Goal: Task Accomplishment & Management: Manage account settings

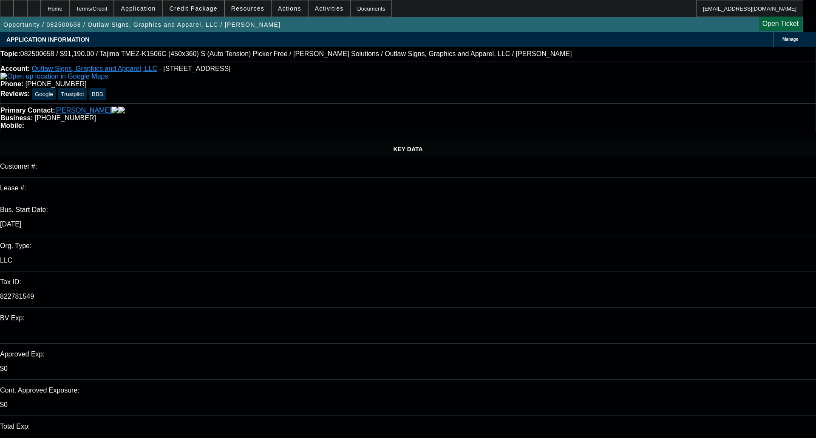
select select "0"
select select "2"
select select "0.1"
select select "4"
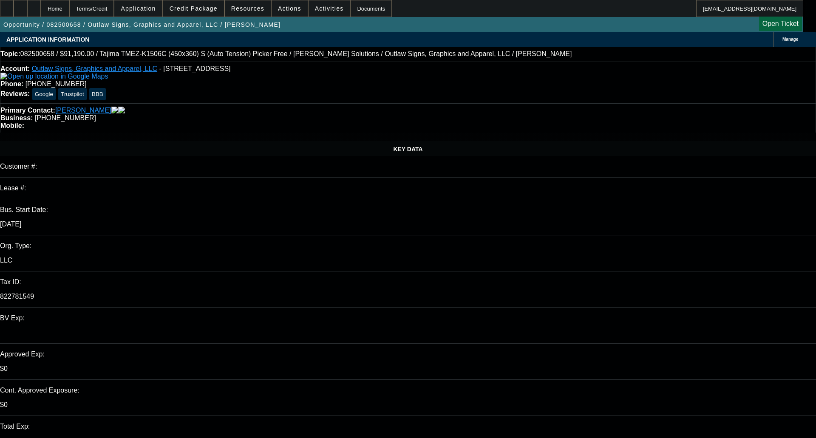
select select "0"
select select "2"
select select "0"
select select "6"
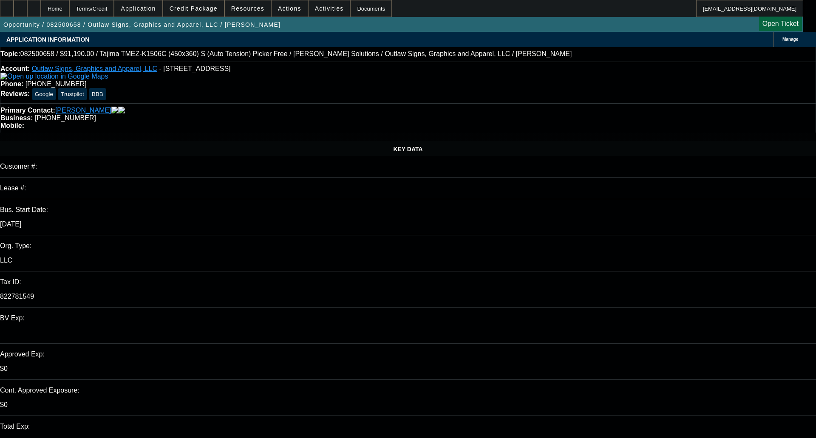
select select "0"
select select "2"
select select "0.1"
select select "4"
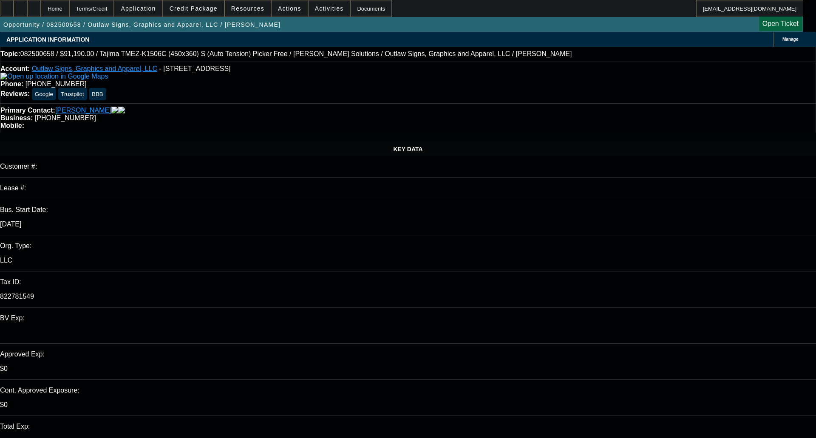
select select "0"
select select "2"
select select "0"
select select "6"
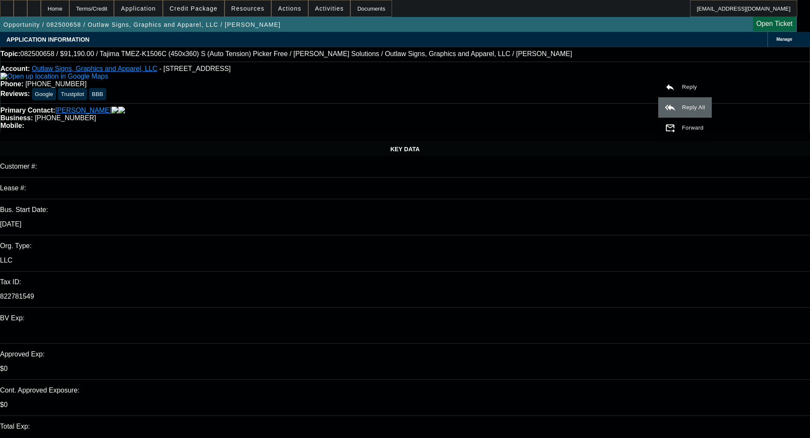
click at [688, 108] on span "Reply All" at bounding box center [693, 107] width 23 height 6
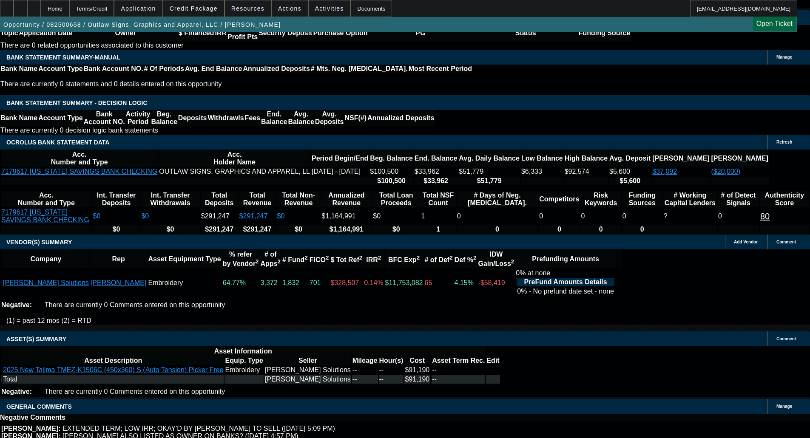
scroll to position [1445, 0]
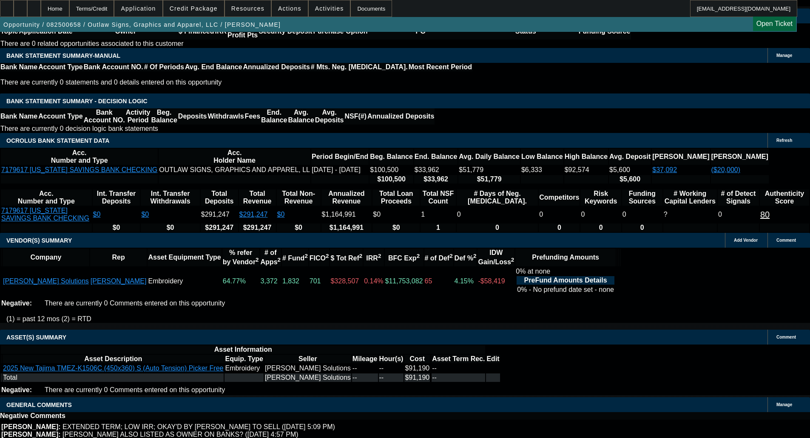
select select "6"
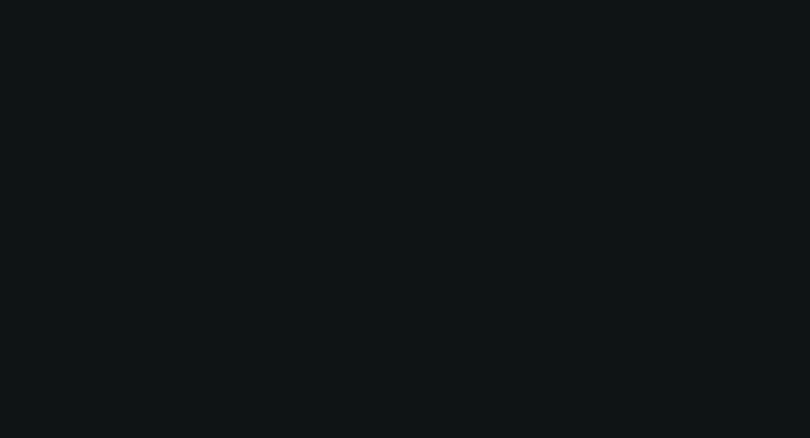
scroll to position [0, 0]
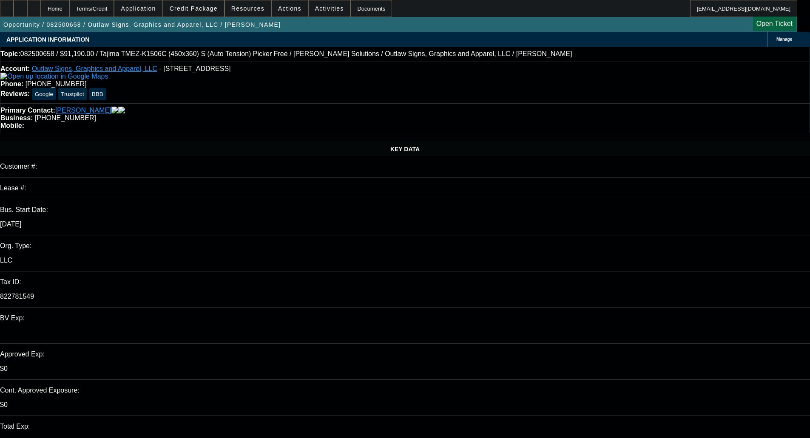
select select "0"
select select "2"
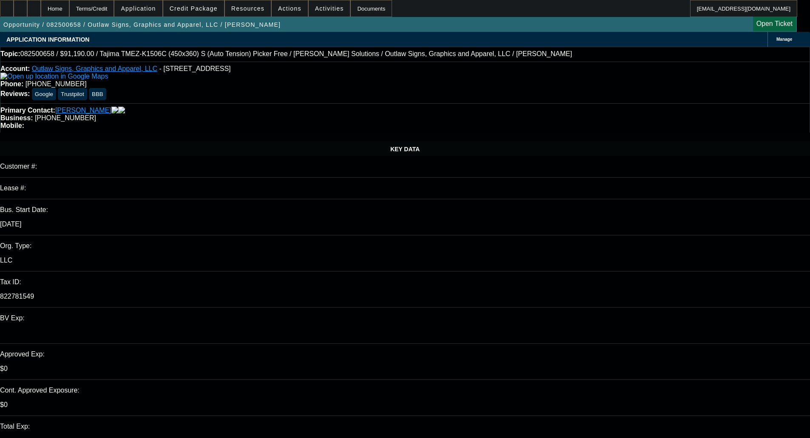
select select "0.1"
select select "4"
select select "0"
select select "2"
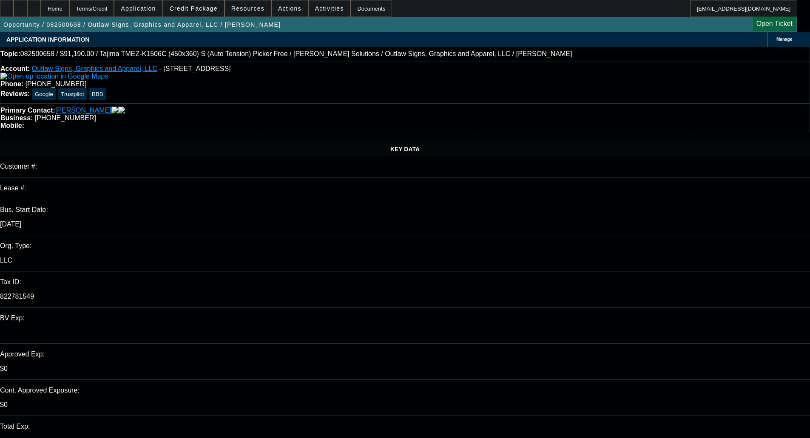
select select "0"
select select "6"
select select "0"
select select "2"
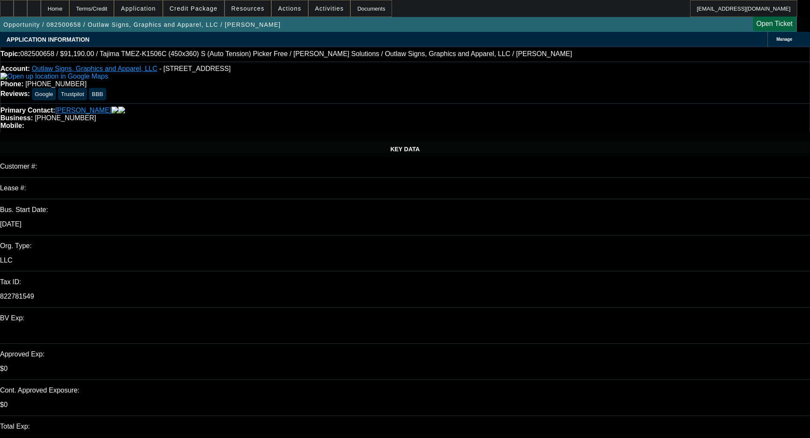
select select "0.1"
select select "4"
select select "0"
select select "2"
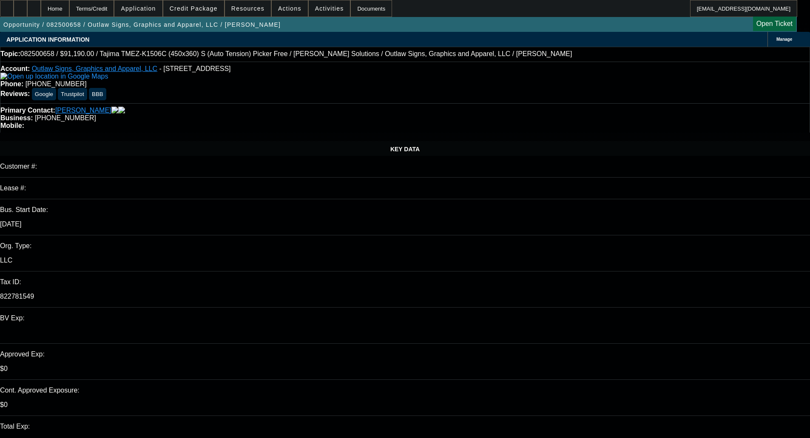
select select "0"
select select "6"
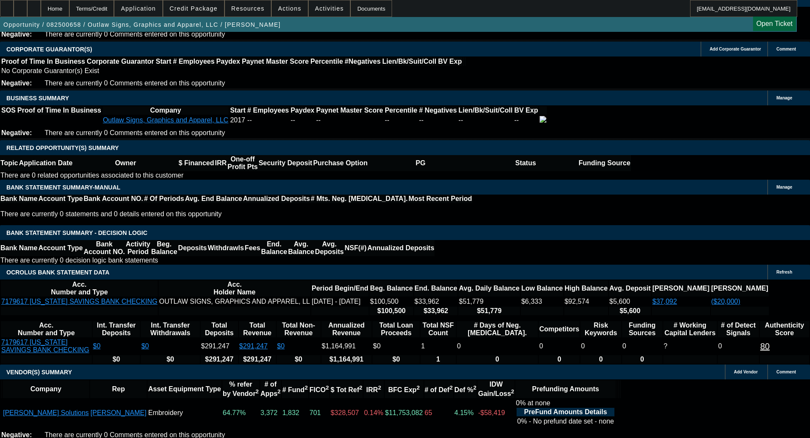
scroll to position [1499, 0]
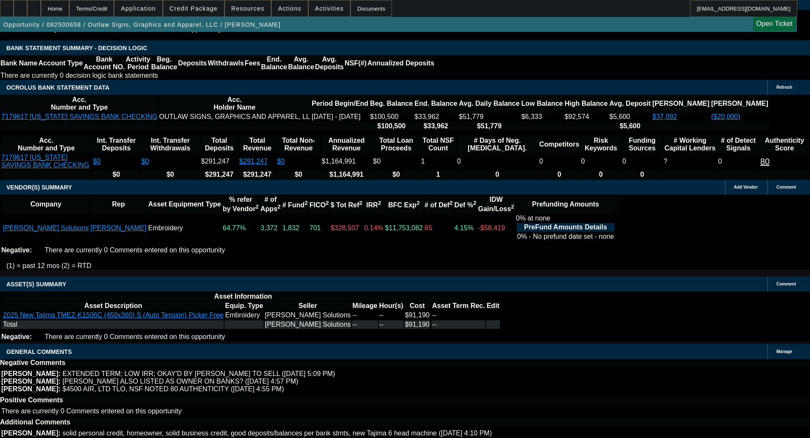
select select "6"
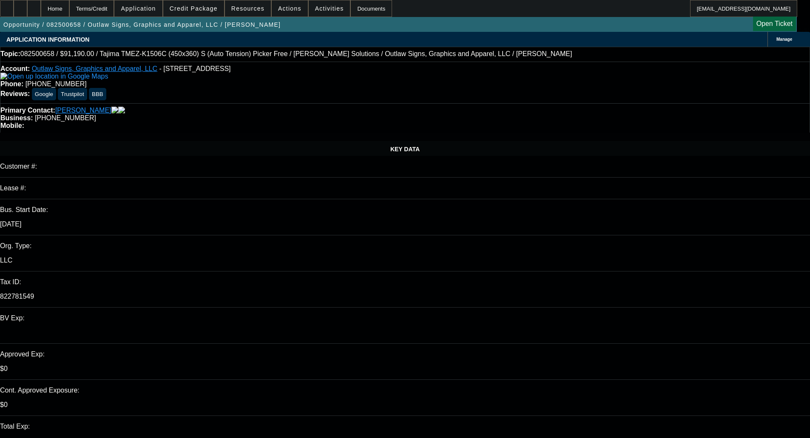
type input "05:16"
click at [588, 334] on span "25" at bounding box center [588, 330] width 15 height 15
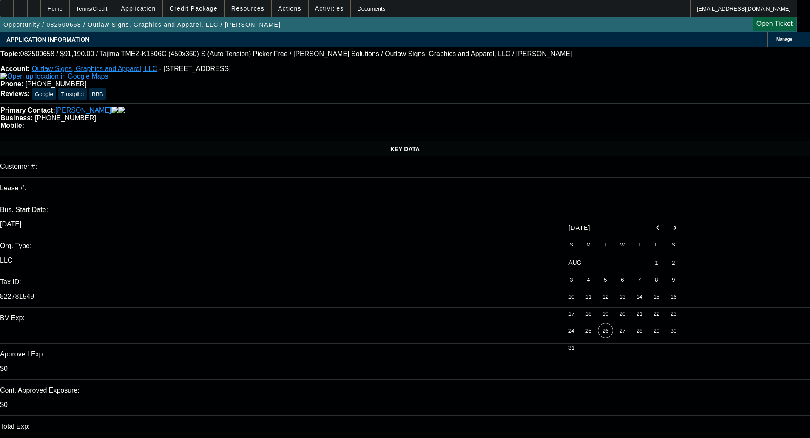
type input "8/25/2025"
type input "05:16"
type input "11:33"
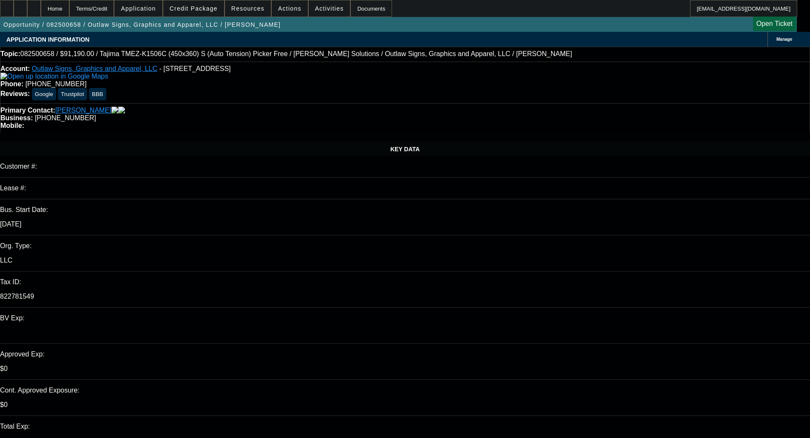
paste textarea "This deal scores low due to lack of commercial comparable credit. The PG credit…"
type textarea "PER UNIFI - "This deal scores low due to lack of commercial comparable credit. …"
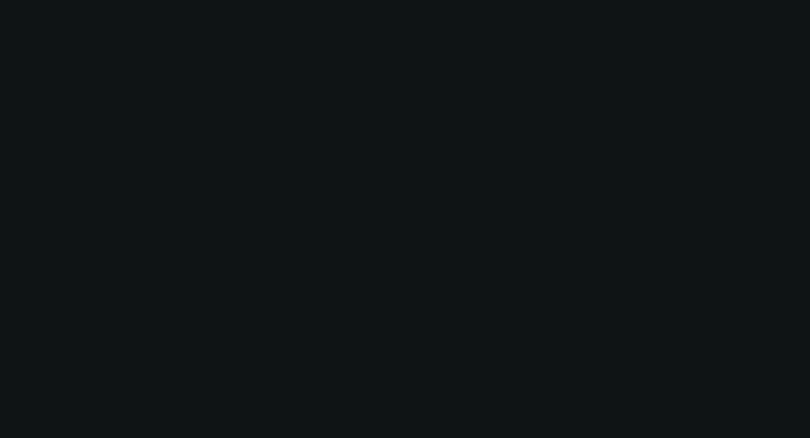
select select "0"
select select "2"
select select "0"
select select "6"
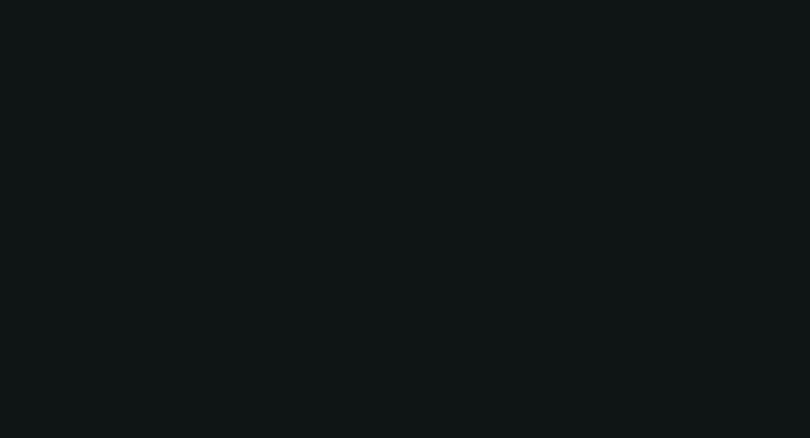
select select "0"
select select "2"
select select "0.1"
select select "4"
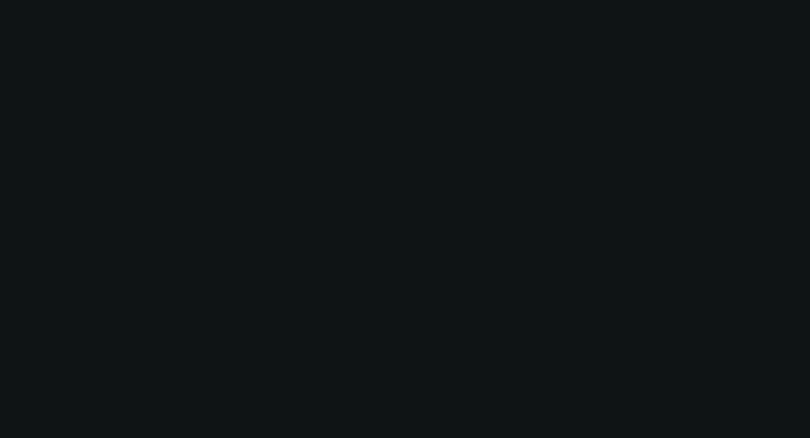
select select "0"
select select "2"
select select "0"
select select "6"
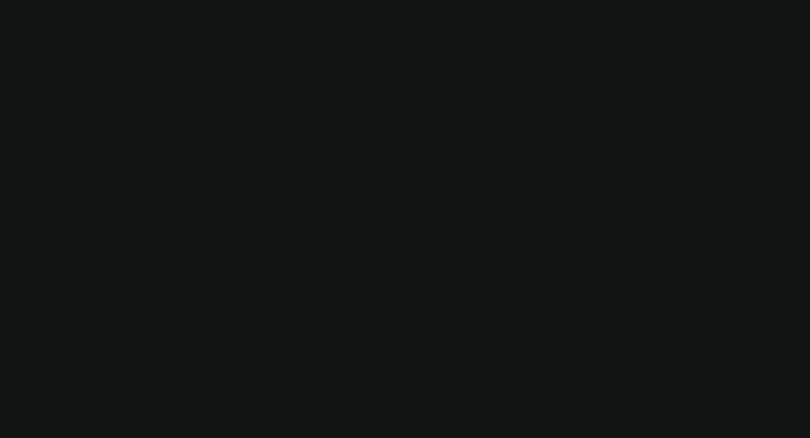
select select "0"
select select "2"
select select "0.1"
select select "4"
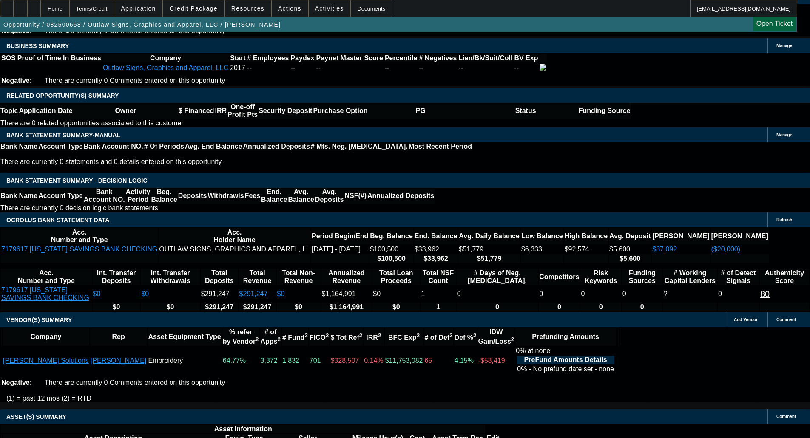
scroll to position [1499, 0]
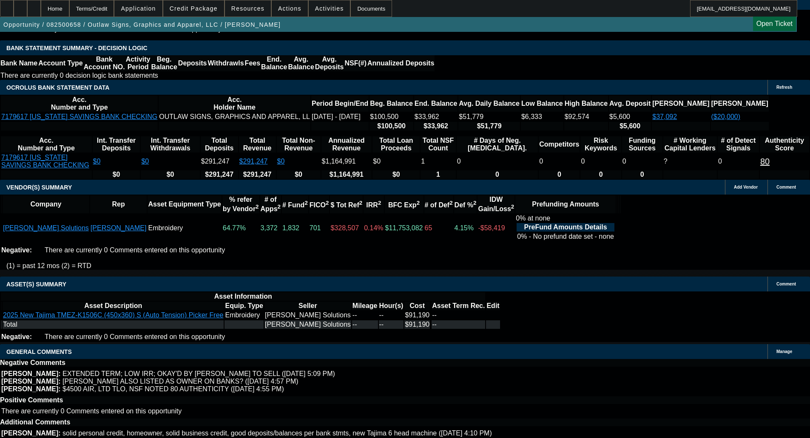
select select "6"
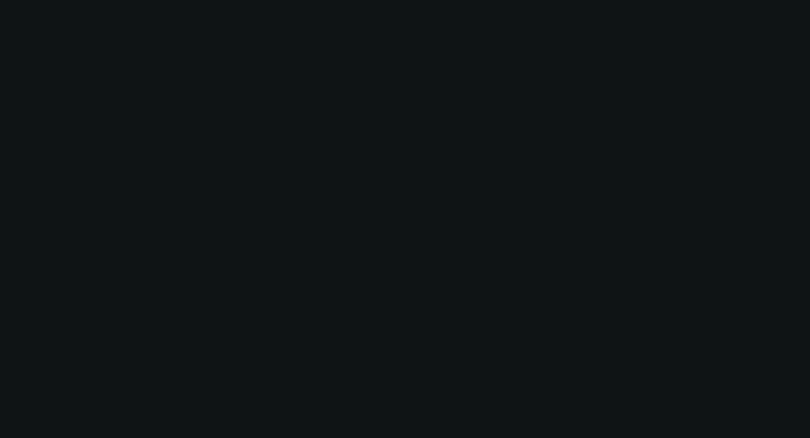
scroll to position [0, 0]
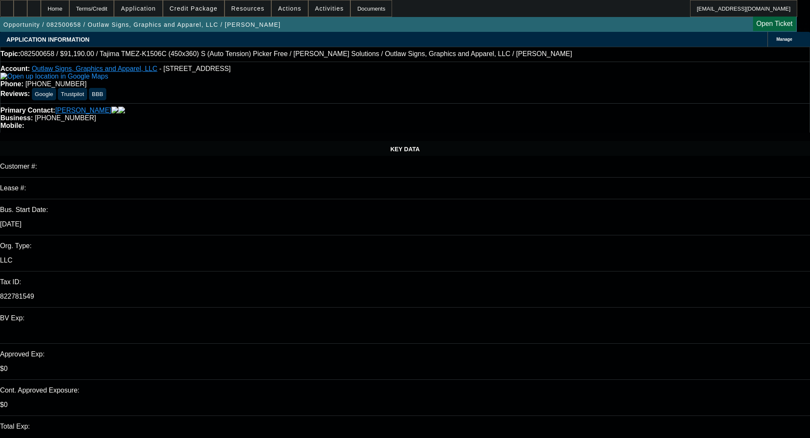
type textarea "Extra term set, see prior send back."
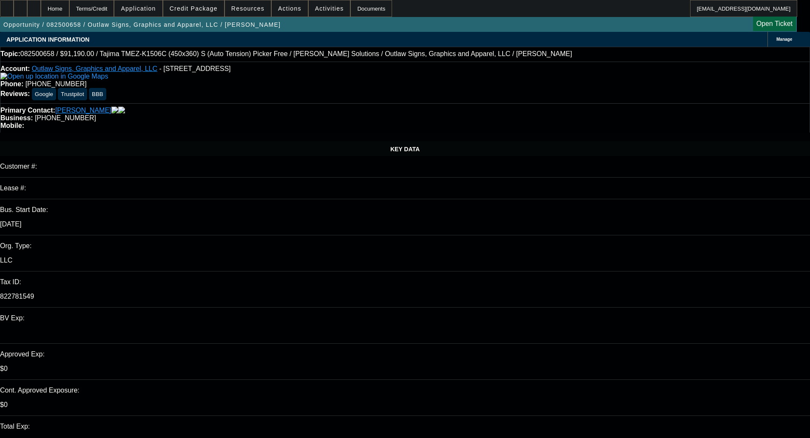
checkbox input "true"
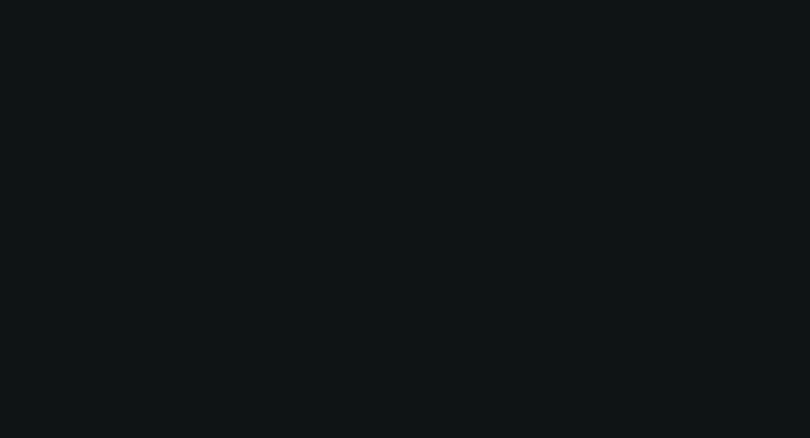
select select "0"
select select "2"
select select "0.1"
select select "4"
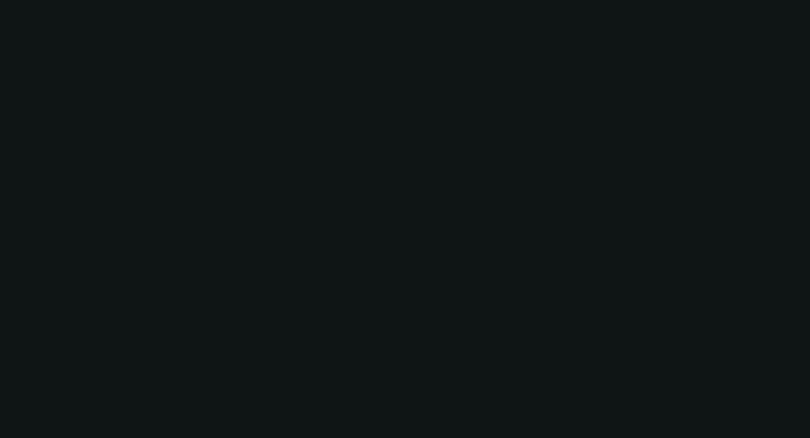
select select "0"
select select "2"
select select "0"
select select "6"
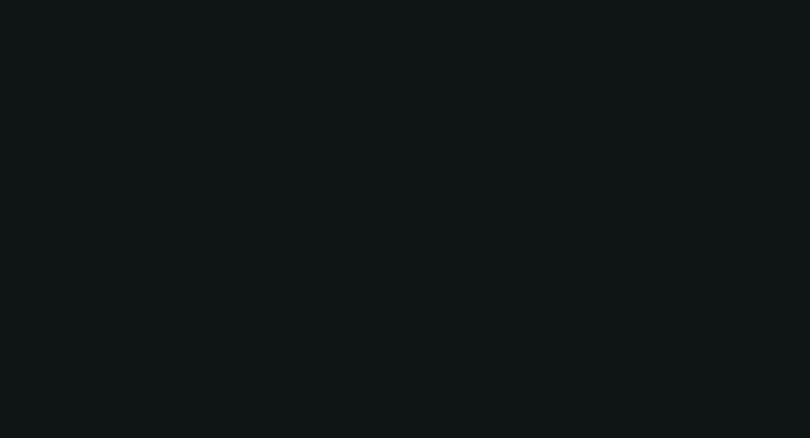
select select "0"
select select "2"
select select "0.1"
select select "4"
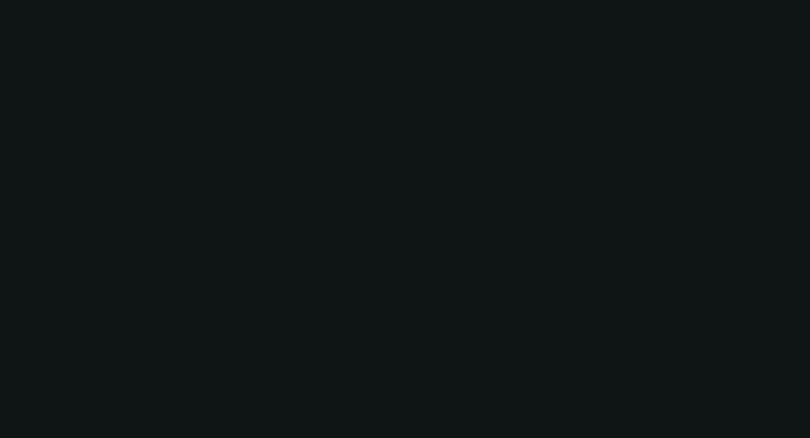
select select "0"
select select "2"
select select "0"
select select "6"
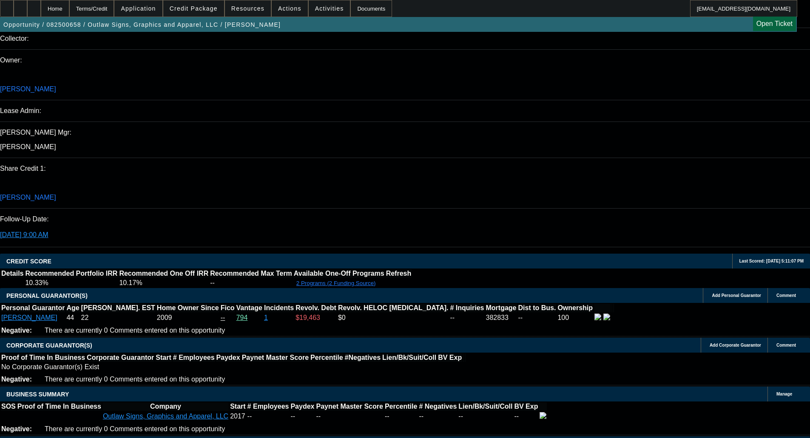
scroll to position [1488, 0]
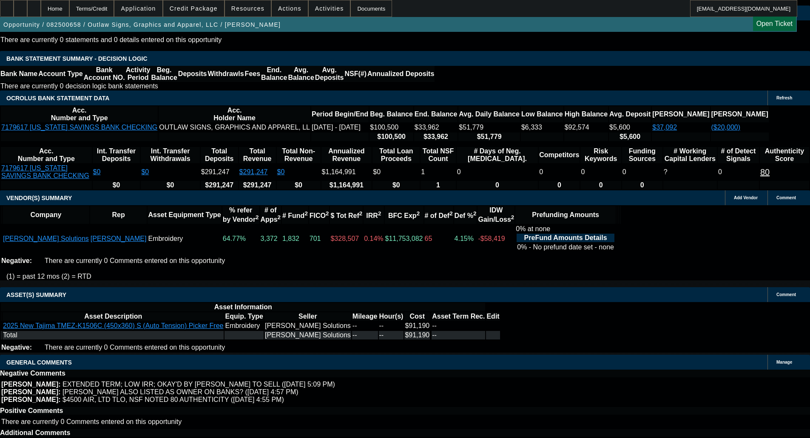
select select "6"
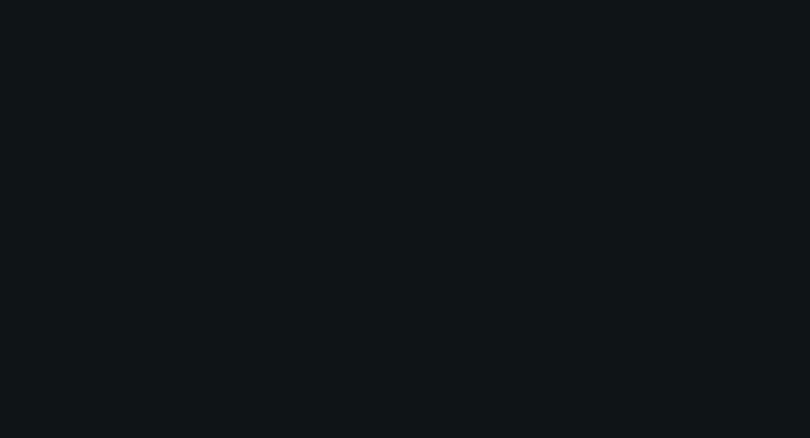
scroll to position [0, 0]
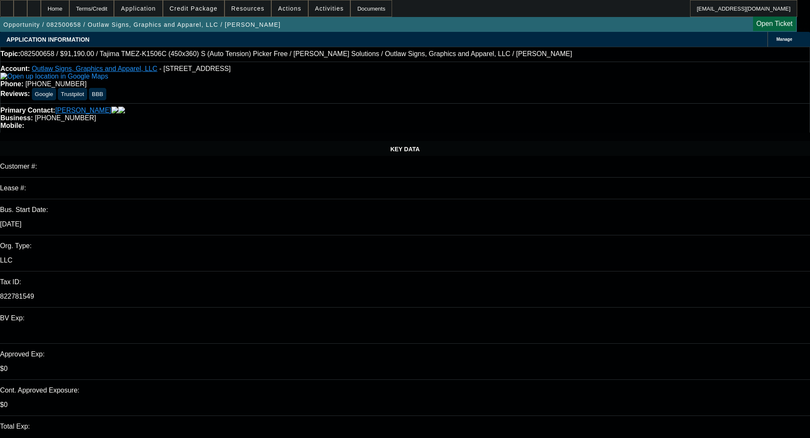
paste textarea "Extra term set, see prior send back."
type textarea "Extra term set, see prior send back."
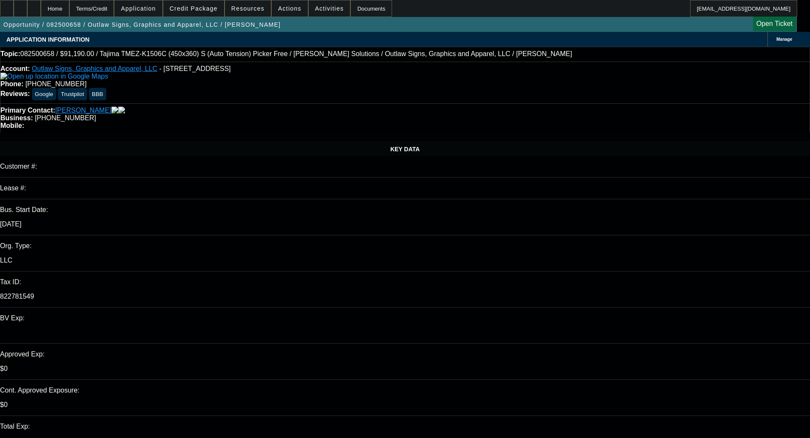
checkbox input "true"
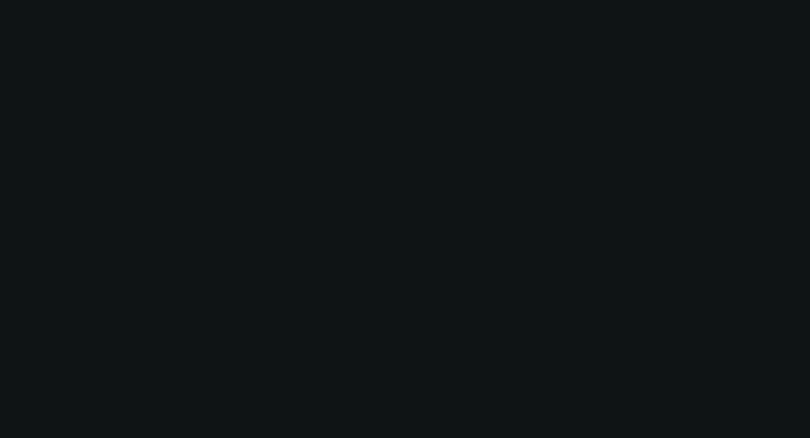
select select "0"
select select "2"
select select "0"
select select "6"
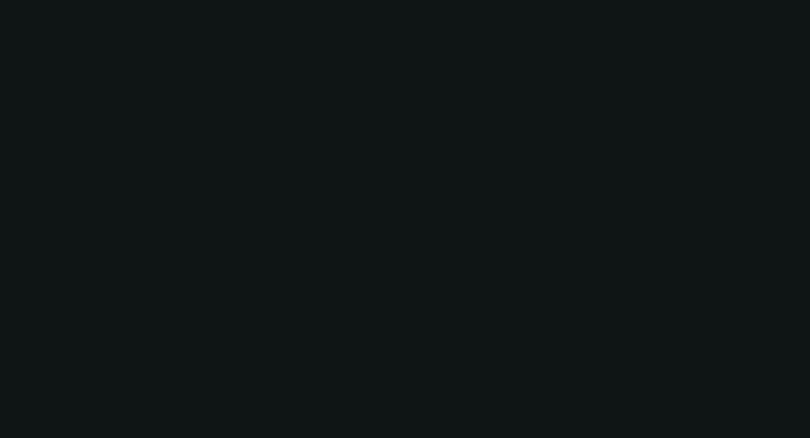
select select "0"
select select "2"
select select "0.1"
select select "4"
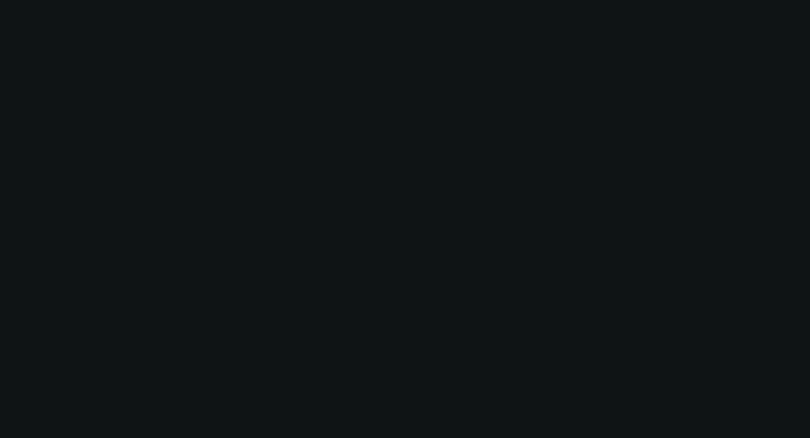
select select "0"
select select "2"
select select "0"
select select "6"
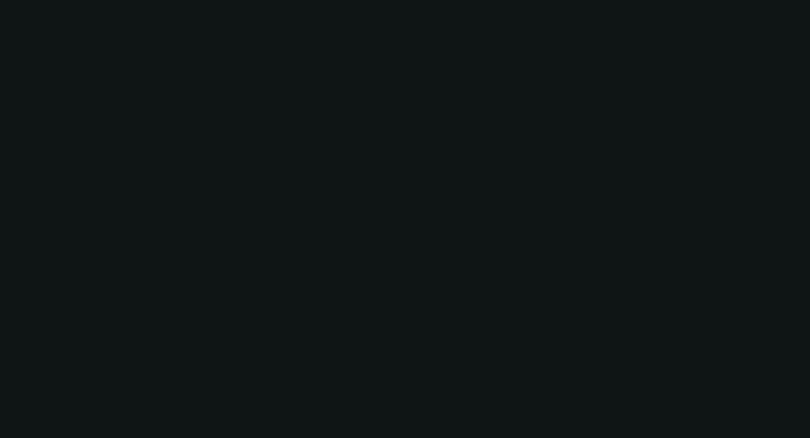
select select "0"
select select "2"
select select "0.1"
select select "4"
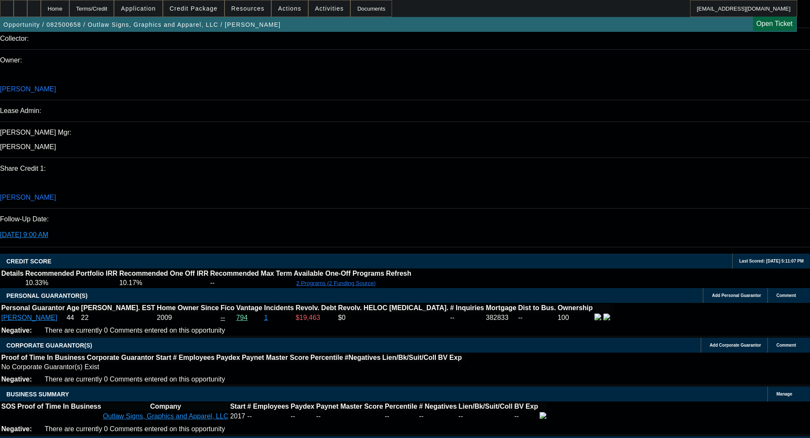
scroll to position [1499, 0]
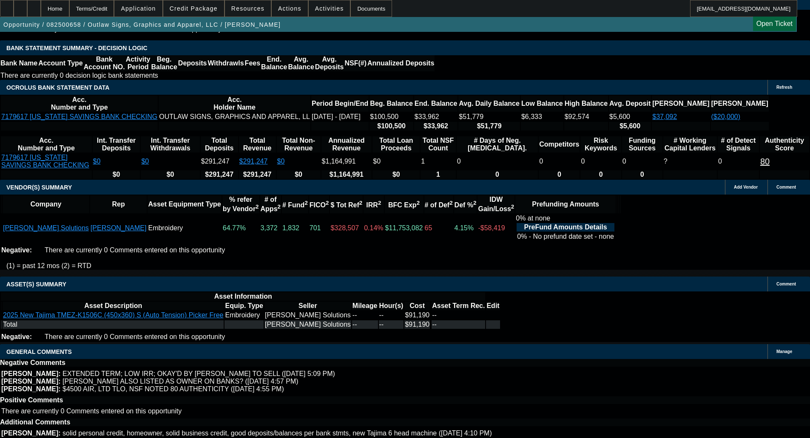
select select "6"
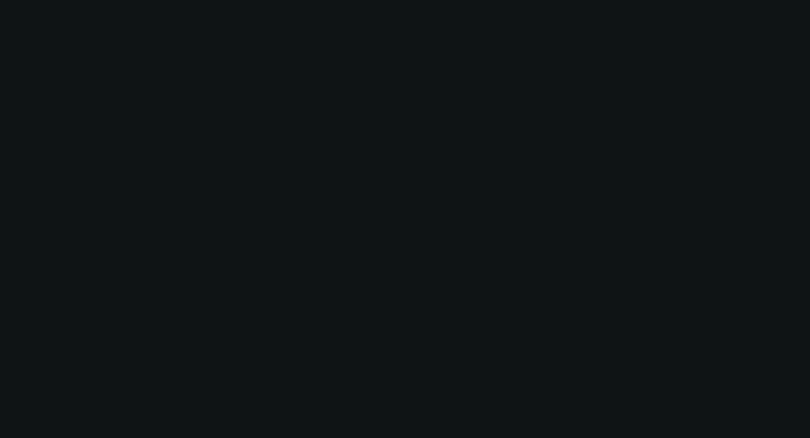
scroll to position [0, 0]
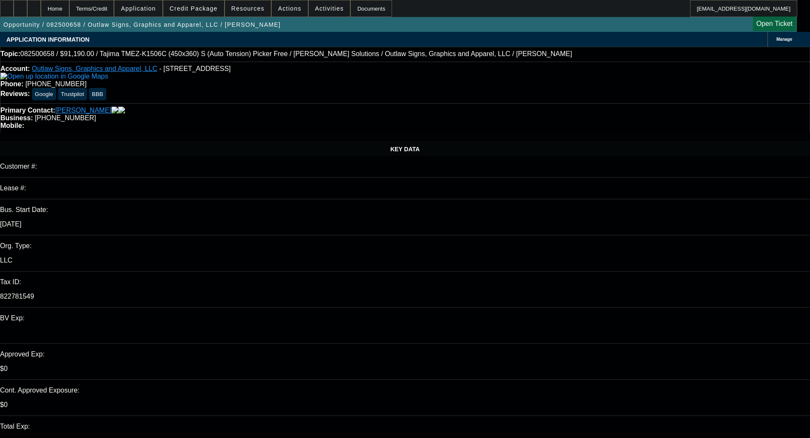
paste textarea "Extra term set, see prior send back."
type textarea "Extra term set, see prior send back."
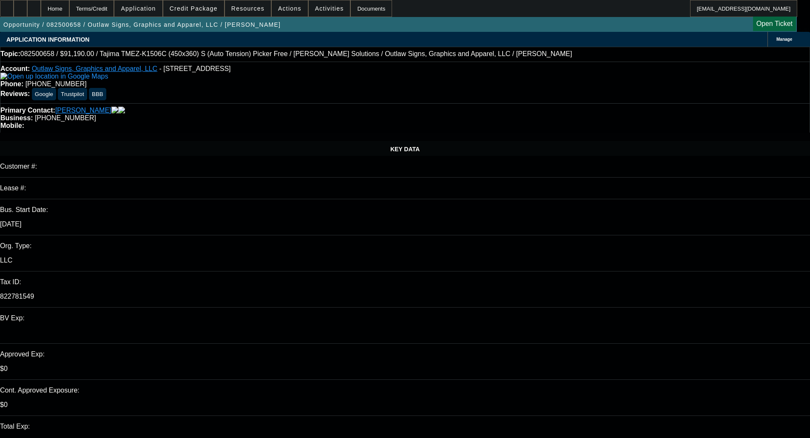
checkbox input "true"
select select "0"
select select "2"
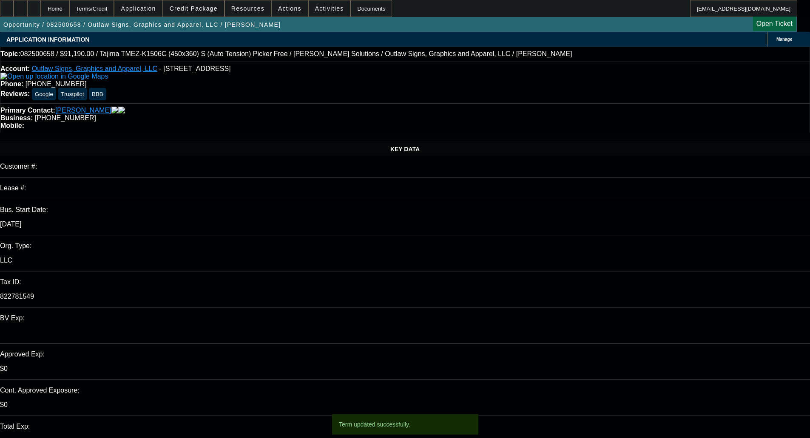
select select "2"
select select "0.1"
select select "4"
select select "0"
select select "2"
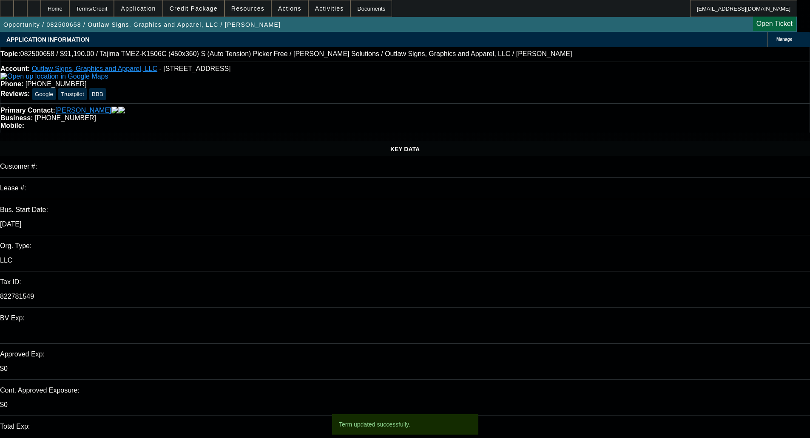
select select "2"
select select "0"
select select "6"
select select "0"
select select "2"
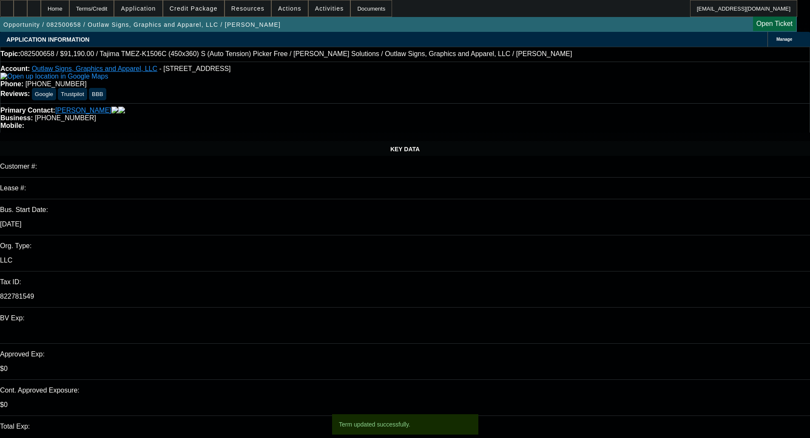
select select "2"
select select "0.1"
select select "4"
select select "0"
select select "2"
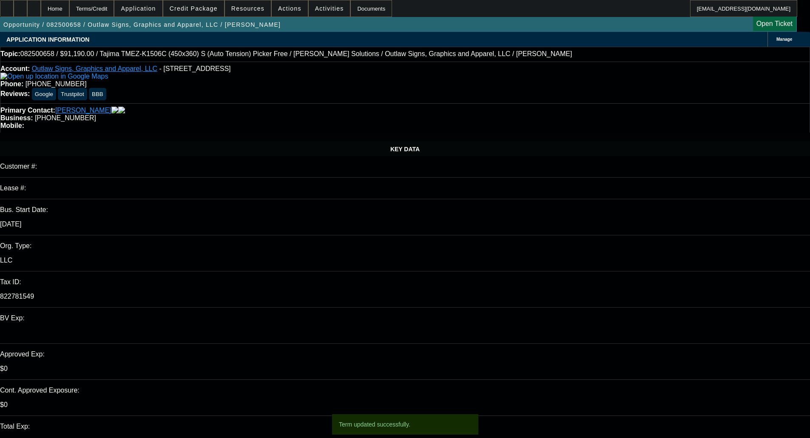
select select "2"
select select "0"
select select "6"
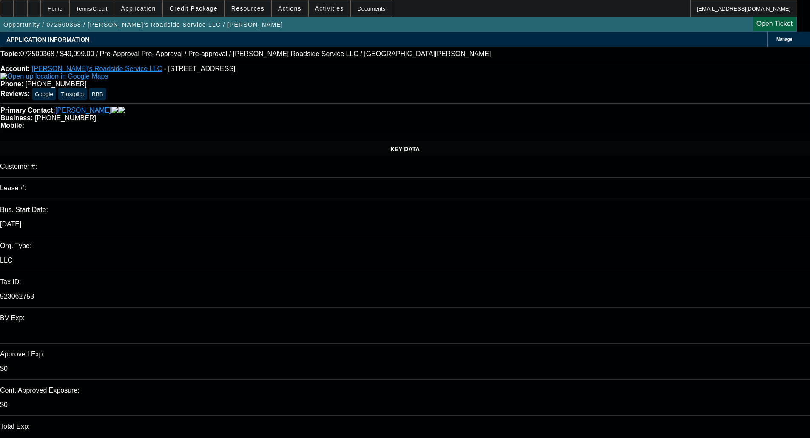
select select "0"
select select "0.1"
select select "5"
select select "0"
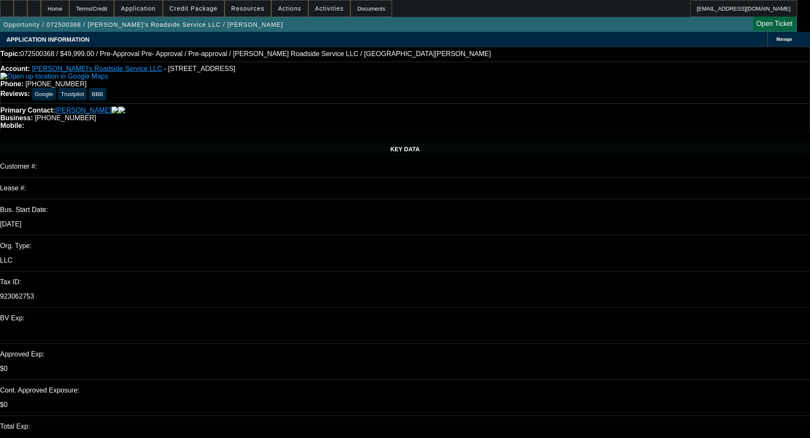
select select "0"
select select "0.1"
select select "5"
select select "0"
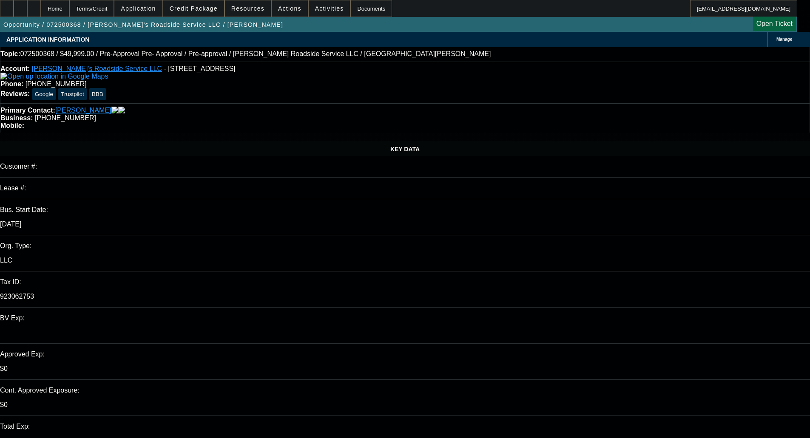
select select "0.1"
select select "5"
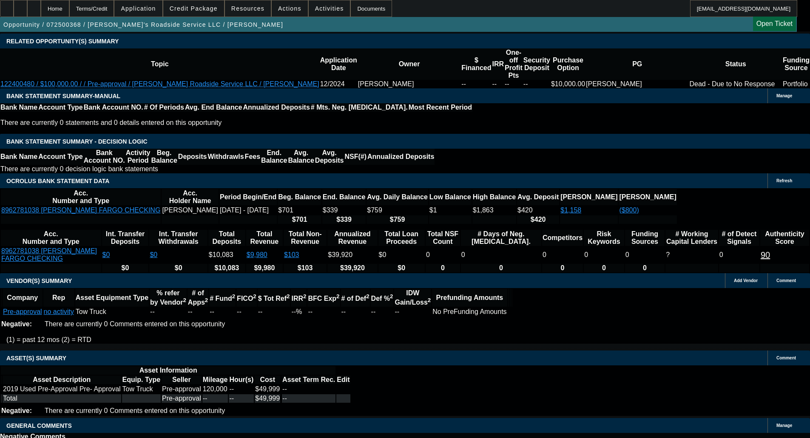
scroll to position [1477, 0]
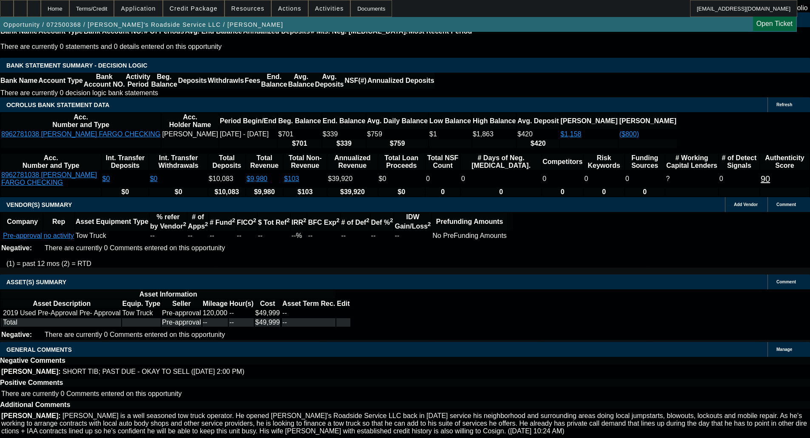
select select "4"
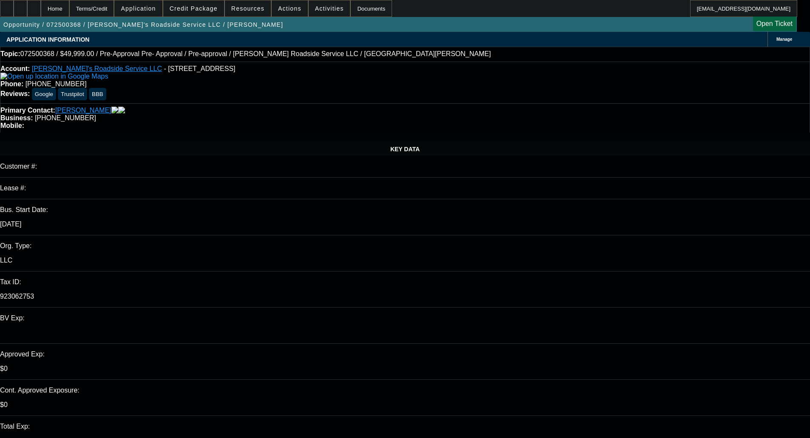
type input "11:12"
type input "11:35"
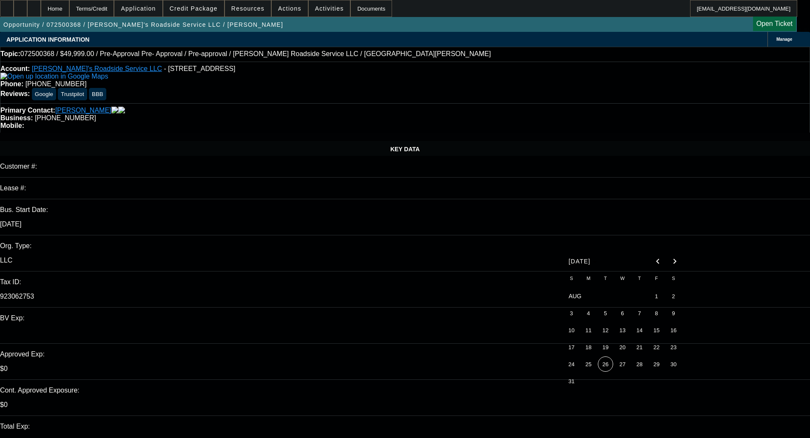
click at [605, 368] on span "26" at bounding box center [605, 364] width 15 height 15
type input "[DATE]"
paste textarea "We reviewed the decrease request - unfortunately with overall credit profile an…"
type textarea "DECLINED BY FINPAC - "We reviewed the decrease request - unfortunately with ove…"
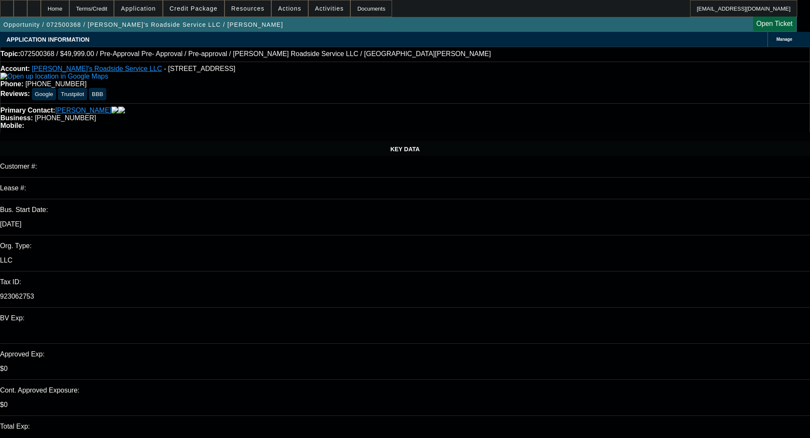
select select "0"
select select "0.1"
select select "5"
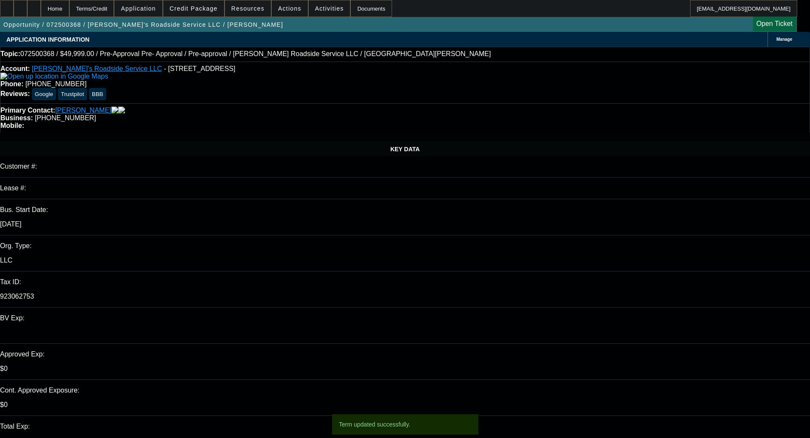
select select "0"
select select "0.1"
select select "5"
select select "0"
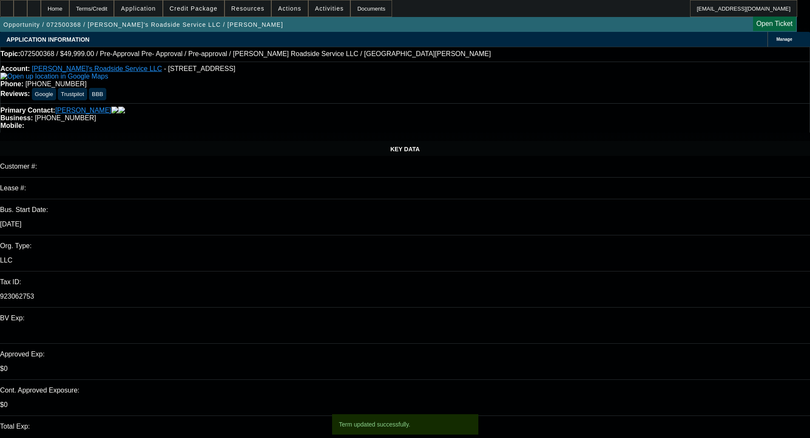
select select "0"
select select "0.1"
select select "5"
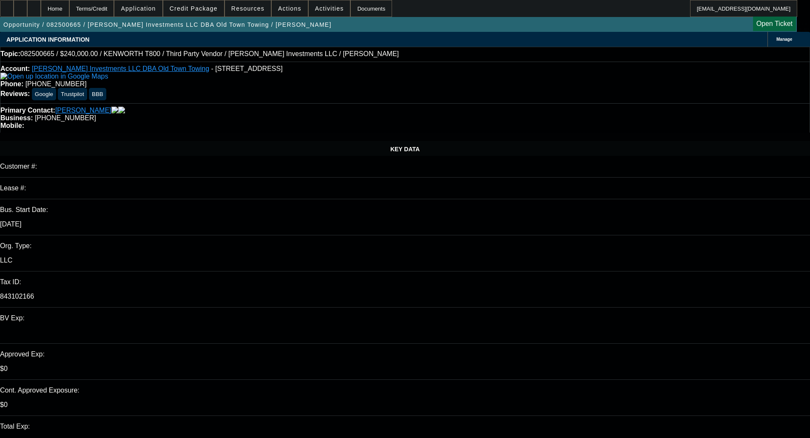
select select "0"
select select "2"
select select "0.1"
select select "4"
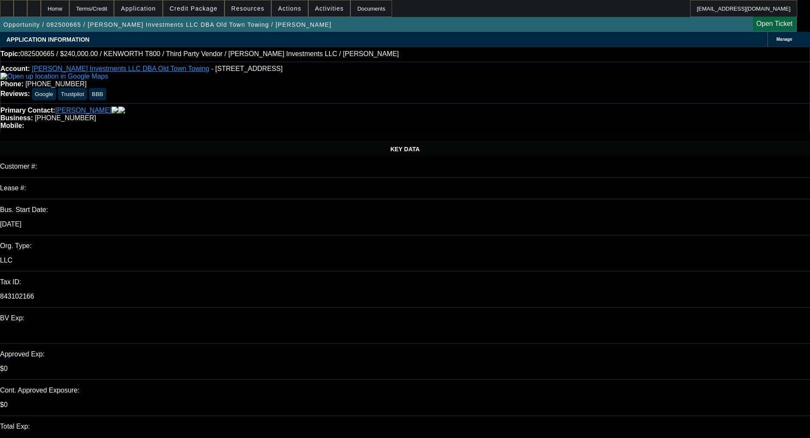
select select "0"
select select "2"
select select "0.1"
select select "4"
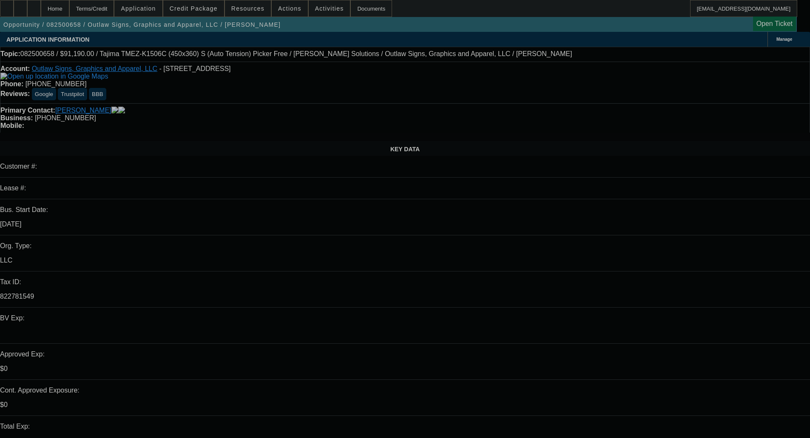
select select "0"
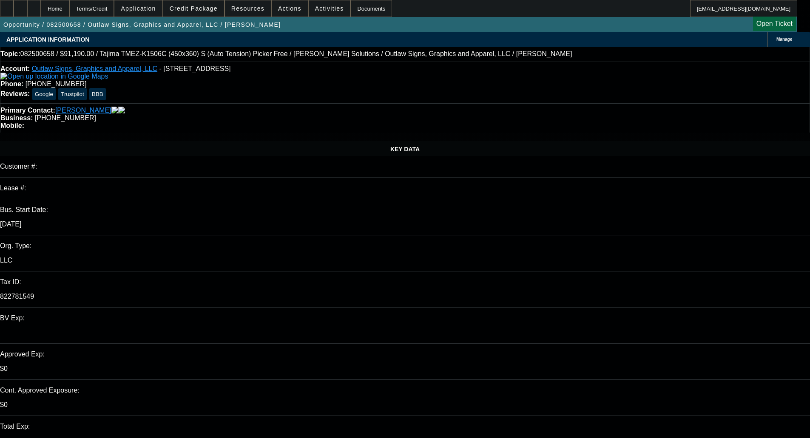
select select "2"
select select "0.1"
select select "4"
select select "0"
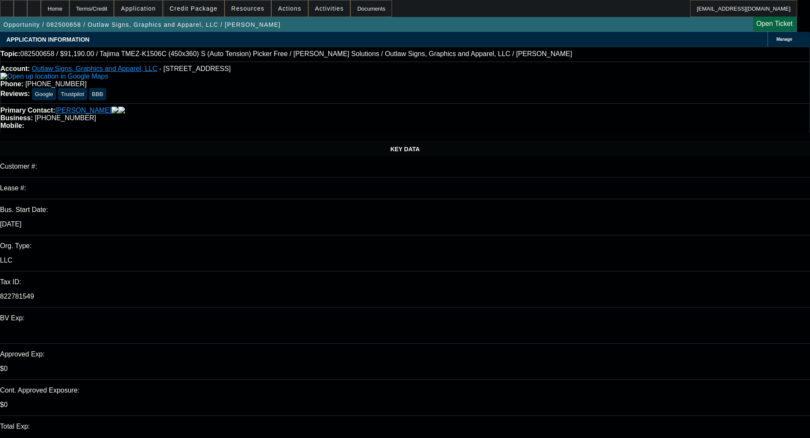
select select "2"
select select "0"
select select "6"
select select "0"
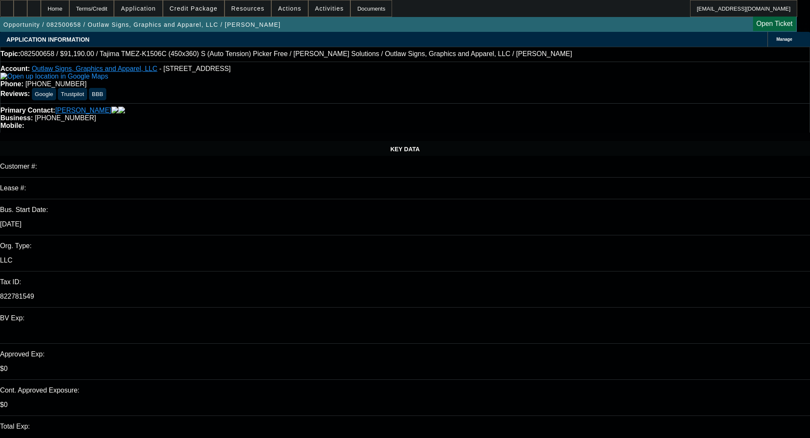
select select "2"
select select "0.1"
select select "4"
select select "0"
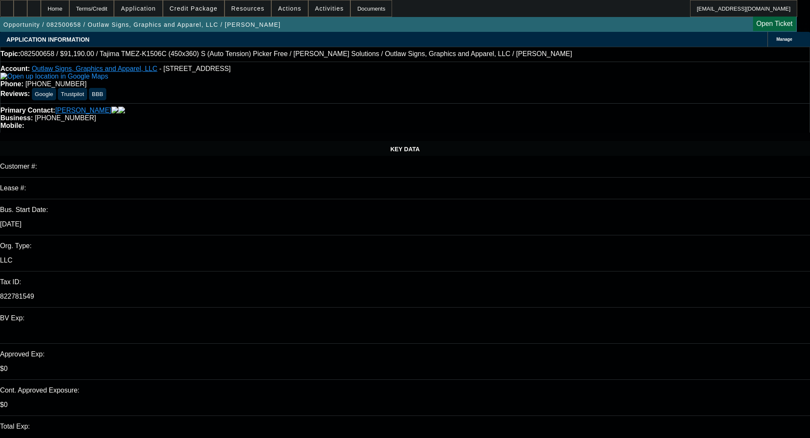
select select "2"
select select "0"
select select "6"
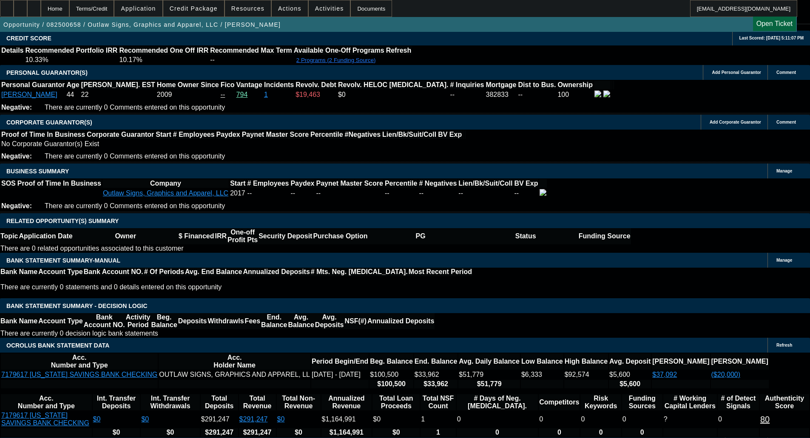
scroll to position [1233, 0]
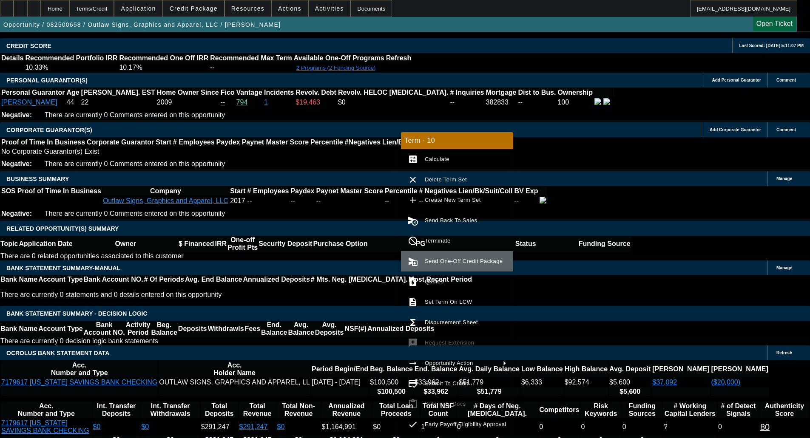
click at [448, 256] on span "Send One-Off Credit Package" at bounding box center [466, 261] width 82 height 10
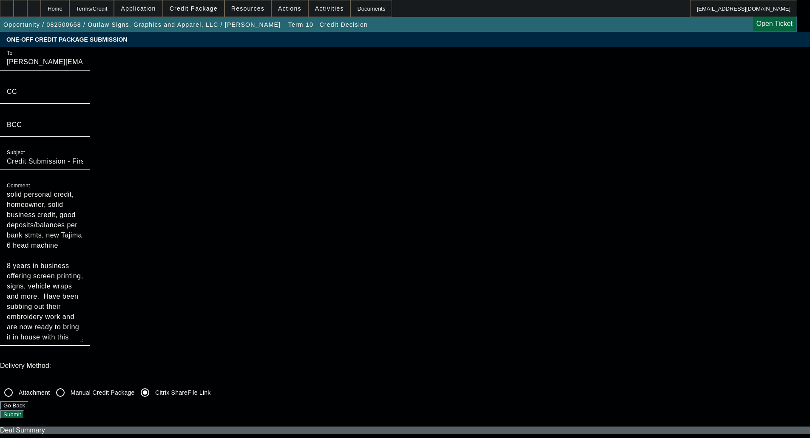
drag, startPoint x: 435, startPoint y: 90, endPoint x: 454, endPoint y: 60, distance: 35.5
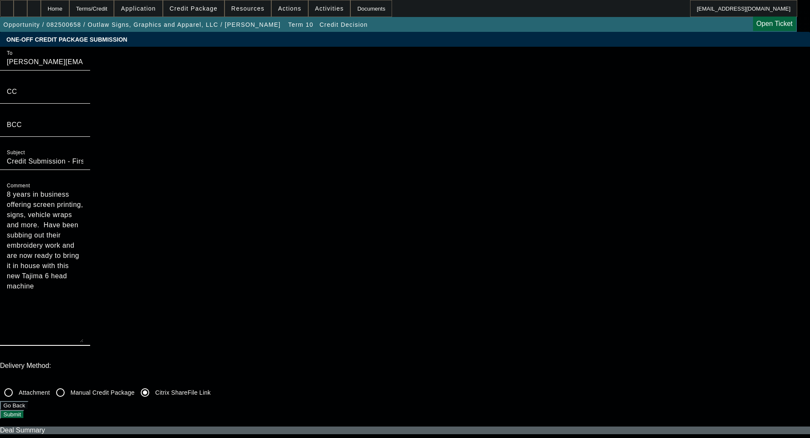
type textarea "8 years in business offering screen printing, signs, vehicle wraps and more. Ha…"
click at [24, 410] on button "Submit" at bounding box center [12, 414] width 24 height 9
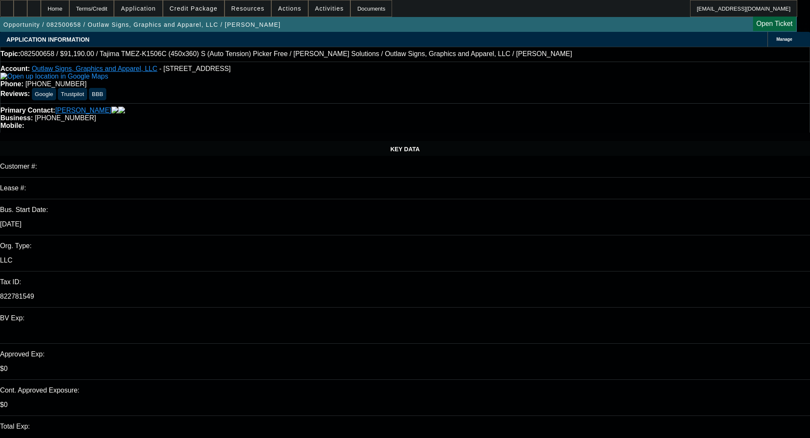
select select "0"
select select "2"
select select "0.1"
select select "4"
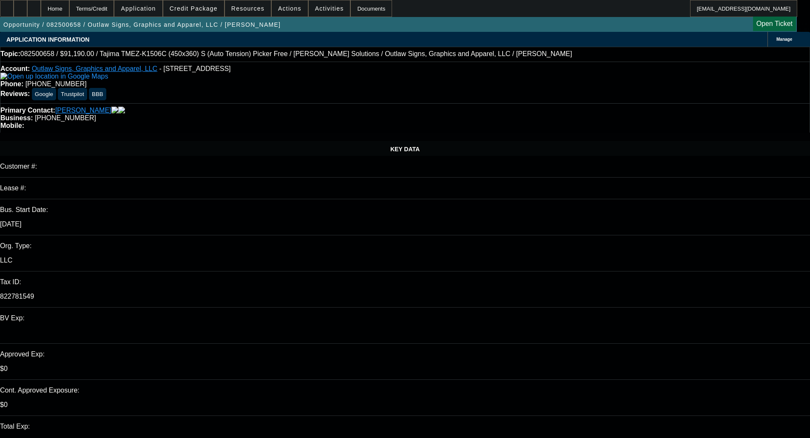
select select "0"
select select "2"
select select "0"
select select "6"
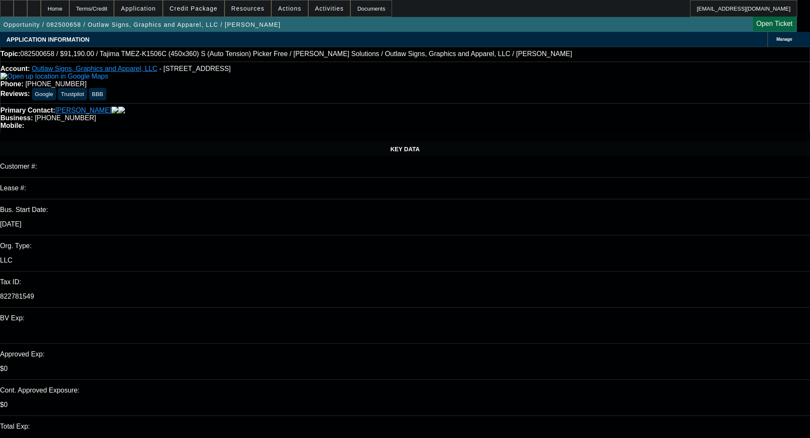
select select "0"
select select "2"
select select "0.1"
select select "4"
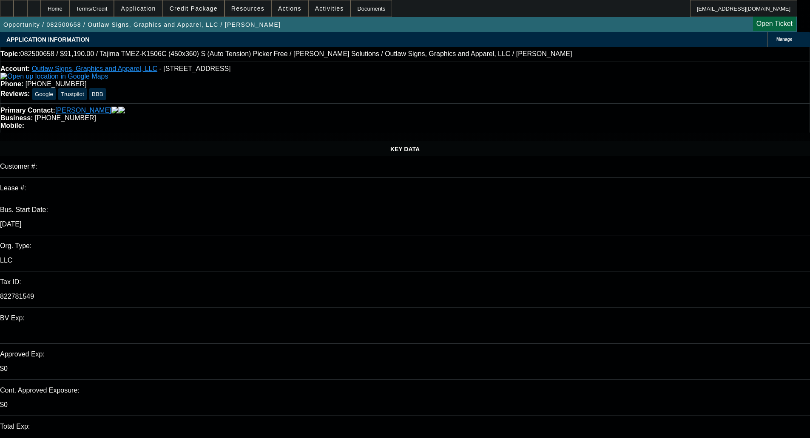
select select "0"
select select "2"
select select "0"
select select "6"
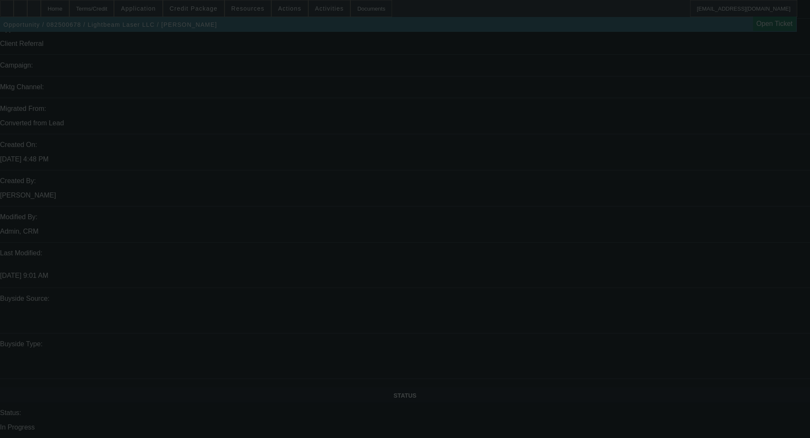
select select "0"
select select "6"
select select "0"
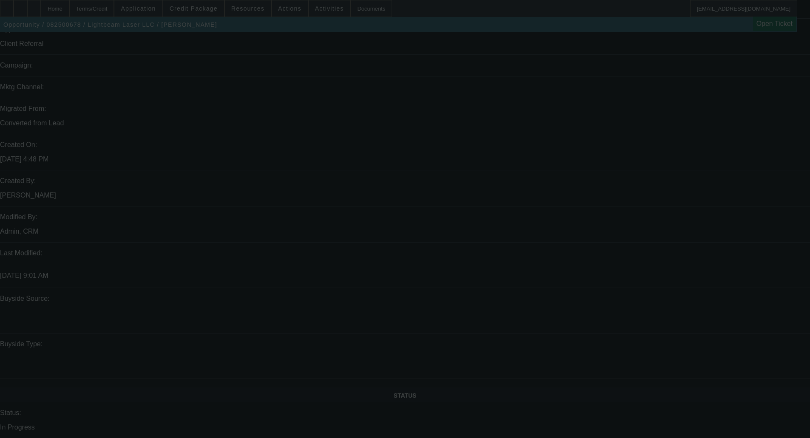
select select "2"
select select "0"
select select "6"
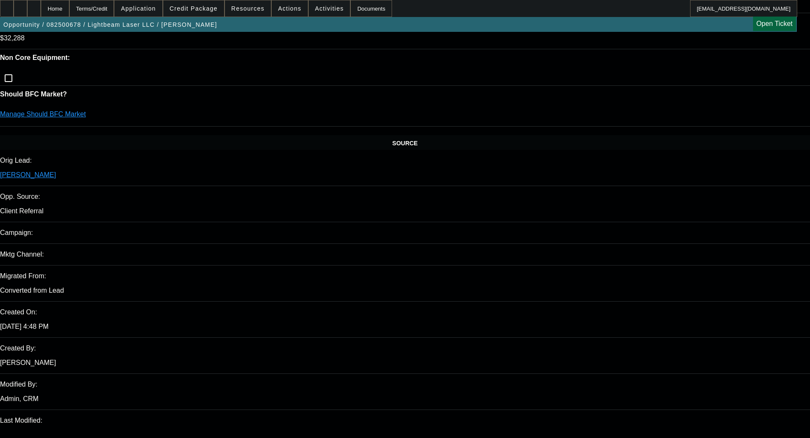
scroll to position [415, 0]
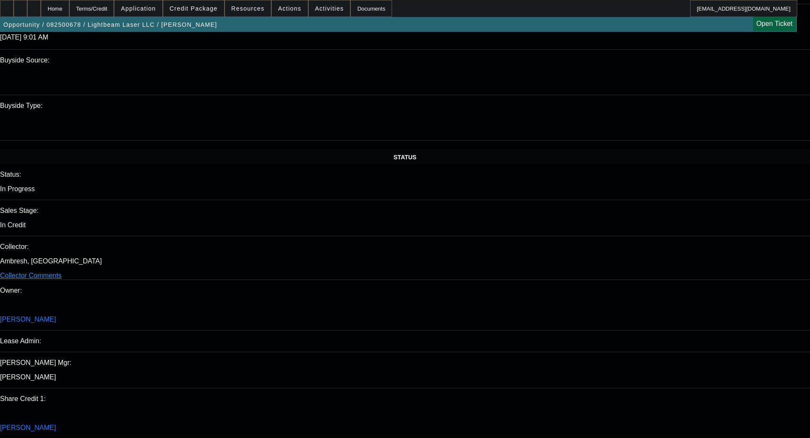
scroll to position [1534, 0]
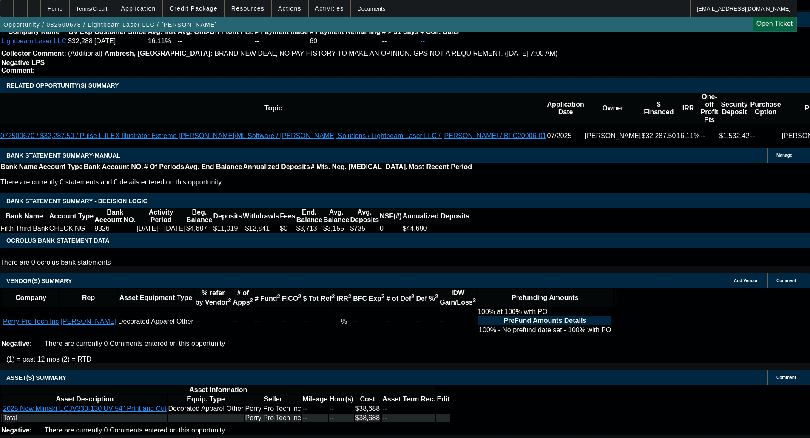
select select "4"
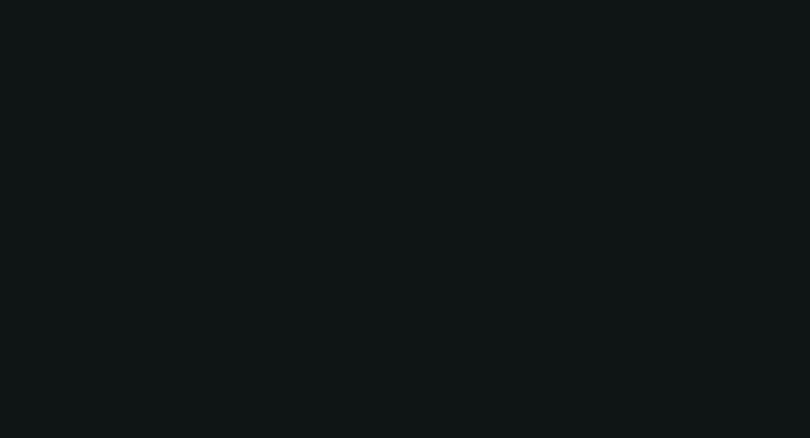
scroll to position [0, 0]
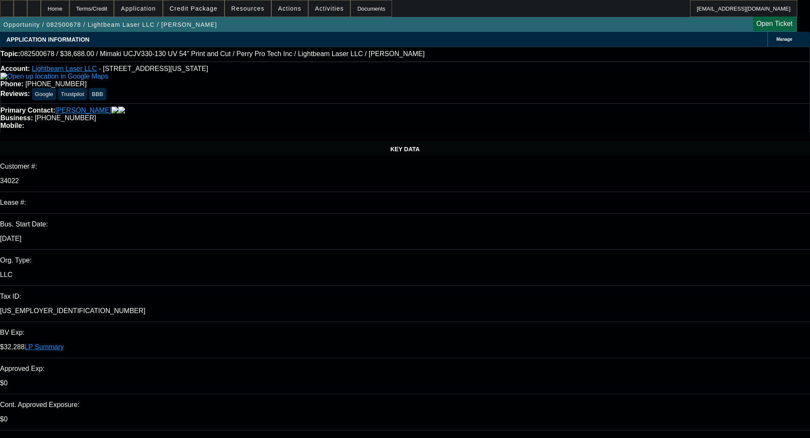
type textarea "d"
paste textarea "We just saw this customer on 7/29 from Beacon and declined. I had UW take a pee…"
type textarea "DECLINED BY CPEF - "We just saw this customer on 7/29 from Beacon and declined.…"
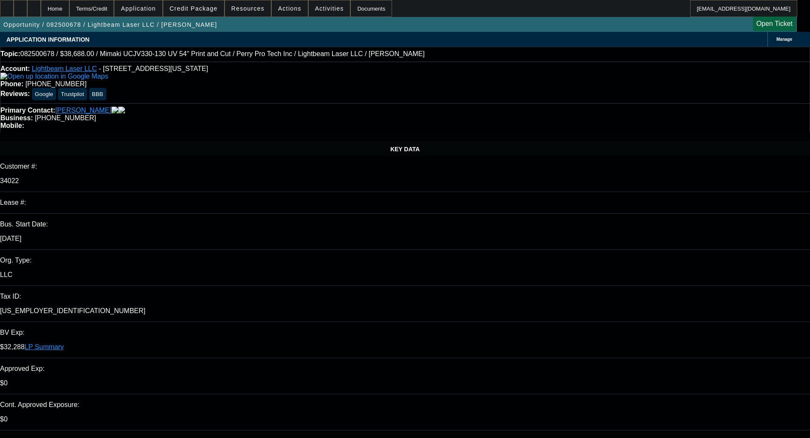
type input "09:02"
type input "12:13"
click at [606, 372] on span "26" at bounding box center [605, 364] width 15 height 15
type input "[DATE]"
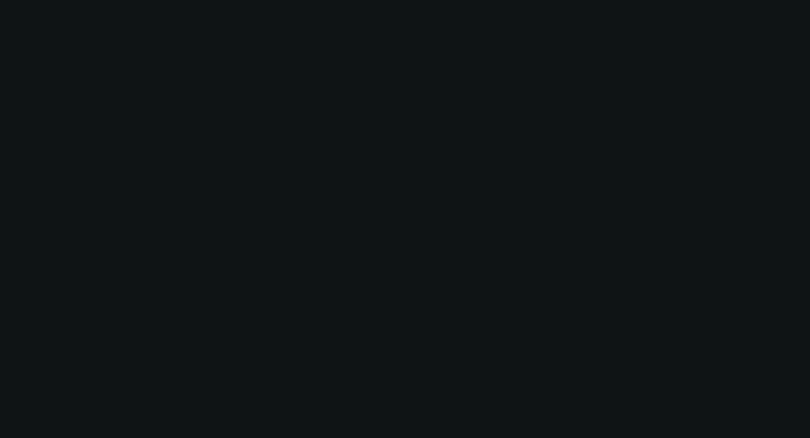
select select "0"
select select "6"
select select "0"
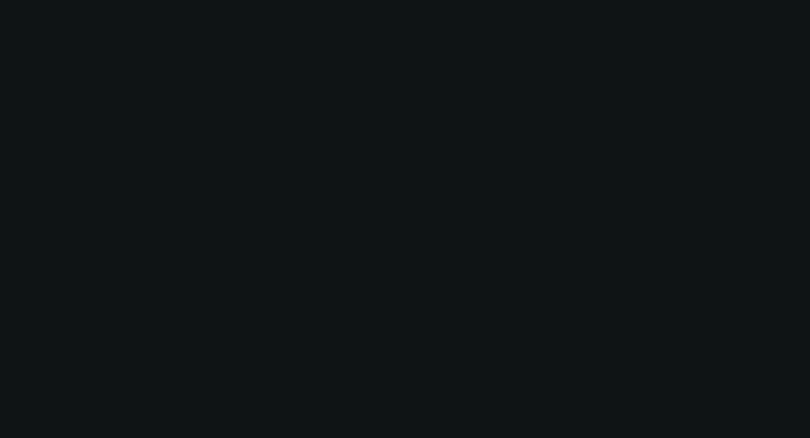
select select "2"
select select "0"
select select "6"
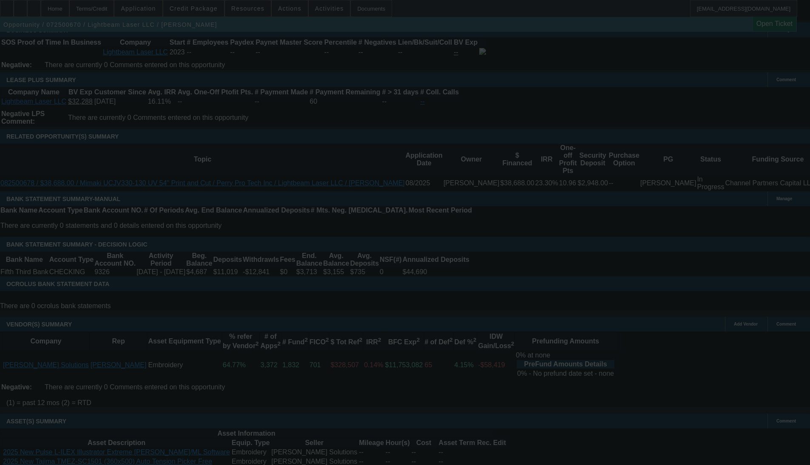
scroll to position [1529, 0]
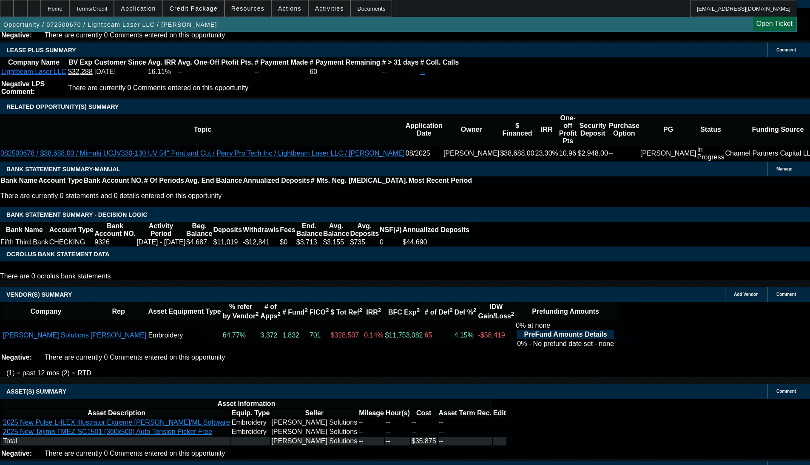
select select "0.1"
select select "2"
select select "0"
select select "6"
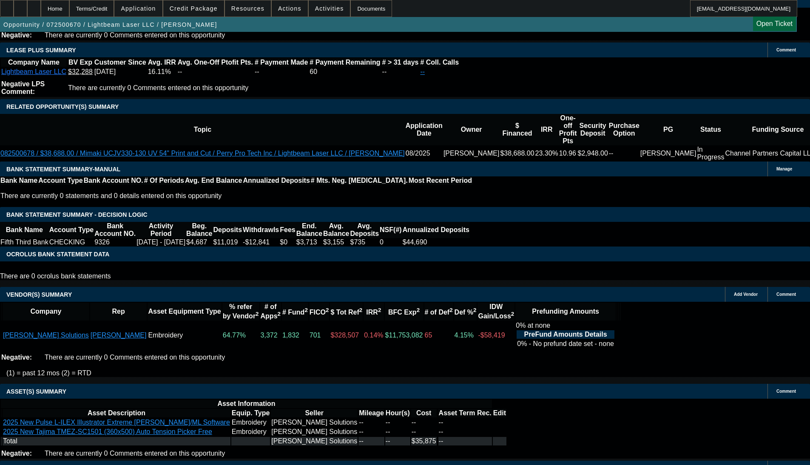
select select "0.1"
select select "2"
select select "0"
select select "6"
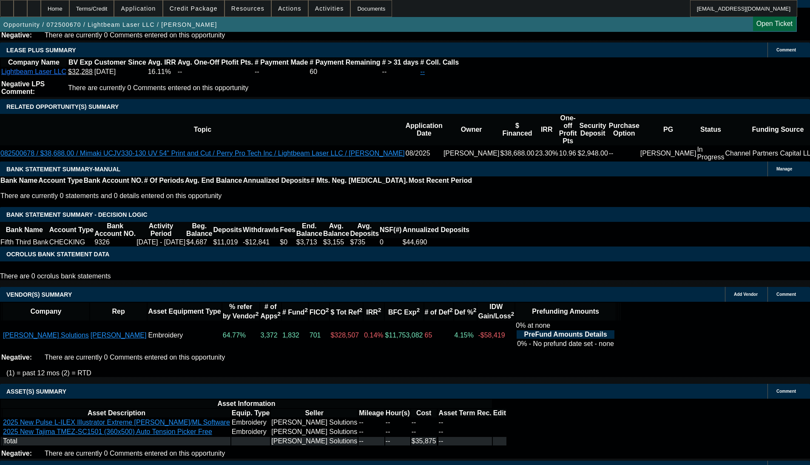
select select "0.1"
select select "2"
select select "0"
select select "6"
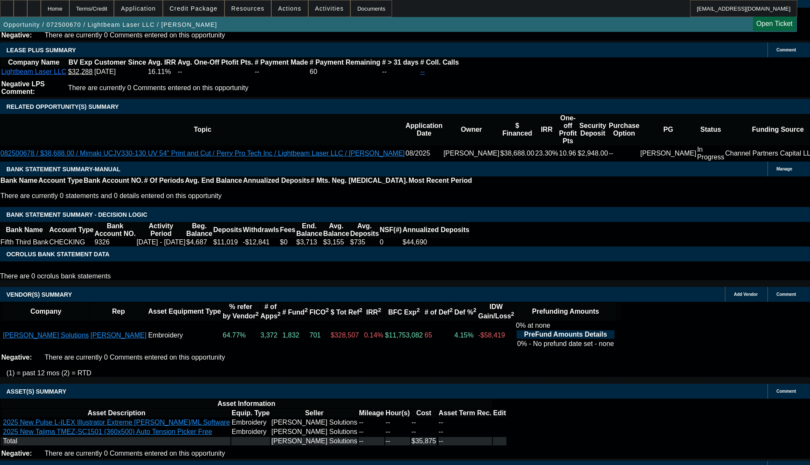
select select "0.1"
select select "2"
select select "0"
select select "6"
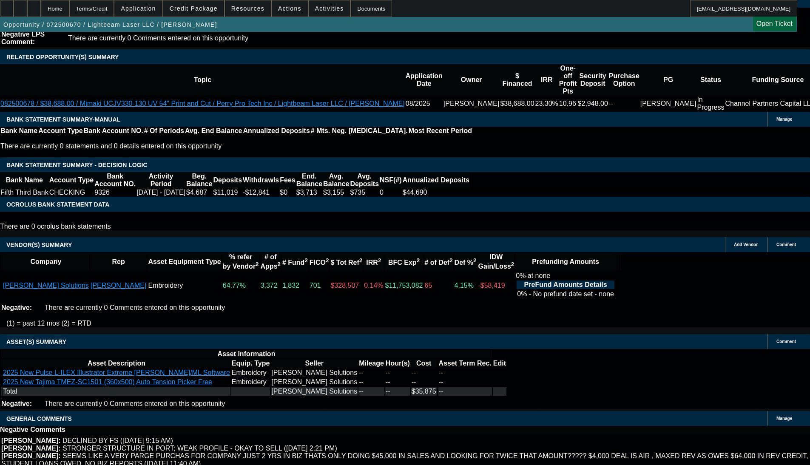
scroll to position [1586, 0]
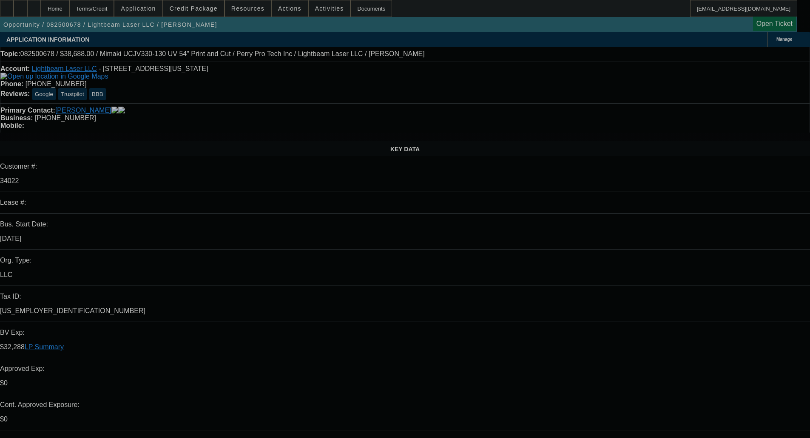
select select "0"
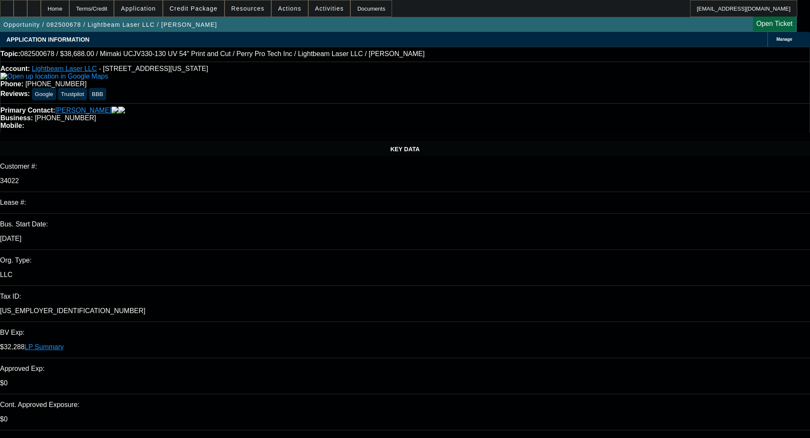
select select "0"
select select "6"
select select "0"
select select "2"
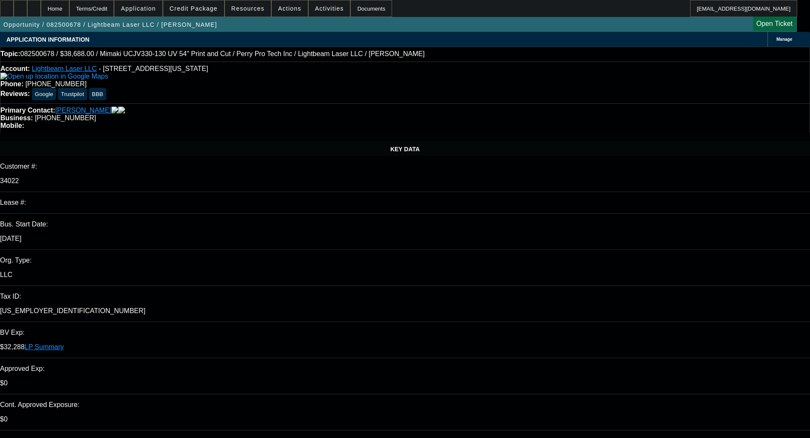
select select "2"
select select "0"
select select "6"
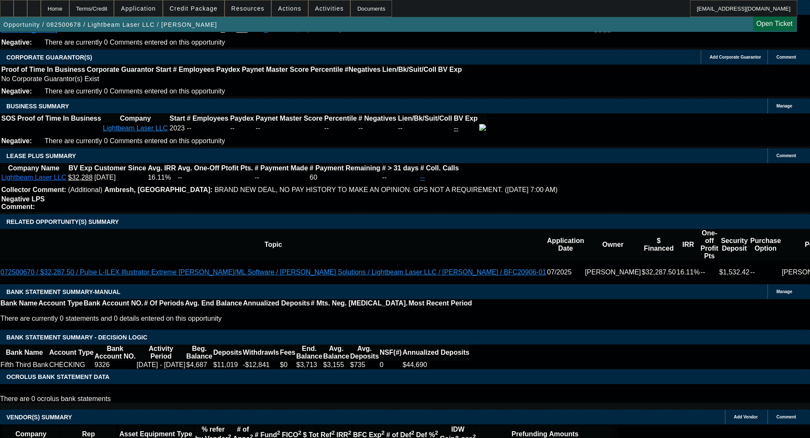
scroll to position [1286, 0]
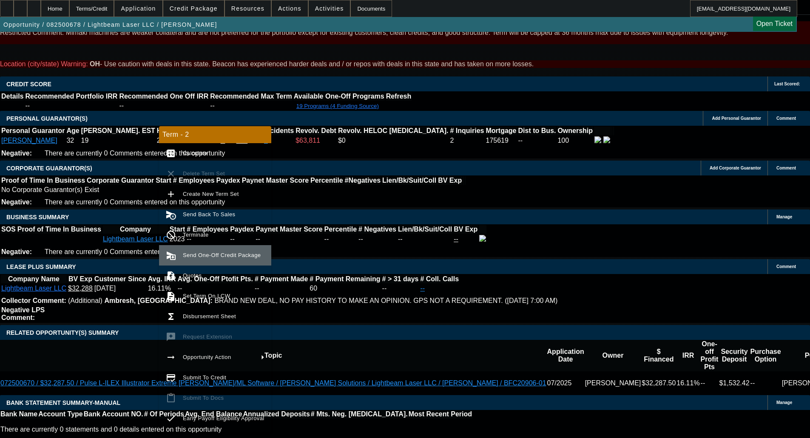
click at [191, 255] on span "Send One-Off Credit Package" at bounding box center [222, 255] width 78 height 6
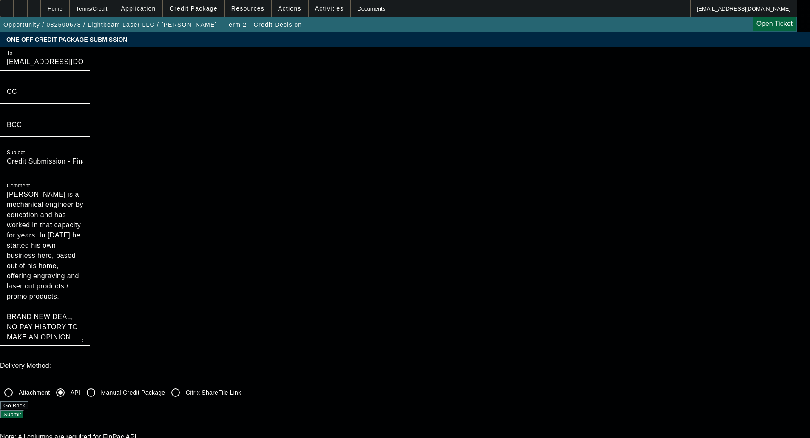
scroll to position [31, 0]
drag, startPoint x: 449, startPoint y: 99, endPoint x: 472, endPoint y: 316, distance: 218.0
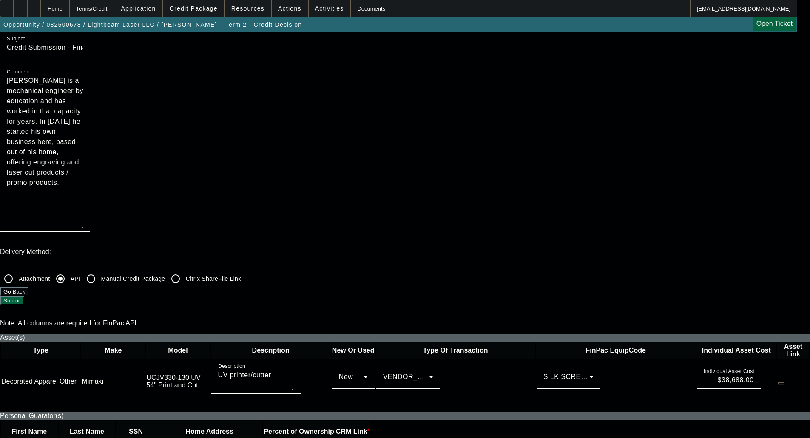
scroll to position [255, 0]
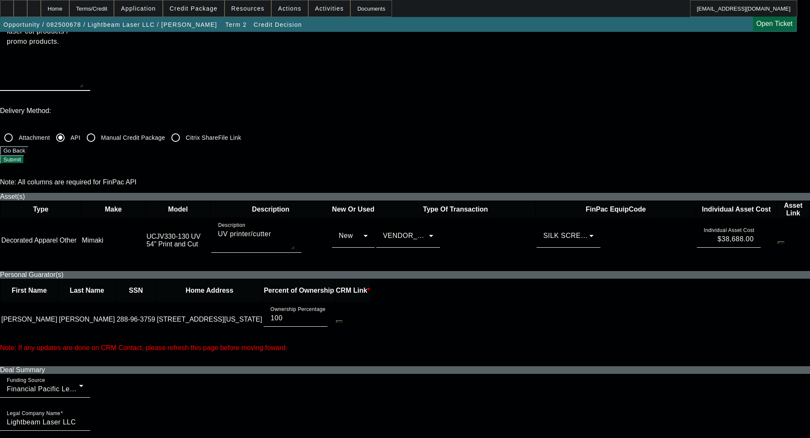
type textarea "[PERSON_NAME] is a mechanical engineer by education and has worked in that capa…"
click at [543, 232] on span "SILK SCREENING EQUIPMENT" at bounding box center [595, 235] width 105 height 7
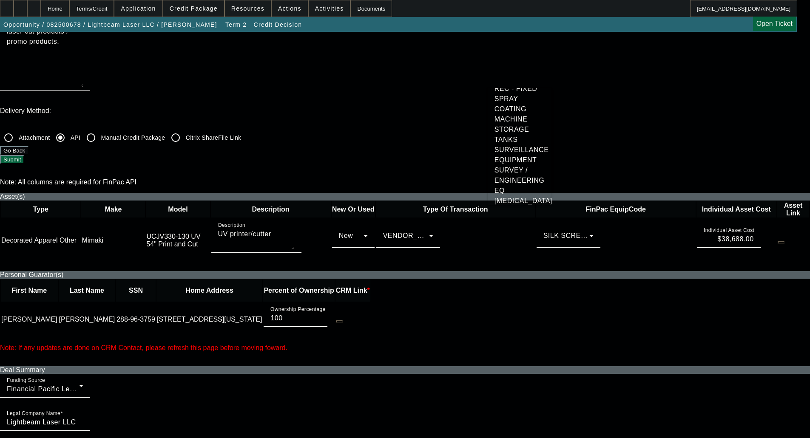
scroll to position [2129, 0]
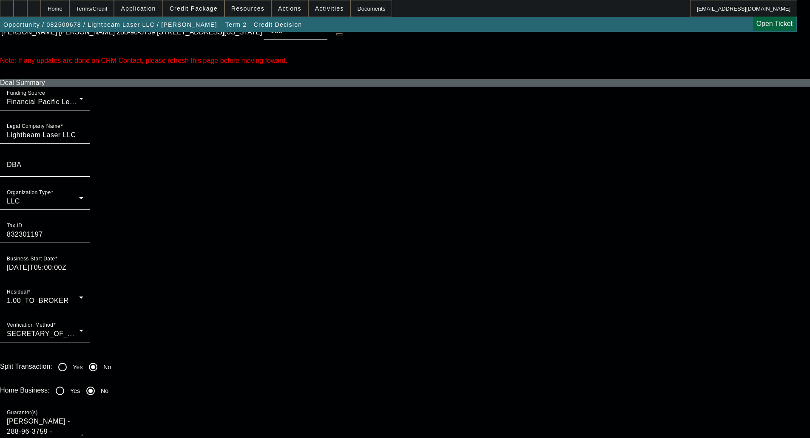
scroll to position [340, 0]
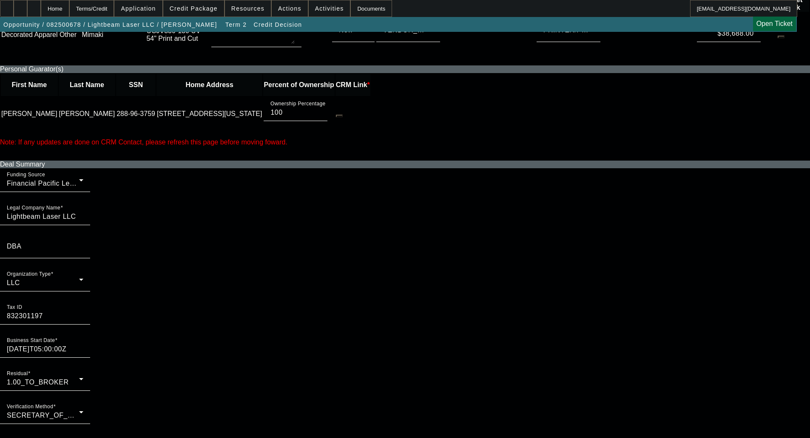
scroll to position [553, 0]
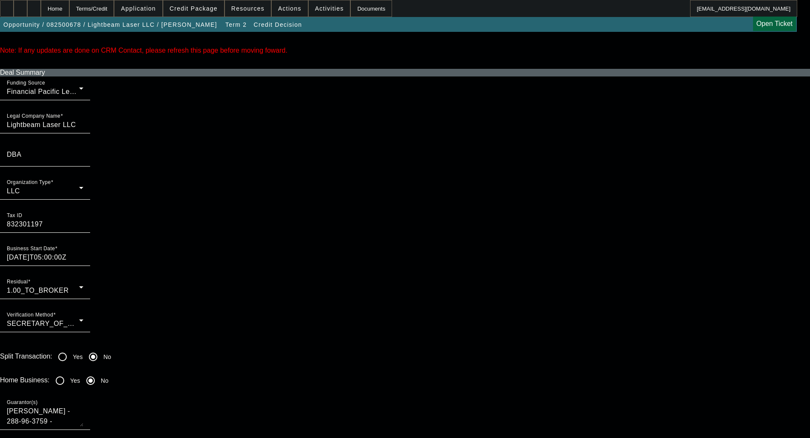
click at [68, 372] on input "Yes" at bounding box center [59, 380] width 17 height 17
radio input "true"
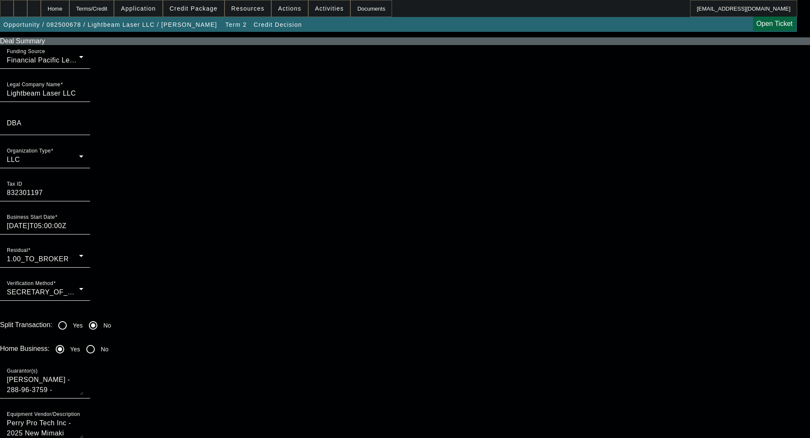
scroll to position [723, 0]
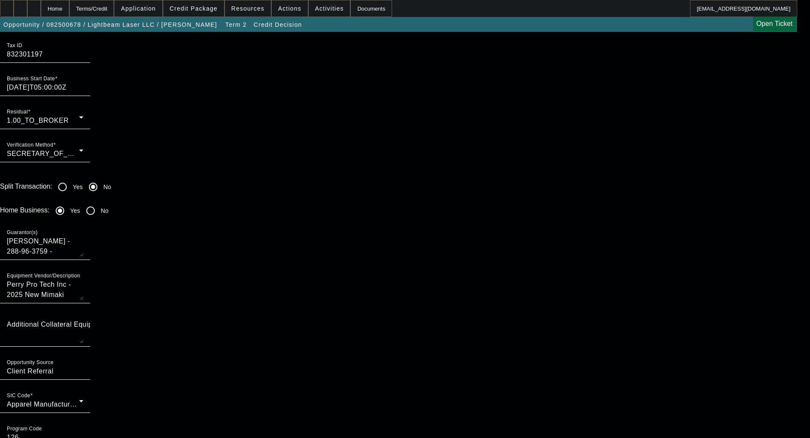
click at [83, 389] on div "SIC Code Apparel Manufacturers" at bounding box center [45, 401] width 77 height 24
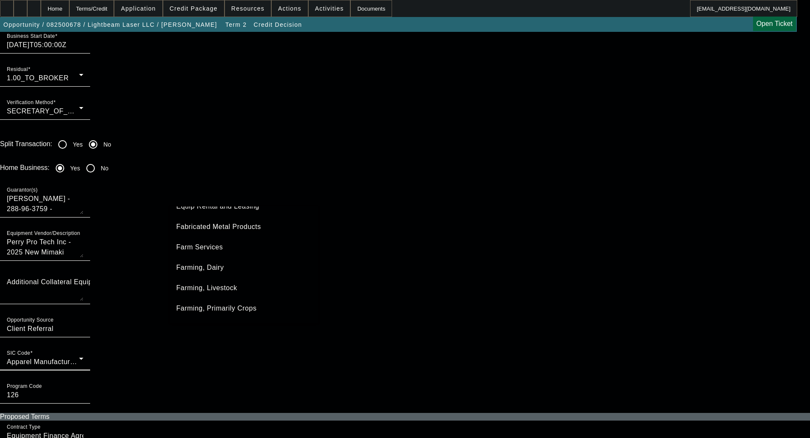
scroll to position [851, 0]
click at [233, 247] on span "Fabricated Metal Products" at bounding box center [218, 247] width 85 height 10
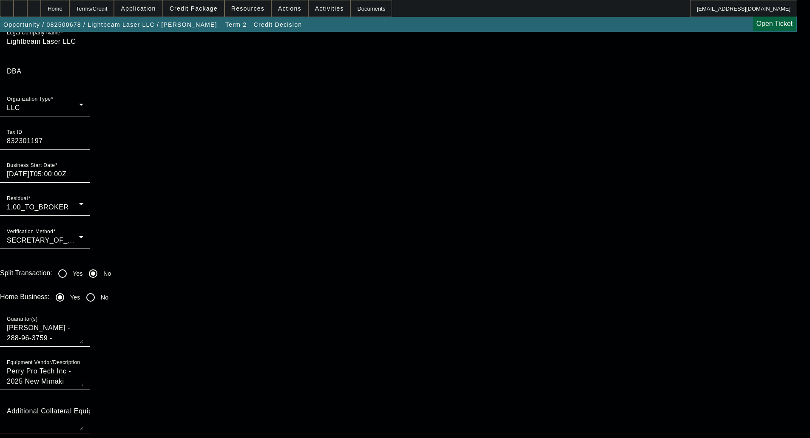
scroll to position [680, 0]
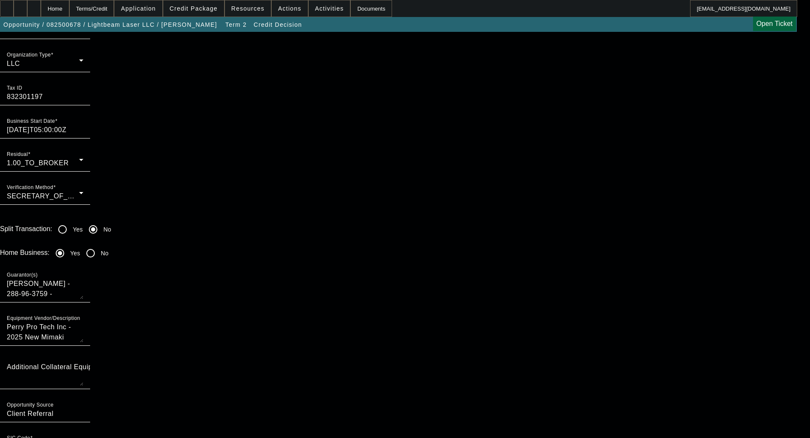
click at [245, 357] on span "Manufacturing Industries" at bounding box center [215, 356] width 79 height 10
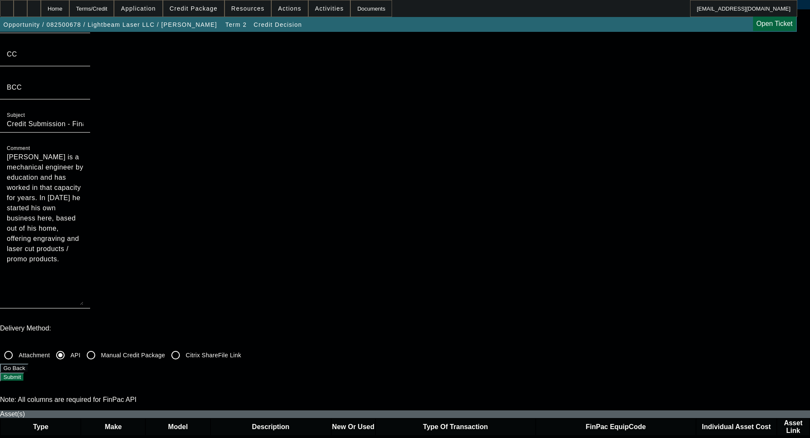
scroll to position [0, 0]
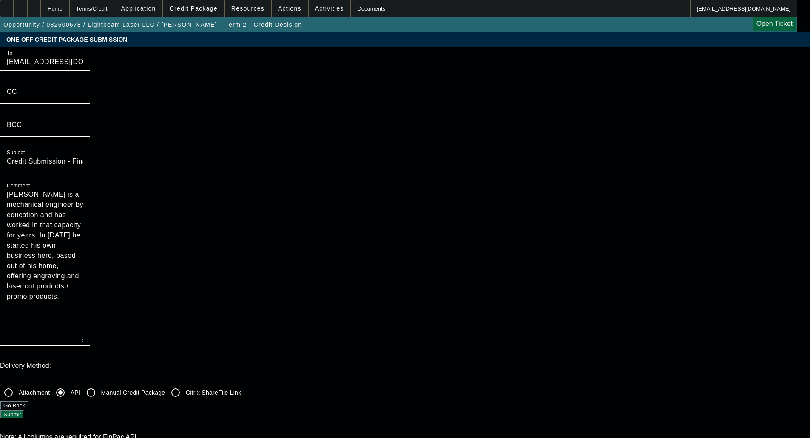
click at [24, 410] on button "Submit" at bounding box center [12, 414] width 24 height 9
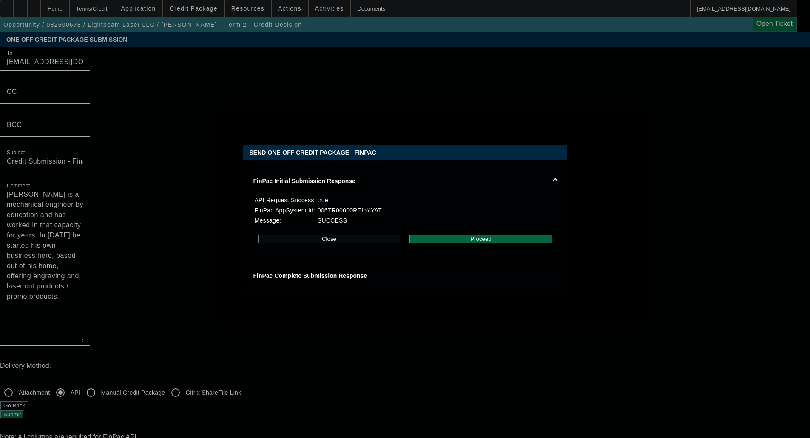
click at [474, 238] on button "Proceed" at bounding box center [480, 239] width 143 height 9
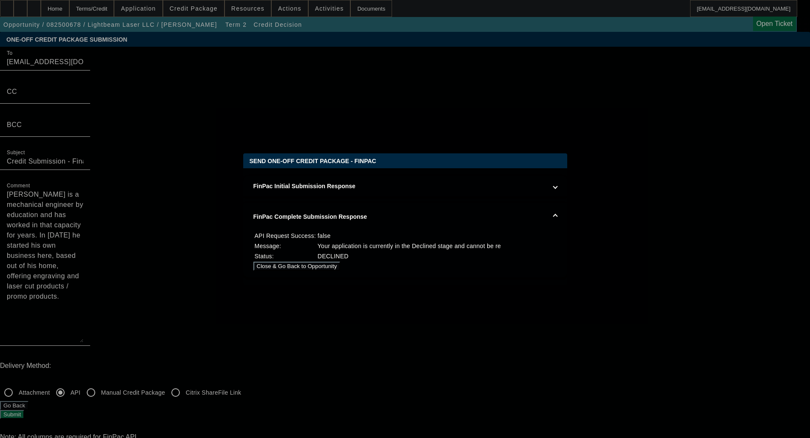
click at [341, 265] on button "Close & Go Back to Opportunity" at bounding box center [296, 266] width 87 height 9
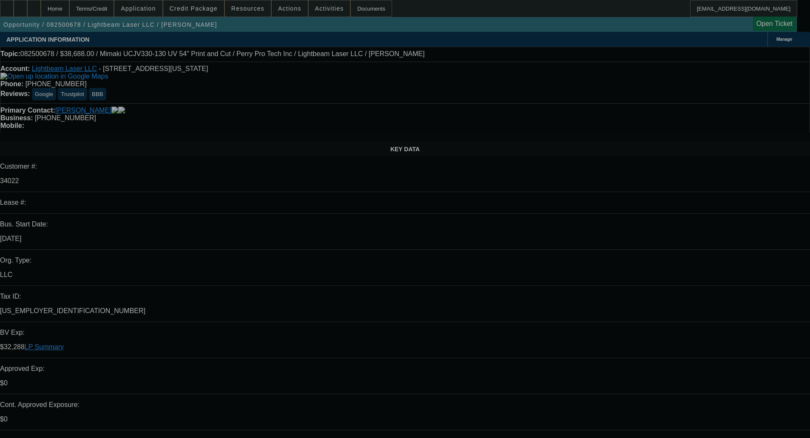
select select "0"
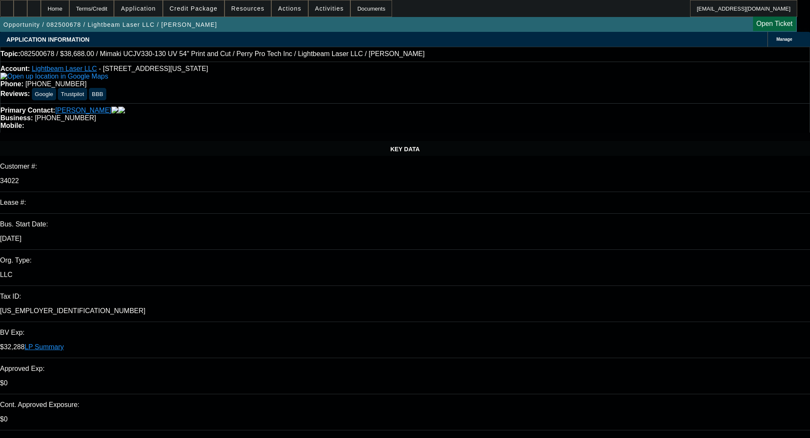
select select "0"
select select "6"
select select "0"
select select "2"
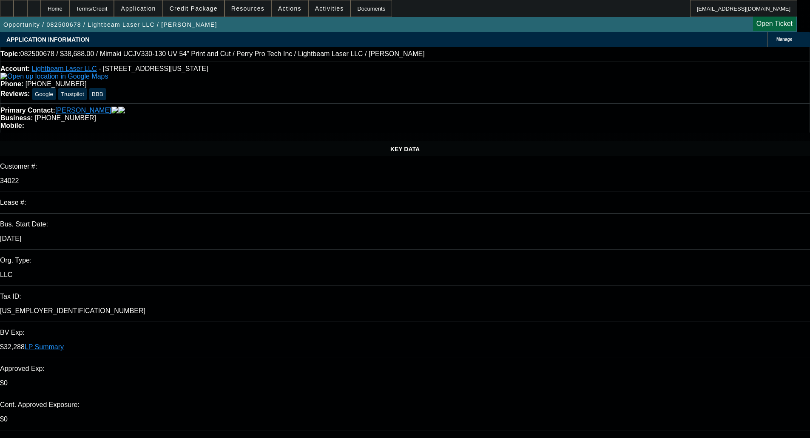
select select "2"
select select "0"
select select "6"
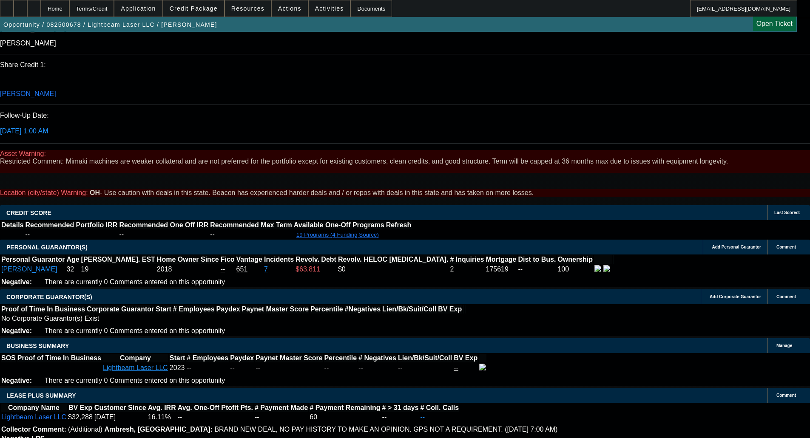
scroll to position [1541, 0]
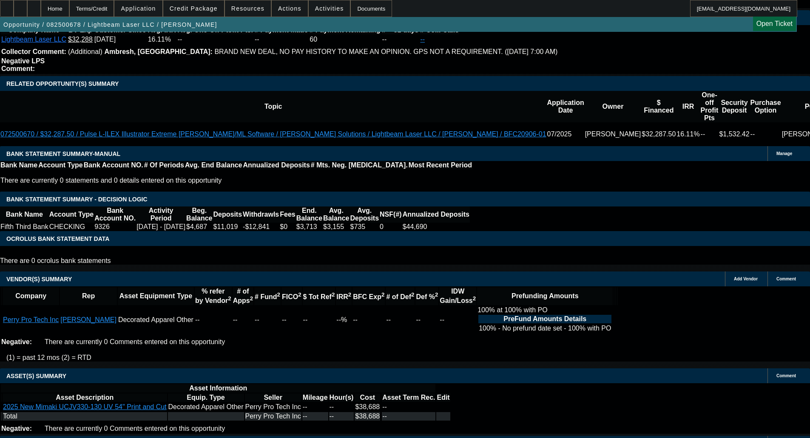
select select "4"
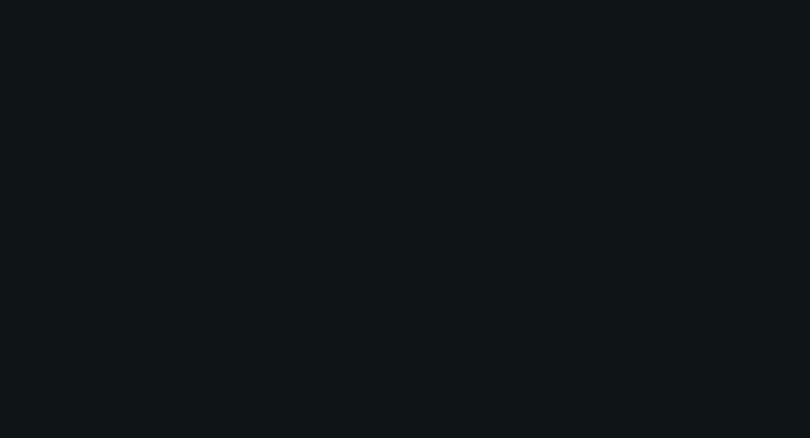
scroll to position [0, 0]
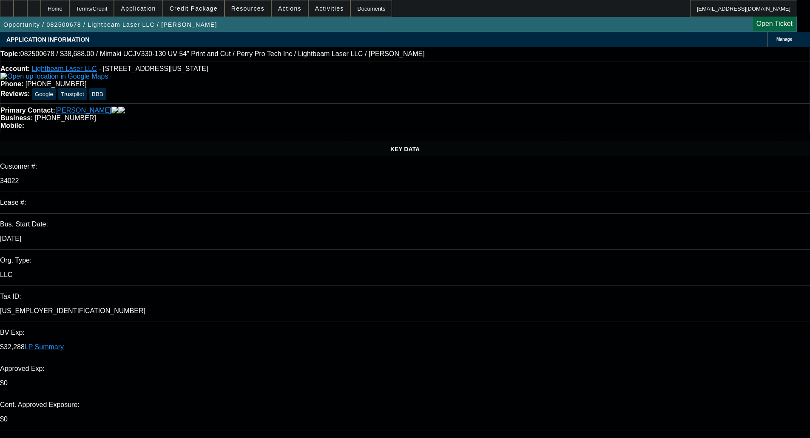
type input "12:22"
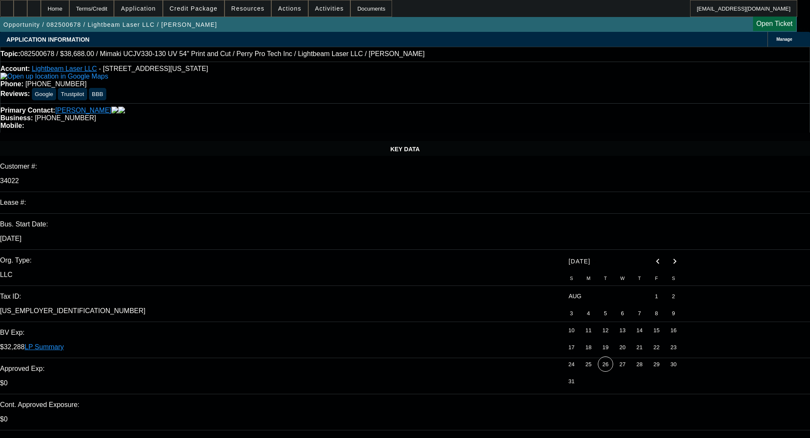
click at [603, 369] on span "26" at bounding box center [605, 364] width 15 height 15
type input "8/26/2025"
paste textarea "DECLINED BY FINPAC - Your application is not eligible for approval at Financial…"
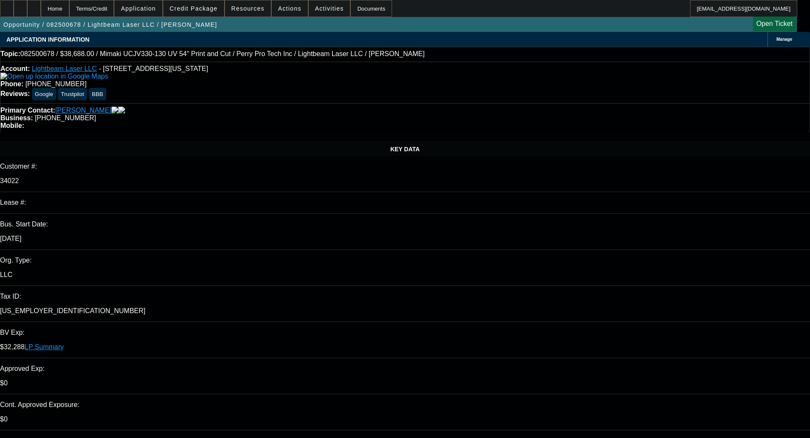
type textarea "DECLINED BY FINPAC - Your application is not eligible for approval at Financial…"
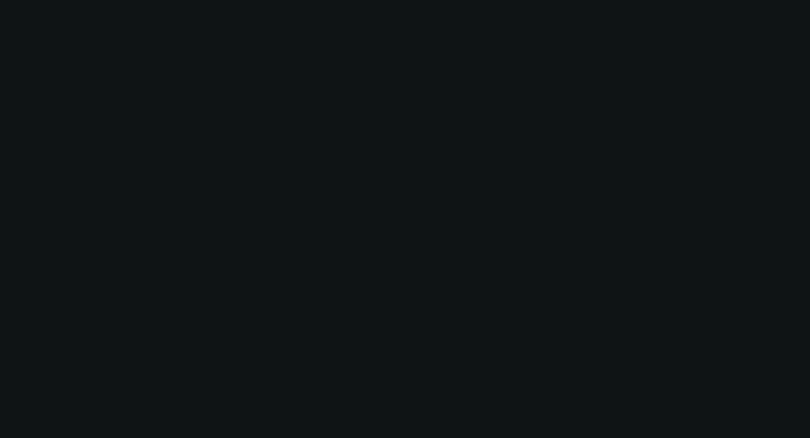
select select "0"
select select "6"
select select "0"
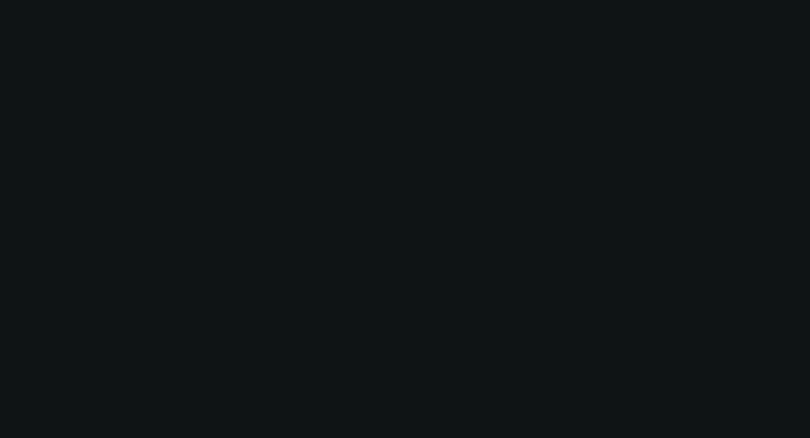
select select "2"
select select "0"
select select "6"
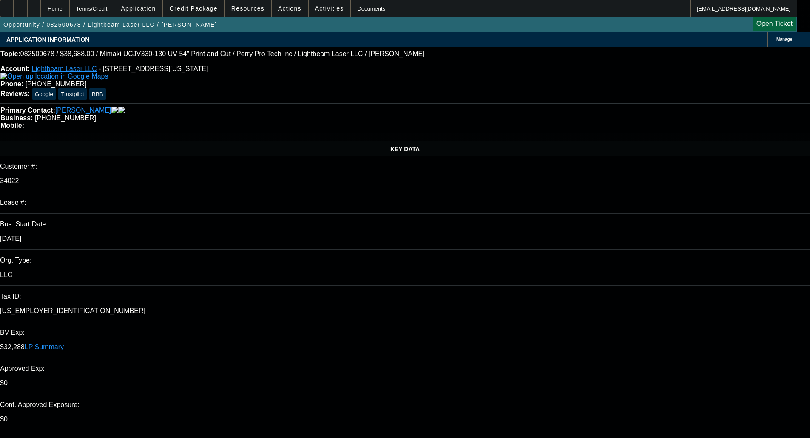
drag, startPoint x: 407, startPoint y: 41, endPoint x: 382, endPoint y: 27, distance: 28.7
click at [382, 27] on div "Opportunity / 082500678 / Lightbeam Laser LLC / Kinsman, Brandon Open Ticket" at bounding box center [398, 24] width 797 height 15
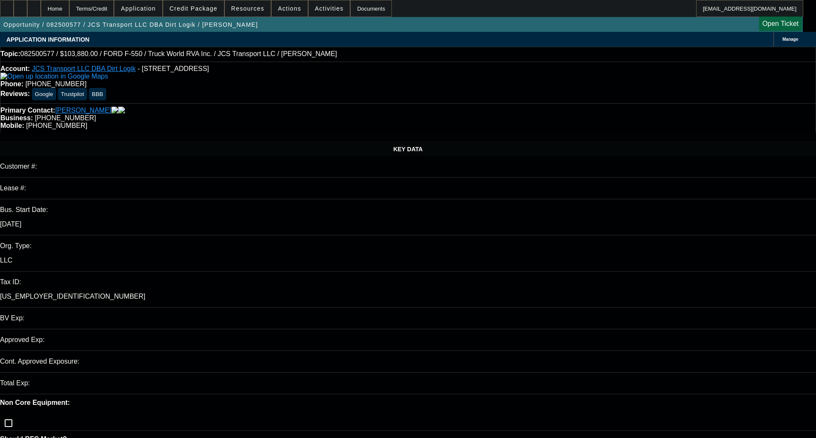
select select "0"
select select "6"
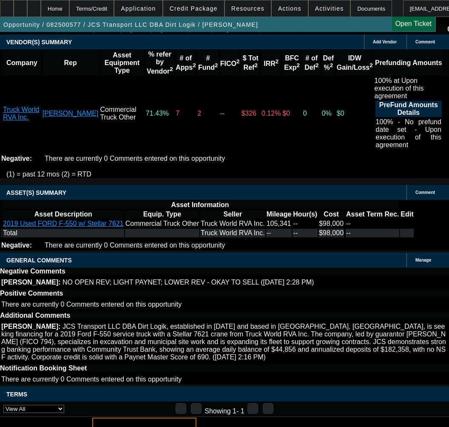
scroll to position [1658, 0]
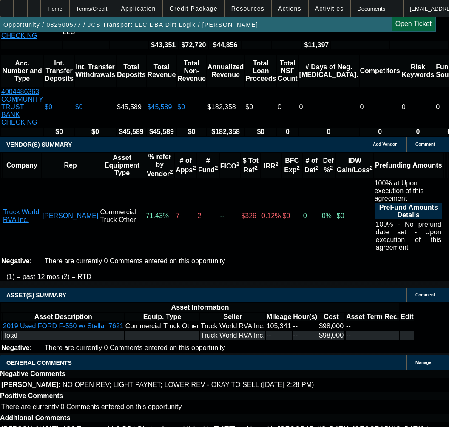
select select "9"
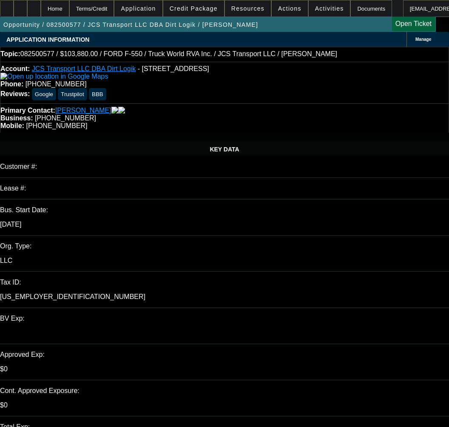
type input "[DATE]"
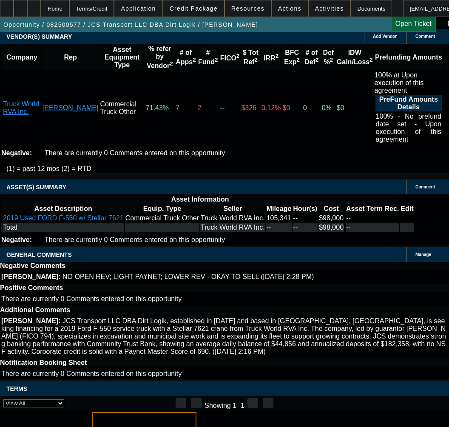
scroll to position [1785, 0]
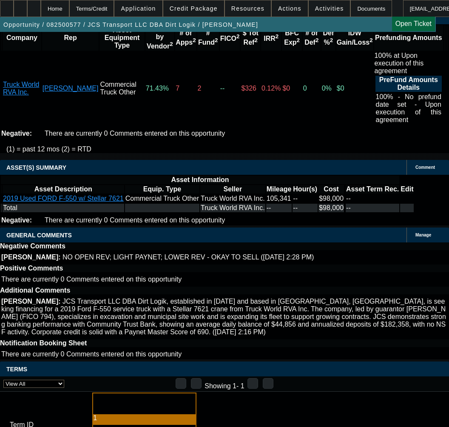
select select "3"
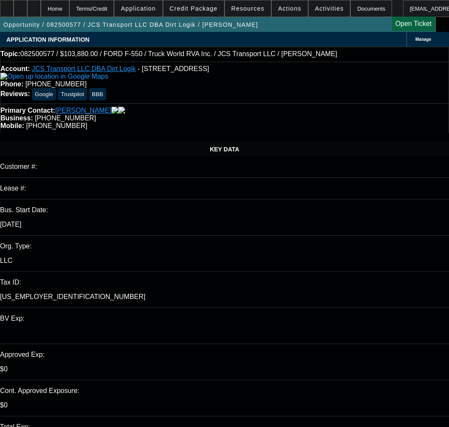
type input "[DATE]"
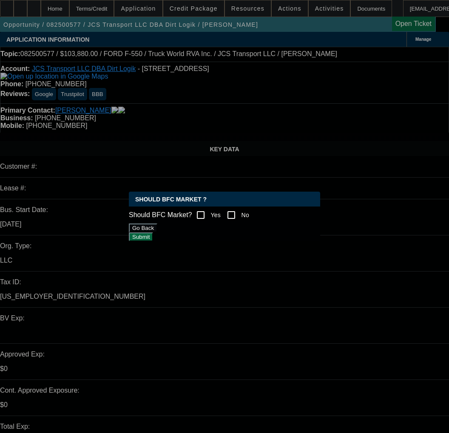
click at [208, 207] on input "Yes" at bounding box center [200, 215] width 17 height 17
checkbox input "true"
click at [153, 241] on button "Submit" at bounding box center [141, 237] width 24 height 9
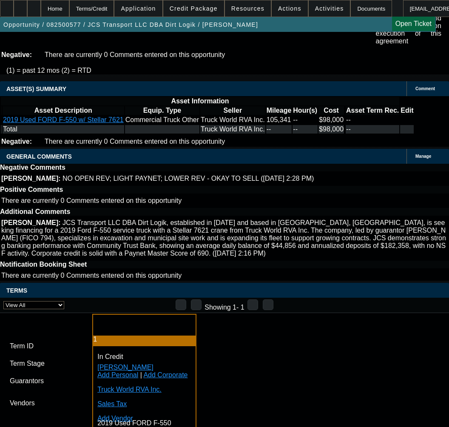
scroll to position [1956, 0]
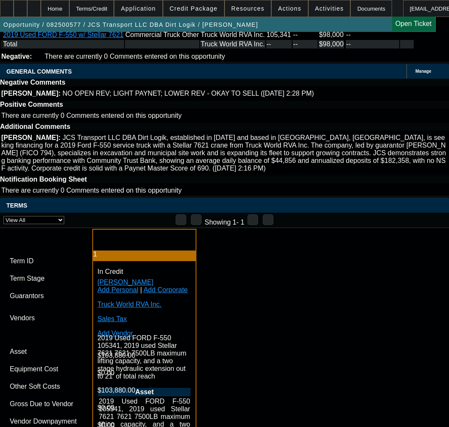
paste input "1051466"
type input "1051466"
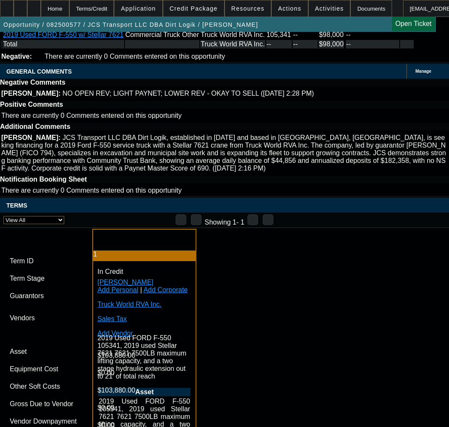
paste input "1051466"
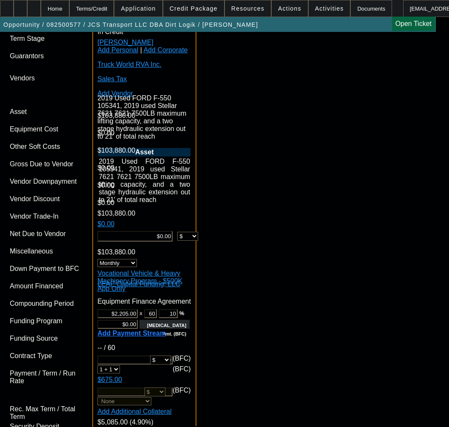
scroll to position [2253, 0]
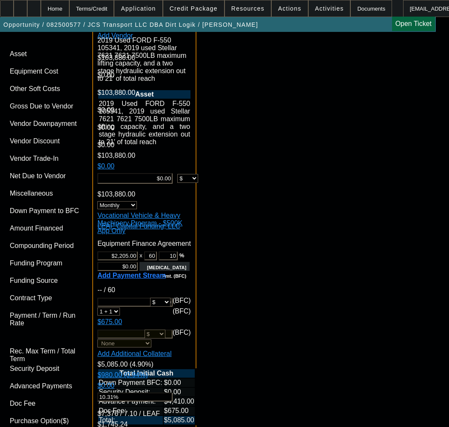
type input "1051466"
click at [290, 195] on span "Previous month" at bounding box center [292, 195] width 17 height 17
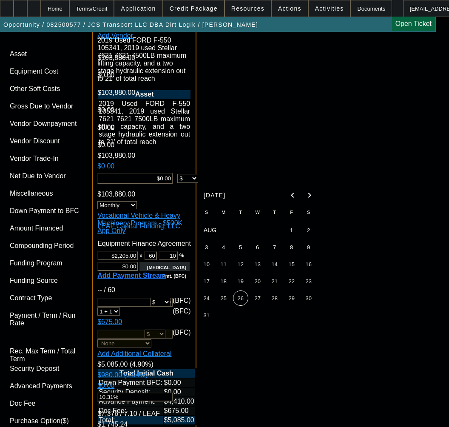
click at [207, 316] on span "31" at bounding box center [206, 314] width 15 height 15
type input "8/31/2025"
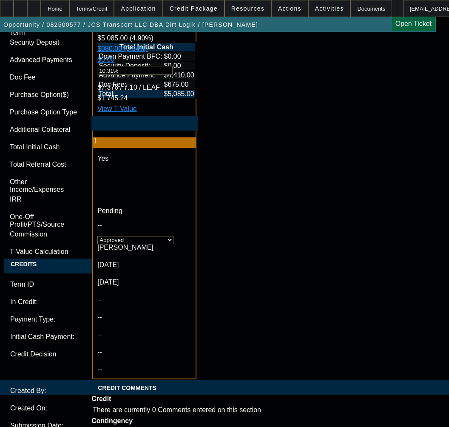
scroll to position [2593, 0]
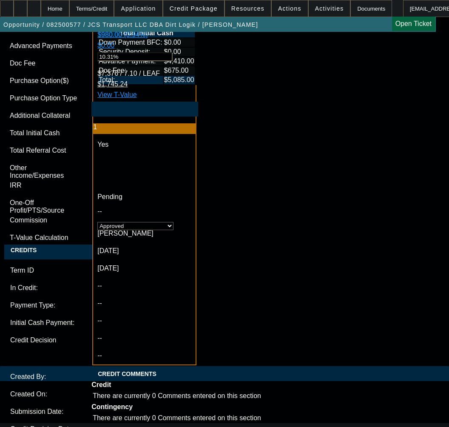
paste textarea "Cost of Equipment: $103,880.00 Term 60"
paste textarea "Equipment Description: FORD F550, Stellar 7621"
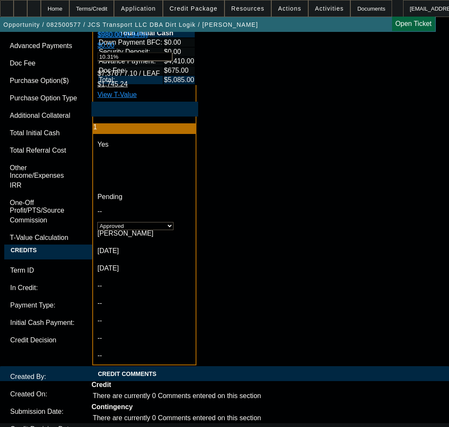
paste textarea "Equipment Location: 39 Mill Pond Rd, Cornettsville, KY 41731"
type textarea "APPROVED BY LEAF - Cost of Equipment: $103,880.00; Term 60; Equipment Descripti…"
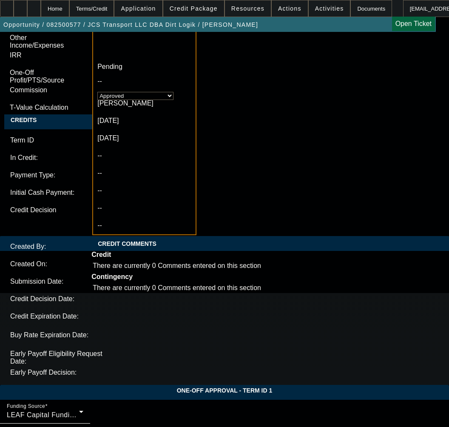
scroll to position [2751, 0]
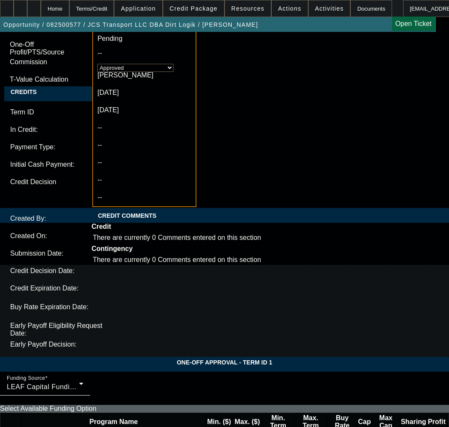
type input "02:30"
click at [118, 289] on span "22" at bounding box center [116, 284] width 15 height 15
type input "8/22/2025"
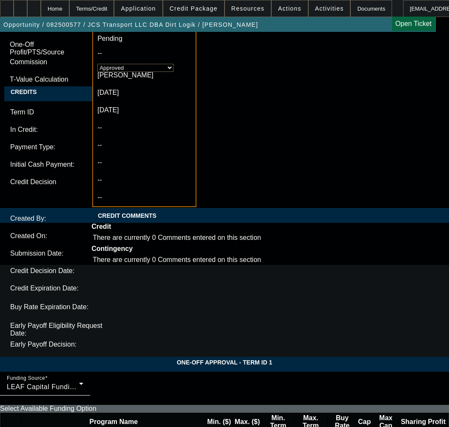
type input "12:41"
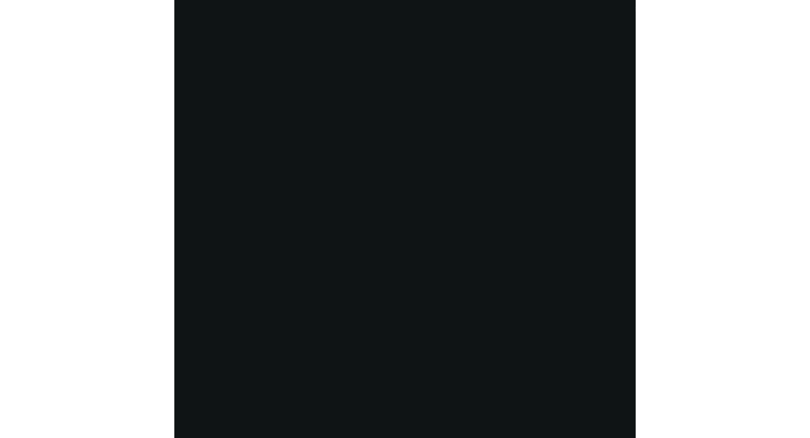
scroll to position [1485, 0]
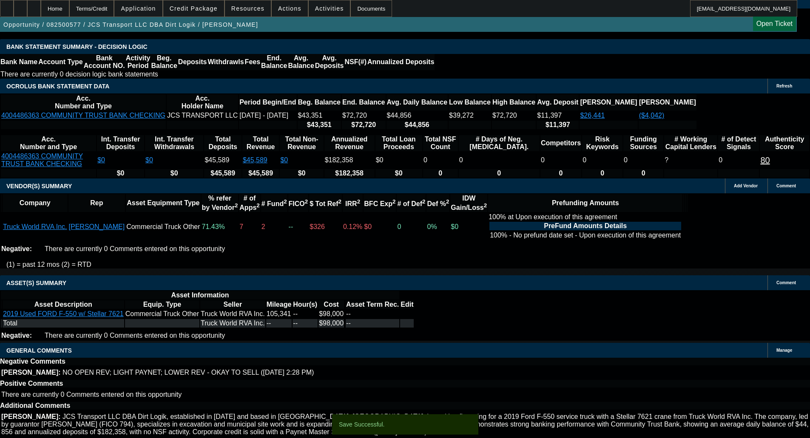
select select "0"
select select "6"
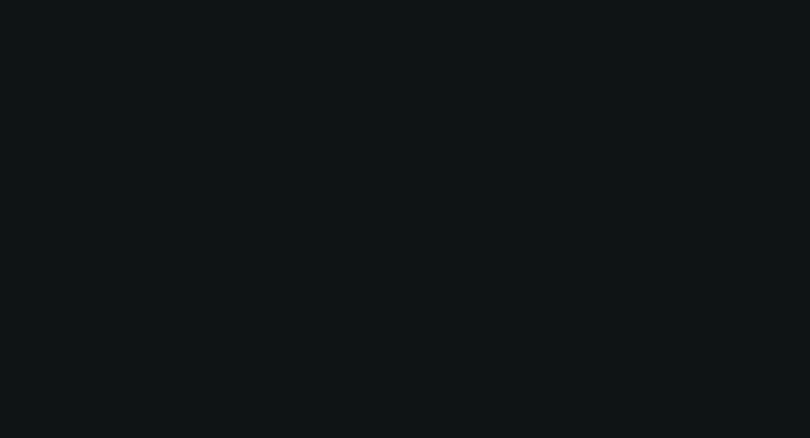
scroll to position [0, 0]
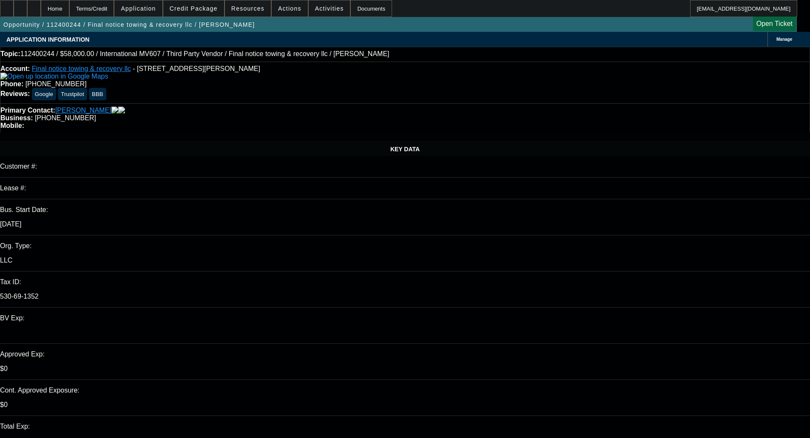
select select "0.2"
select select "2"
select select "0.1"
select select "4"
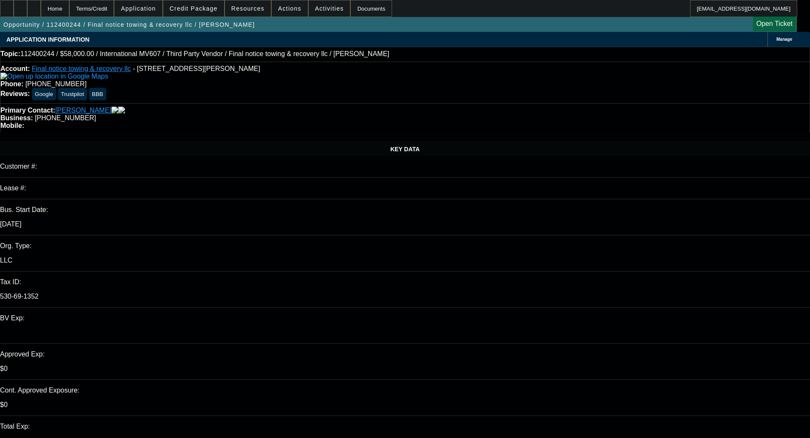
select select "0"
select select "0.1"
select select "4"
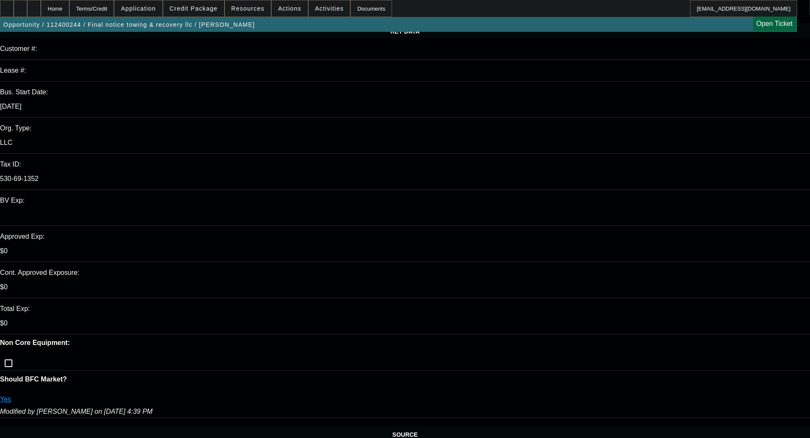
scroll to position [128, 0]
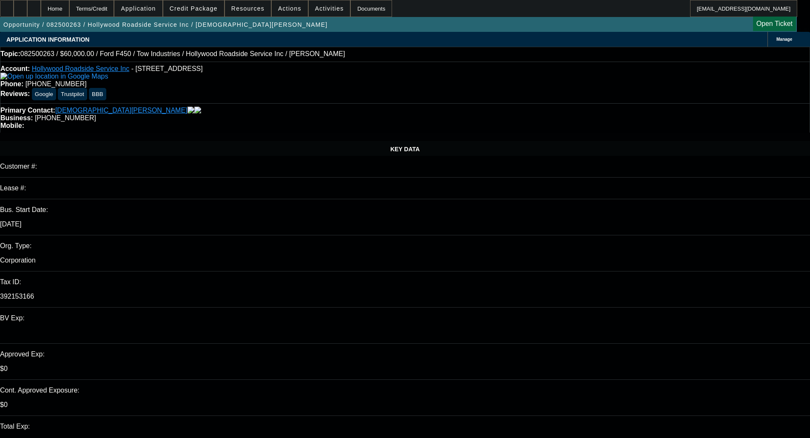
select select "0"
select select "2"
select select "0"
select select "5"
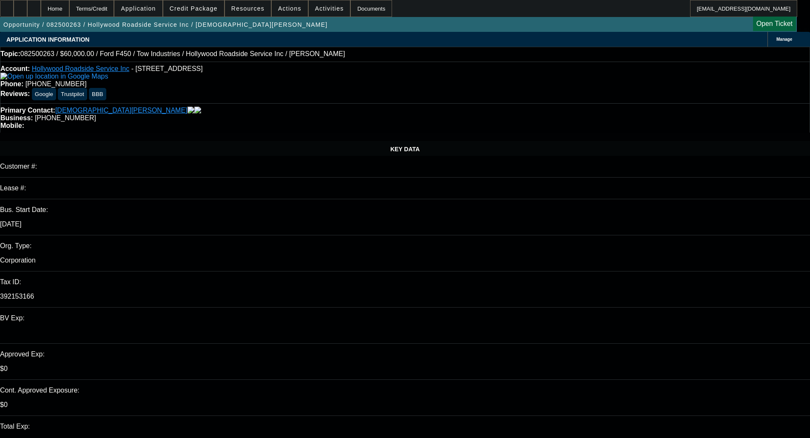
select select "0"
select select "2"
select select "0"
select select "5"
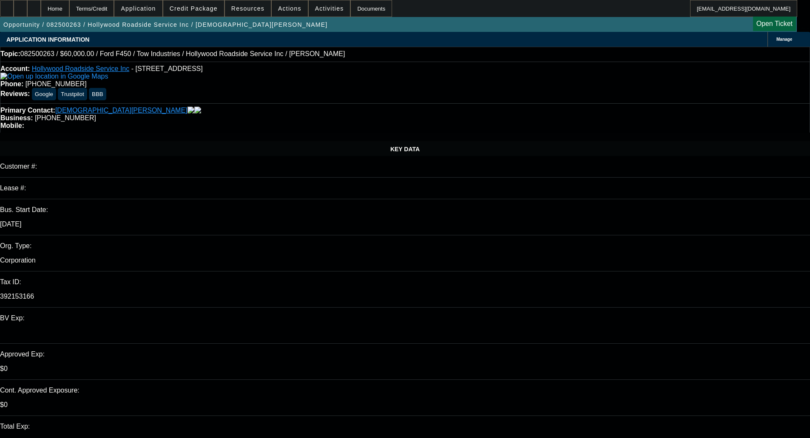
select select "0"
select select "2"
select select "0"
select select "5"
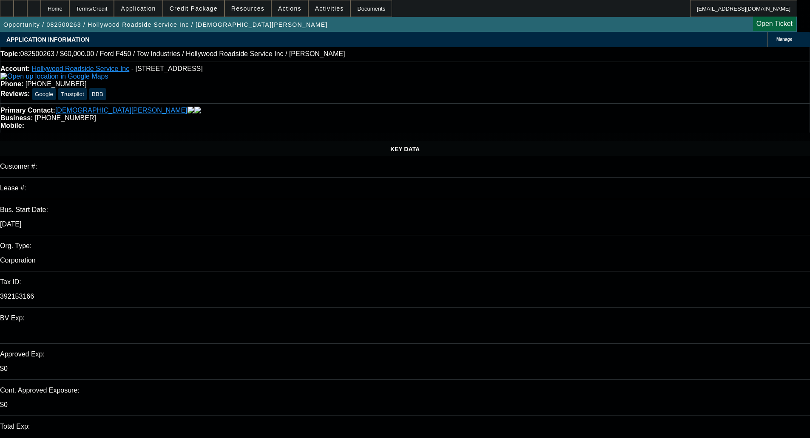
select select "0"
select select "2"
select select "0"
select select "5"
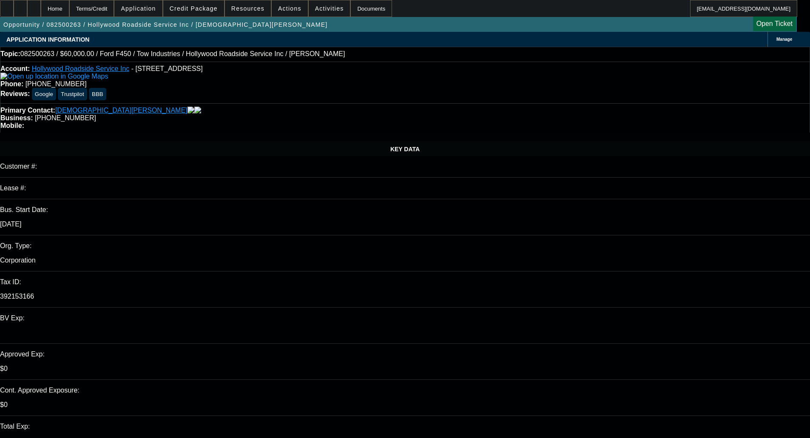
click at [201, 10] on span "Credit Package" at bounding box center [194, 8] width 48 height 7
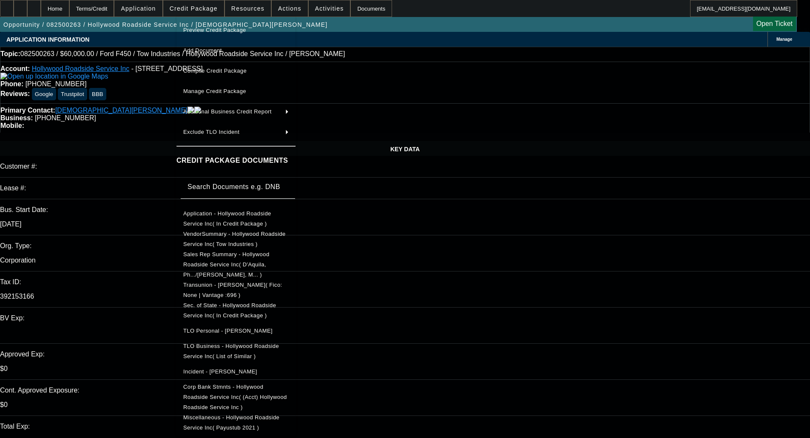
click at [243, 239] on span "VendorSummary - Hollywood Roadside Service Inc( Tow Industries )" at bounding box center [234, 239] width 102 height 17
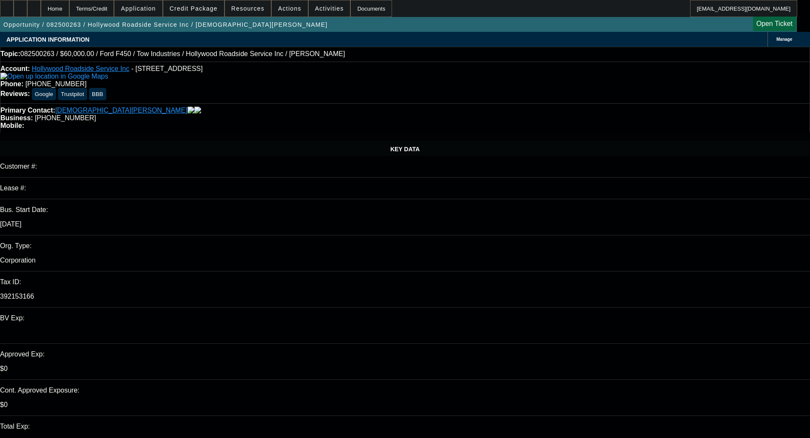
click at [205, 13] on span at bounding box center [193, 8] width 61 height 20
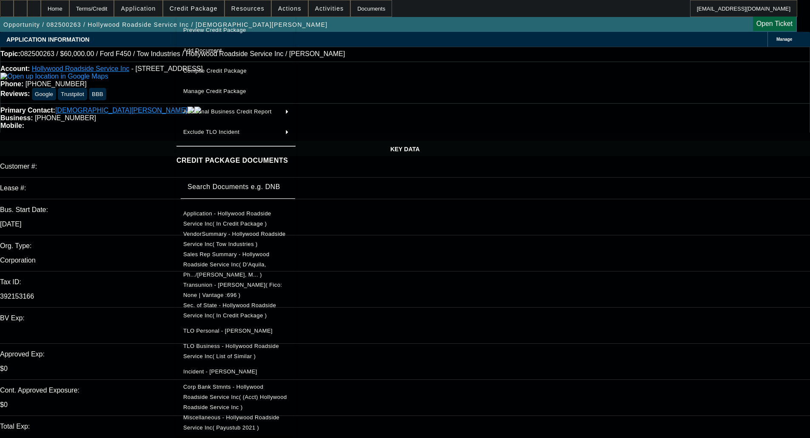
click at [205, 13] on div at bounding box center [405, 219] width 810 height 438
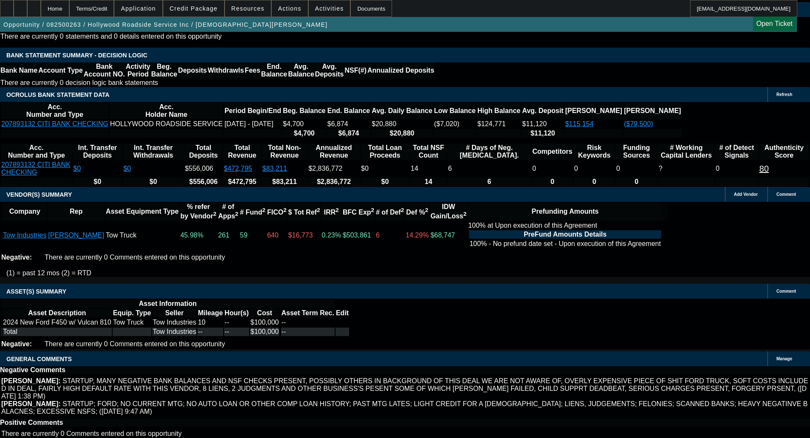
scroll to position [1190, 0]
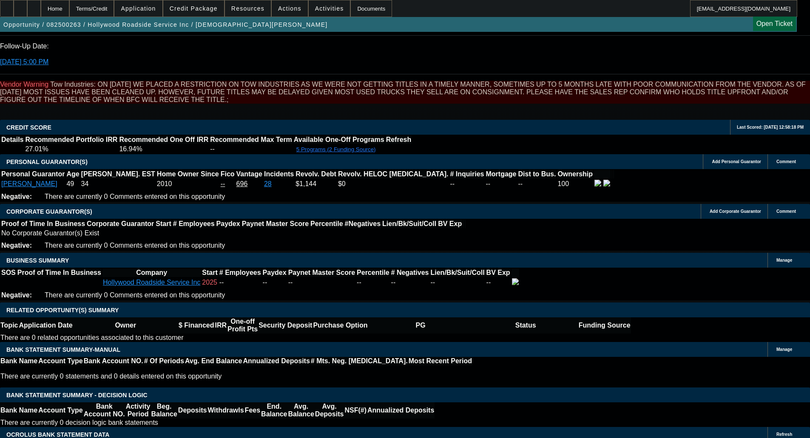
select select "0"
select select "0.1"
select select "4"
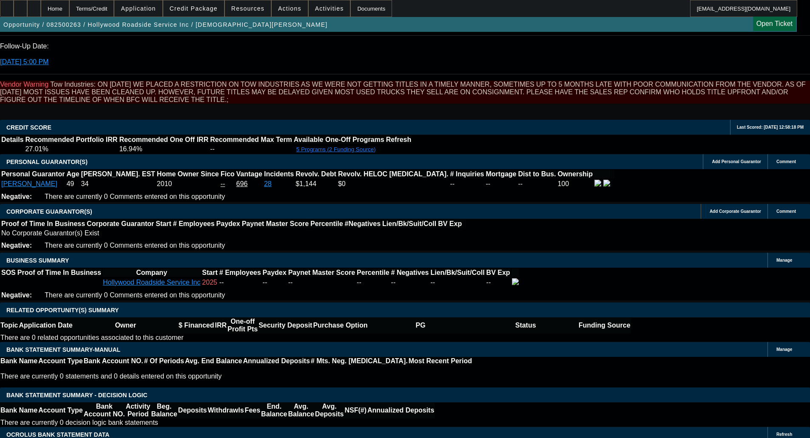
select select "0.2"
select select "2"
select select "0.1"
select select "4"
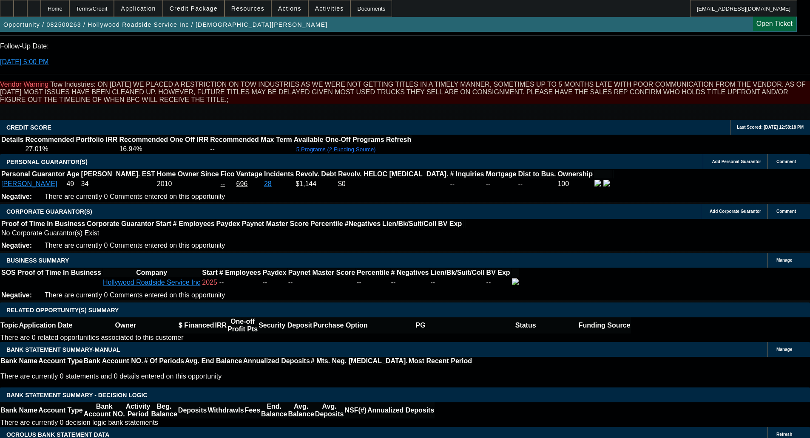
select select "0"
select select "0.1"
select select "4"
select select "0.15"
select select "2"
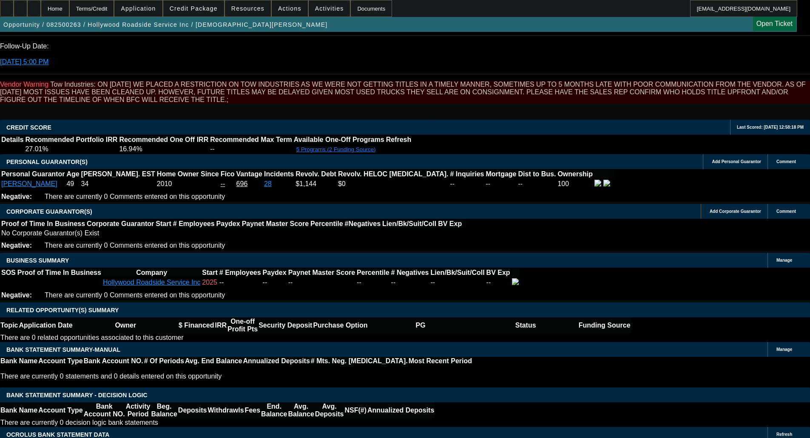
select select "2"
select select "0.1"
select select "4"
select select "0.15"
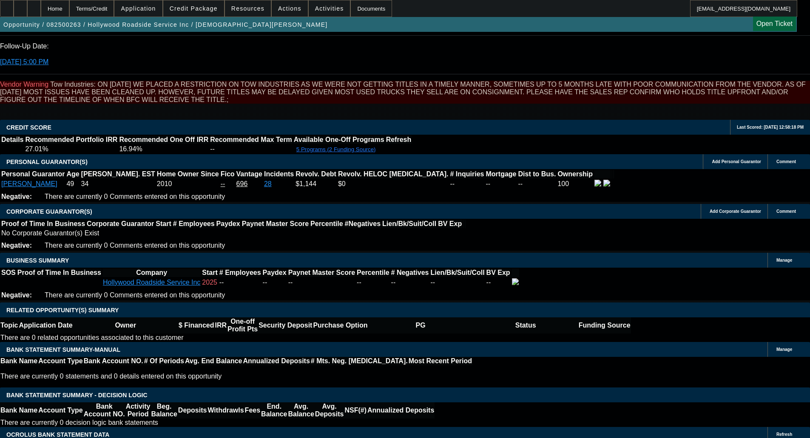
select select "0"
select select "3"
select select "0.1"
select select "4"
select select "0"
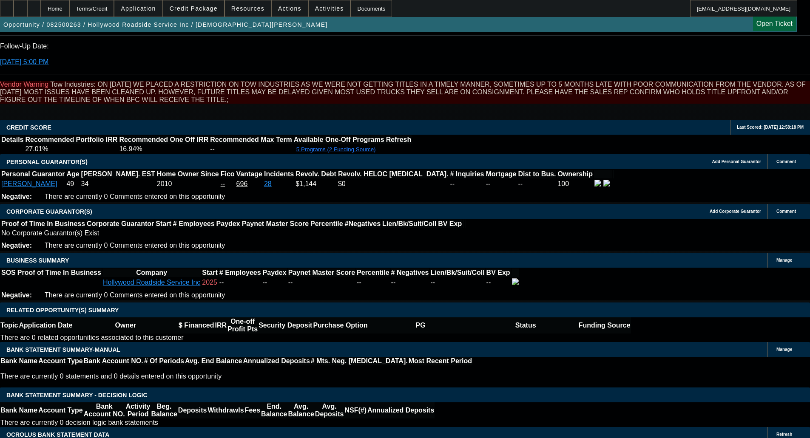
select select "3"
select select "0.1"
select select "4"
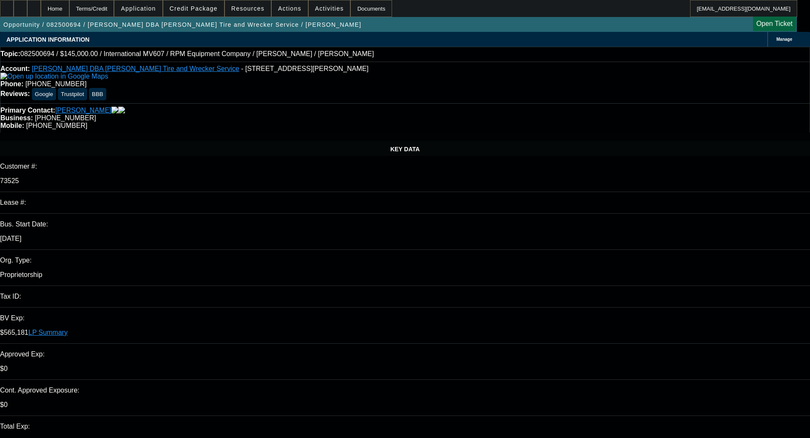
select select "0"
select select "2"
select select "0.1"
select select "4"
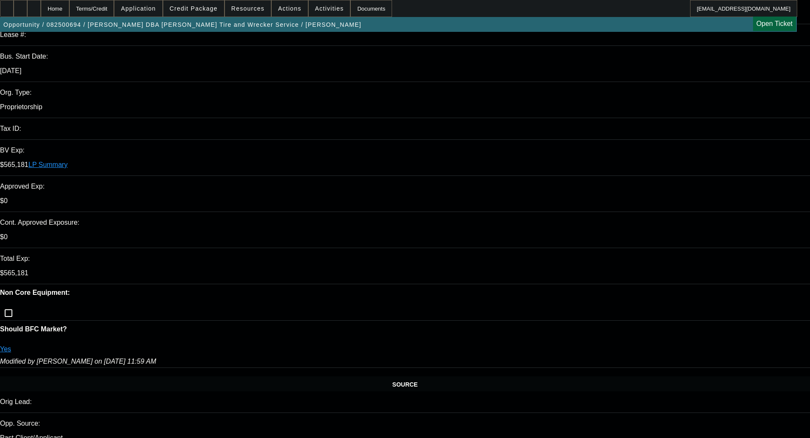
scroll to position [170, 0]
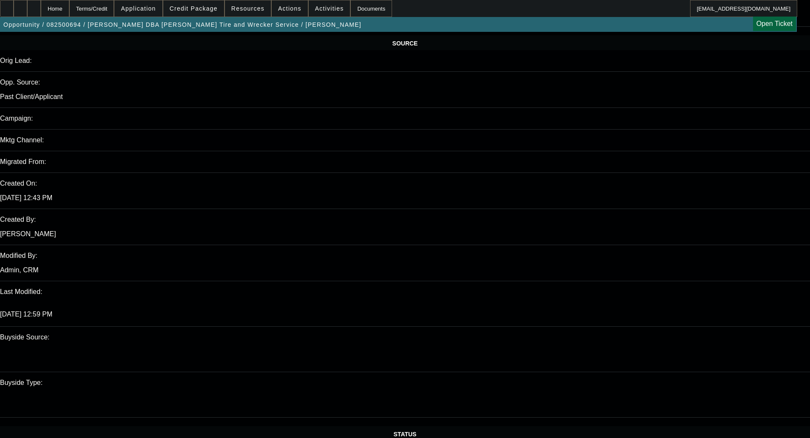
scroll to position [510, 0]
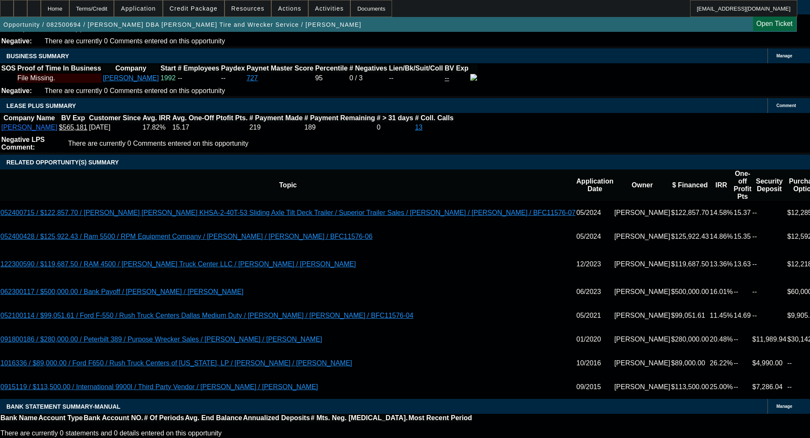
scroll to position [1360, 0]
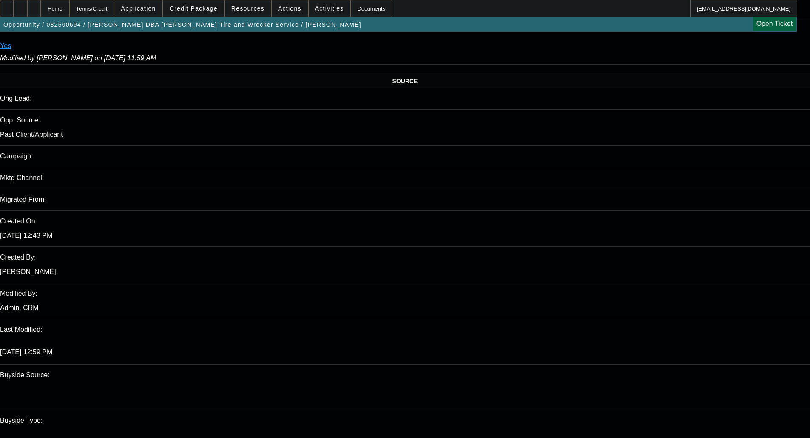
scroll to position [468, 0]
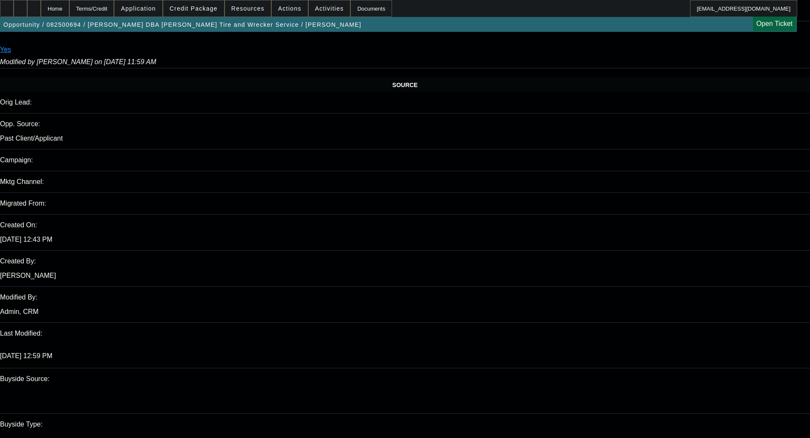
type textarea "LOW CBR; MIN PERSONAL; EXTENDED TERMS; WILL BE A NEW HIGH; EXISTING EXPO - OKAY…"
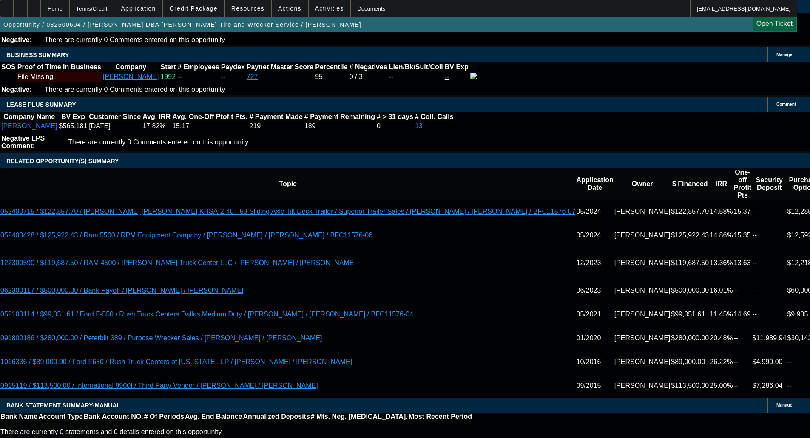
scroll to position [1310, 0]
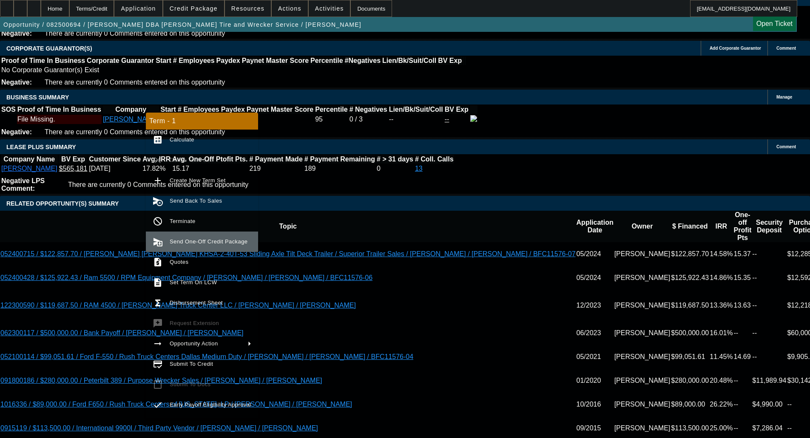
click at [174, 246] on span "Send One-Off Credit Package" at bounding box center [211, 242] width 82 height 10
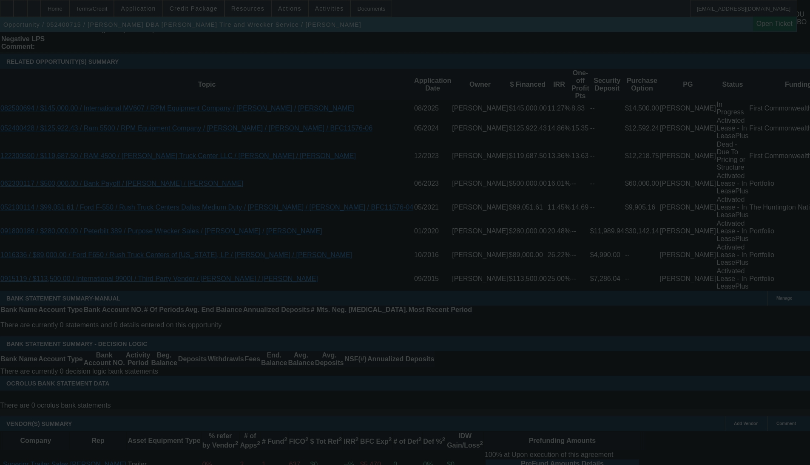
scroll to position [1514, 0]
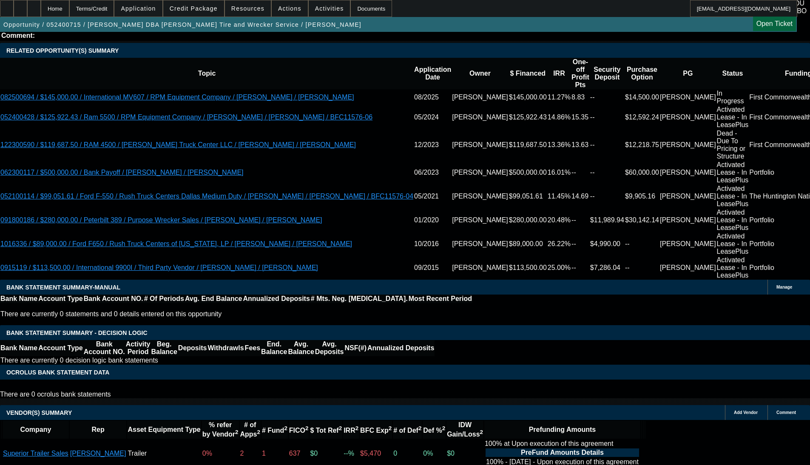
select select "0"
select select "2"
select select "0.1"
select select "4"
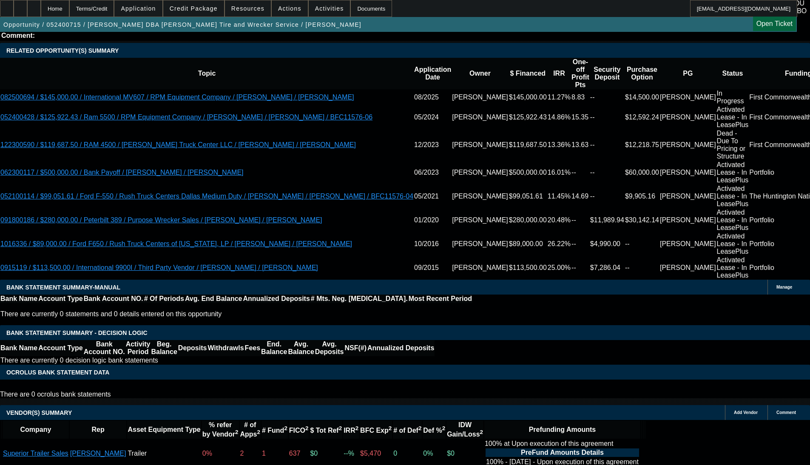
select select "0"
select select "2"
select select "0.1"
select select "4"
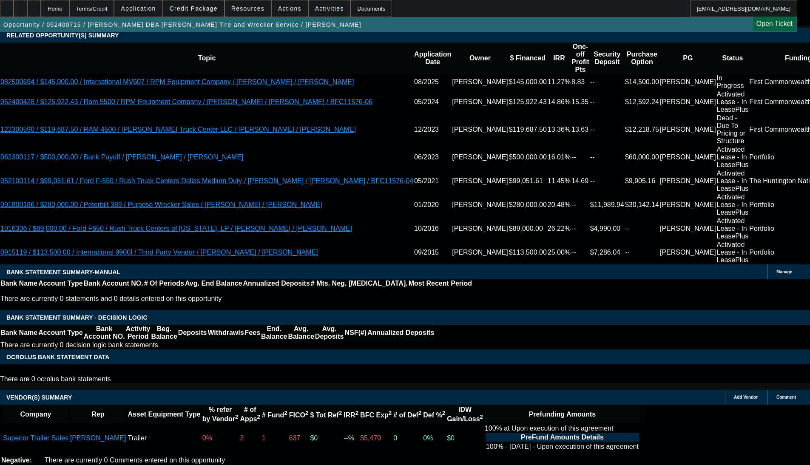
scroll to position [1559, 0]
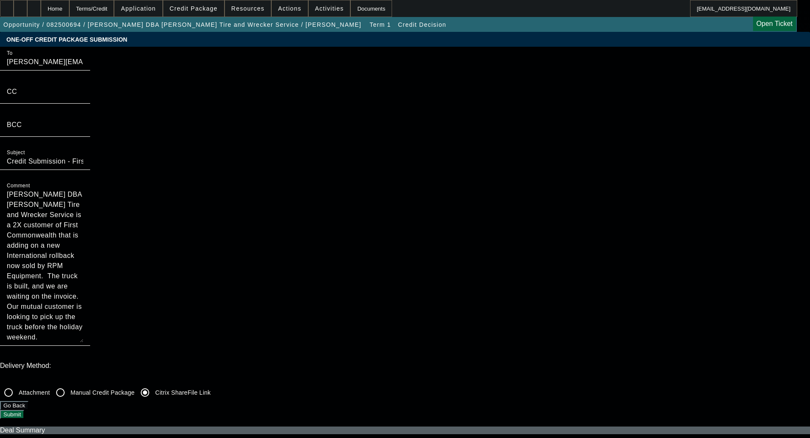
click at [24, 410] on button "Submit" at bounding box center [12, 414] width 24 height 9
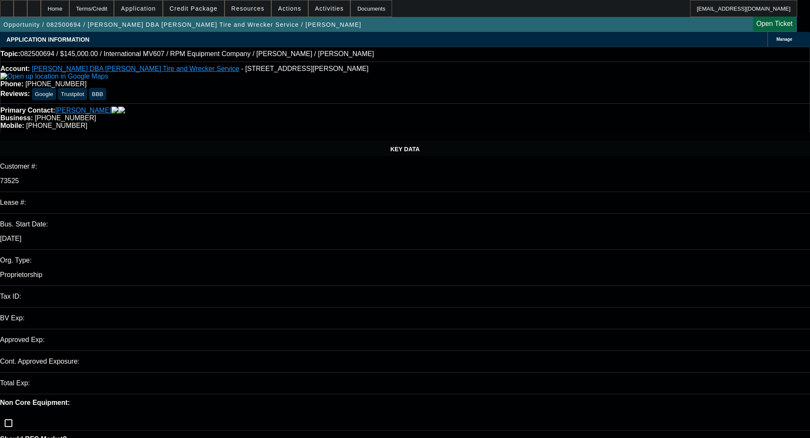
select select "0"
select select "2"
select select "0.1"
select select "4"
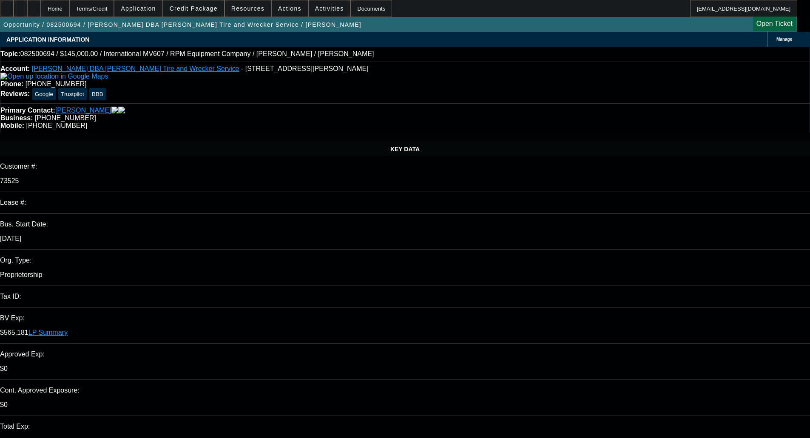
click at [204, 6] on span "Credit Package" at bounding box center [194, 8] width 48 height 7
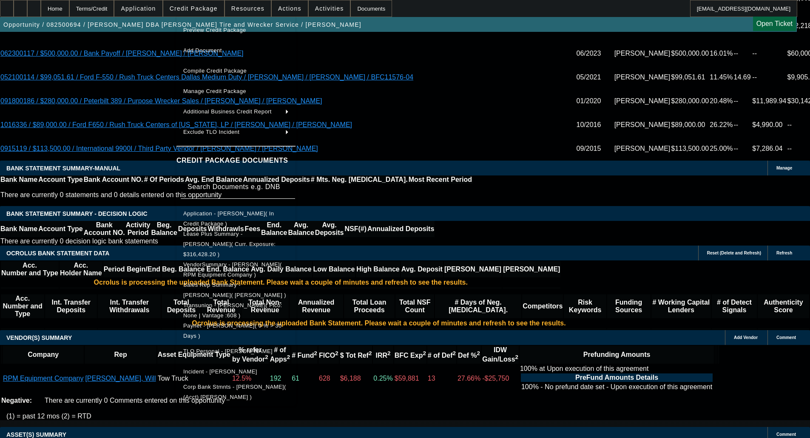
scroll to position [1626, 0]
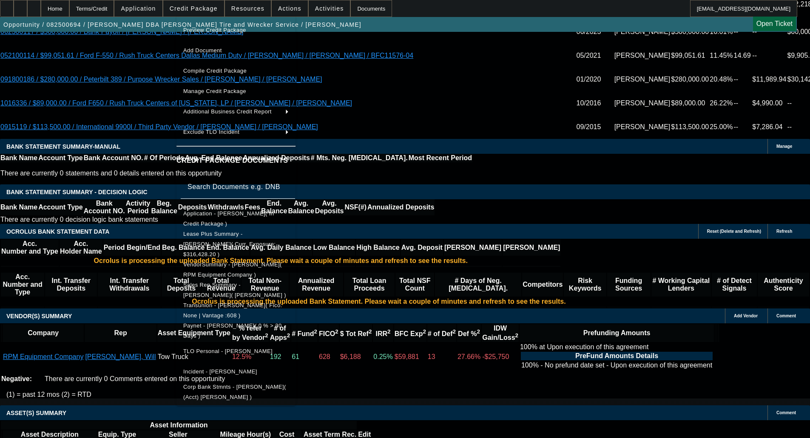
click at [456, 268] on div at bounding box center [405, 219] width 810 height 438
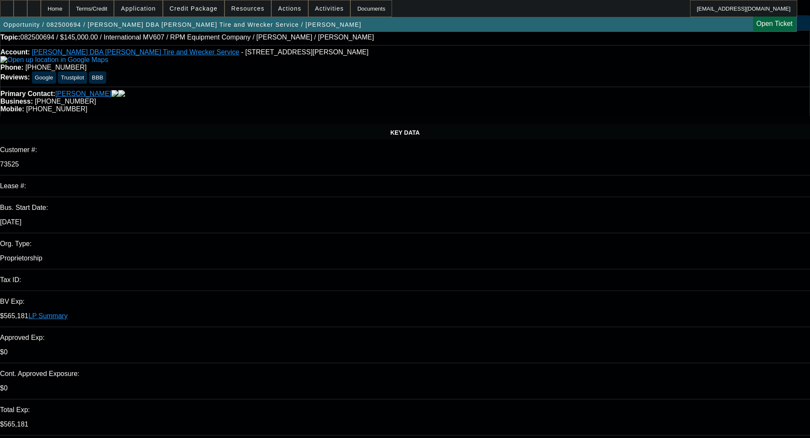
scroll to position [0, 0]
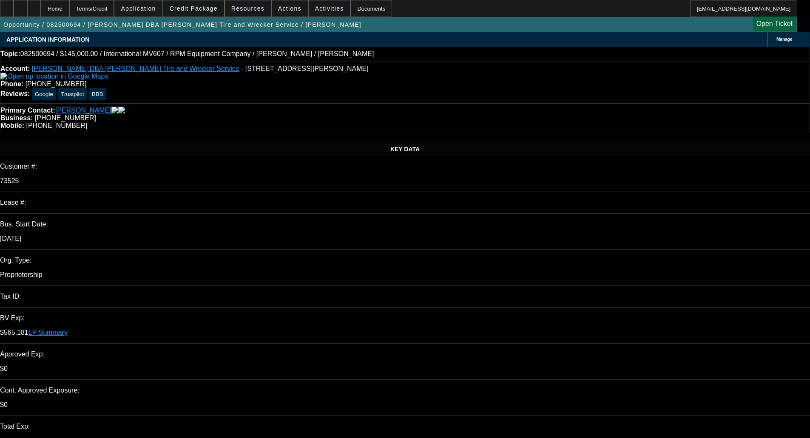
click at [209, 11] on span "Credit Package" at bounding box center [194, 8] width 48 height 7
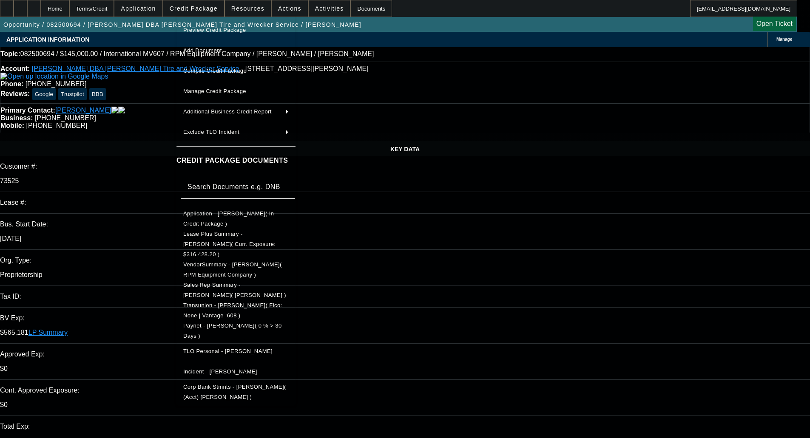
click at [236, 384] on span "Corp Bank Stmnts - Baldemar Cantu( (Acct) Baldemar Cantu )" at bounding box center [235, 392] width 105 height 20
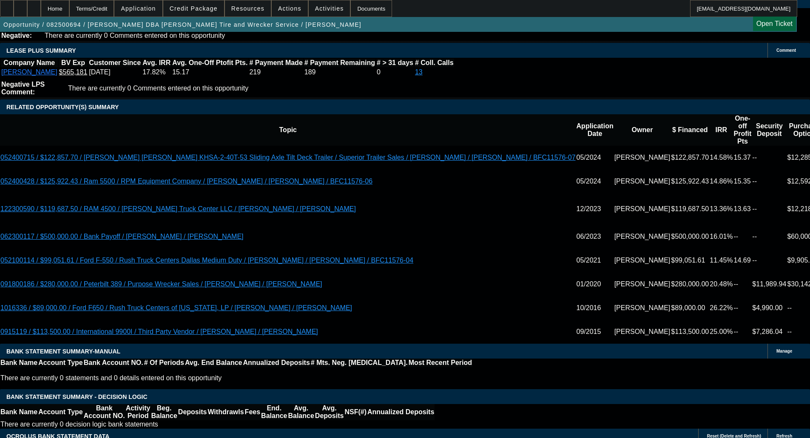
scroll to position [1403, 0]
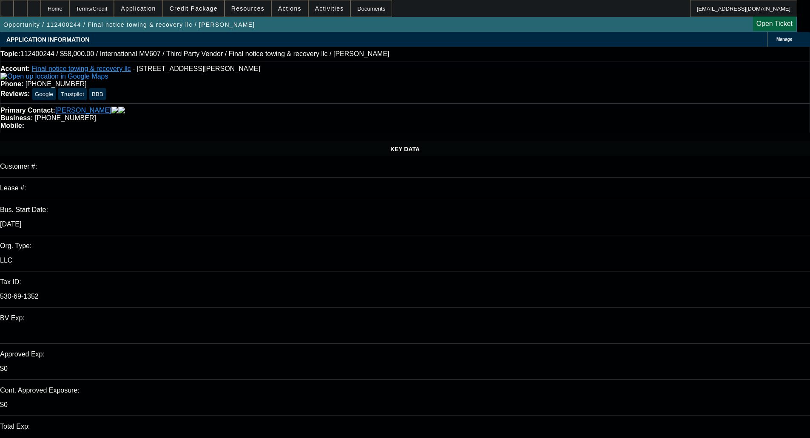
select select "0.2"
select select "2"
select select "0.1"
select select "4"
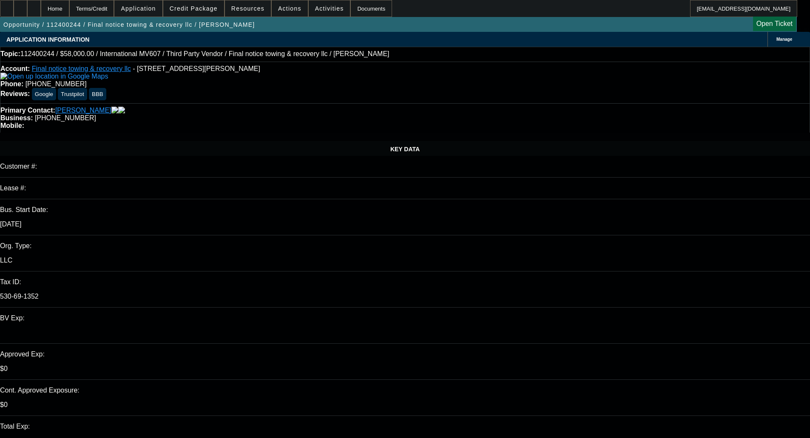
select select "0"
select select "0.1"
select select "4"
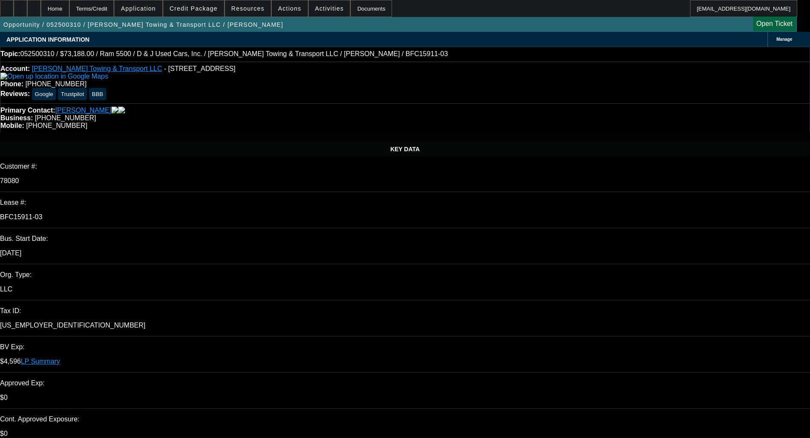
select select "0"
select select "6"
select select "0"
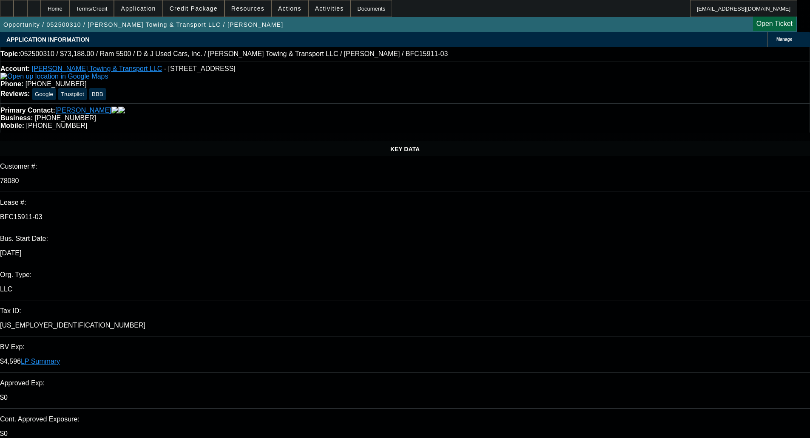
select select "0"
select select "6"
select select "0"
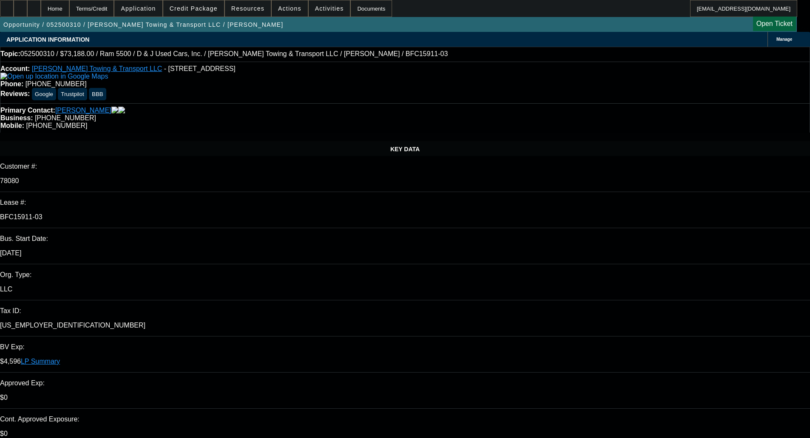
select select "0"
select select "6"
select select "0"
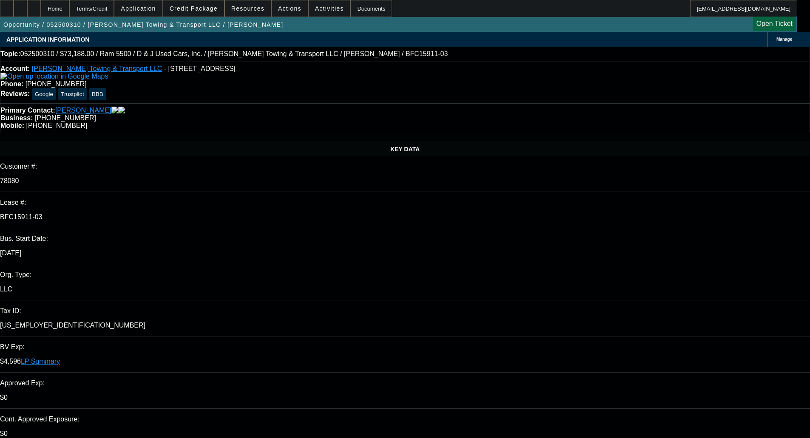
select select "6"
click at [196, 6] on span "Credit Package" at bounding box center [194, 8] width 48 height 7
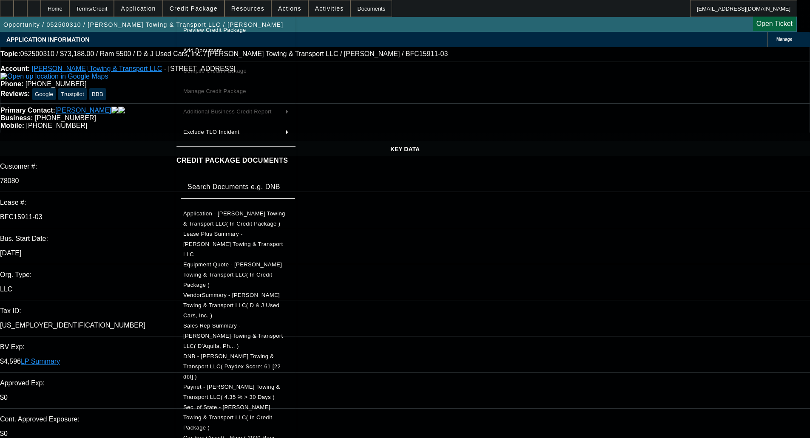
click at [226, 260] on span "Equipment Quote - Sawyer's Towing & Transport LLC( In Credit Package )" at bounding box center [235, 275] width 105 height 31
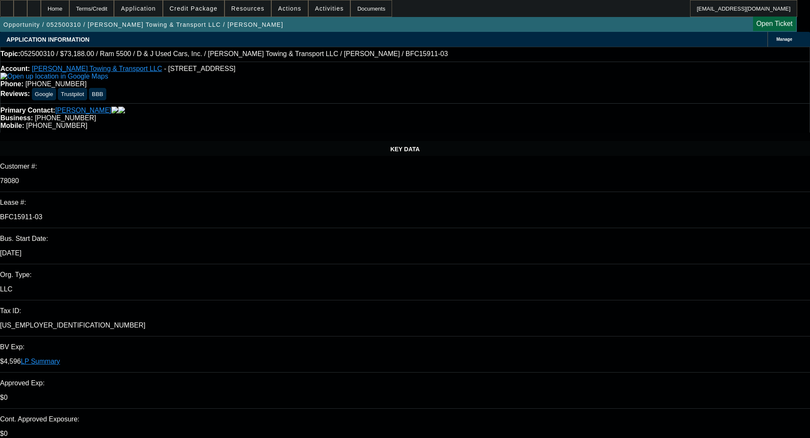
click at [209, 2] on span at bounding box center [193, 8] width 61 height 20
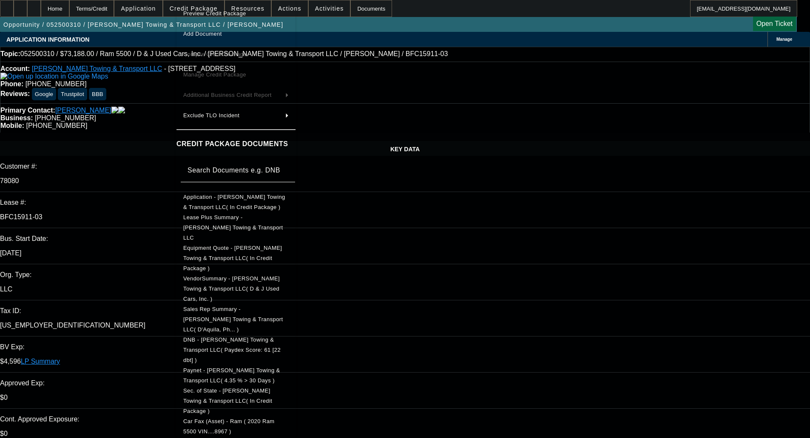
click at [246, 245] on span "Equipment Quote - Sawyer's Towing & Transport LLC( In Credit Package )" at bounding box center [232, 258] width 99 height 27
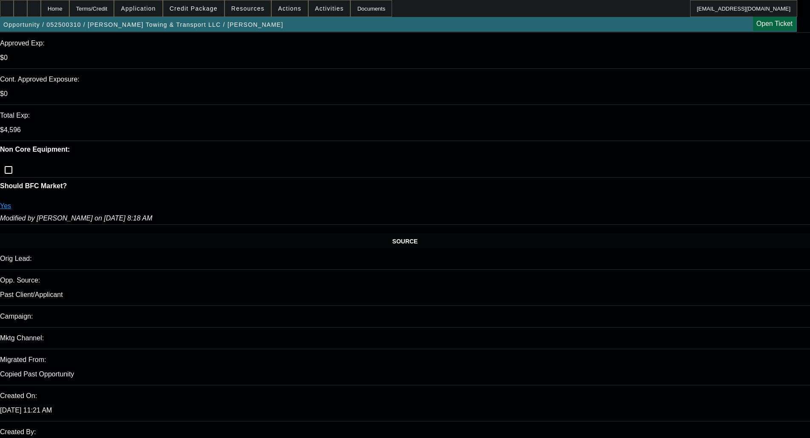
scroll to position [43, 0]
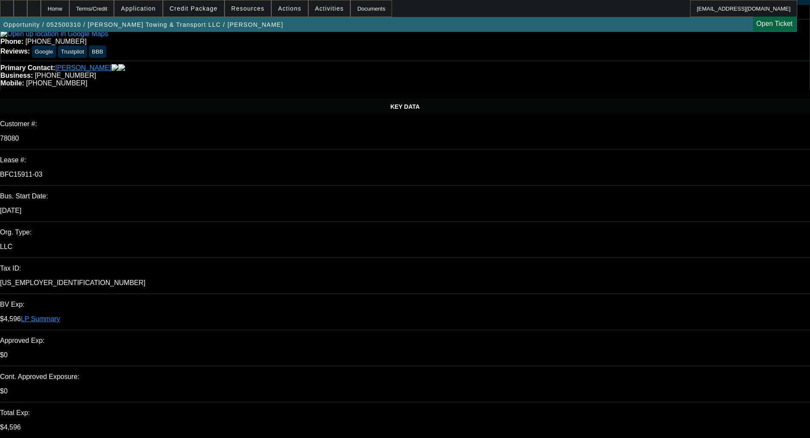
click at [207, 11] on span "Credit Package" at bounding box center [194, 8] width 48 height 7
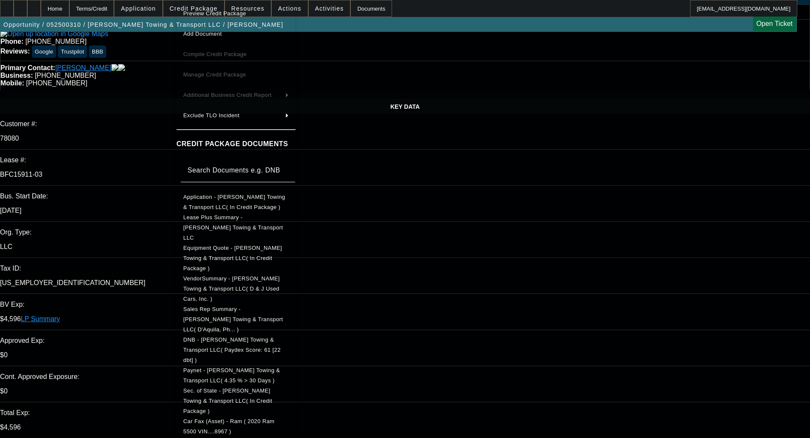
click at [225, 418] on span "Car Fax (Asset) - Ram ( 2020 Ram 5500 VIN....8967 )" at bounding box center [228, 426] width 91 height 17
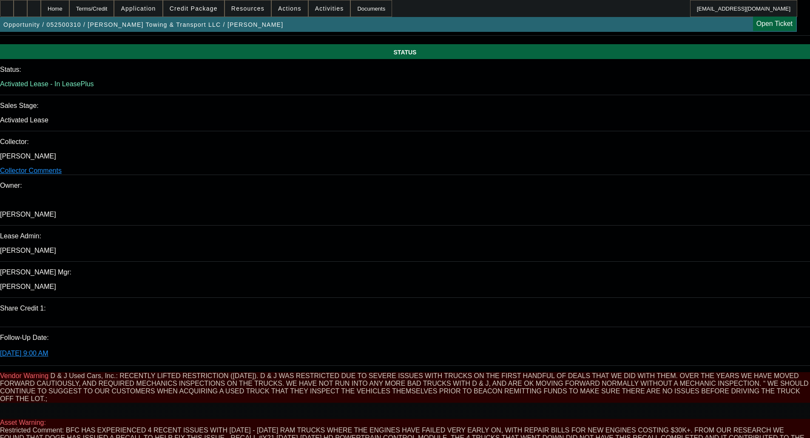
scroll to position [935, 0]
click at [185, 9] on span "Credit Package" at bounding box center [194, 8] width 48 height 7
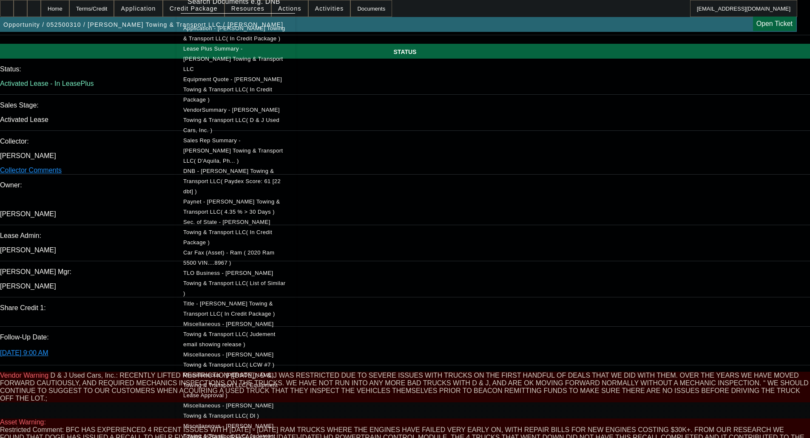
scroll to position [128, 0]
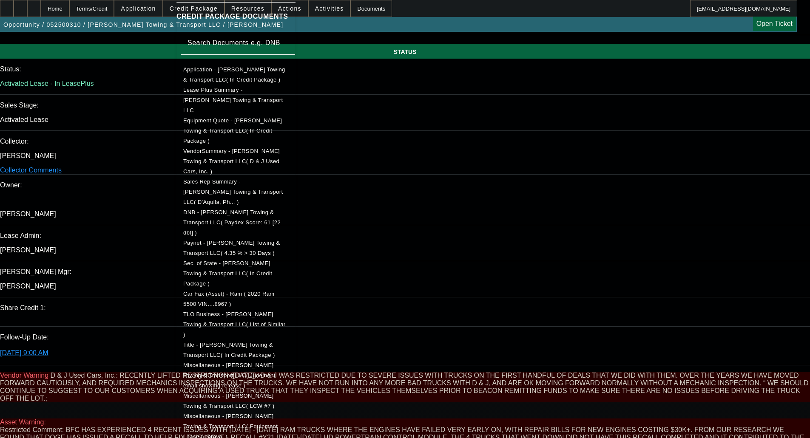
click at [241, 291] on span "Car Fax (Asset) - Ram ( 2020 Ram 5500 VIN....8967 )" at bounding box center [228, 299] width 91 height 17
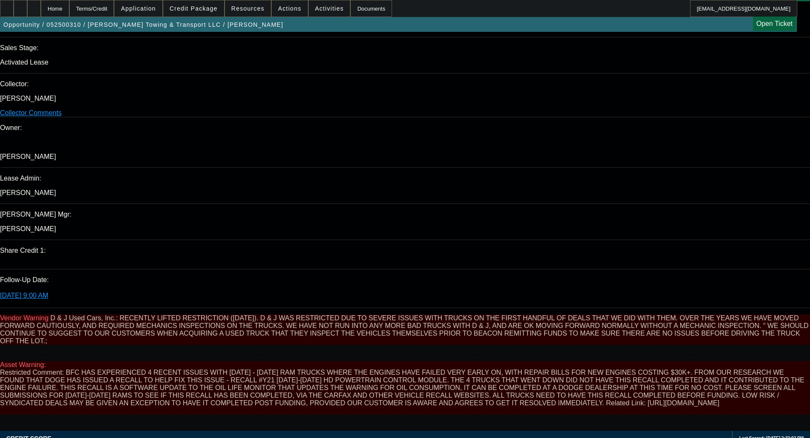
scroll to position [1020, 0]
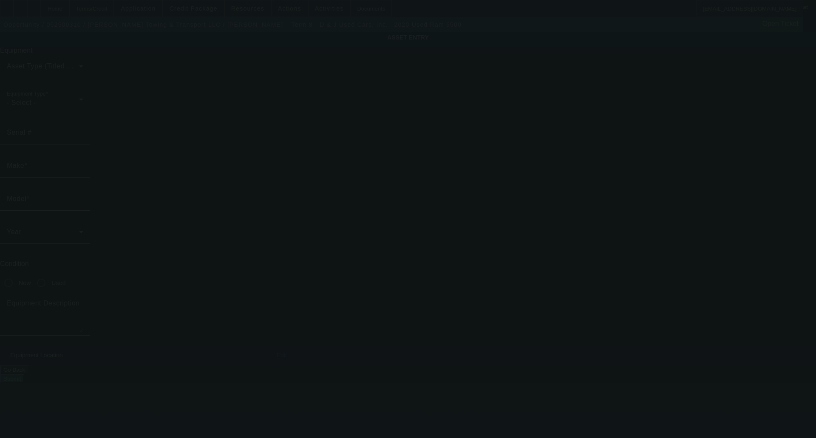
type input "3C7WRMDL7LG218967"
type input "Ram"
type input "5500"
radio input "true"
type textarea "Slightly Used Tow Truck"
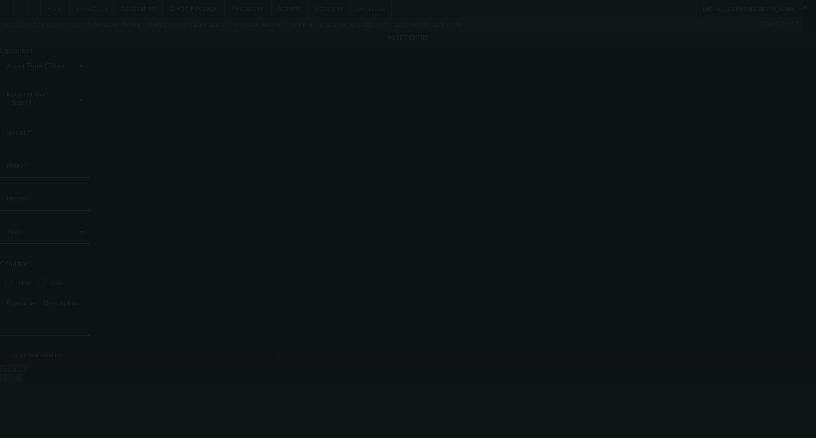
type input "2710 S York Rd"
type input "Gastonia"
type input "28052"
type input "Gaston"
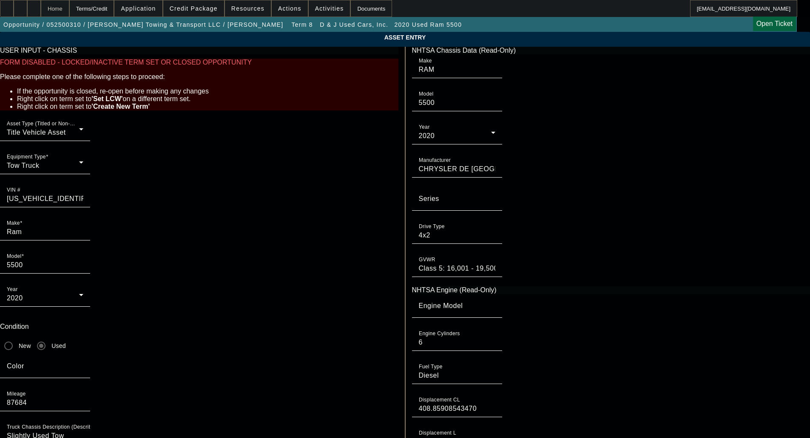
click at [69, 11] on div "Home" at bounding box center [55, 8] width 28 height 17
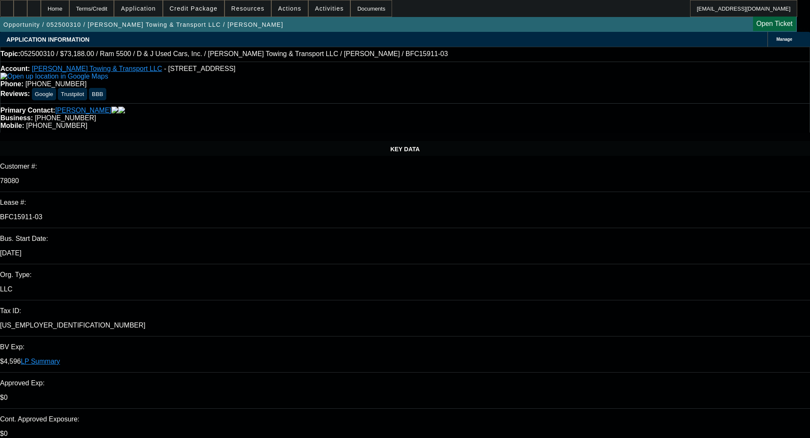
select select "0"
select select "6"
select select "0"
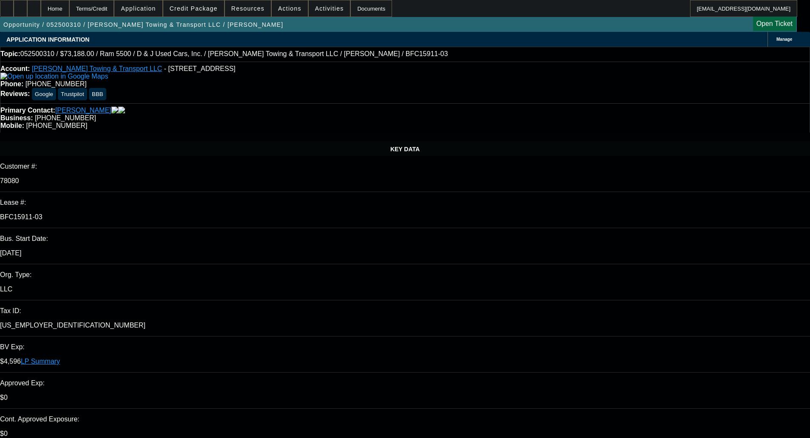
select select "0"
select select "6"
select select "0"
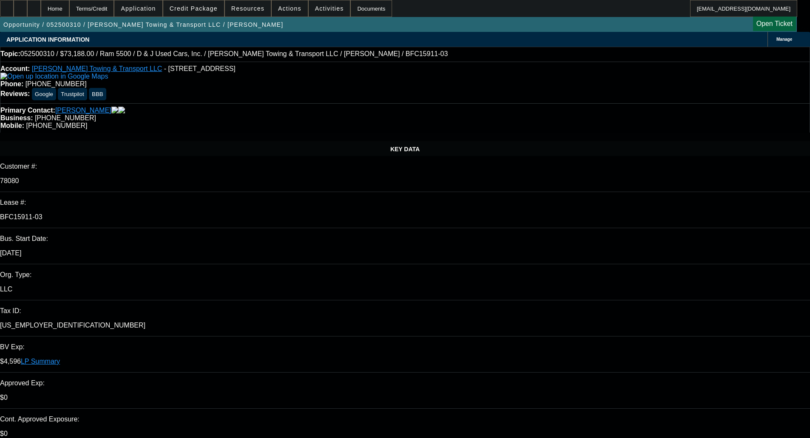
select select "0"
select select "6"
select select "0"
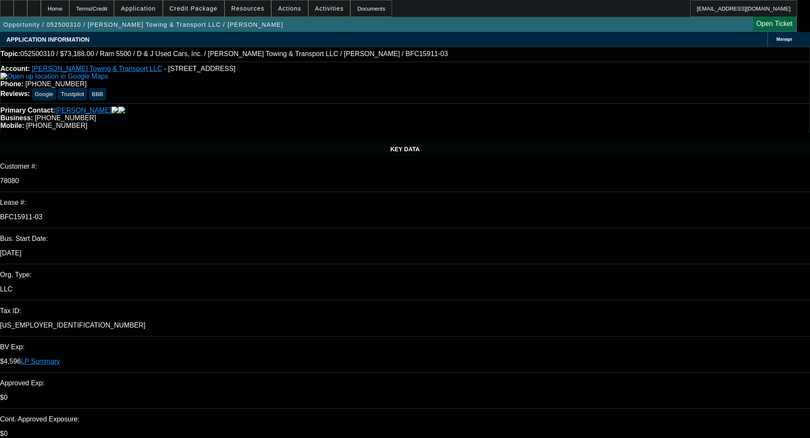
select select "6"
click at [652, 124] on span "Forward" at bounding box center [662, 126] width 22 height 6
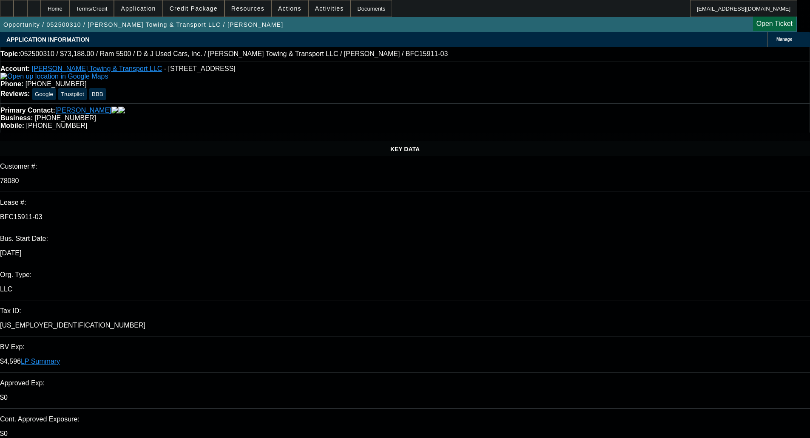
select select "0"
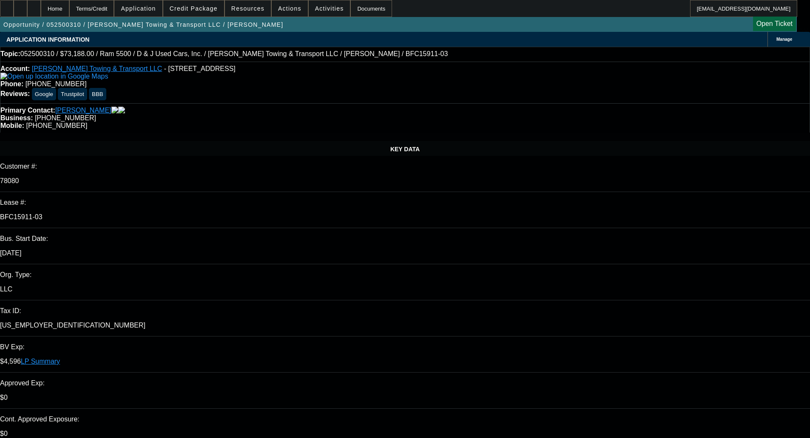
select select "6"
select select "0"
select select "6"
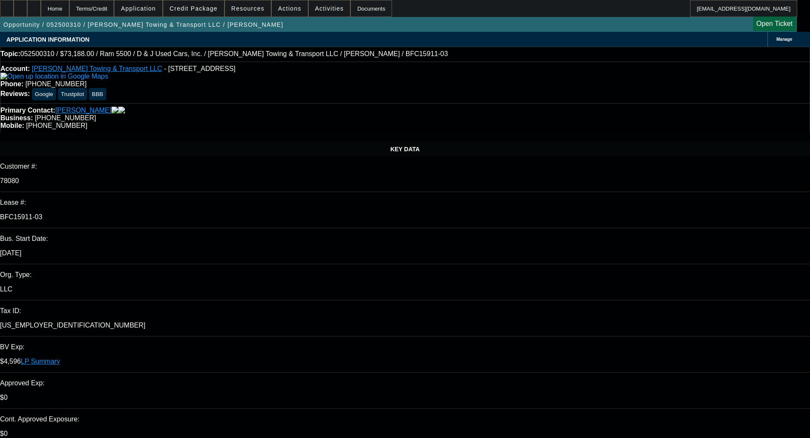
select select "0"
select select "6"
select select "0"
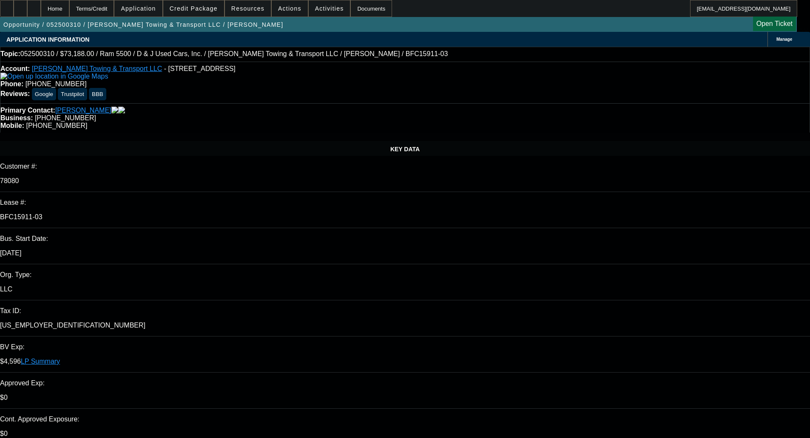
select select "0"
select select "6"
click at [211, 6] on span "Credit Package" at bounding box center [194, 8] width 48 height 7
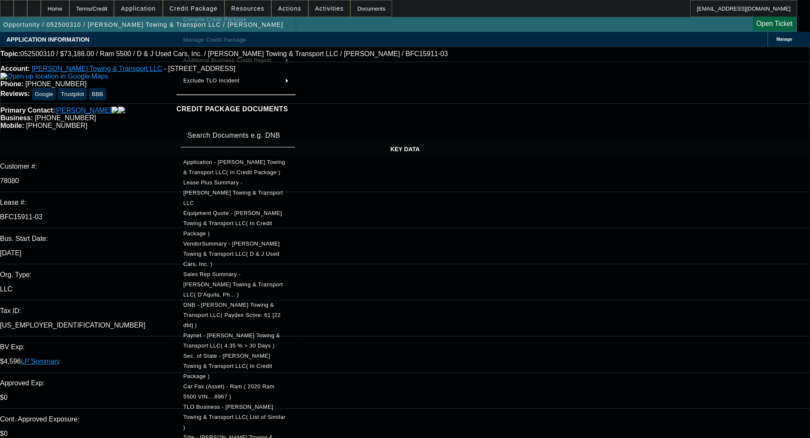
scroll to position [128, 0]
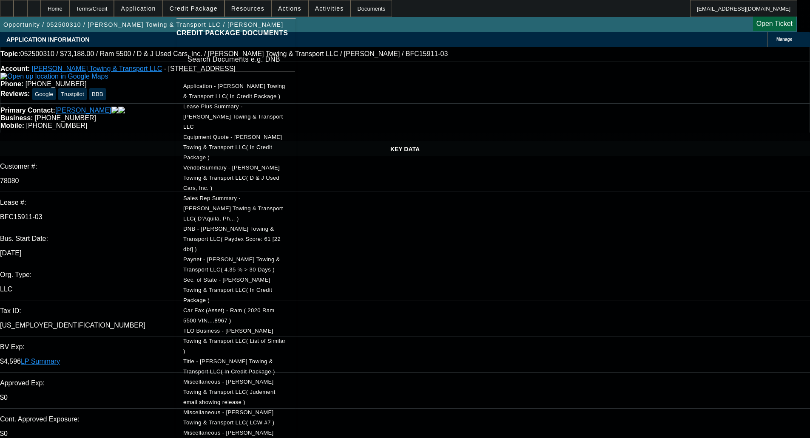
click at [249, 307] on span "Car Fax (Asset) - Ram ( 2020 Ram 5500 VIN....8967 )" at bounding box center [228, 315] width 91 height 17
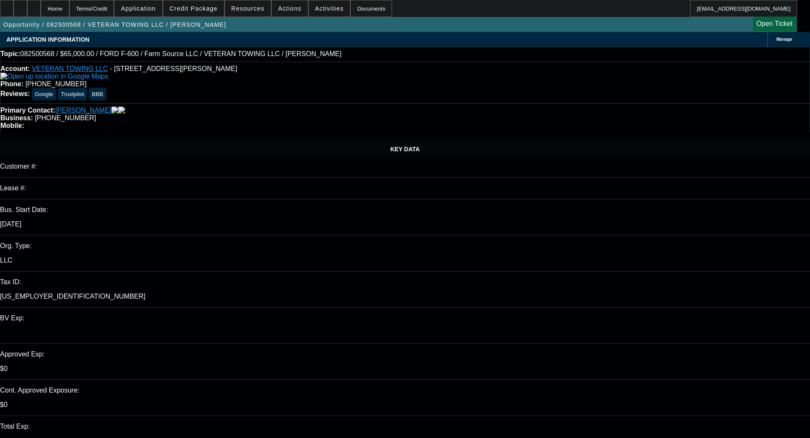
select select "0"
select select "6"
select select "0"
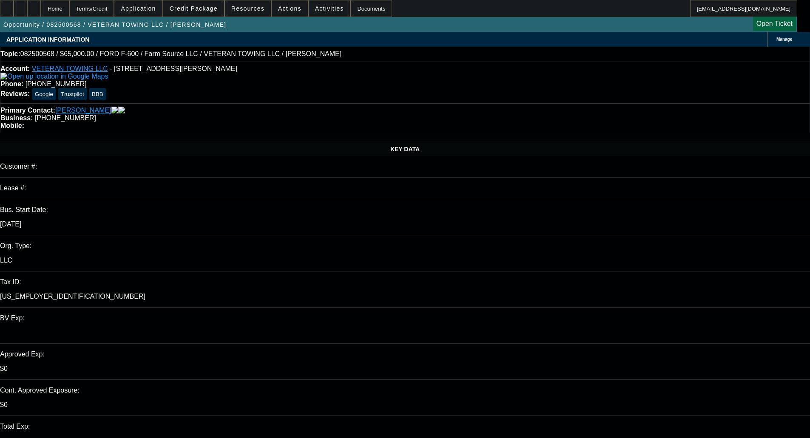
select select "0"
select select "6"
select select "0"
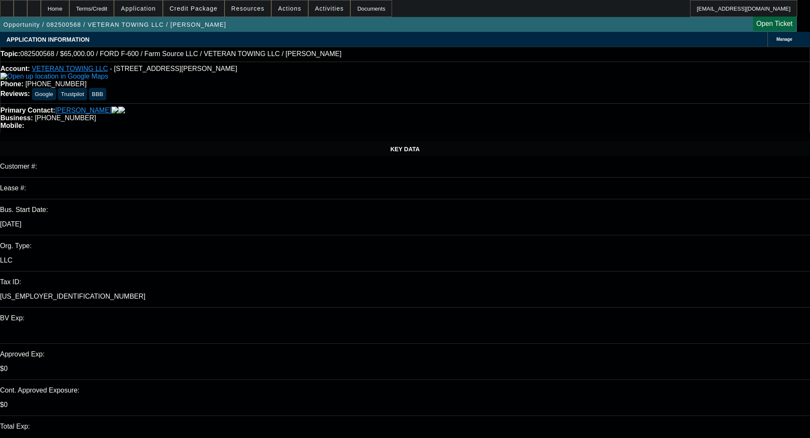
select select "0"
select select "6"
select select "0"
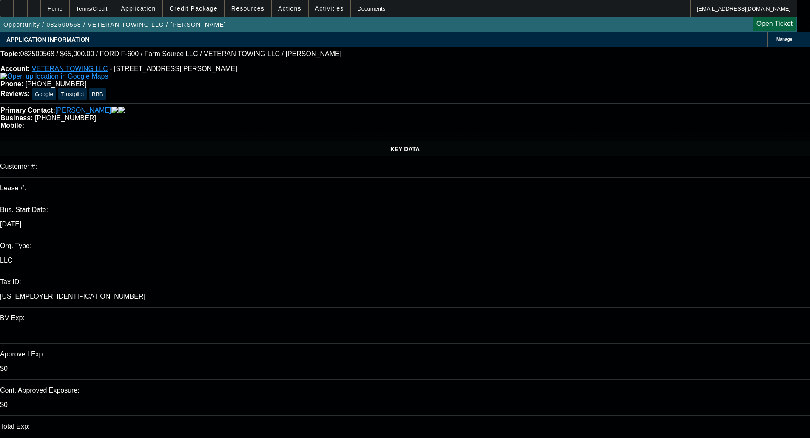
select select "6"
click at [211, 9] on span "Credit Package" at bounding box center [194, 8] width 48 height 7
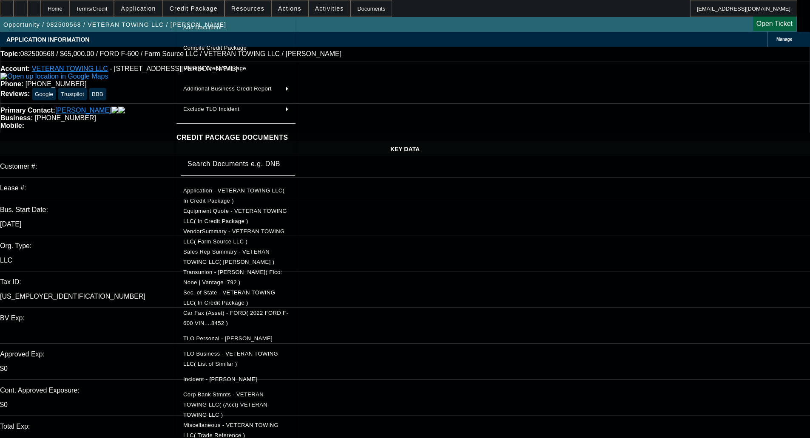
scroll to position [43, 0]
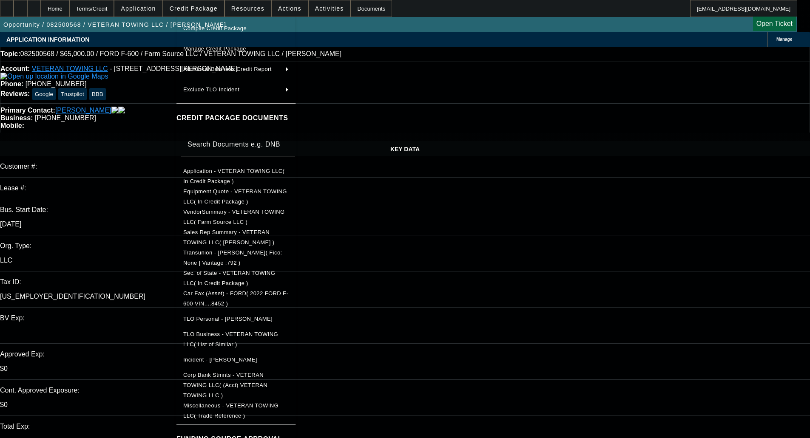
click at [282, 401] on span "Miscellaneous - VETERAN TOWING LLC( Trade Reference )" at bounding box center [235, 411] width 105 height 20
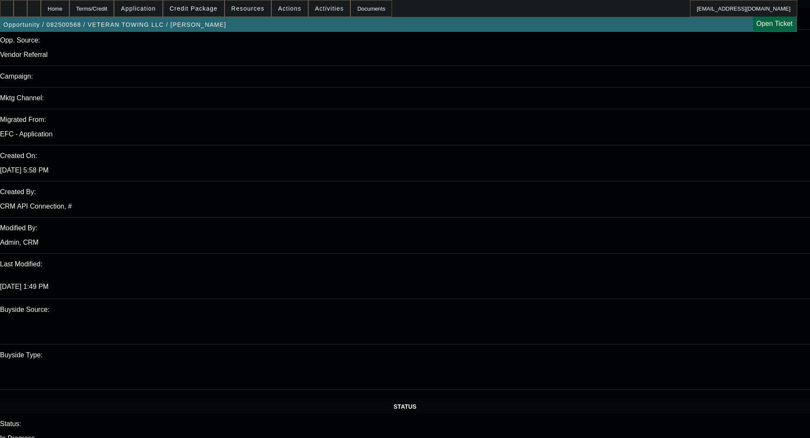
scroll to position [0, 0]
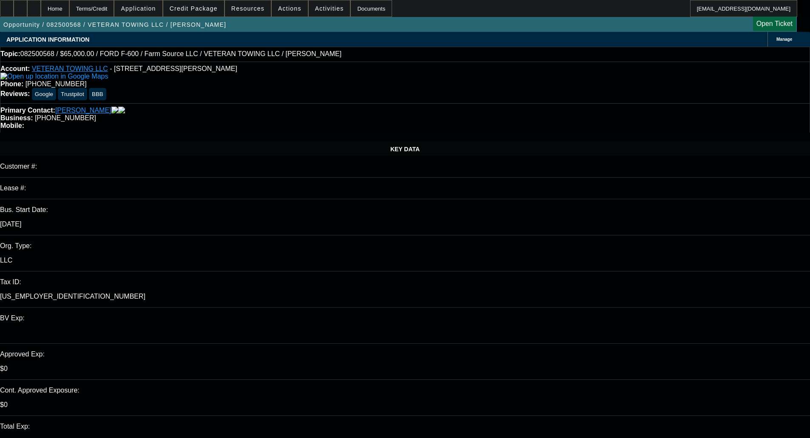
click at [203, 13] on span at bounding box center [193, 8] width 61 height 20
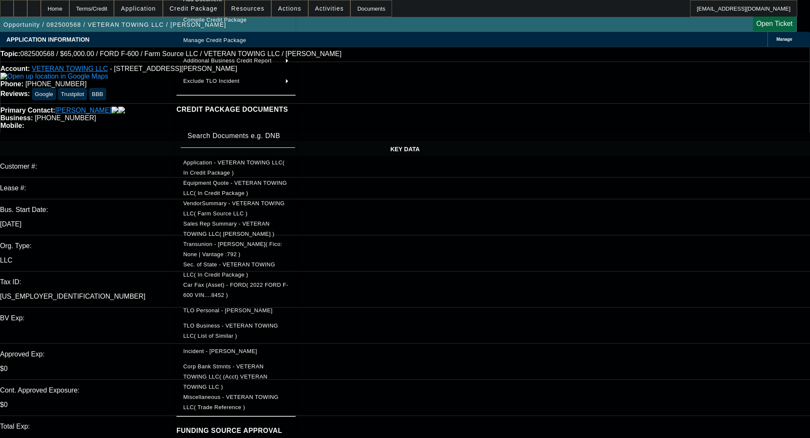
scroll to position [69, 0]
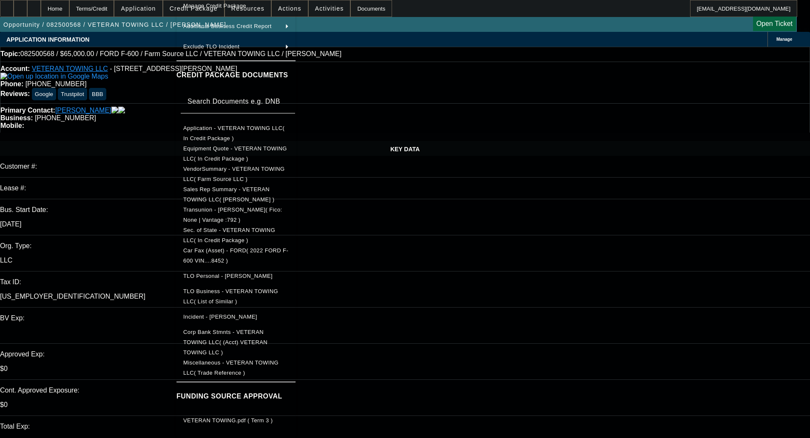
click at [234, 433] on button "VETERAN TOWING.pdf ( Term 4 )" at bounding box center [235, 441] width 119 height 20
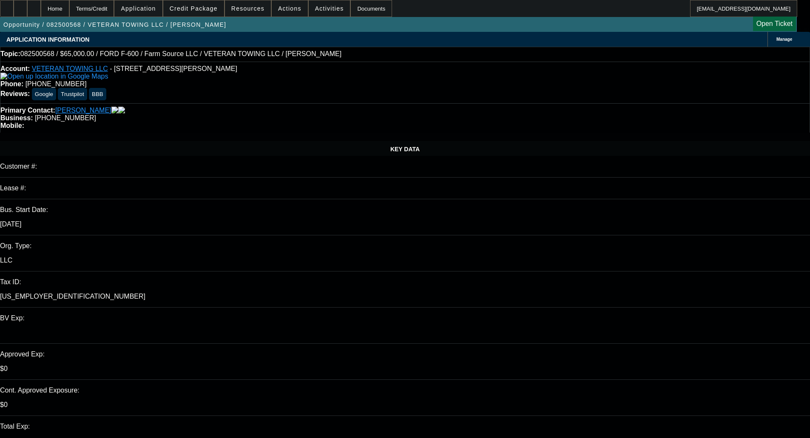
scroll to position [128, 0]
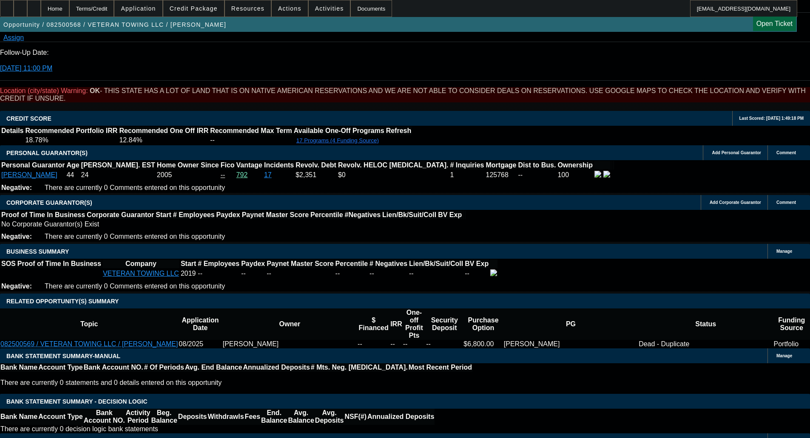
scroll to position [1275, 0]
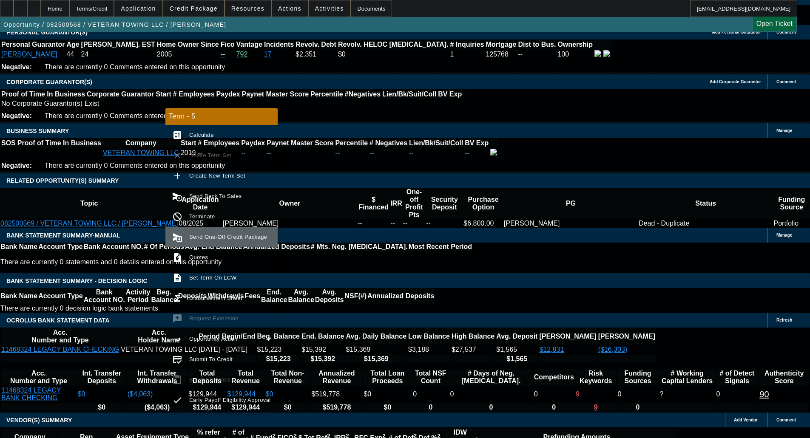
click at [206, 236] on span "Send One-Off Credit Package" at bounding box center [228, 237] width 78 height 6
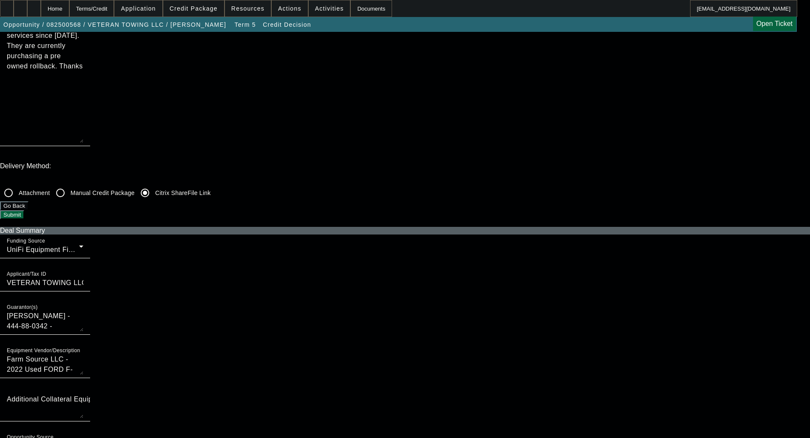
scroll to position [298, 0]
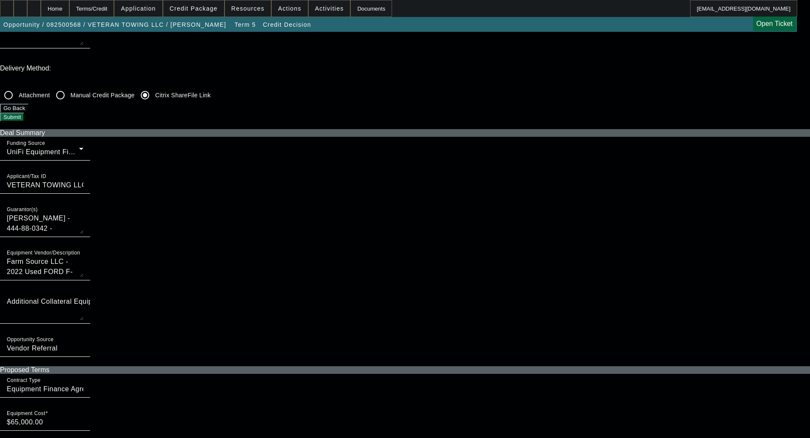
checkbox input "true"
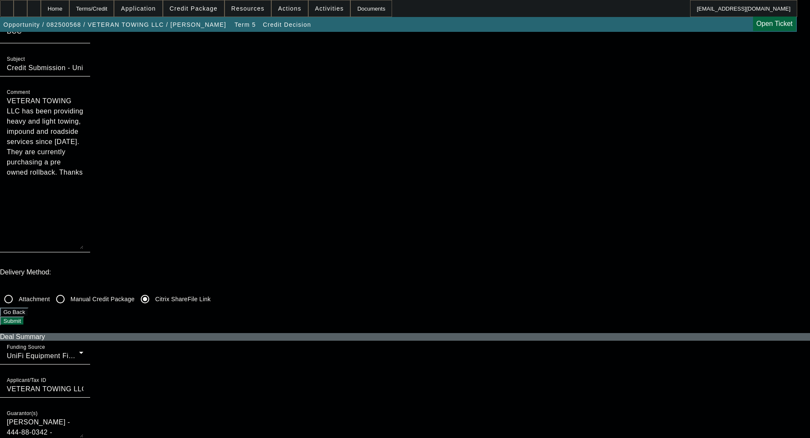
scroll to position [0, 0]
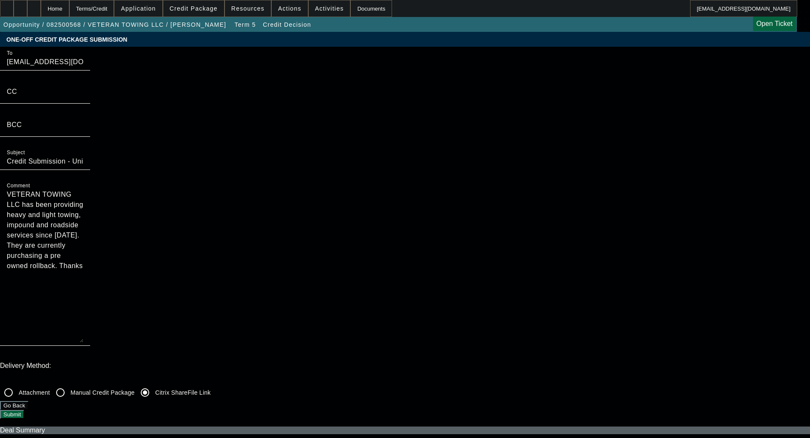
click at [24, 410] on button "Submit" at bounding box center [12, 414] width 24 height 9
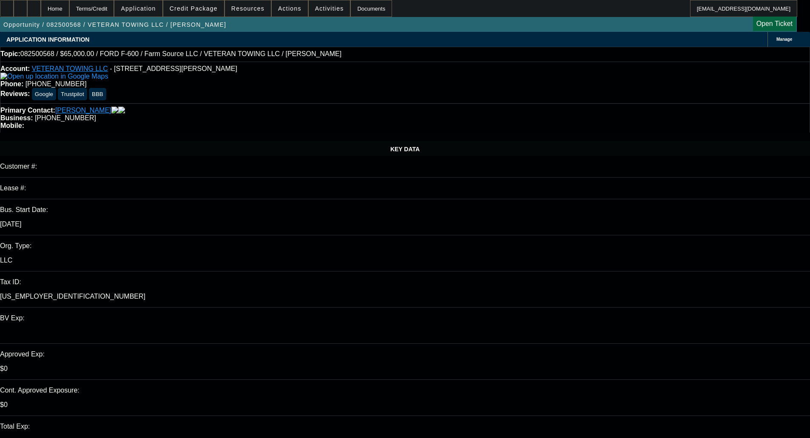
select select "0"
select select "6"
select select "0"
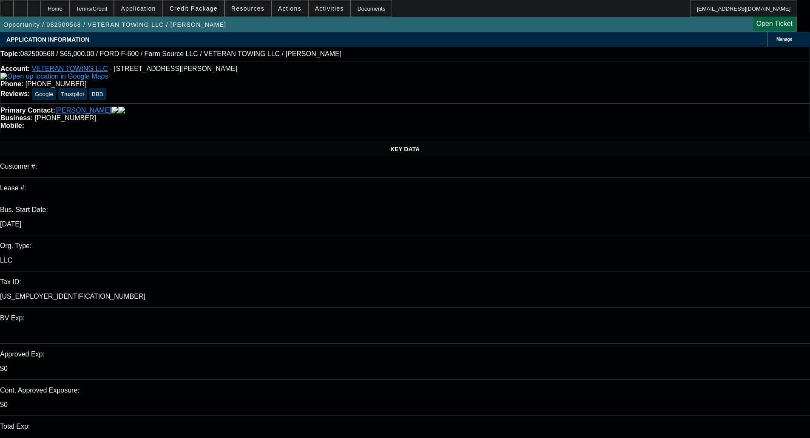
select select "0"
select select "6"
select select "0"
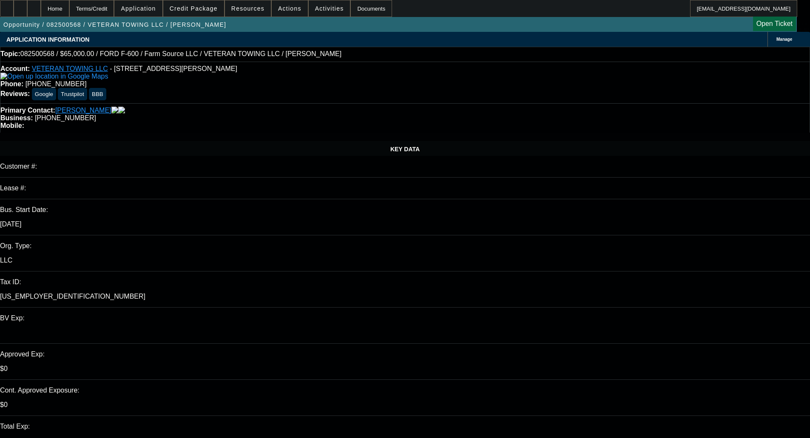
select select "0"
select select "6"
select select "0"
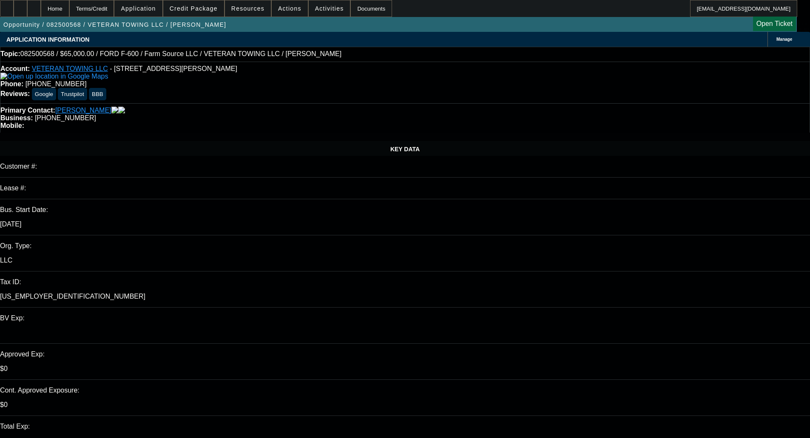
select select "6"
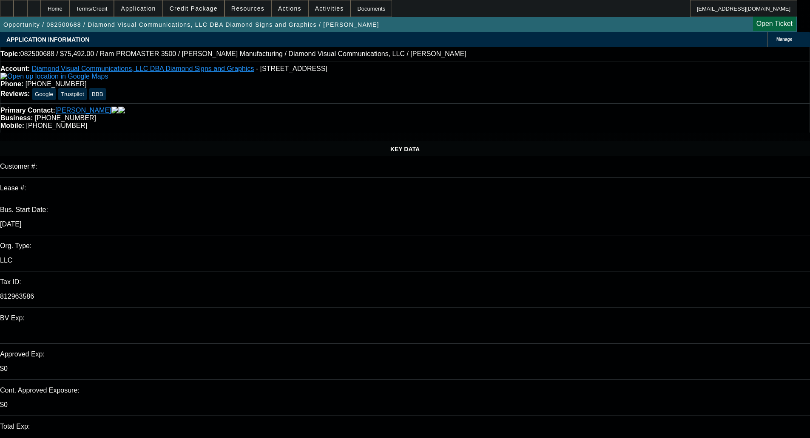
select select "0"
select select "1"
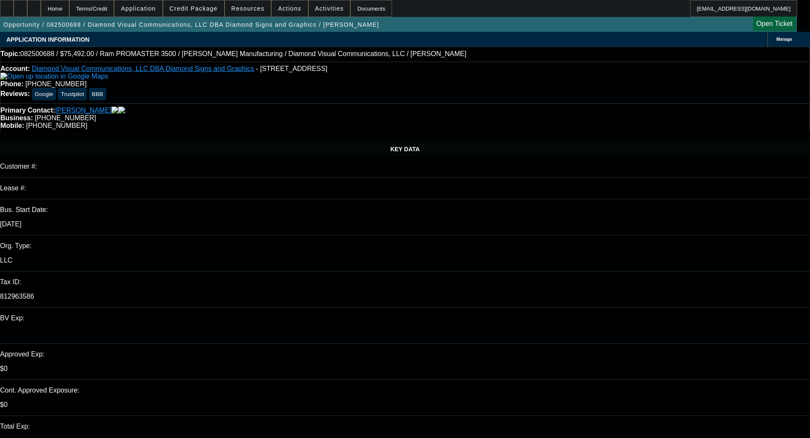
select select "6"
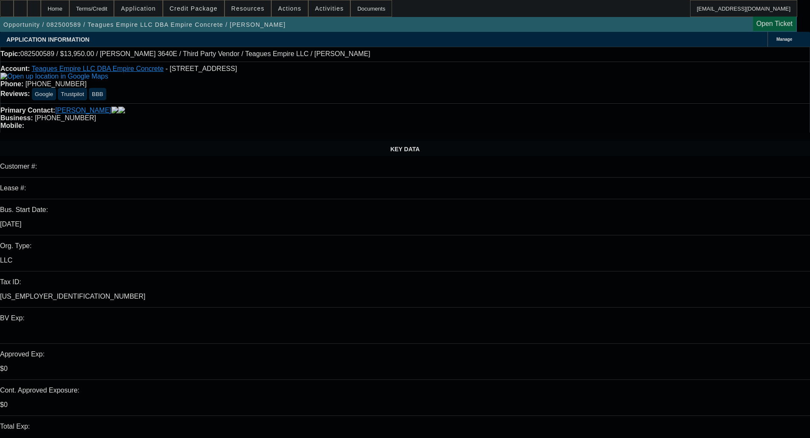
select select "0.1"
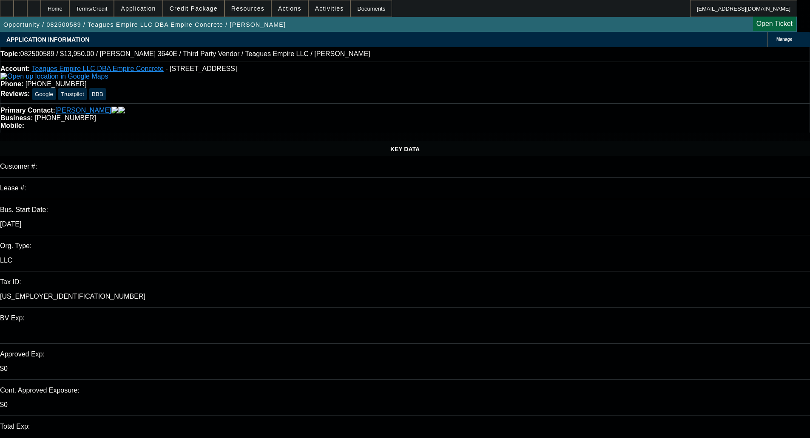
select select "2"
select select "0"
select select "6"
click at [203, 11] on span "Credit Package" at bounding box center [194, 8] width 48 height 7
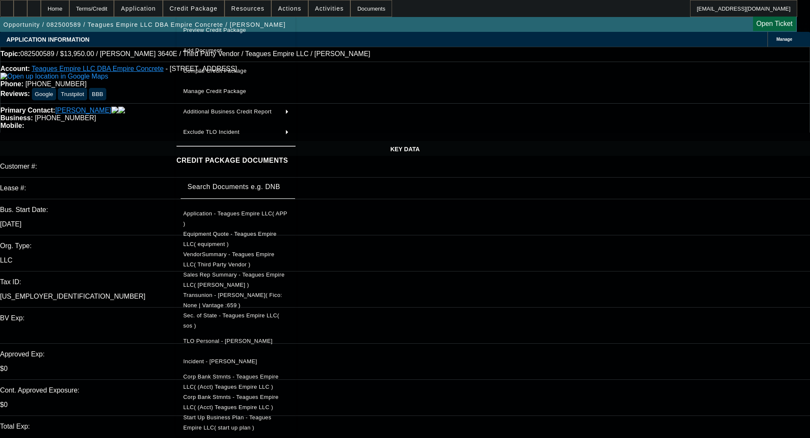
click at [204, 26] on span "Preview Credit Package" at bounding box center [235, 30] width 105 height 10
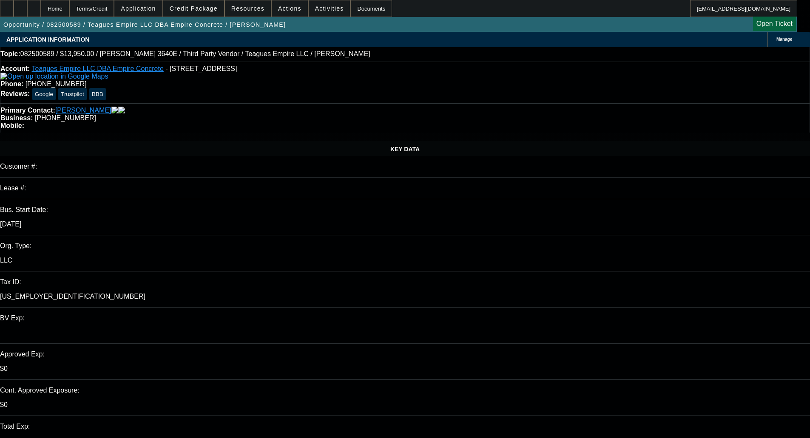
click at [210, 10] on span "Credit Package" at bounding box center [194, 8] width 48 height 7
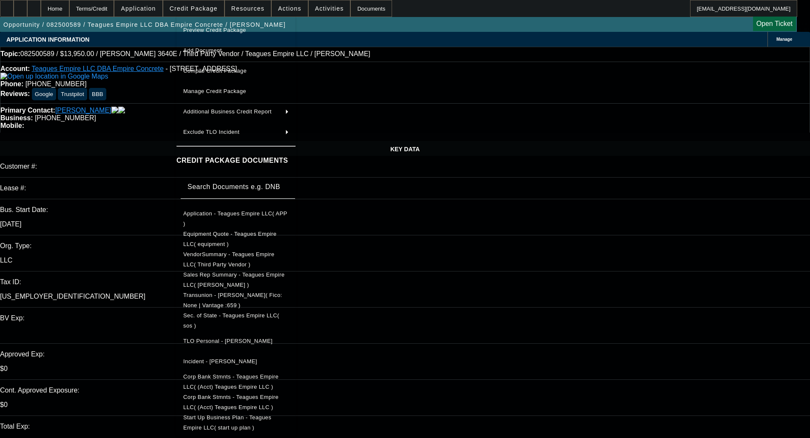
click at [219, 28] on span "Preview Credit Package" at bounding box center [214, 30] width 63 height 6
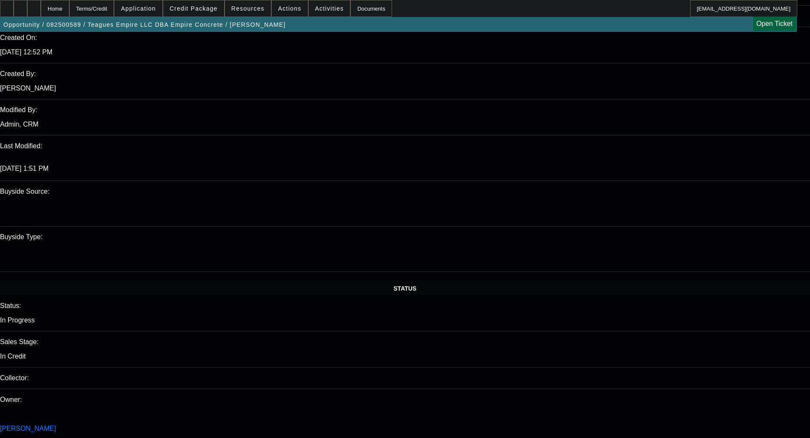
scroll to position [765, 0]
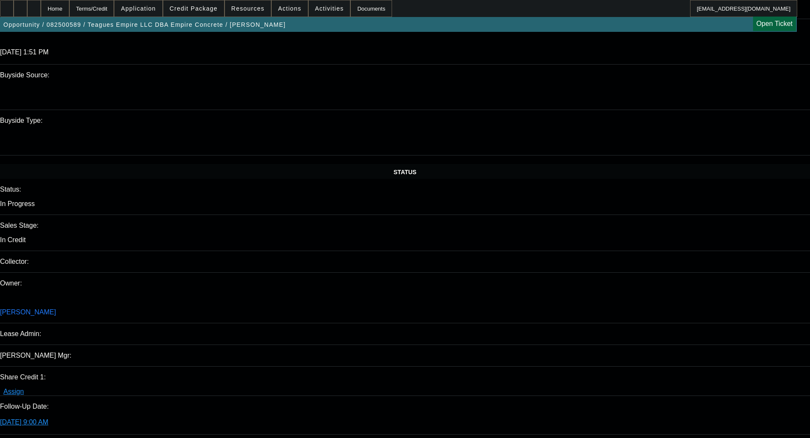
drag, startPoint x: 81, startPoint y: 283, endPoint x: 93, endPoint y: 283, distance: 11.9
drag, startPoint x: 79, startPoint y: 283, endPoint x: 115, endPoint y: 284, distance: 35.8
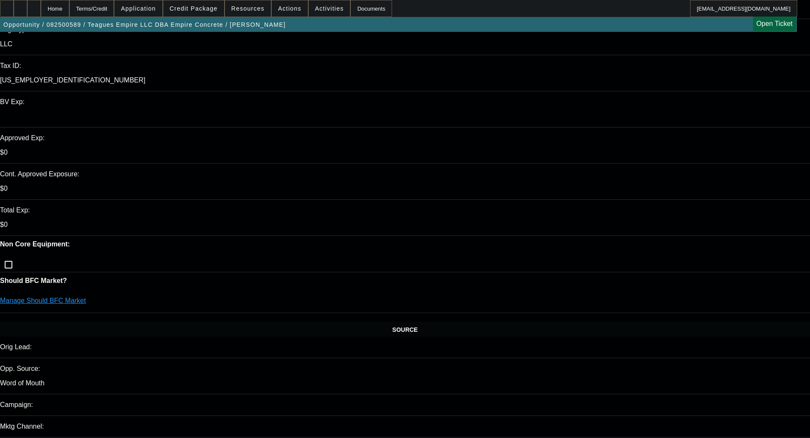
scroll to position [0, 0]
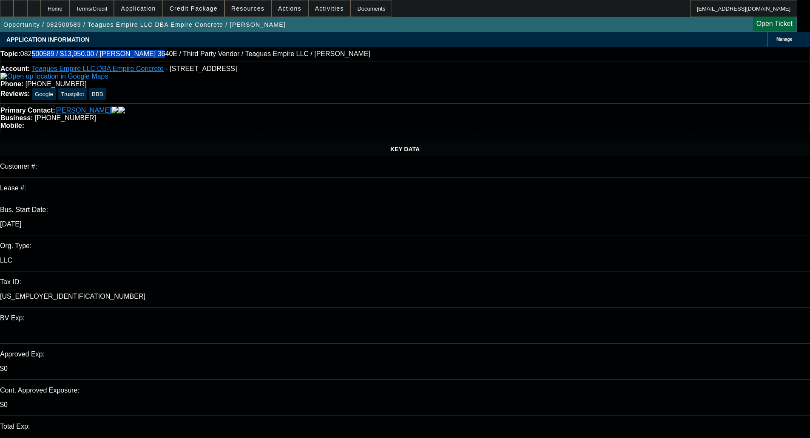
drag, startPoint x: 39, startPoint y: 62, endPoint x: 138, endPoint y: 63, distance: 99.1
click at [138, 62] on div "Topic: 082500589 / $13,950.00 / GEHL 3640E / Third Party Vendor / Teagues Empir…" at bounding box center [405, 54] width 810 height 15
click at [150, 65] on div "Account: Teagues Empire LLC DBA Empire Concrete - 4613 S Sumac Dr, Spokane, WA …" at bounding box center [405, 83] width 810 height 42
drag, startPoint x: 39, startPoint y: 65, endPoint x: 146, endPoint y: 69, distance: 107.2
click at [146, 69] on div "Account: Teagues Empire LLC DBA Empire Concrete - 4613 S Sumac Dr, Spokane, WA …" at bounding box center [405, 83] width 810 height 42
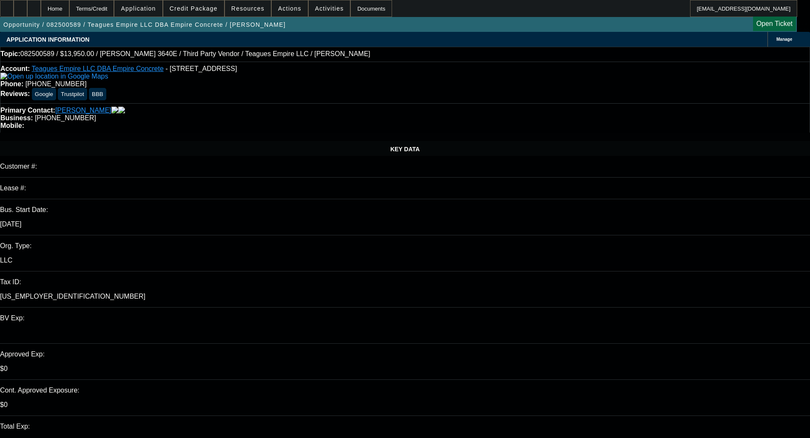
click at [153, 76] on div "Account: Teagues Empire LLC DBA Empire Concrete - 4613 S Sumac Dr, Spokane, WA …" at bounding box center [404, 72] width 809 height 15
click at [165, 72] on span "- 4613 S Sumac Dr, Spokane, WA 99223" at bounding box center [200, 68] width 71 height 7
drag, startPoint x: 196, startPoint y: 75, endPoint x: 207, endPoint y: 73, distance: 10.8
click at [207, 73] on div "Account: Teagues Empire LLC DBA Empire Concrete - 4613 S Sumac Dr, Spokane, WA …" at bounding box center [404, 72] width 809 height 15
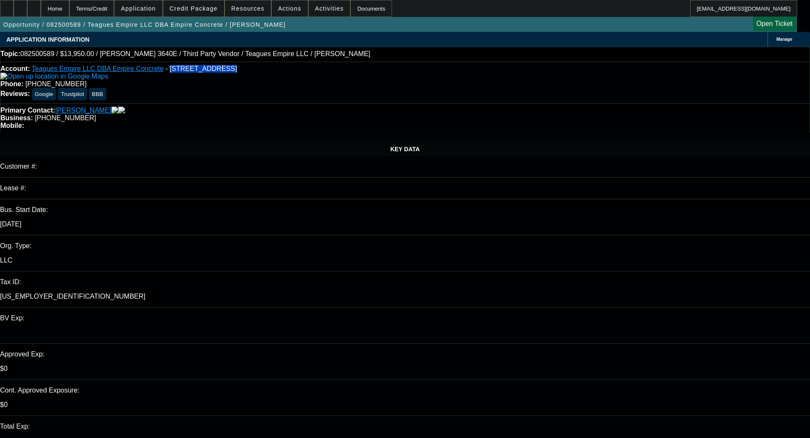
click at [195, 70] on span "- 4613 S Sumac Dr, Spokane, WA 99223" at bounding box center [200, 68] width 71 height 7
copy span "4613 S Sumac Dr,"
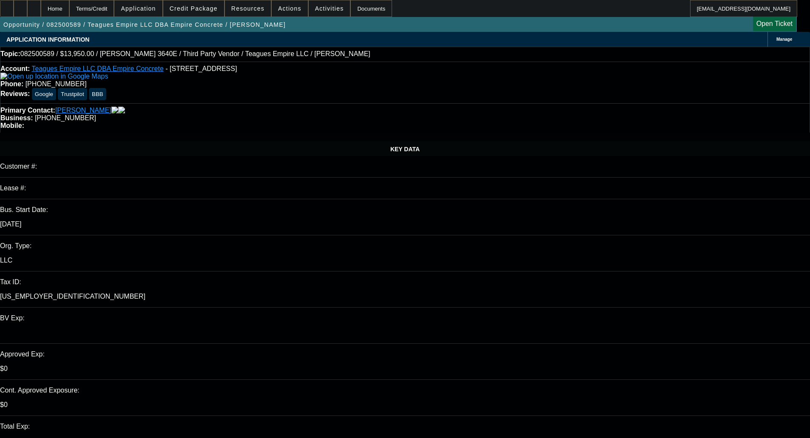
paste textarea "STARTUP; JODY = HISTORY AS A SERVER; NHO; $51K REV BALANCE; NEW AUTO $78K INSTA…"
type textarea "STARTUP; JODY = HISTORY AS A SERVER; NHO; $51K REV BALANCE; NEW AUTO $78K INSTA…"
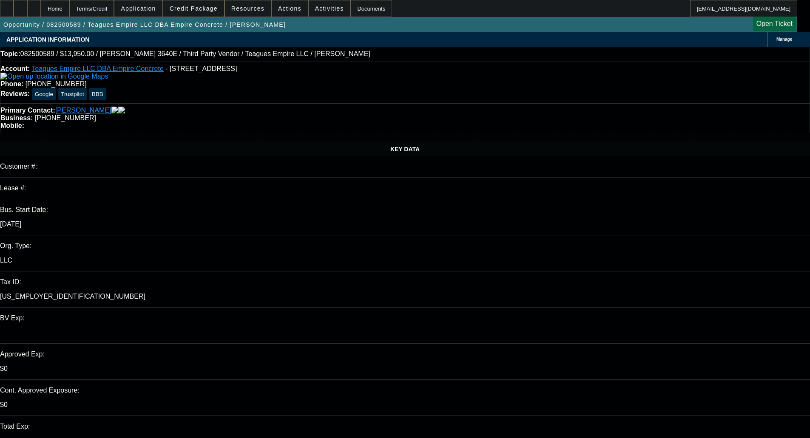
scroll to position [0, 0]
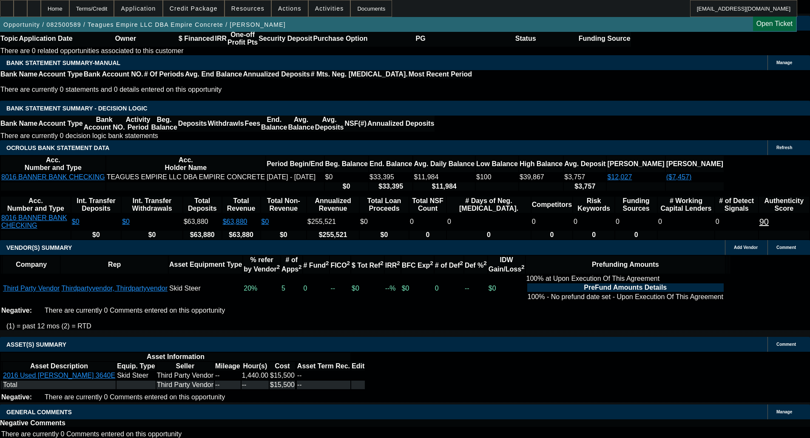
scroll to position [1445, 0]
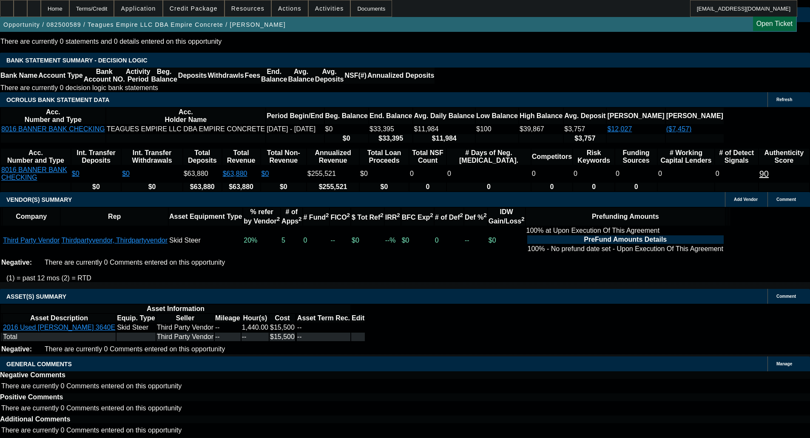
drag, startPoint x: 185, startPoint y: 298, endPoint x: 188, endPoint y: 305, distance: 7.0
select select "5"
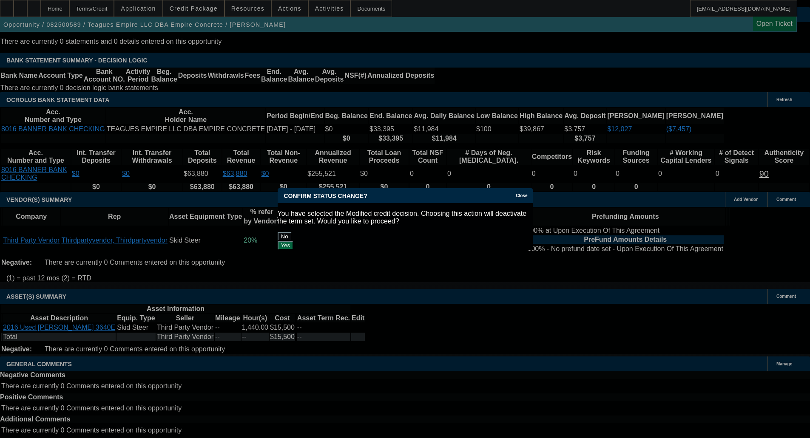
scroll to position [0, 0]
click at [294, 241] on button "Yes" at bounding box center [286, 245] width 16 height 9
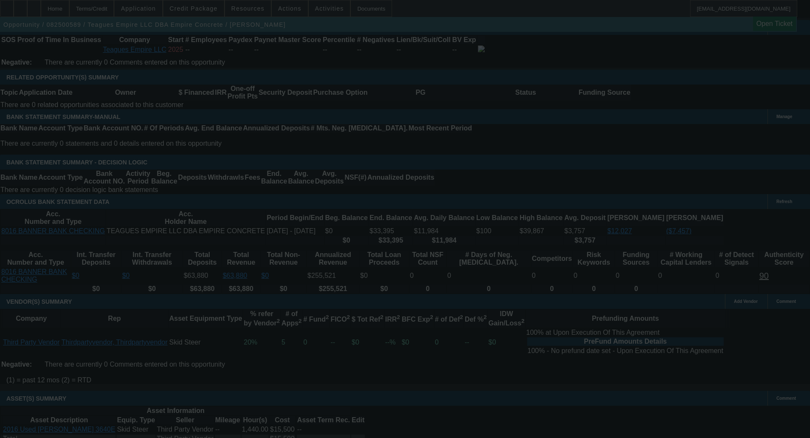
scroll to position [1190, 0]
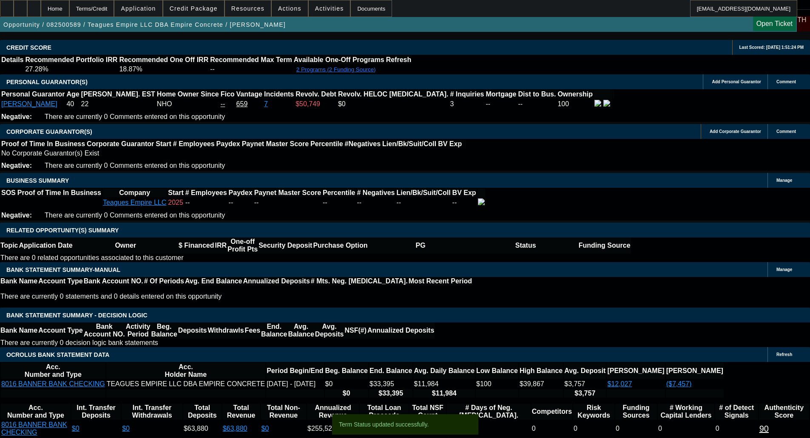
select select "0.1"
select select "2"
select select "0"
select select "6"
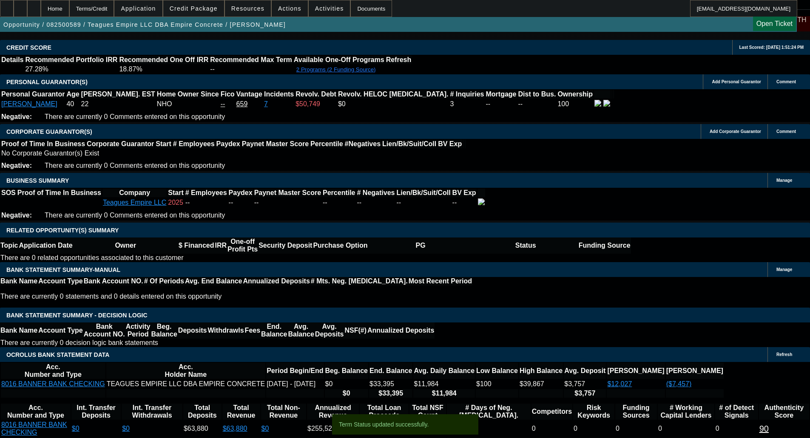
select select "0.1"
select select "2"
select select "0"
select select "6"
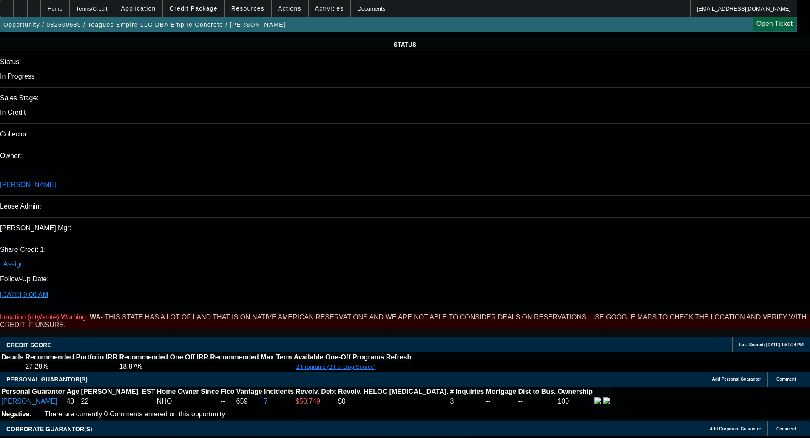
scroll to position [808, 0]
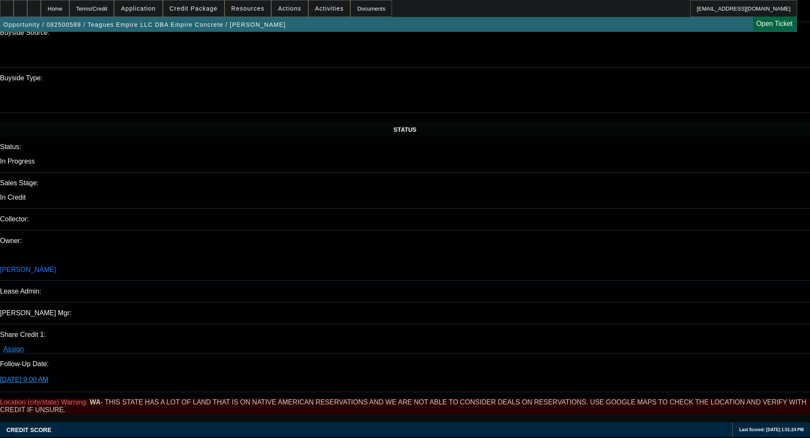
drag, startPoint x: 42, startPoint y: 242, endPoint x: 116, endPoint y: 249, distance: 74.3
drag, startPoint x: 117, startPoint y: 247, endPoint x: 80, endPoint y: 251, distance: 37.2
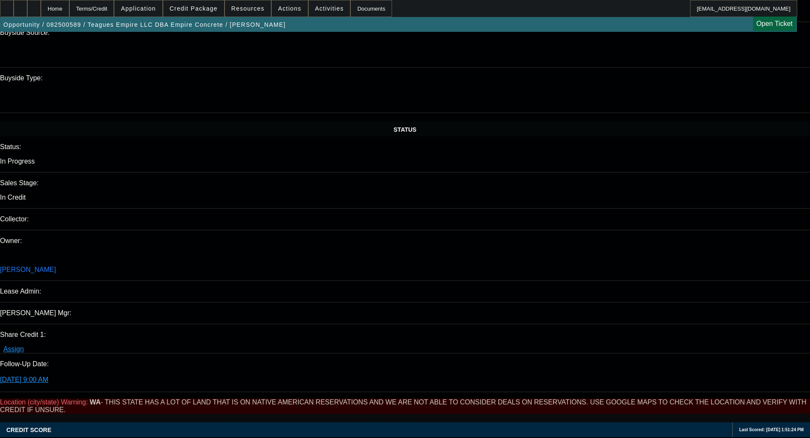
copy link "GEHL 3640E"
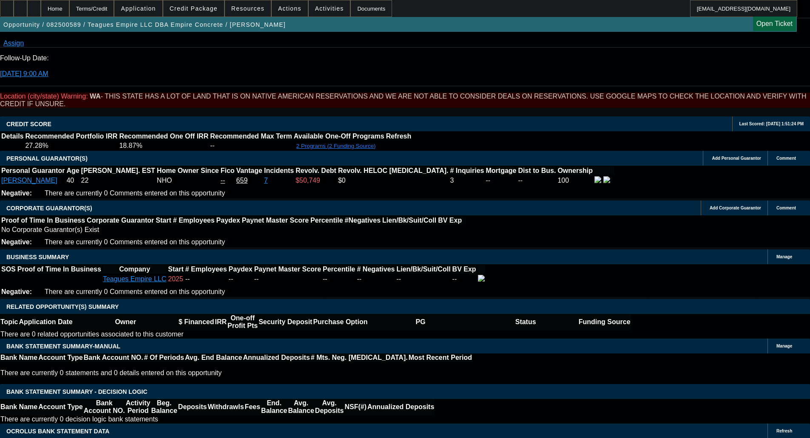
scroll to position [1148, 0]
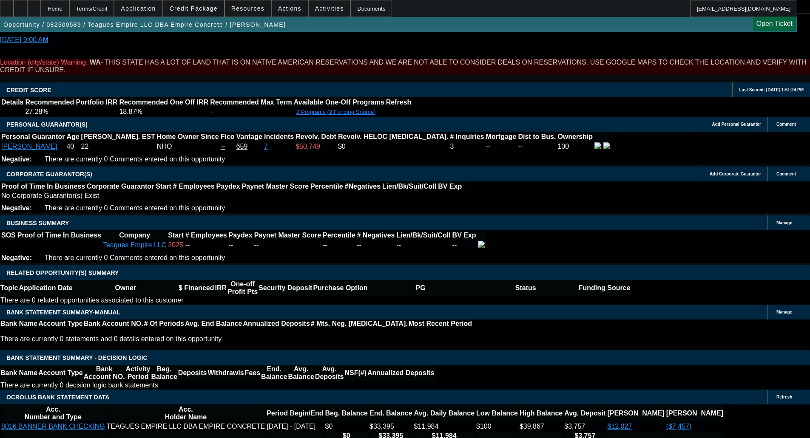
drag, startPoint x: 148, startPoint y: 182, endPoint x: 210, endPoint y: 186, distance: 61.8
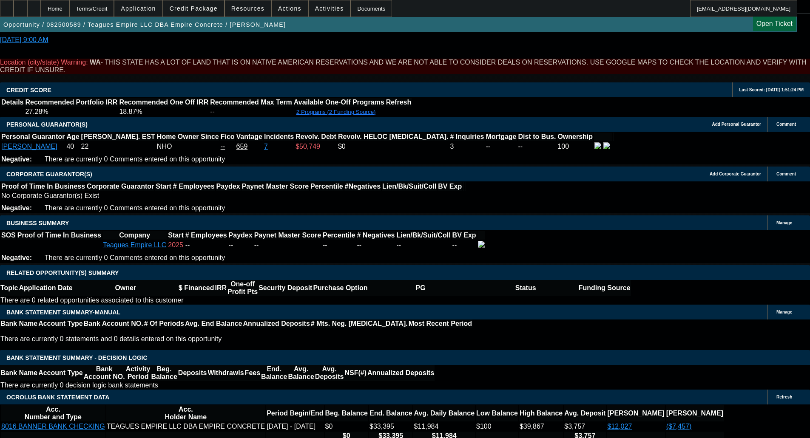
drag, startPoint x: 204, startPoint y: 183, endPoint x: 208, endPoint y: 184, distance: 4.3
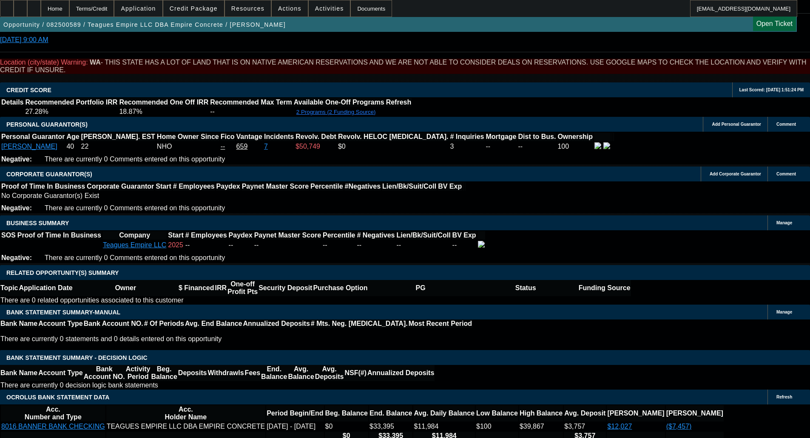
copy div "GEHL 3640E"
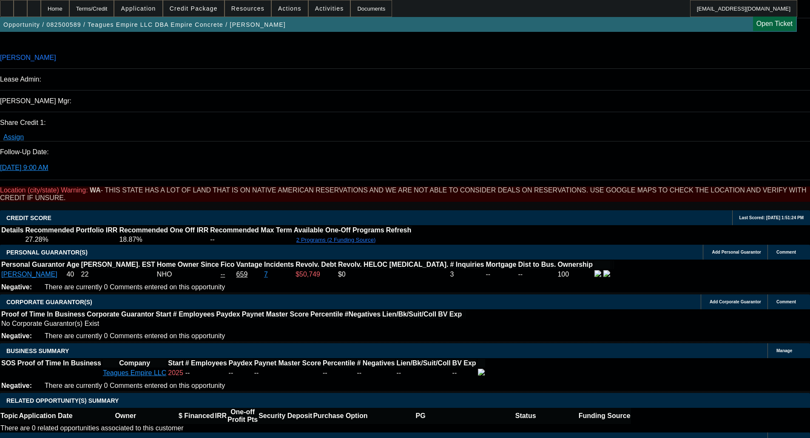
scroll to position [0, 0]
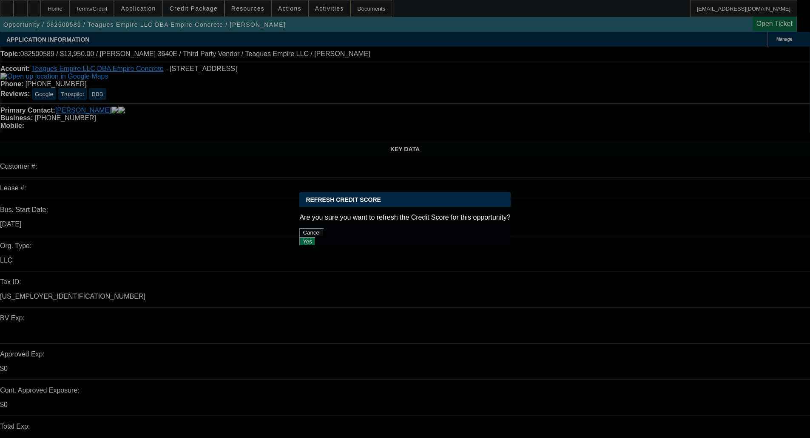
click at [476, 216] on p "Are you sure you want to refresh the Credit Score for this opportunity?" at bounding box center [404, 218] width 211 height 8
click at [315, 237] on button "Yes" at bounding box center [307, 241] width 16 height 9
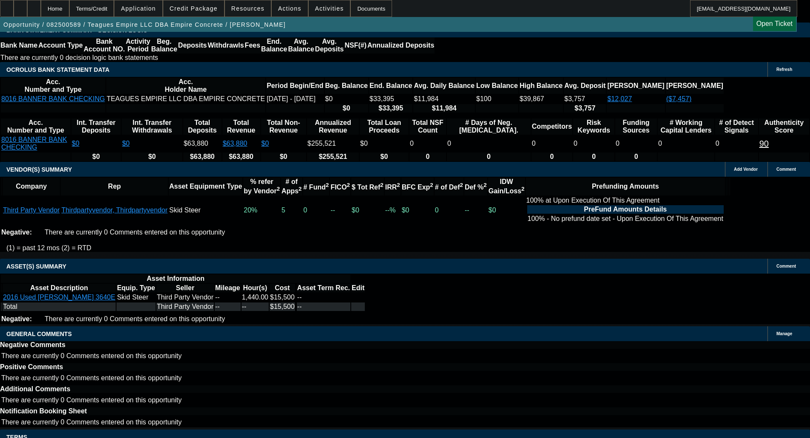
scroll to position [1269, 0]
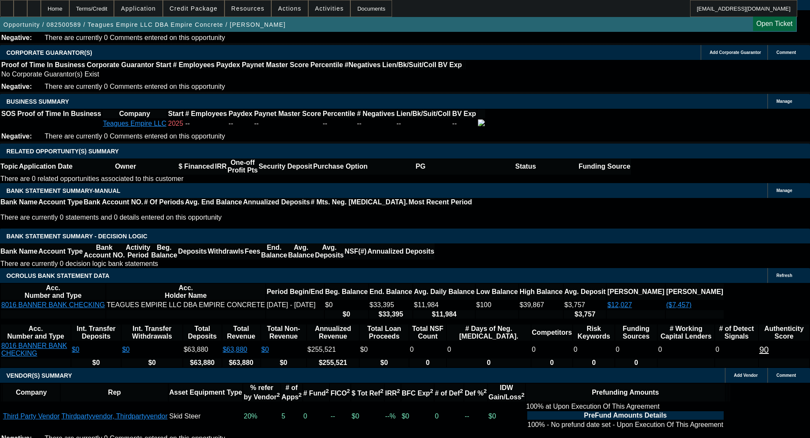
type input "2"
type input "UNKNOWN"
type input "23"
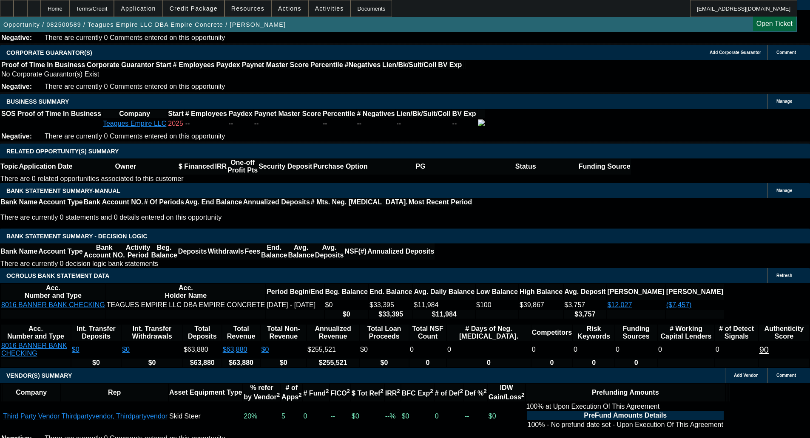
type input "$399.56"
type input "$799.12"
type input "$540.00"
type input "$1,080.00"
type input "23"
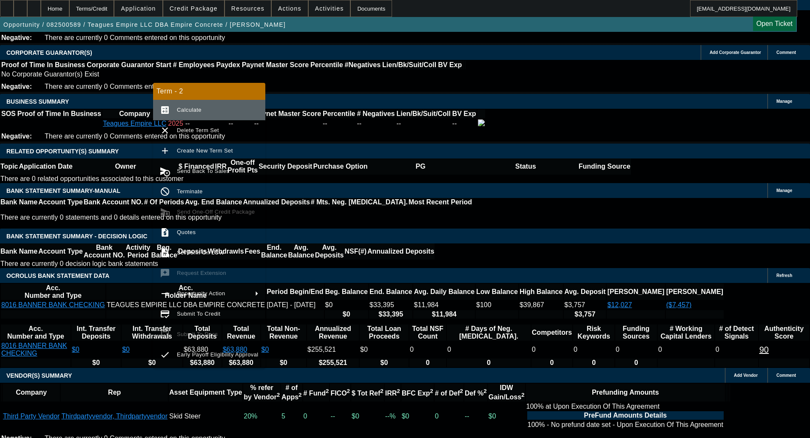
click at [192, 115] on span "Calculate" at bounding box center [218, 110] width 82 height 10
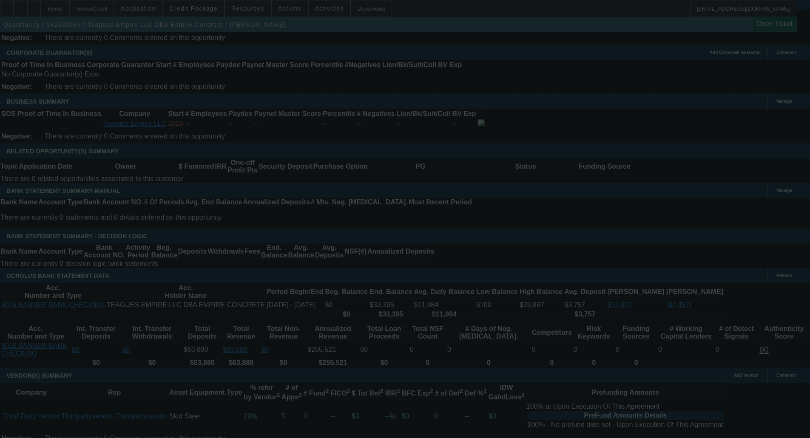
select select "0.1"
select select "2"
select select "0"
select select "6"
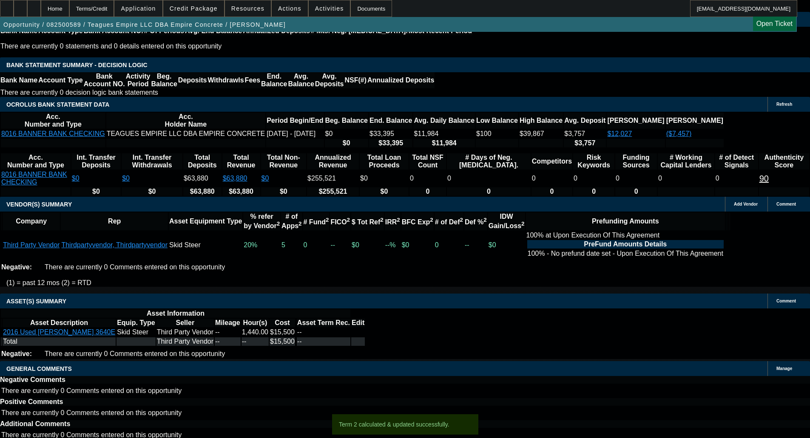
scroll to position [1482, 0]
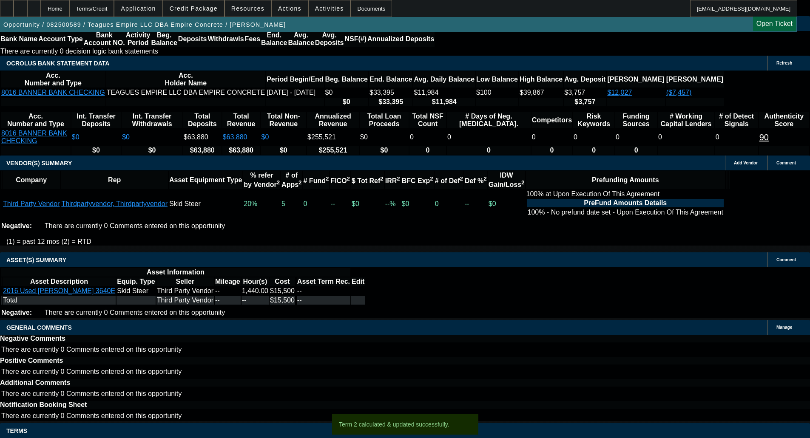
select select "6"
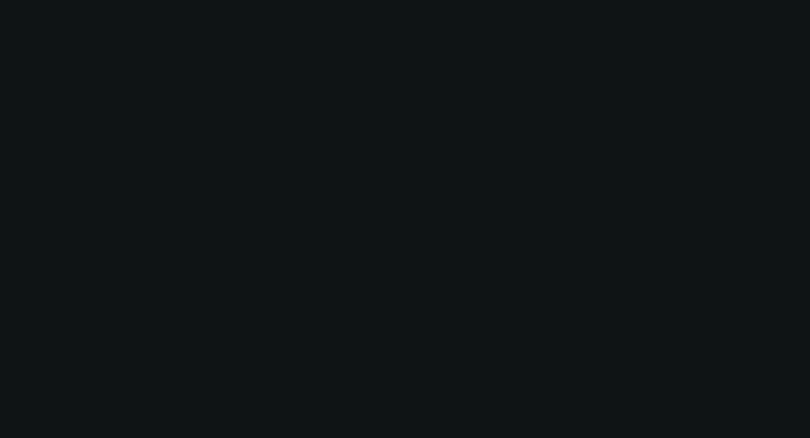
scroll to position [0, 0]
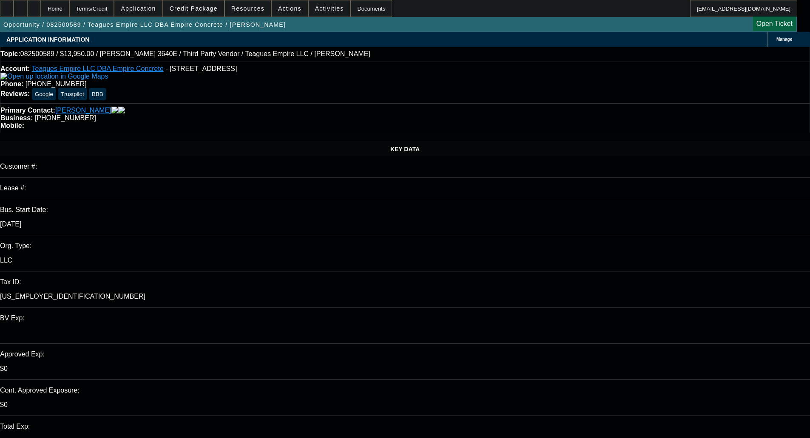
type textarea "It looks like Michael is a partner & big part of the business. I'd like to have…"
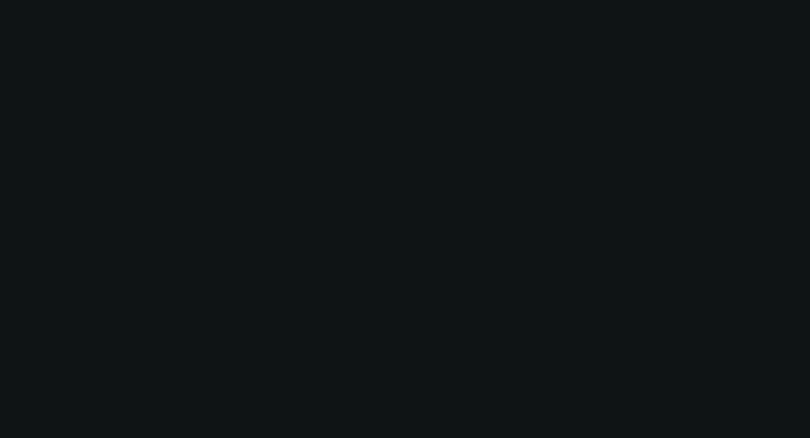
select select "0.1"
select select "2"
select select "0"
select select "6"
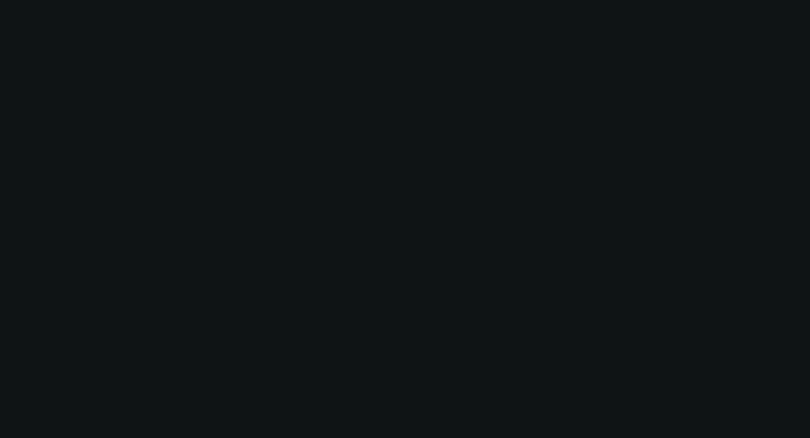
select select "0.1"
select select "2"
select select "0"
select select "6"
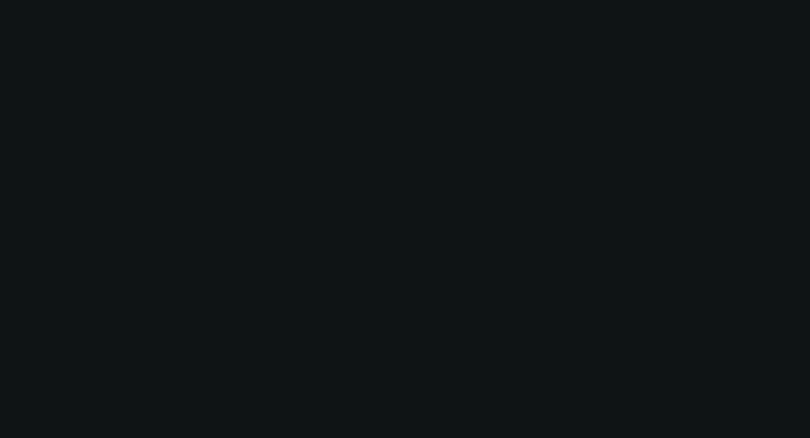
select select "0.1"
select select "2"
select select "0"
select select "6"
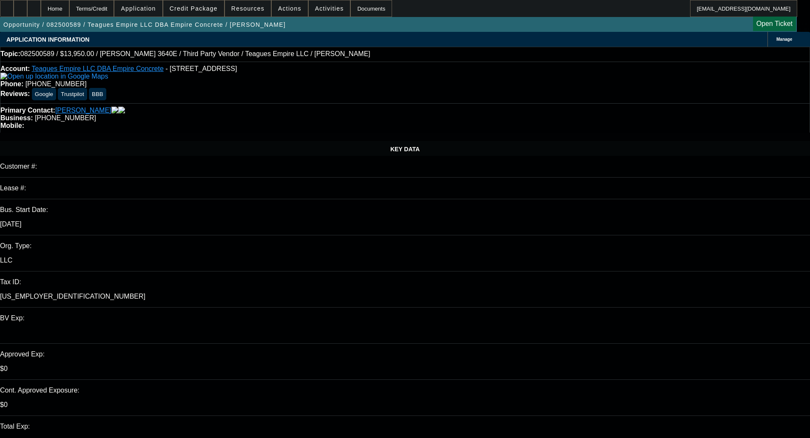
paste textarea "STARTUP; JODY = HISTORY AS A SERVER; NHO; $51K REV BALANCE; NEW AUTO $78K INSTA…"
type textarea "STARTUP; JODY = HISTORY AS A SERVER; NHO; $51K REV BALANCE; NEW AUTO $78K INSTA…"
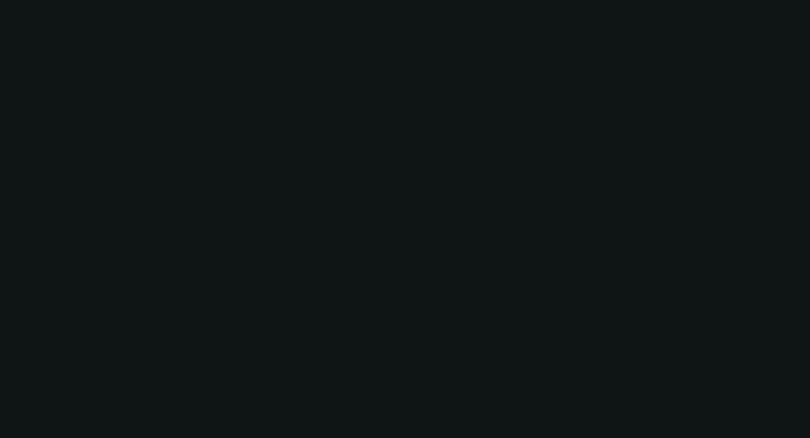
scroll to position [0, 0]
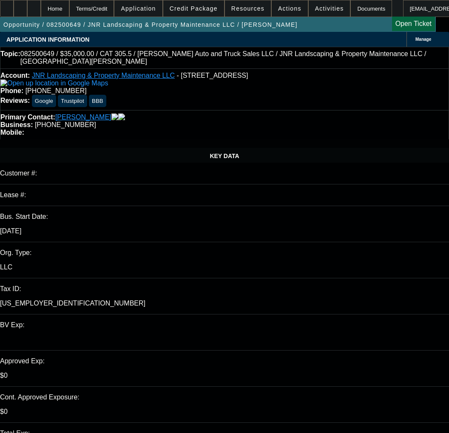
select select "0"
select select "6"
select select "0"
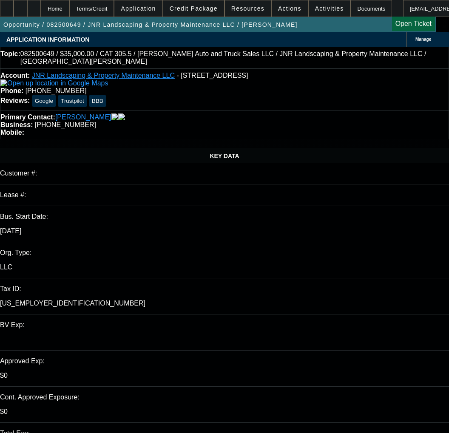
select select "0"
select select "6"
select select "0"
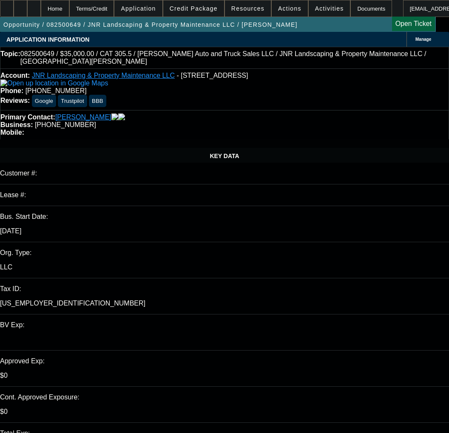
select select "0"
select select "6"
select select "0"
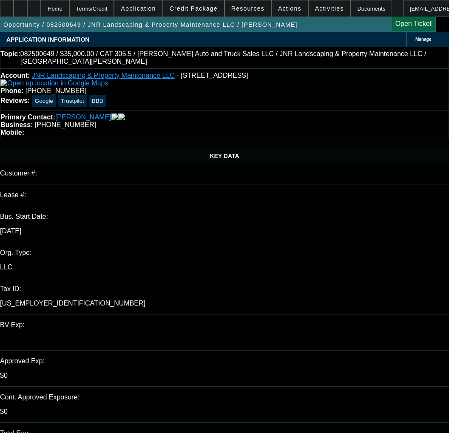
select select "6"
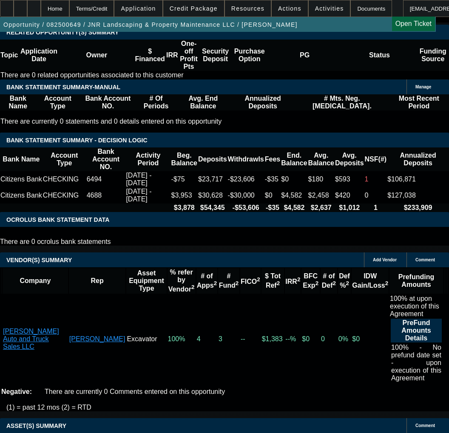
scroll to position [1573, 0]
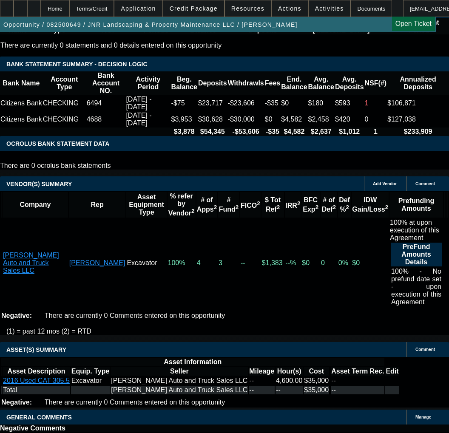
select select "5"
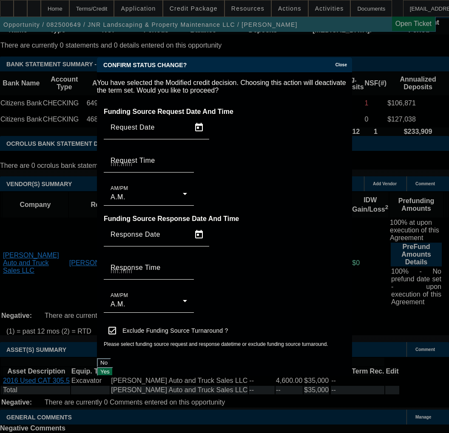
scroll to position [0, 0]
click at [113, 367] on button "Yes" at bounding box center [105, 371] width 16 height 9
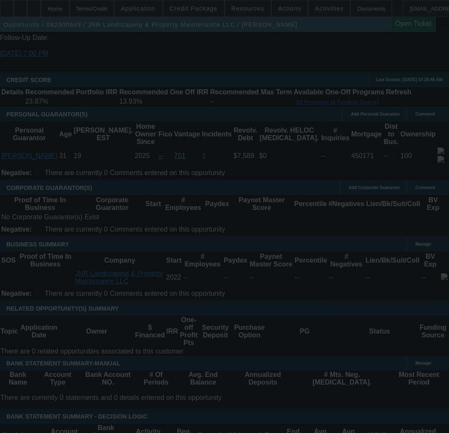
scroll to position [1190, 0]
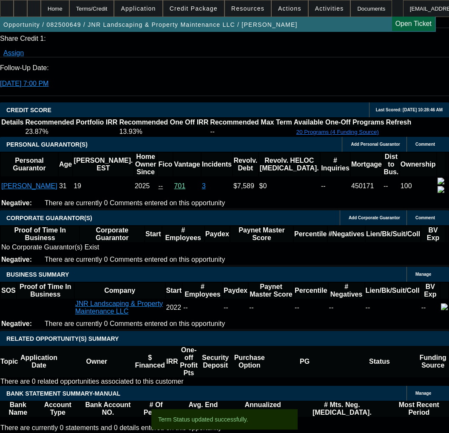
select select "0"
select select "6"
select select "0"
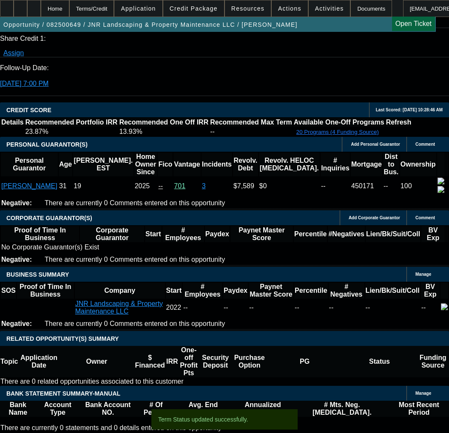
select select "0"
select select "6"
select select "0"
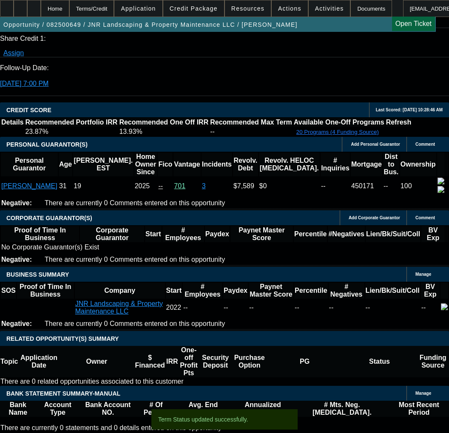
select select "0"
select select "6"
select select "0"
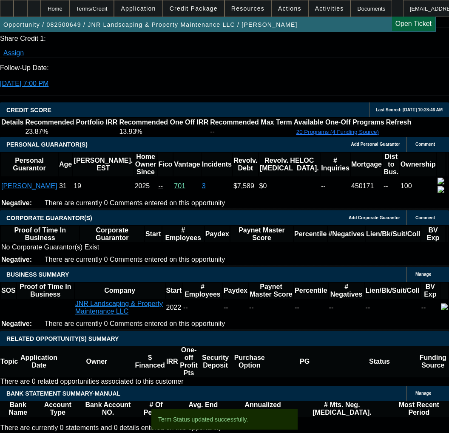
select select "6"
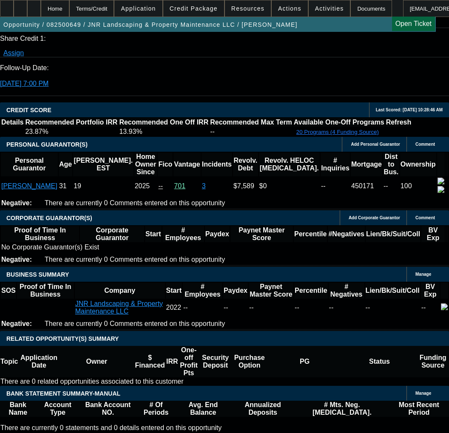
type input "UNKNOWN"
type input "4"
type input "$9,008.33"
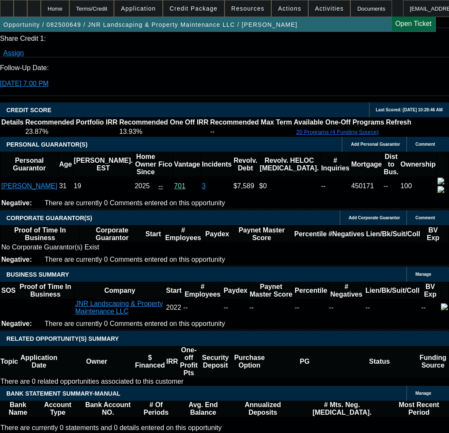
type input "48"
type input "$957.99"
type input "48"
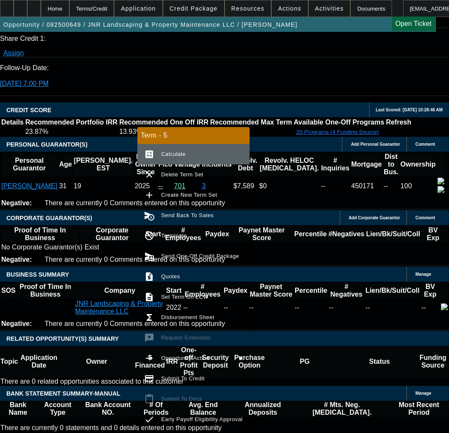
click at [168, 155] on span "Calculate" at bounding box center [173, 154] width 25 height 6
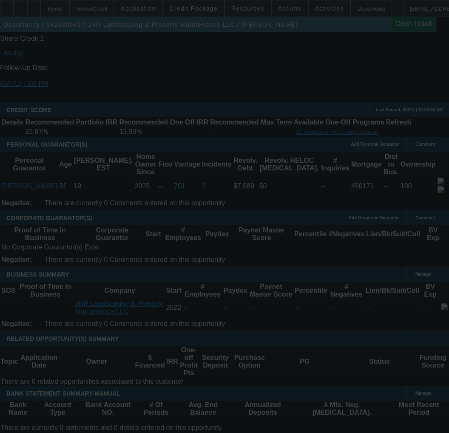
select select "0"
select select "6"
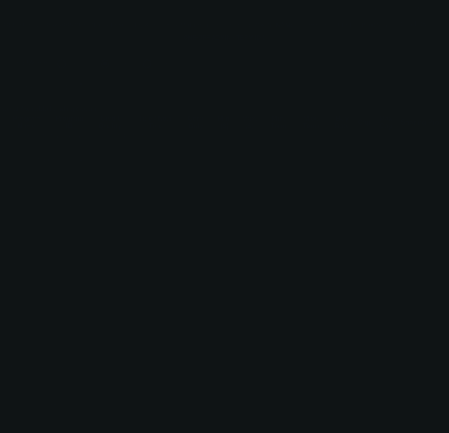
radio input "true"
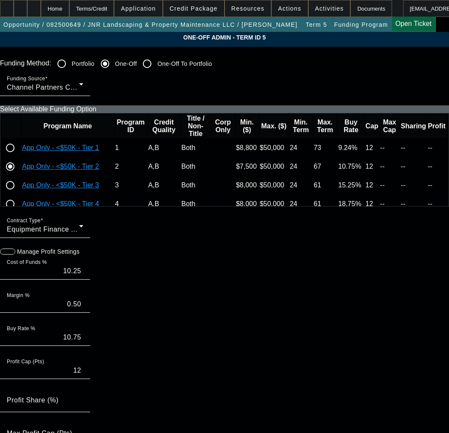
paste input "539872"
type input "539872"
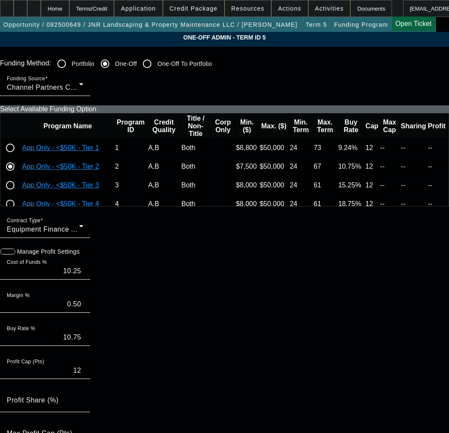
paste input "539872"
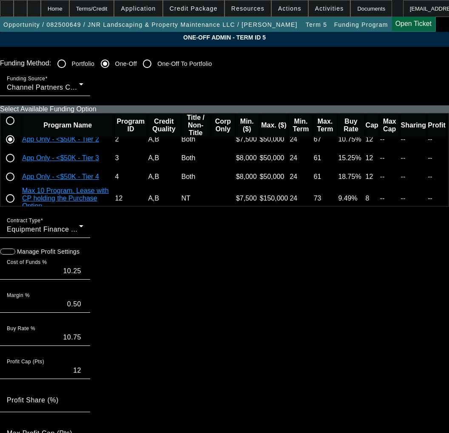
scroll to position [43, 0]
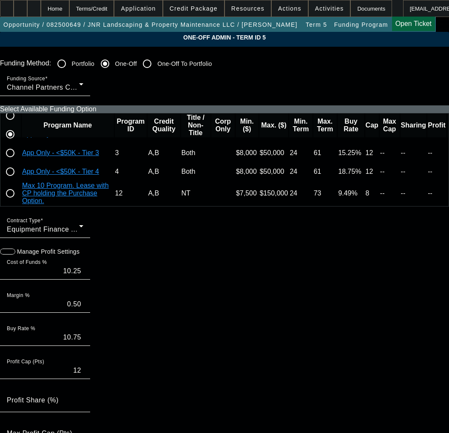
type input "539872"
click at [19, 180] on input "radio" at bounding box center [10, 171] width 17 height 17
radio input "true"
type input "18.00"
type input "0.75"
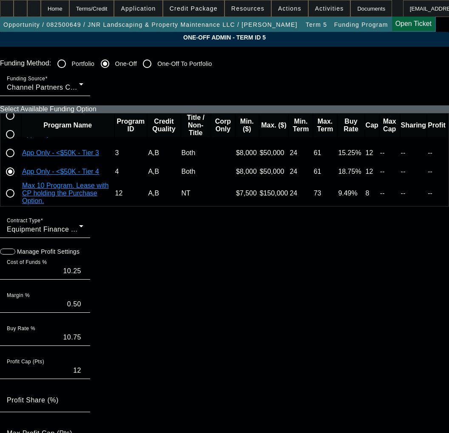
type input "18.75"
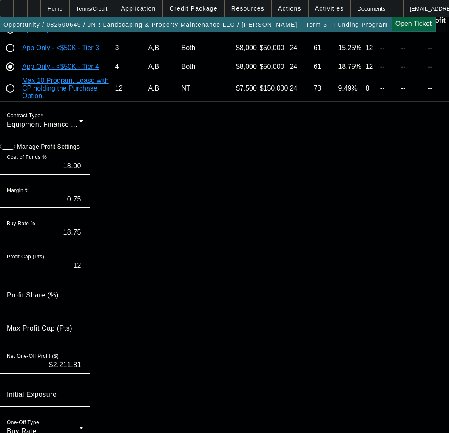
scroll to position [777, 0]
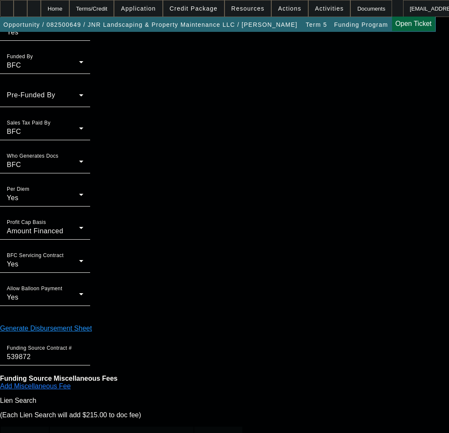
type input "02:23"
type input "10:38"
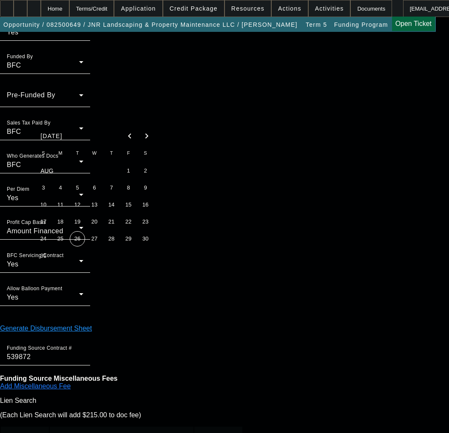
click at [78, 237] on span "26" at bounding box center [77, 238] width 15 height 15
type input "8/26/2025"
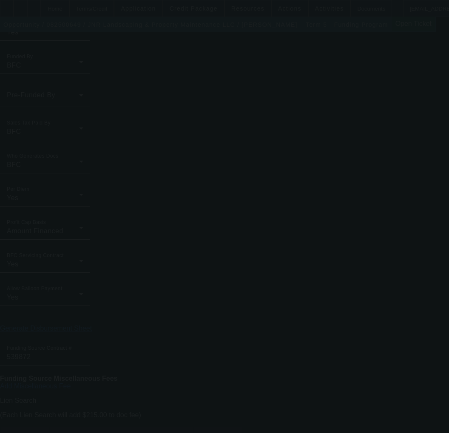
type input "10.25"
type input "0.50"
type input "10.75"
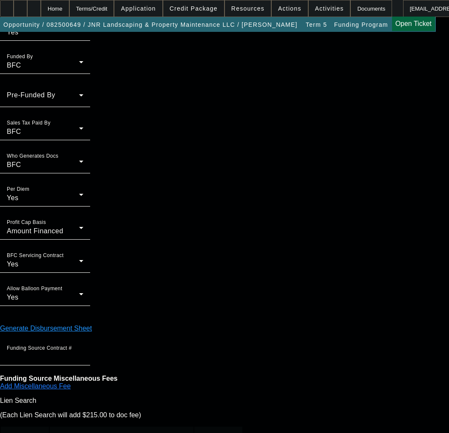
scroll to position [0, 0]
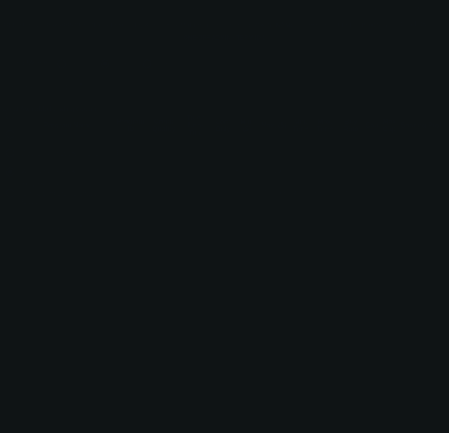
radio input "true"
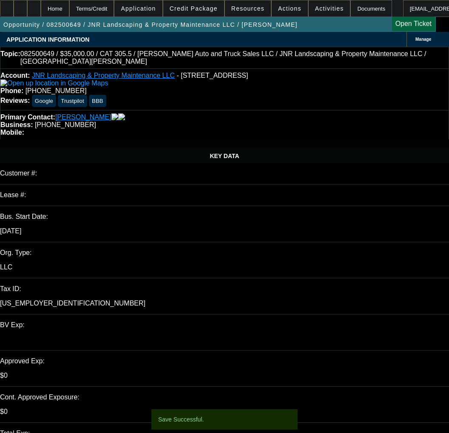
select select "0"
select select "6"
select select "0"
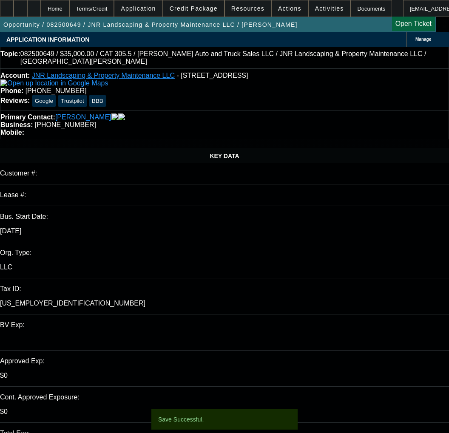
select select "0"
select select "6"
select select "0"
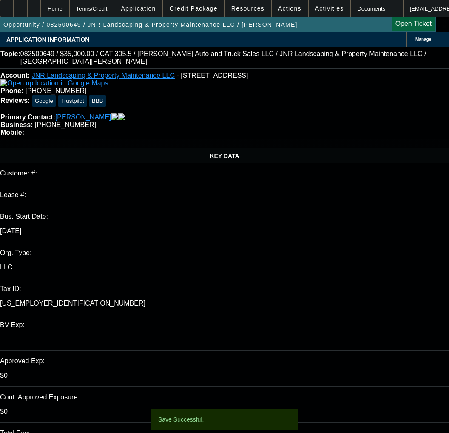
select select "0"
select select "6"
select select "0"
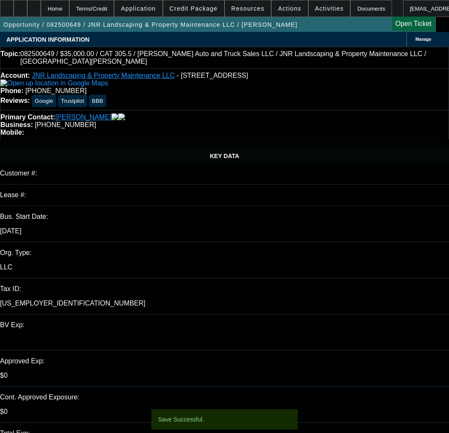
select select "6"
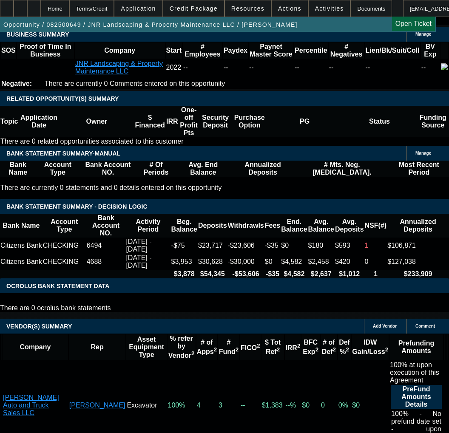
scroll to position [1445, 0]
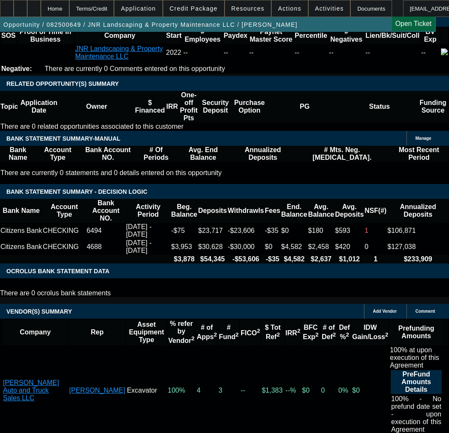
select select "3"
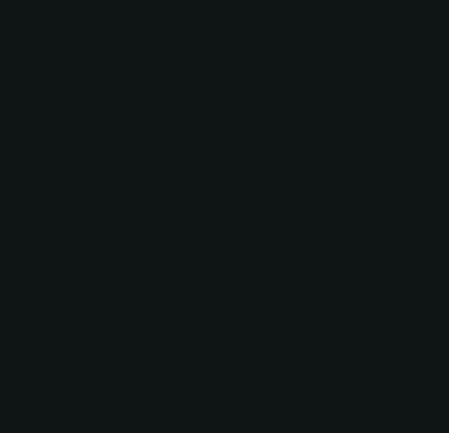
scroll to position [0, 0]
radio input "true"
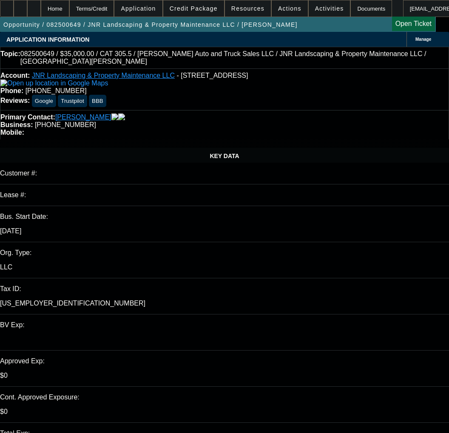
type input "11/24/2025"
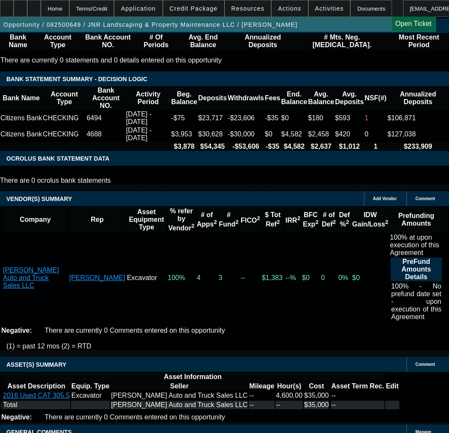
scroll to position [1615, 0]
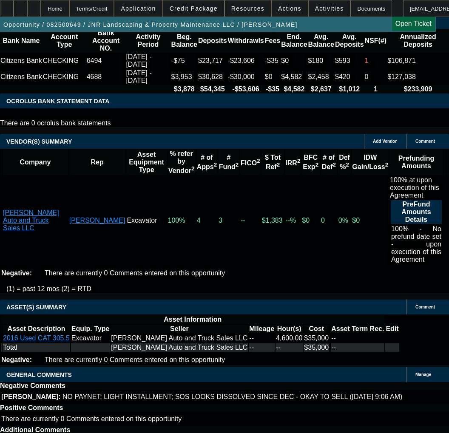
drag, startPoint x: 182, startPoint y: 269, endPoint x: 187, endPoint y: 265, distance: 6.1
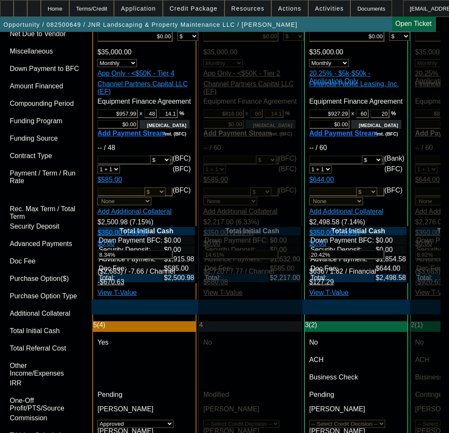
scroll to position [2636, 0]
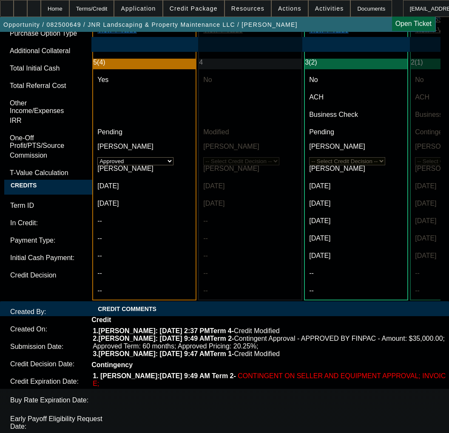
paste textarea "Approval Amount (10% Variance Allowed) $35,000.00 Advance Payments 2 Advance"
paste textarea "Equipment Description 2016 Cat Excavator"
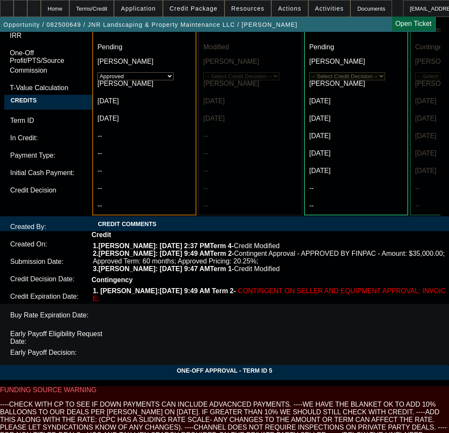
type textarea "APPROVED BY CPEF - Approval Amount (10% Variance Allowed) $35,000.00; Advance P…"
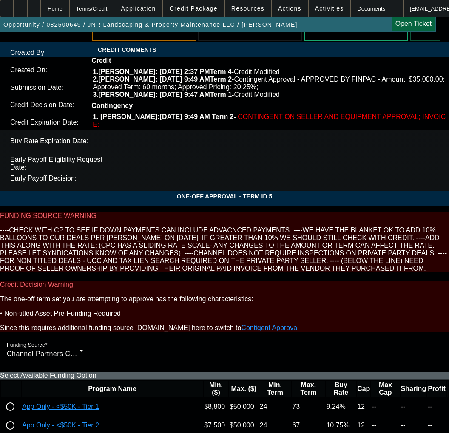
scroll to position [2903, 0]
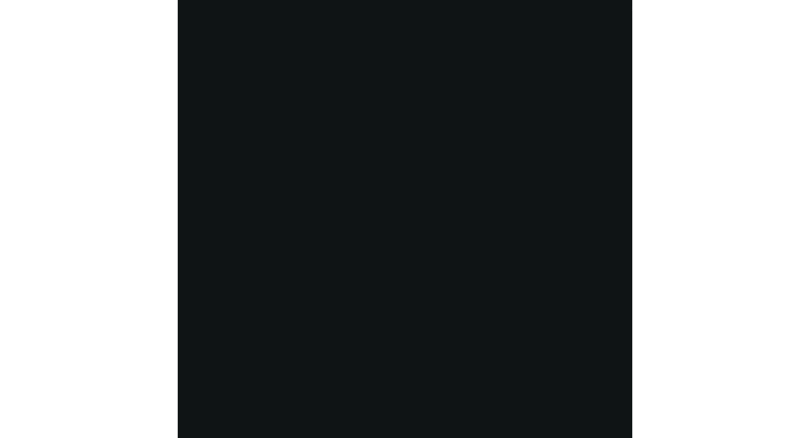
scroll to position [1411, 0]
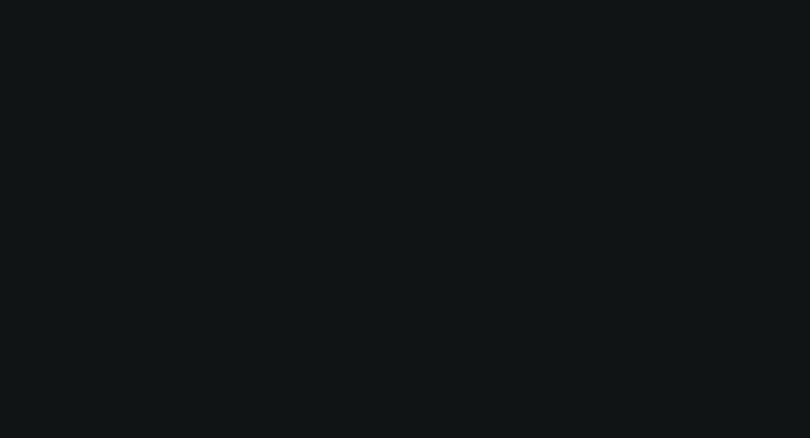
click at [455, 10] on div at bounding box center [405, 219] width 810 height 438
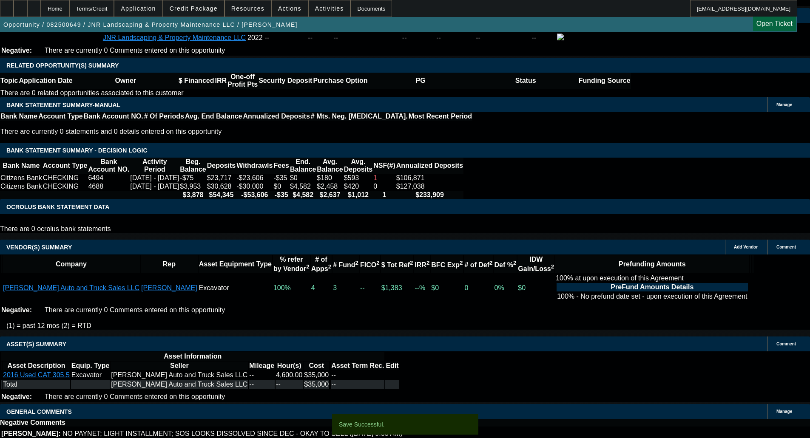
select select "0"
select select "6"
select select "0"
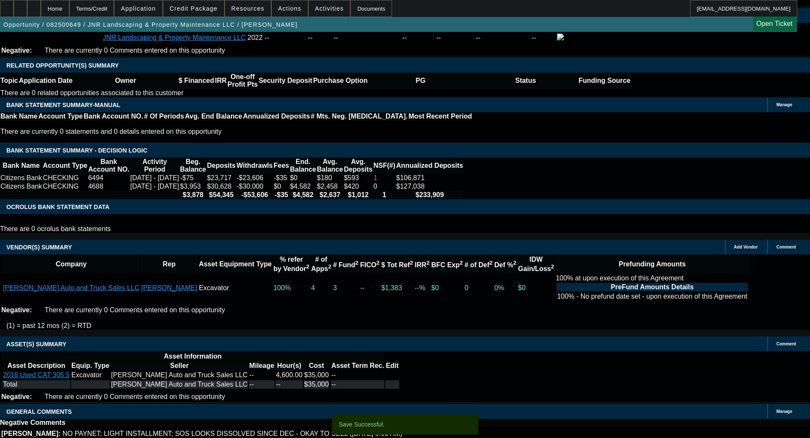
select select "0"
select select "6"
select select "0"
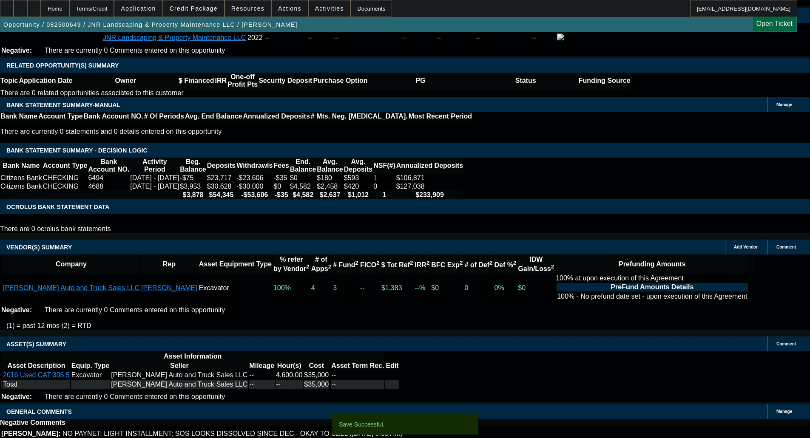
select select "0"
select select "6"
select select "0"
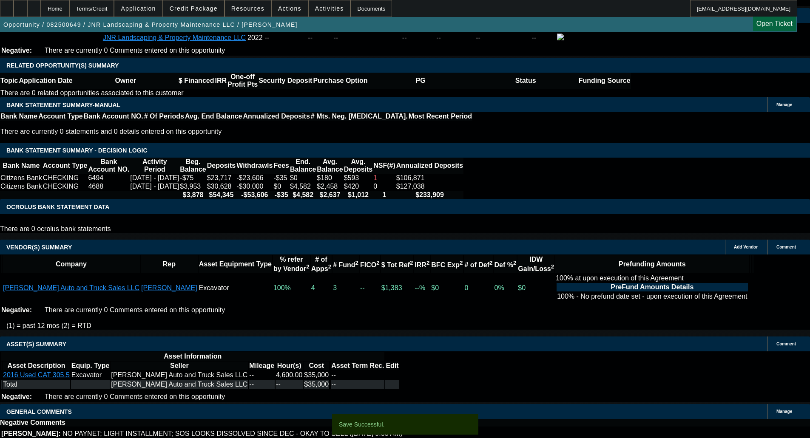
select select "6"
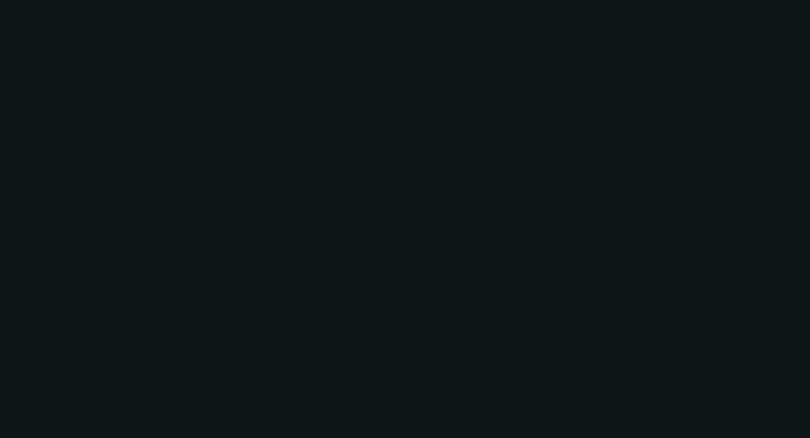
scroll to position [0, 0]
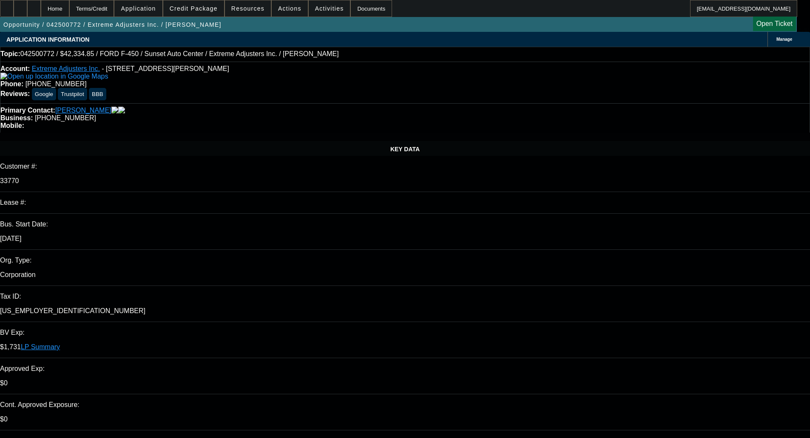
select select "0"
select select "2"
select select "0.1"
select select "4"
select select "0"
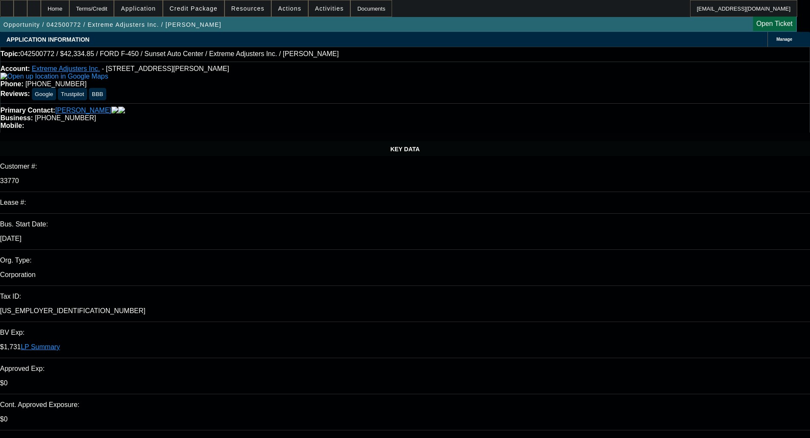
select select "2"
select select "0.2"
select select "4"
select select "0"
select select "2"
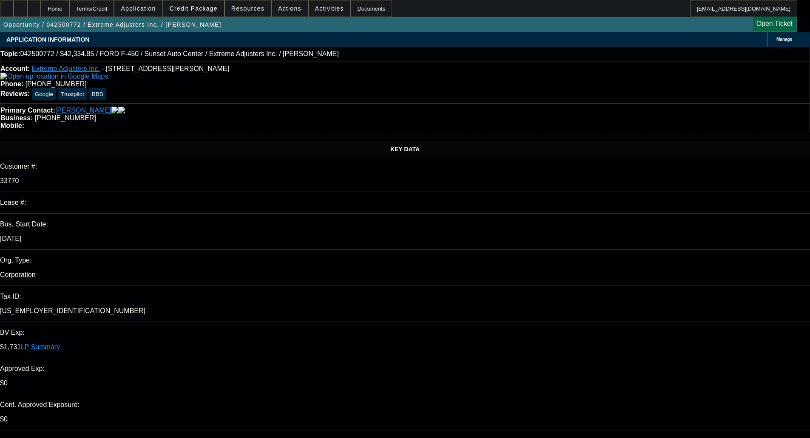
select select "0.1"
select select "4"
select select "0"
select select "2"
select select "0.1"
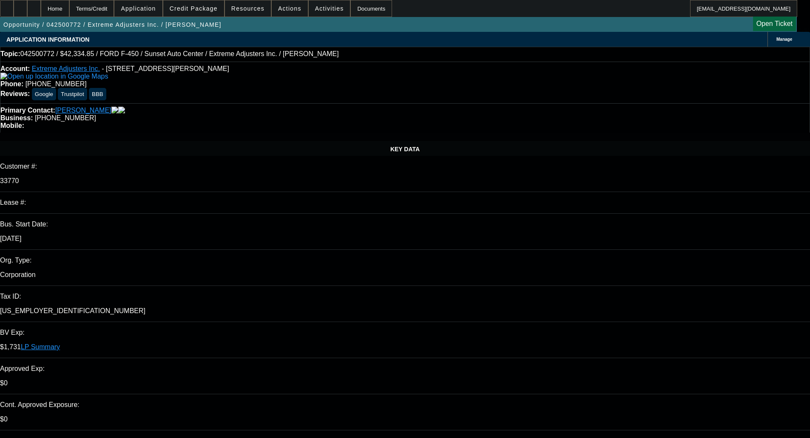
select select "4"
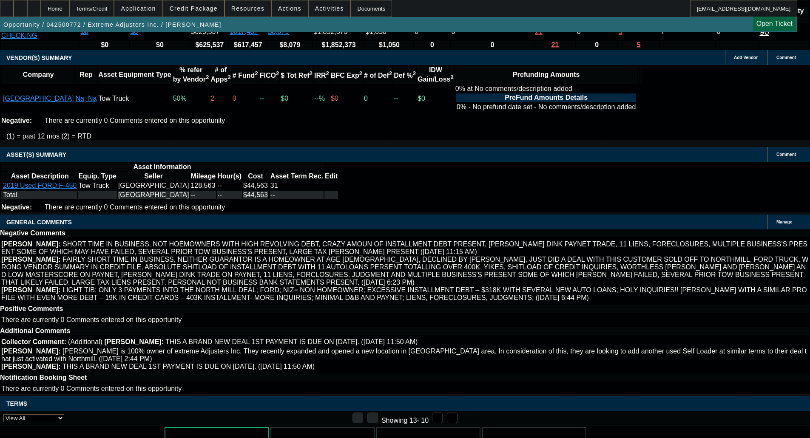
scroll to position [1780, 0]
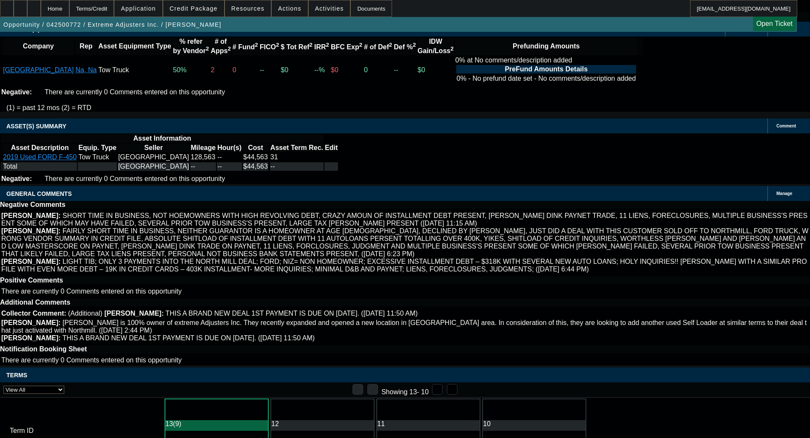
click at [214, 12] on span at bounding box center [193, 8] width 61 height 20
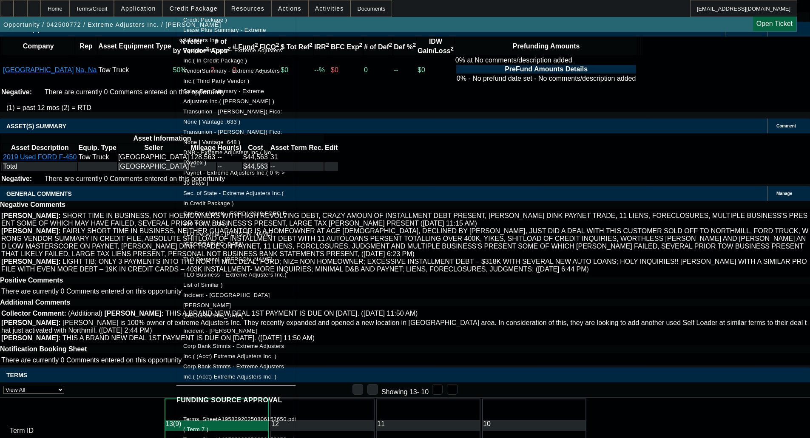
scroll to position [213, 0]
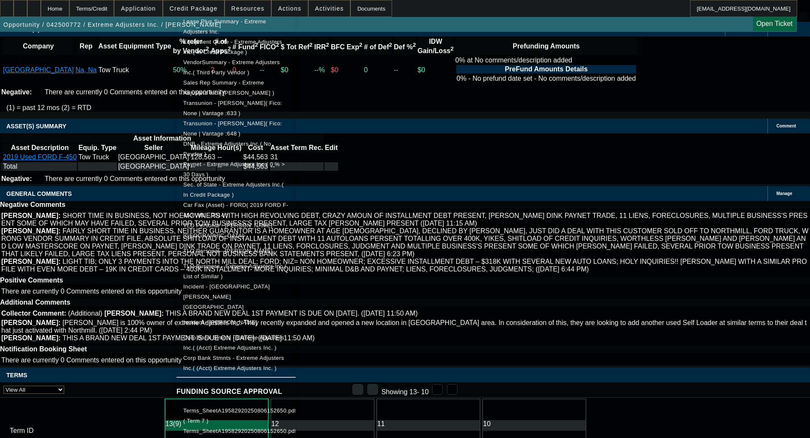
click at [123, 295] on div at bounding box center [405, 219] width 810 height 438
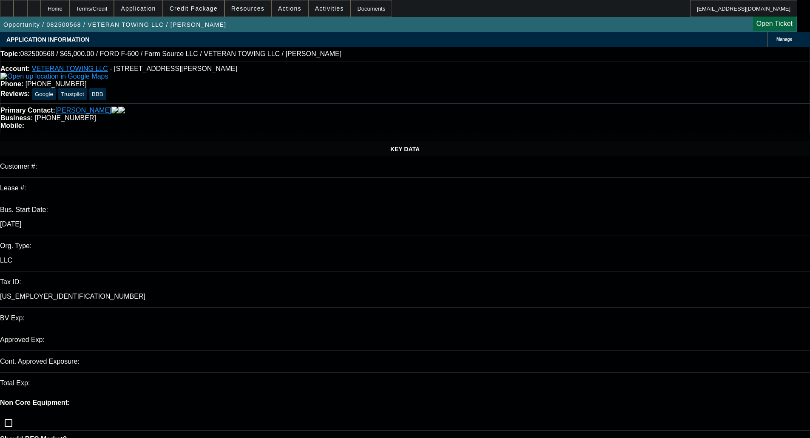
select select "0"
select select "6"
select select "0"
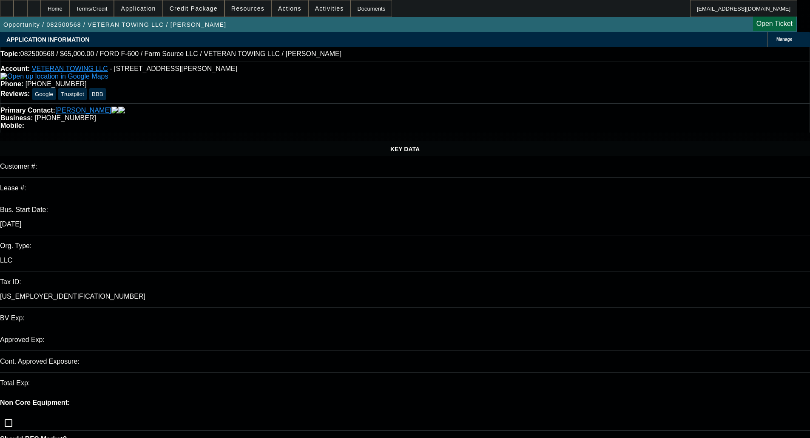
select select "0"
select select "6"
select select "0"
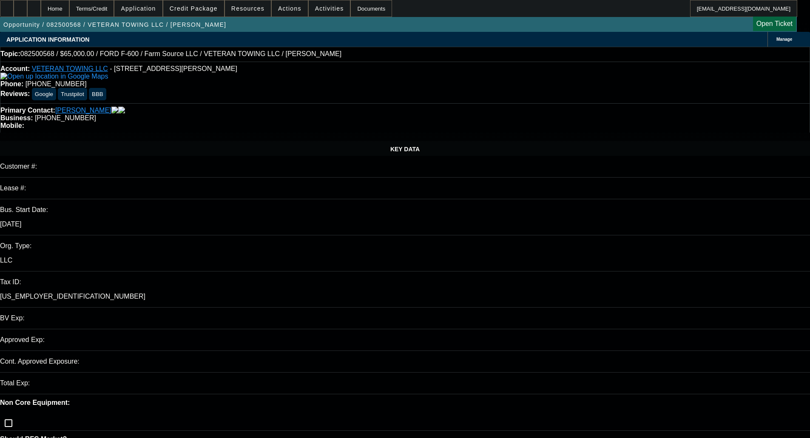
select select "0"
select select "6"
select select "0"
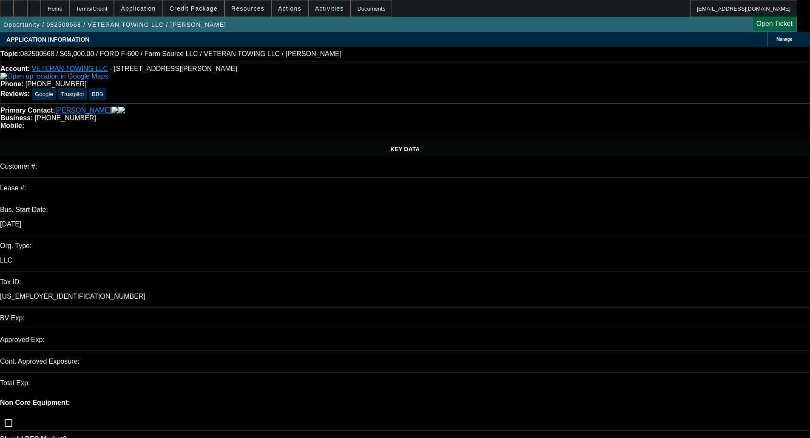
select select "6"
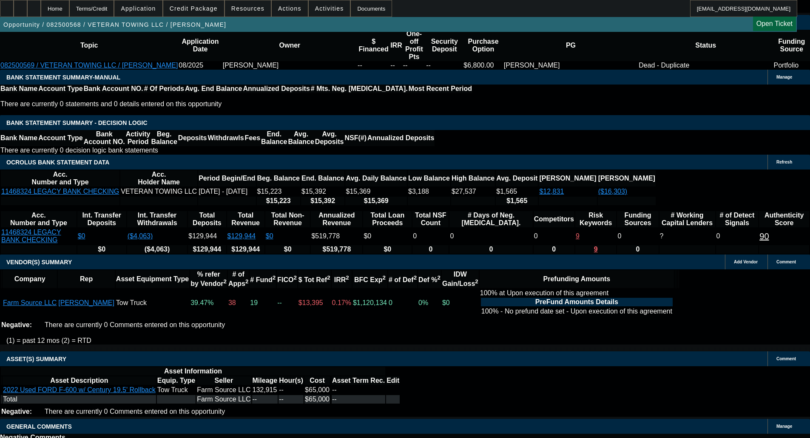
scroll to position [1514, 0]
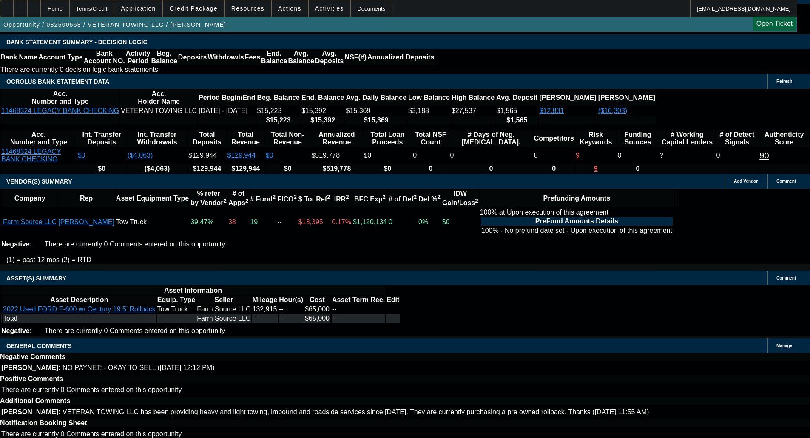
drag, startPoint x: 196, startPoint y: 235, endPoint x: 196, endPoint y: 242, distance: 6.8
select select "6"
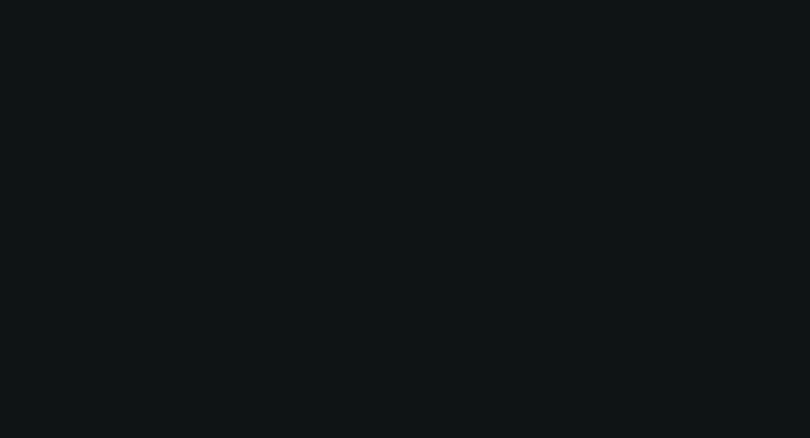
scroll to position [0, 0]
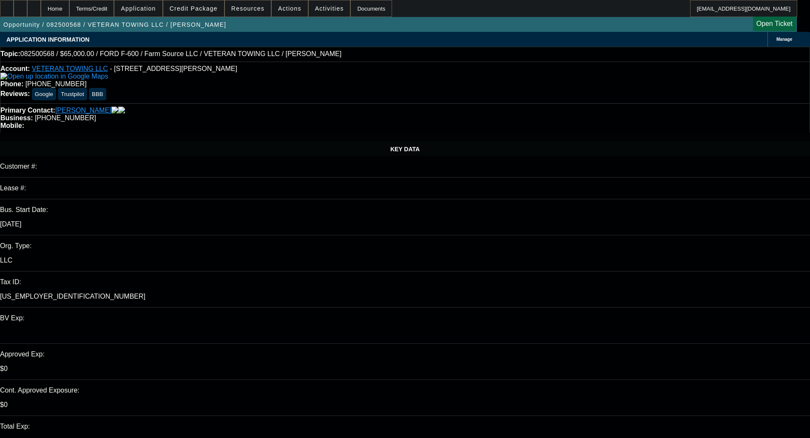
type input "01:58"
type input "02:43"
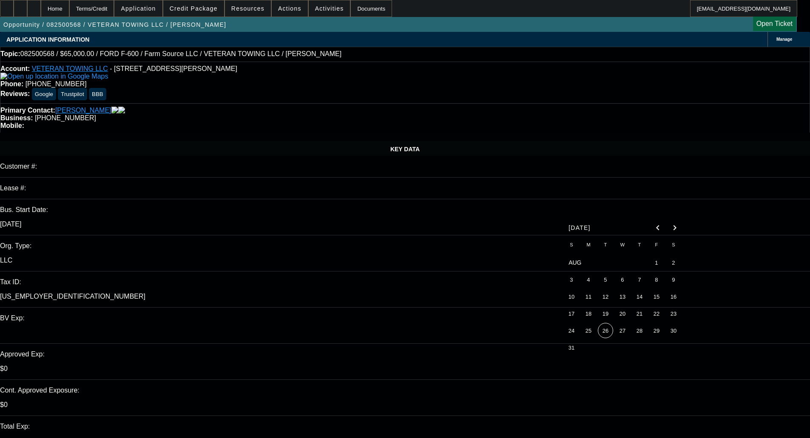
click at [602, 333] on span "26" at bounding box center [605, 330] width 15 height 15
type input "8/26/2025"
type textarea "p"
paste textarea "In order to further process the above application, we need the following inform…"
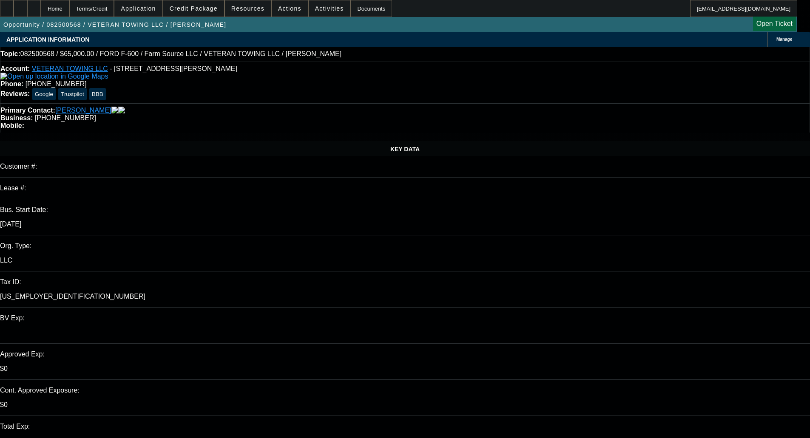
type textarea "PER UNIFI - "In order to further process the above application, we need the fol…"
select select "0"
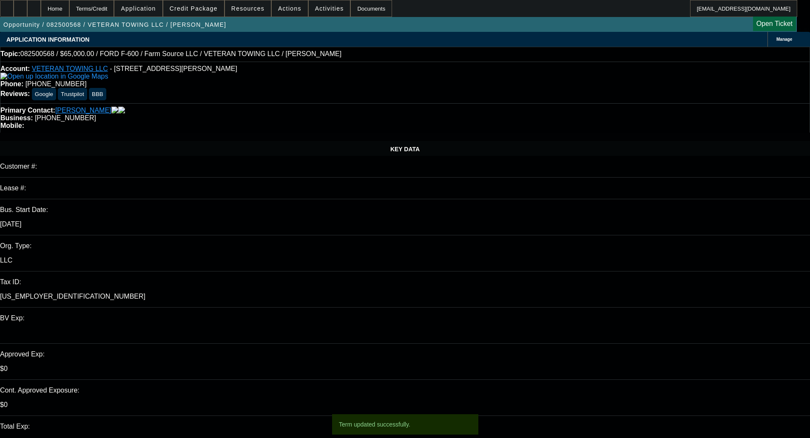
select select "0"
select select "6"
select select "0"
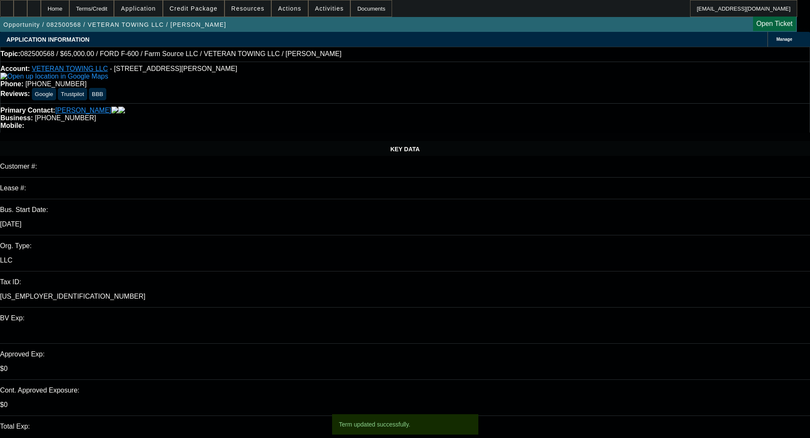
select select "6"
select select "0"
select select "6"
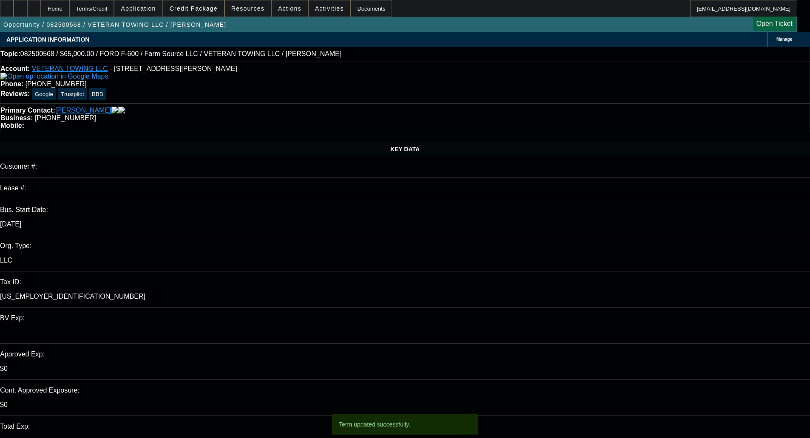
select select "0"
select select "6"
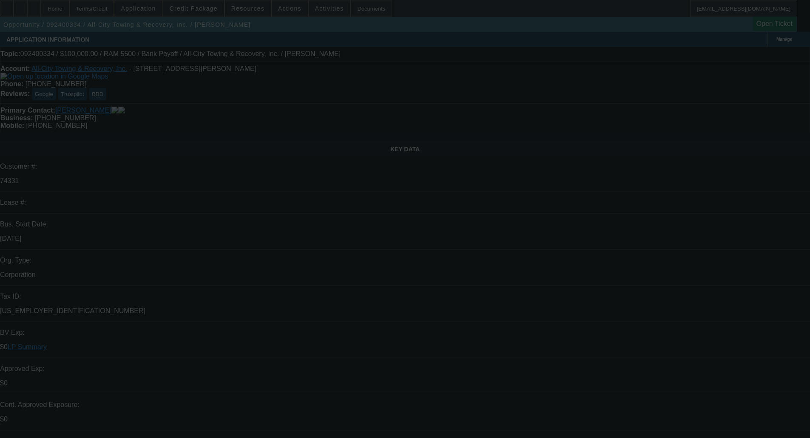
select select "0"
select select "2"
select select "0"
select select "6"
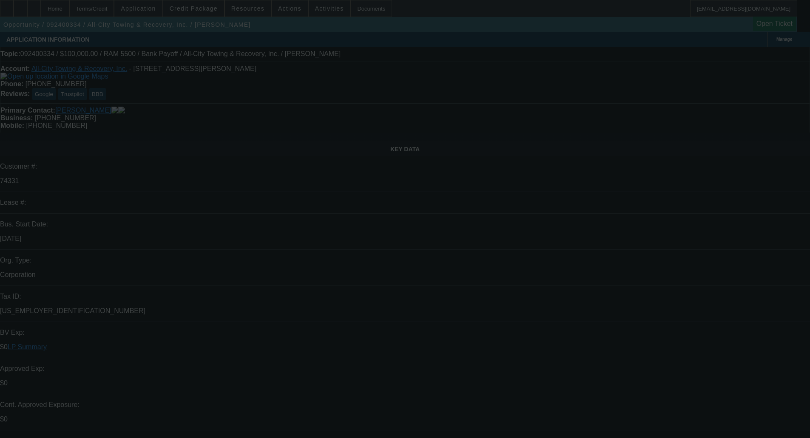
select select "0"
select select "2"
select select "0"
select select "6"
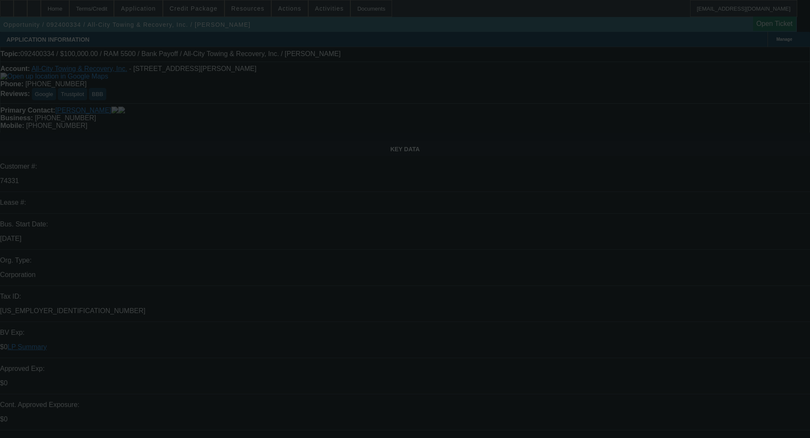
select select "0"
select select "2"
select select "0"
select select "6"
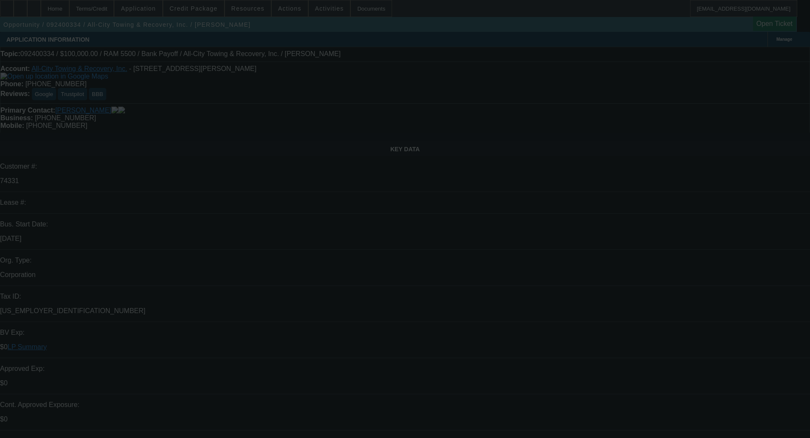
select select "0"
select select "2"
select select "0"
select select "6"
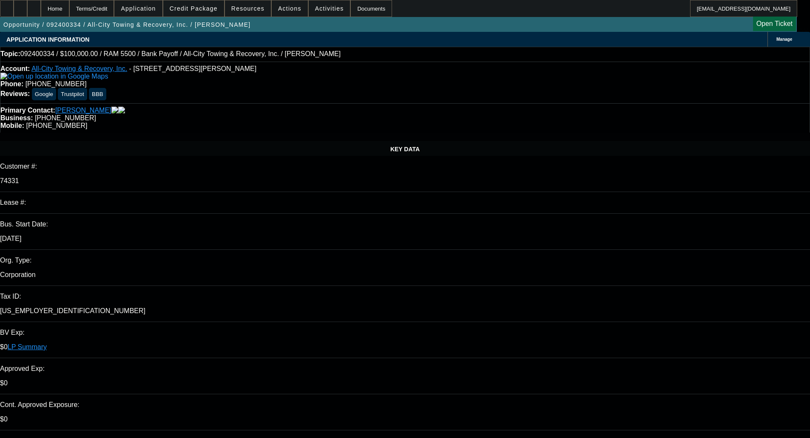
click at [203, 8] on span "Credit Package" at bounding box center [194, 8] width 48 height 7
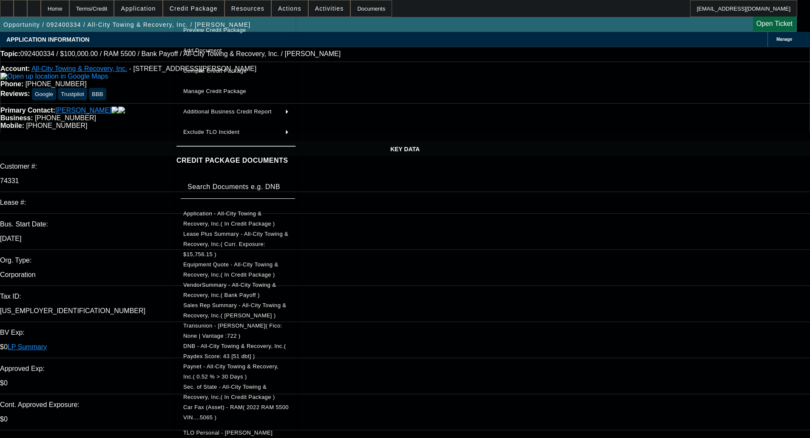
click at [242, 260] on span "Equipment Quote - All-City Towing & Recovery, Inc.( In Credit Package )" at bounding box center [235, 270] width 105 height 20
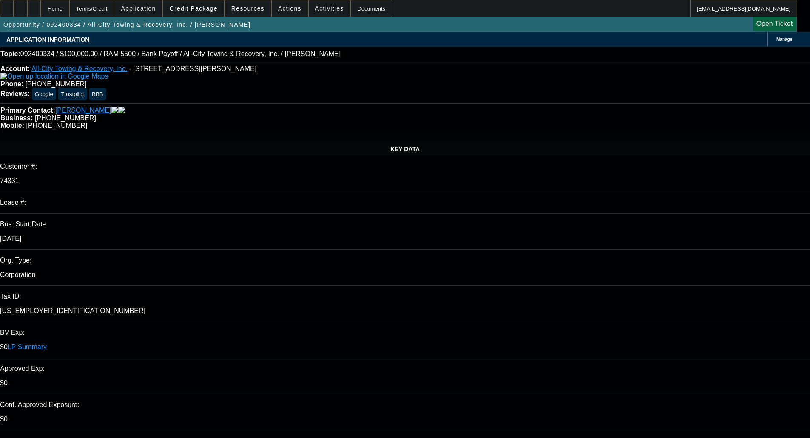
click at [195, 13] on span at bounding box center [193, 8] width 61 height 20
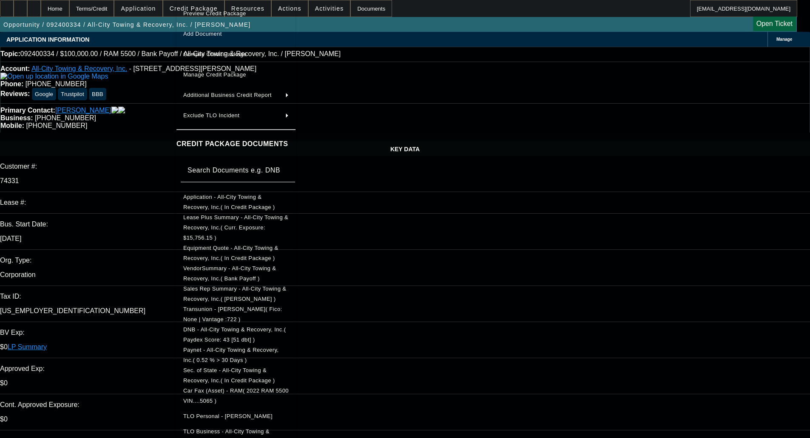
click at [237, 245] on span "Equipment Quote - All-City Towing & Recovery, Inc.( In Credit Package )" at bounding box center [230, 253] width 95 height 17
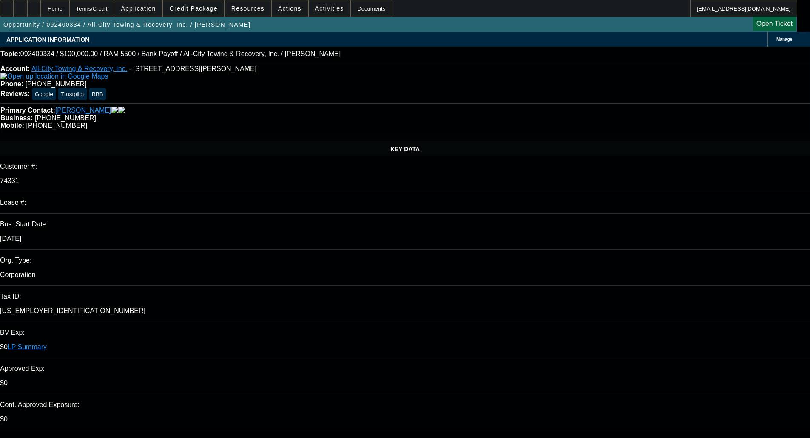
click at [200, 3] on span at bounding box center [193, 8] width 61 height 20
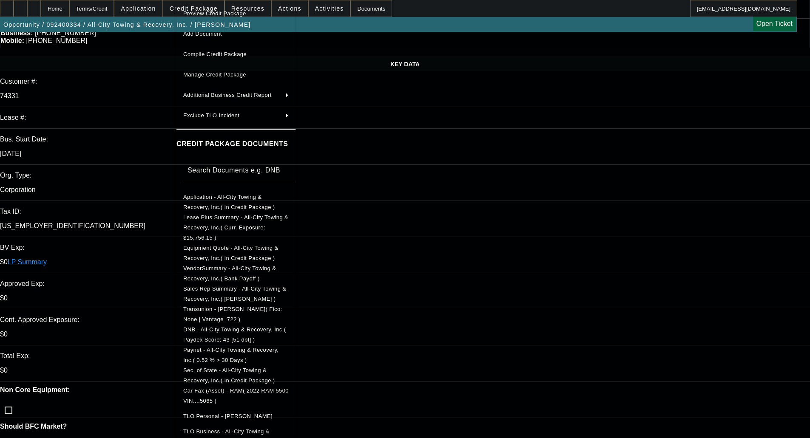
scroll to position [128, 0]
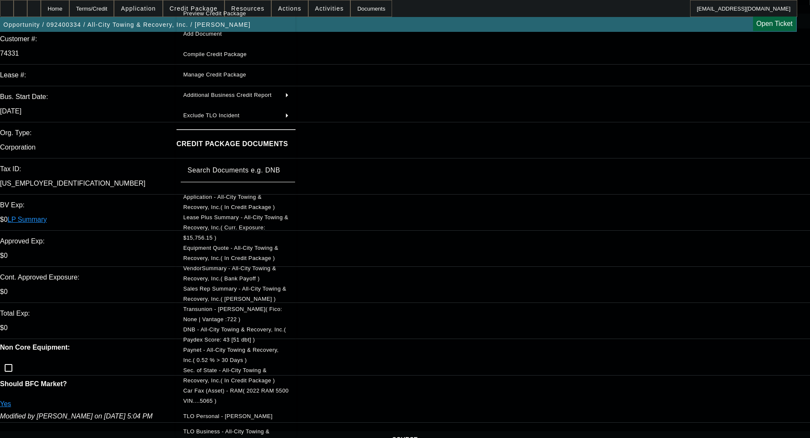
click at [447, 136] on div at bounding box center [405, 219] width 810 height 438
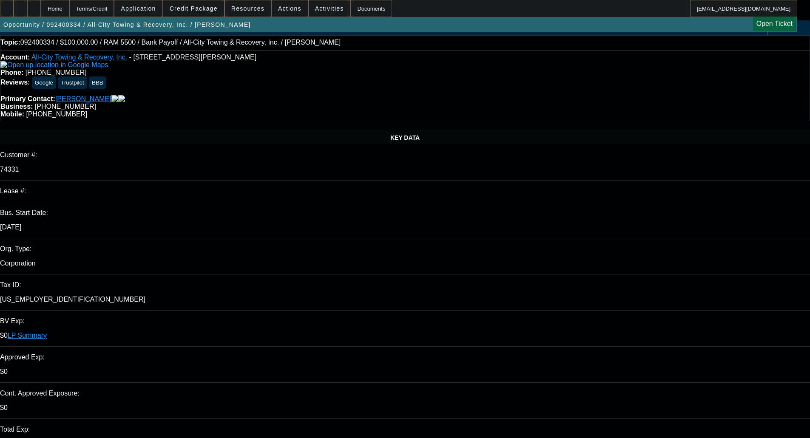
scroll to position [0, 0]
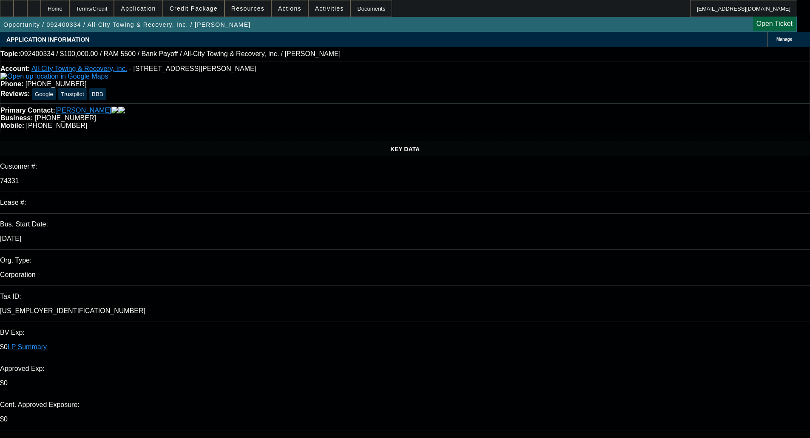
click at [202, 4] on span at bounding box center [193, 8] width 61 height 20
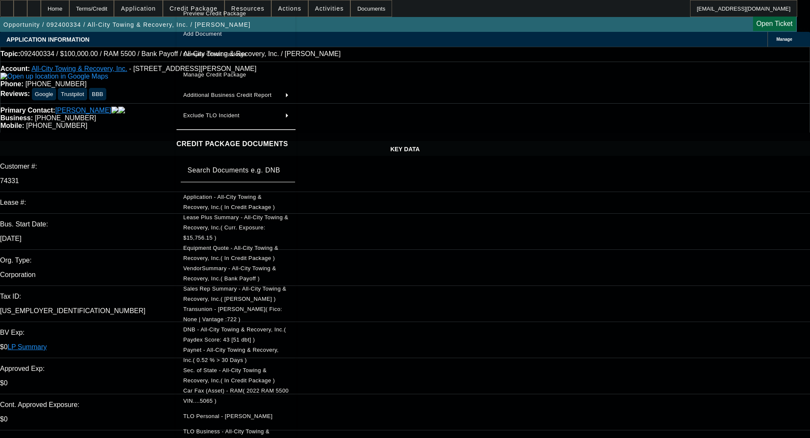
click at [208, 75] on span "Manage Credit Package" at bounding box center [214, 74] width 63 height 6
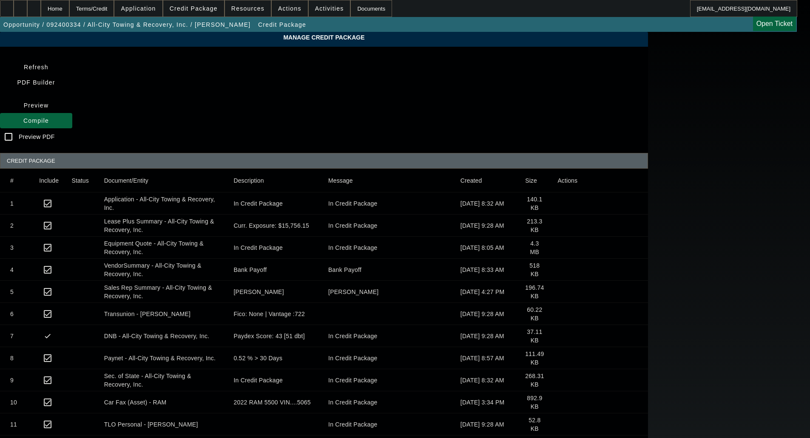
click at [557, 314] on icon at bounding box center [557, 314] width 0 height 0
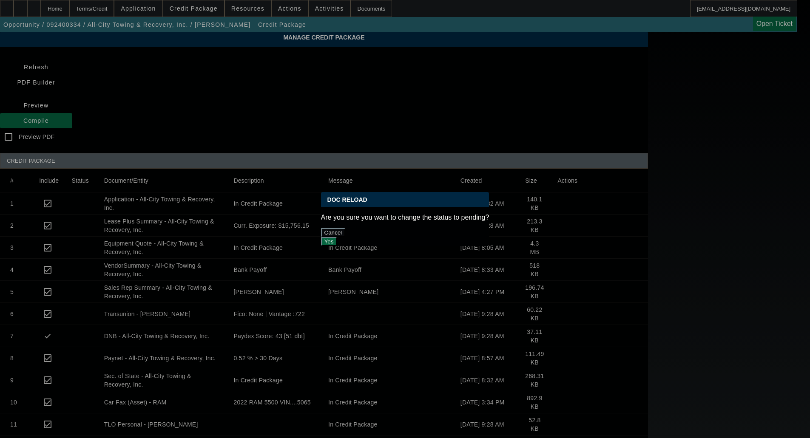
click at [337, 237] on button "Yes" at bounding box center [329, 241] width 16 height 9
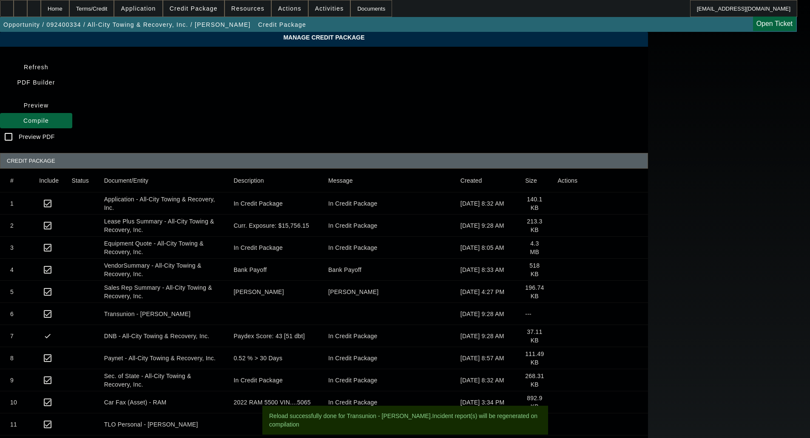
click at [49, 117] on span "Compile" at bounding box center [36, 120] width 26 height 7
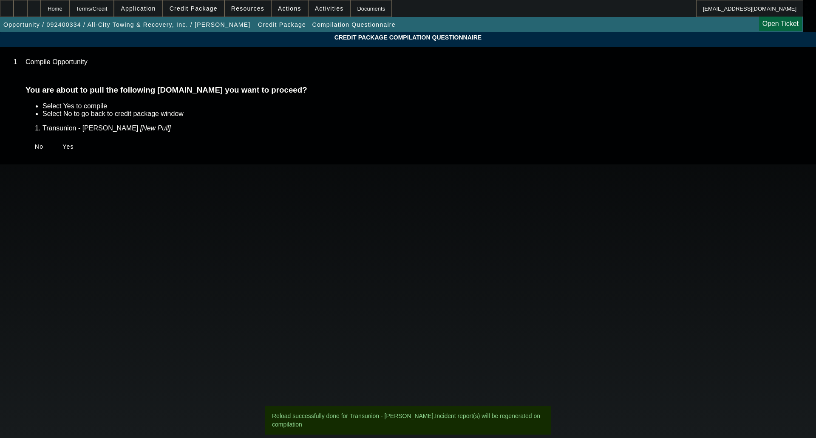
click at [74, 145] on span "Yes" at bounding box center [67, 146] width 11 height 7
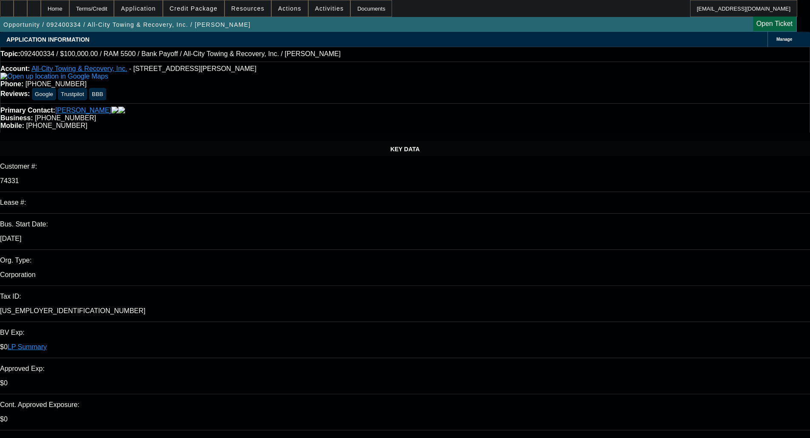
select select "0"
select select "2"
select select "0"
select select "6"
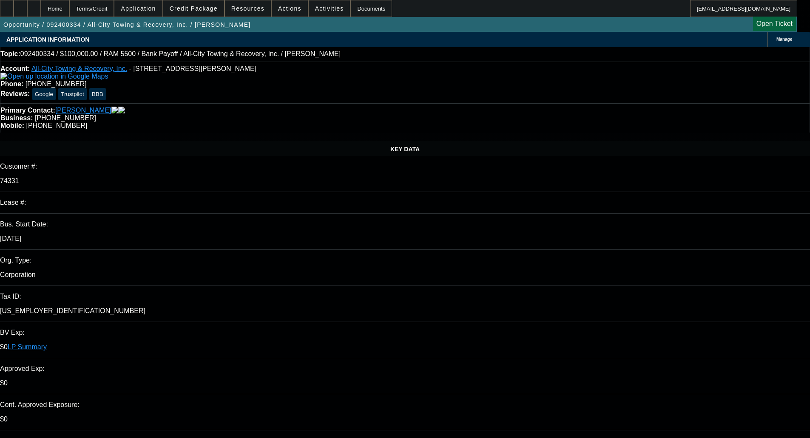
select select "0"
select select "2"
select select "0"
select select "6"
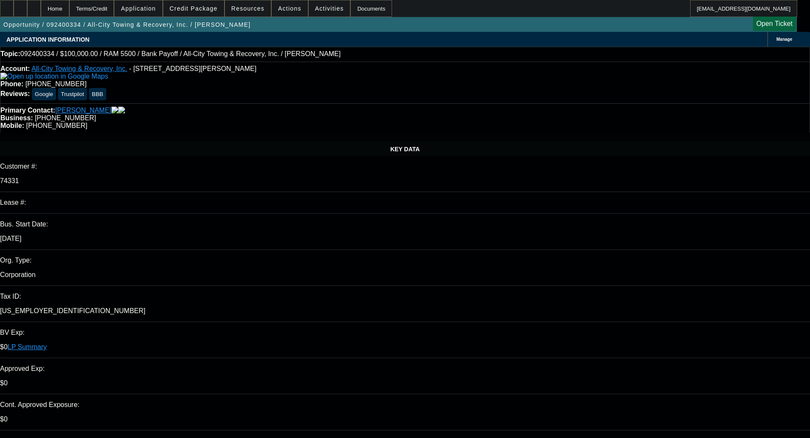
select select "0"
select select "2"
select select "0"
select select "6"
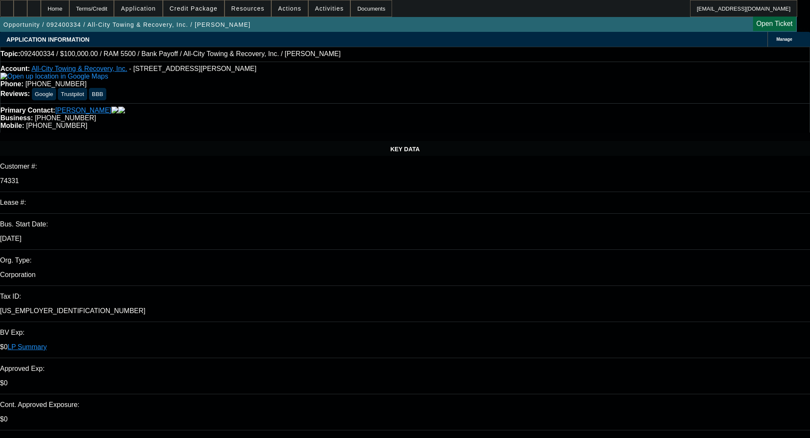
select select "0"
select select "2"
select select "0"
select select "6"
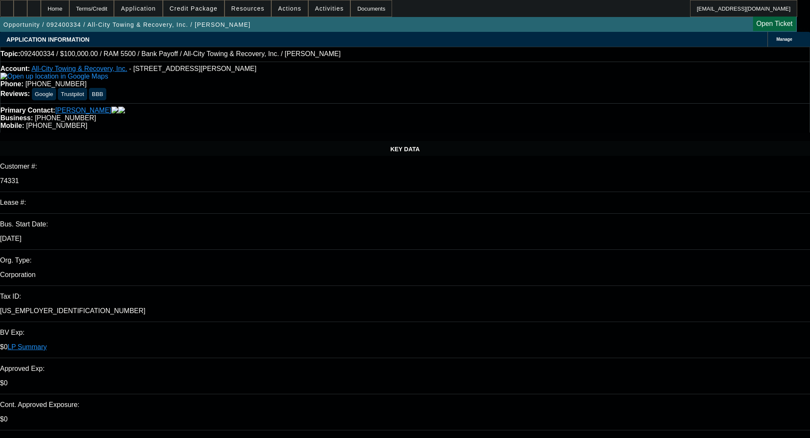
click at [206, 9] on span "Credit Package" at bounding box center [194, 8] width 48 height 7
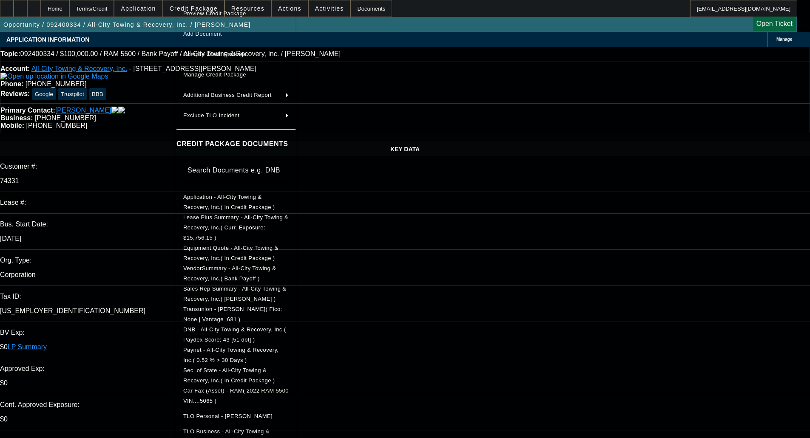
click at [227, 306] on span "Transunion - Dunbar, Joseph( Fico: None | Vantage :681 )" at bounding box center [232, 314] width 99 height 17
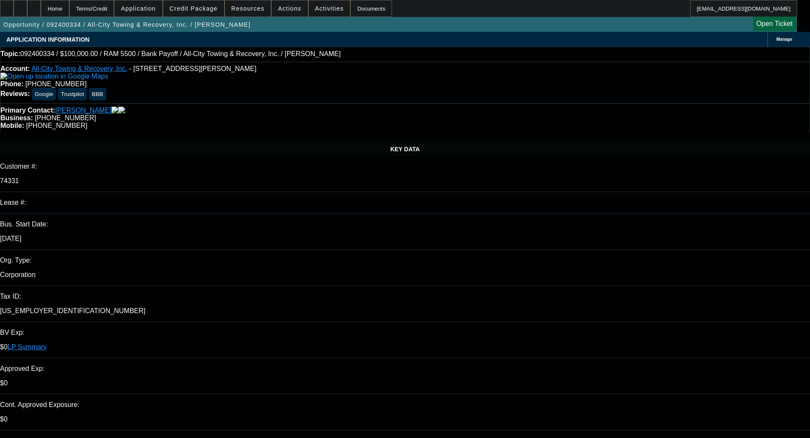
select select "0"
select select "2"
select select "0"
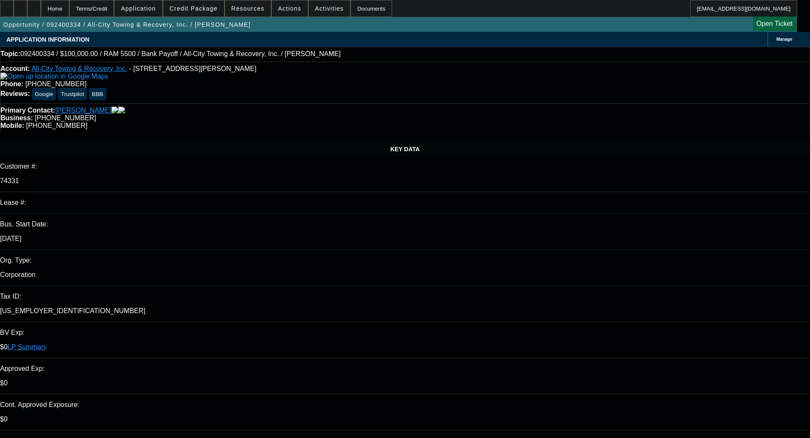
select select "6"
select select "0"
select select "2"
select select "0"
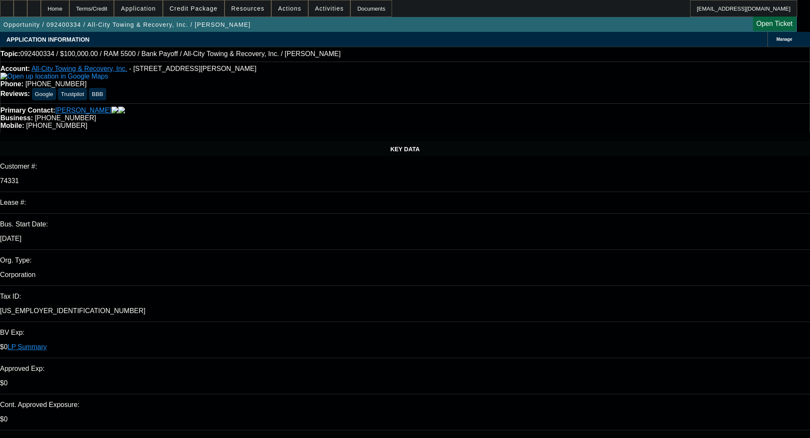
select select "6"
select select "0"
select select "2"
select select "0"
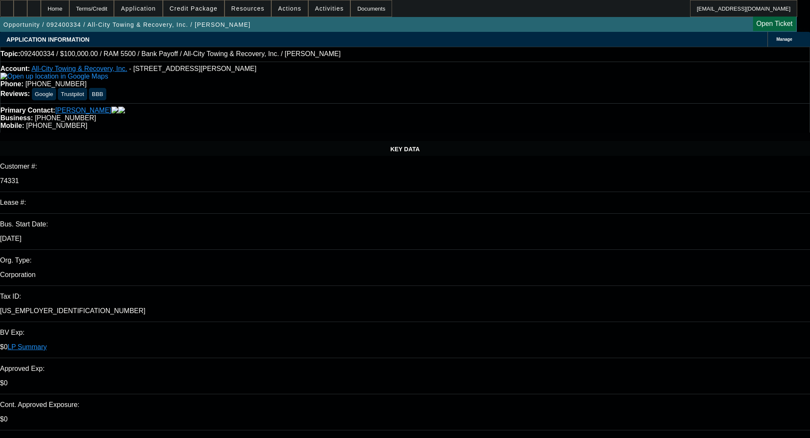
select select "6"
select select "0"
select select "2"
select select "0"
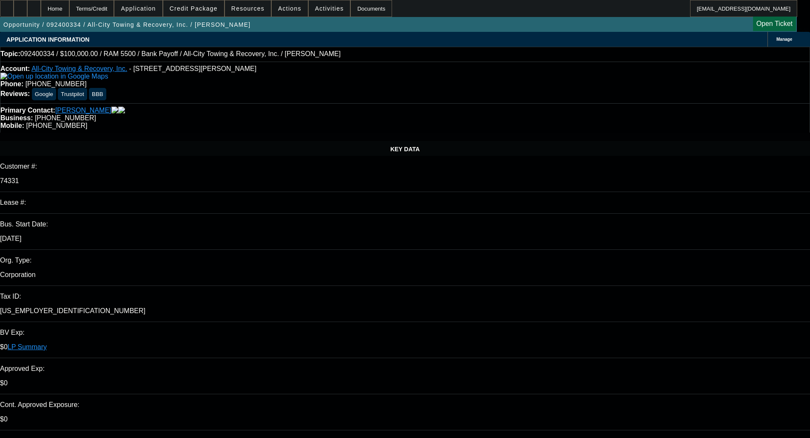
select select "6"
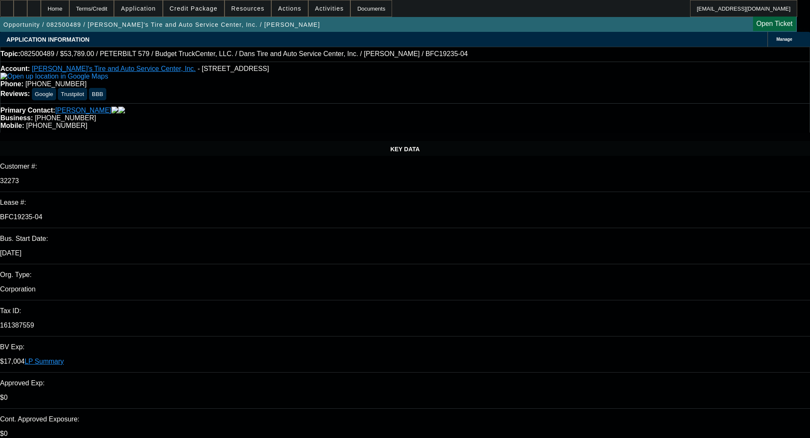
select select "0"
select select "3"
select select "0.1"
select select "4"
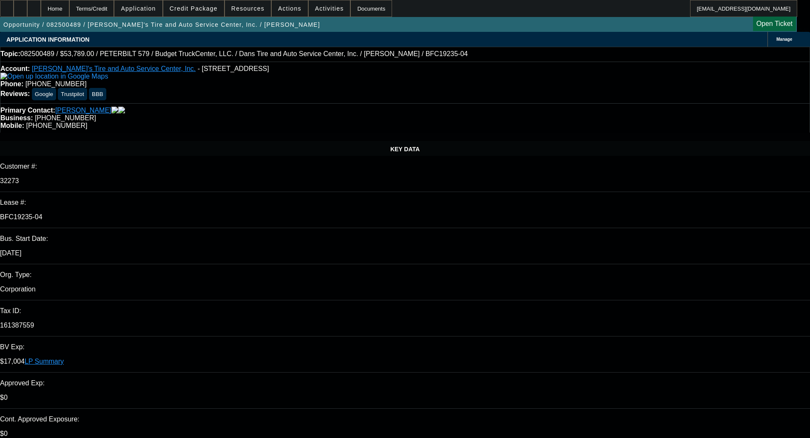
select select "0"
select select "3"
select select "0.1"
select select "4"
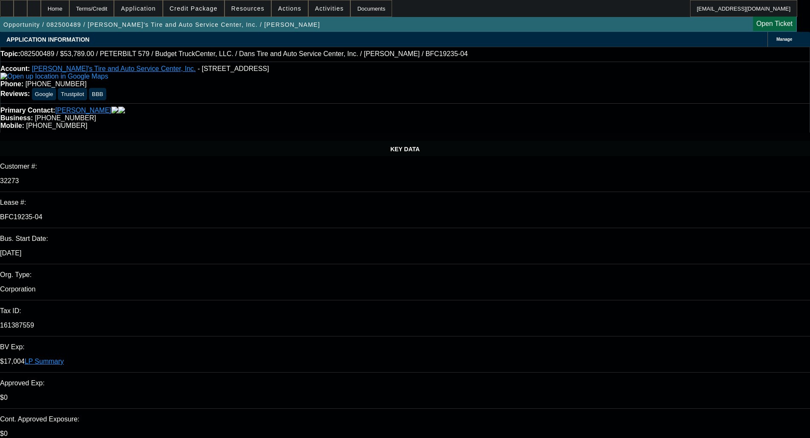
select select "0"
select select "3"
select select "0.1"
select select "4"
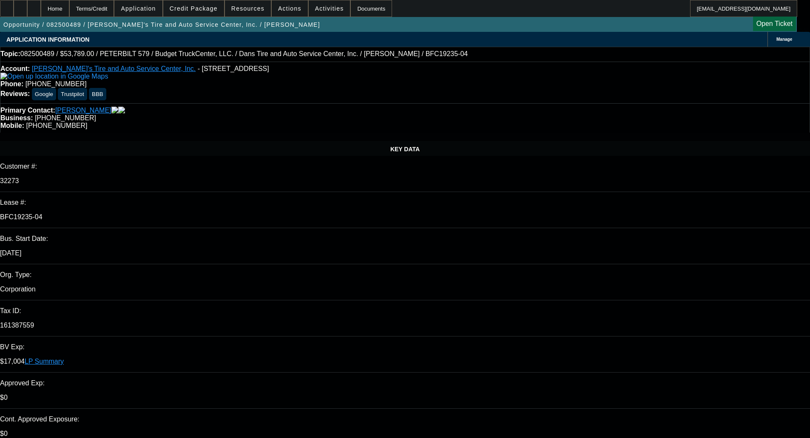
select select "0"
select select "3"
select select "0.1"
select select "4"
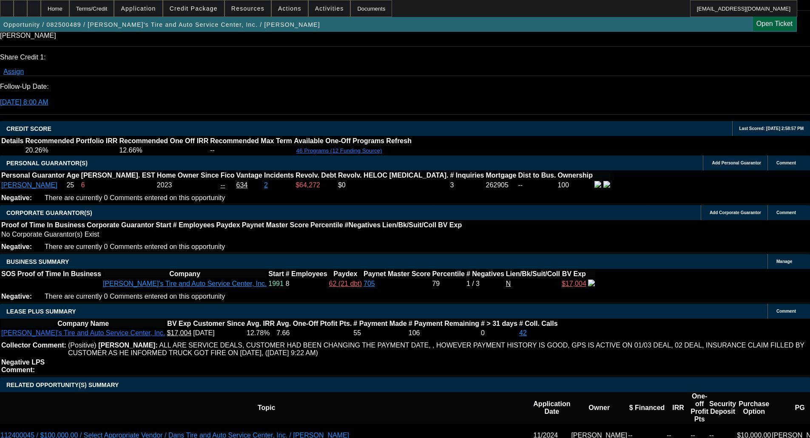
scroll to position [1190, 0]
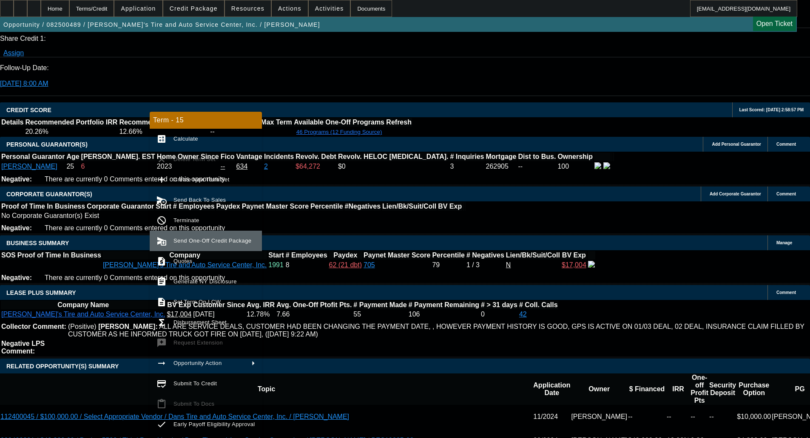
click at [196, 241] on span "Send One-Off Credit Package" at bounding box center [212, 241] width 78 height 6
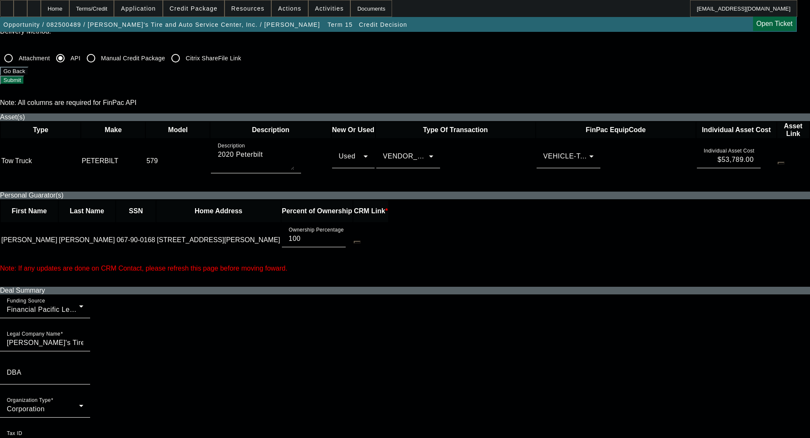
scroll to position [340, 0]
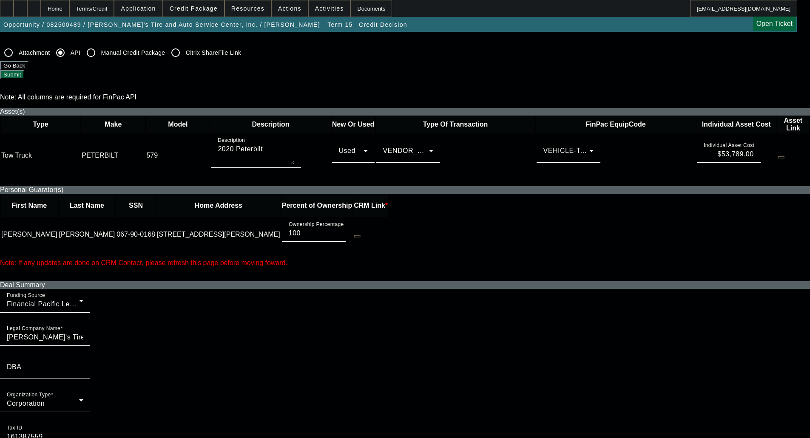
checkbox input "true"
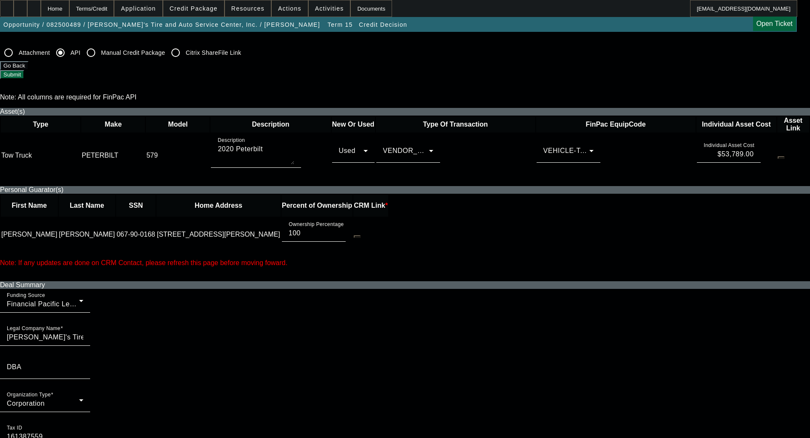
checkbox input "true"
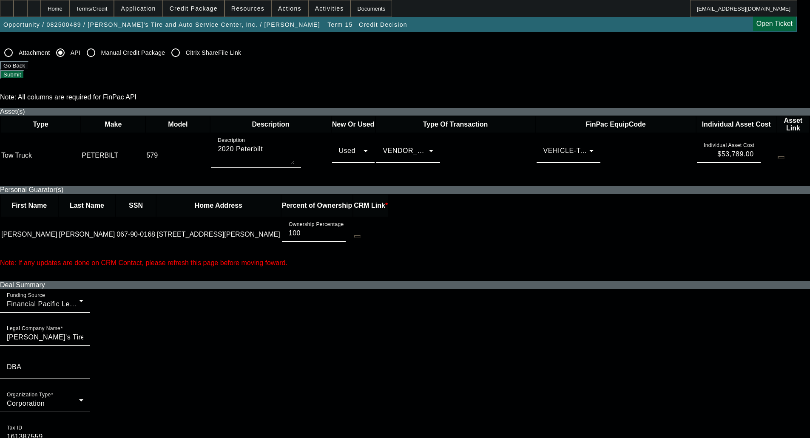
checkbox input "true"
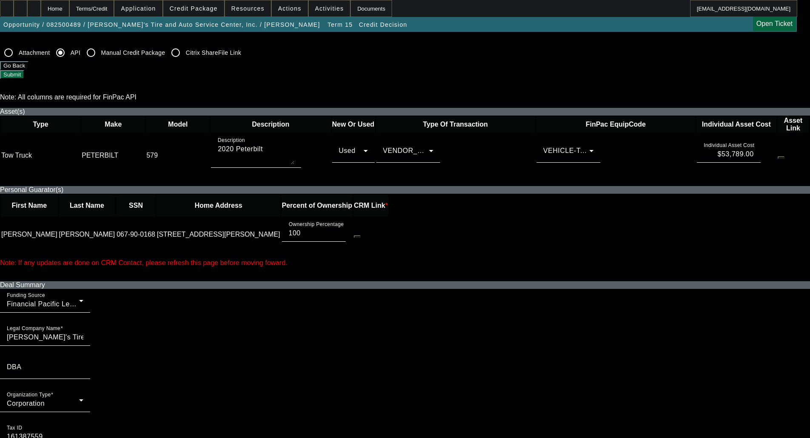
checkbox input "false"
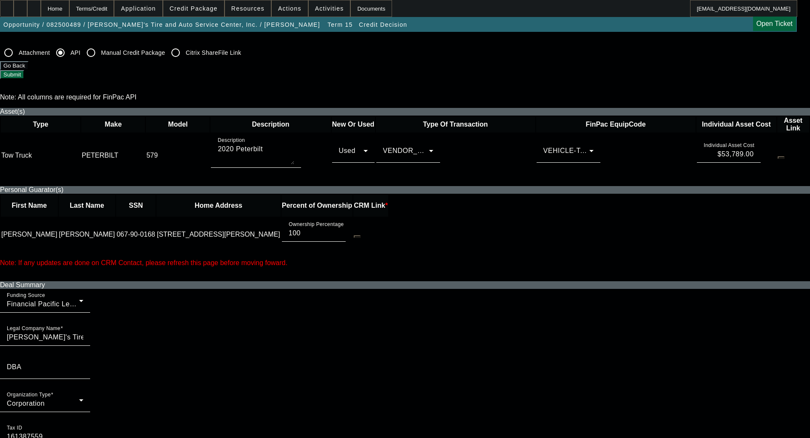
checkbox input "false"
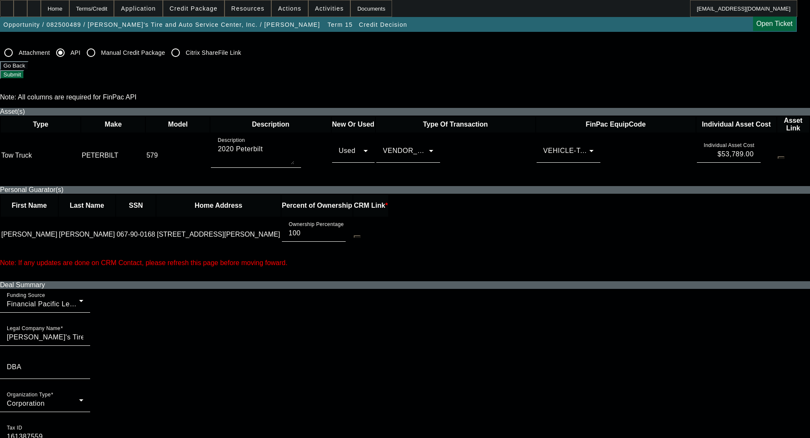
checkbox input "false"
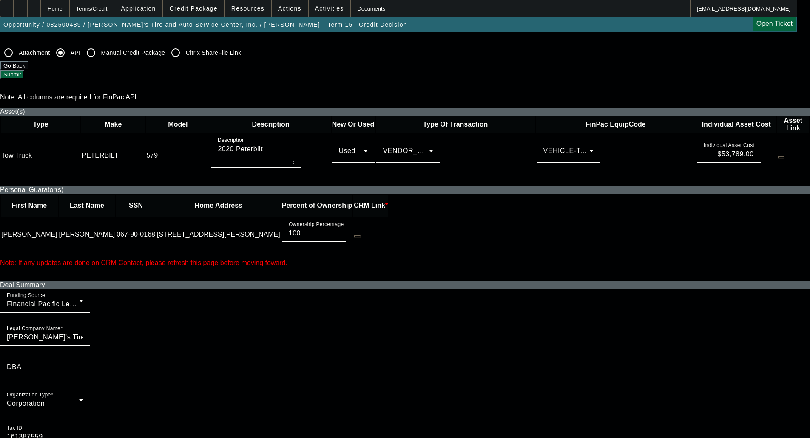
checkbox input "false"
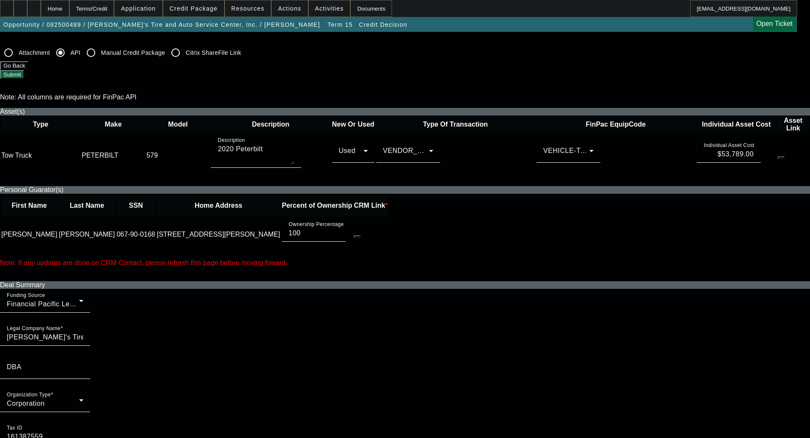
checkbox input "true"
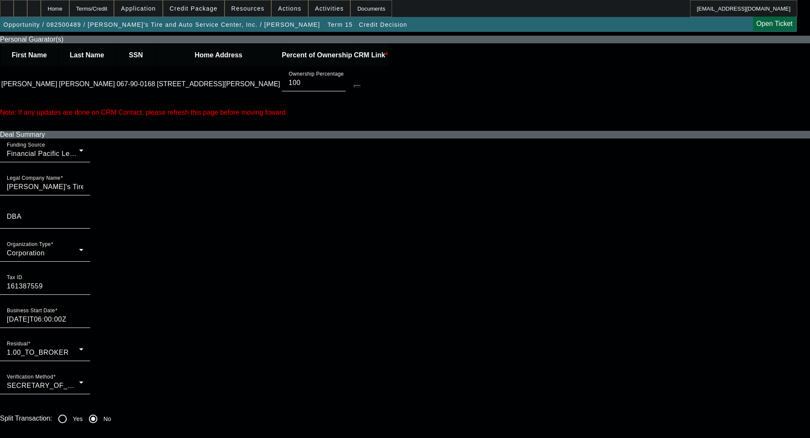
scroll to position [510, 0]
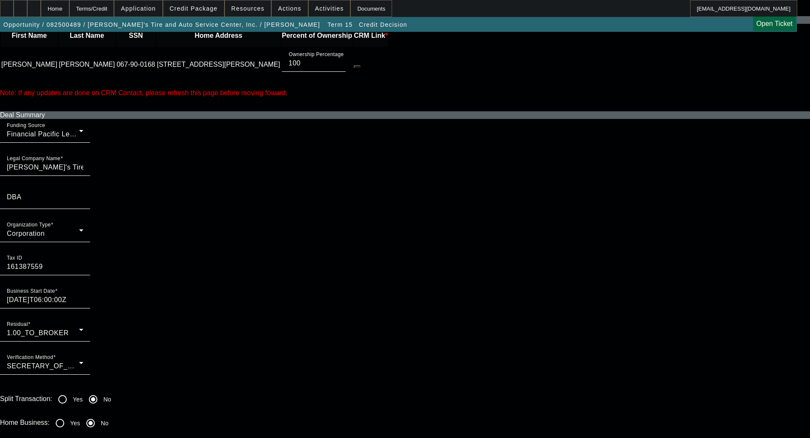
checkbox input "true"
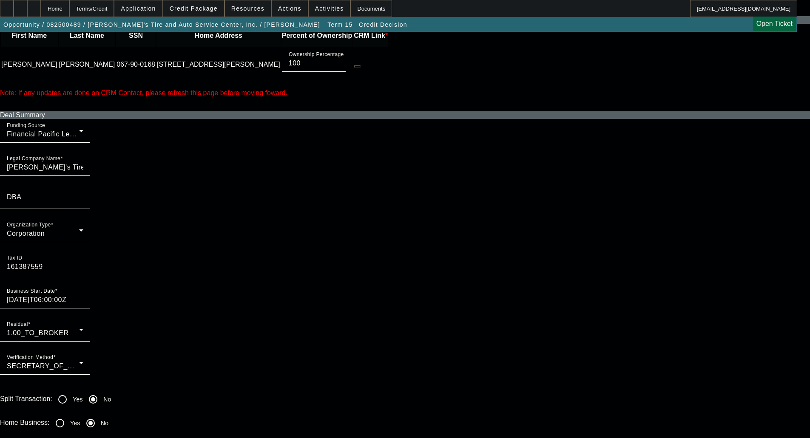
checkbox input "true"
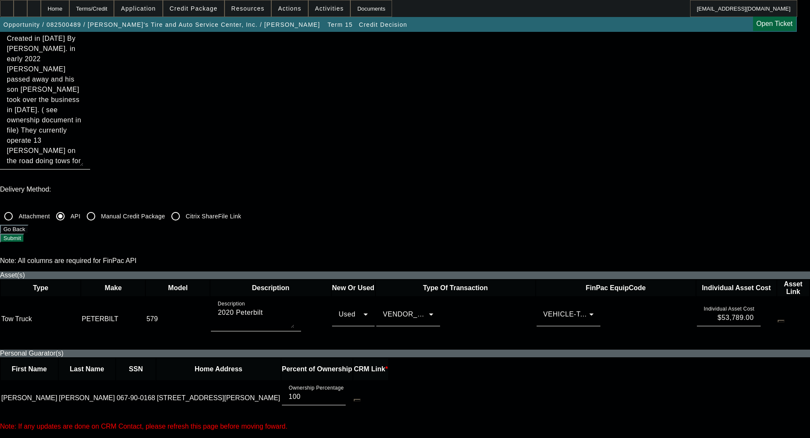
scroll to position [170, 0]
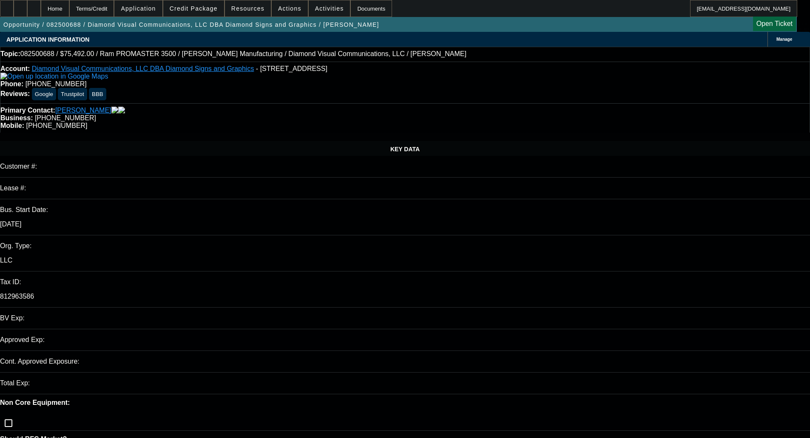
select select "0"
select select "6"
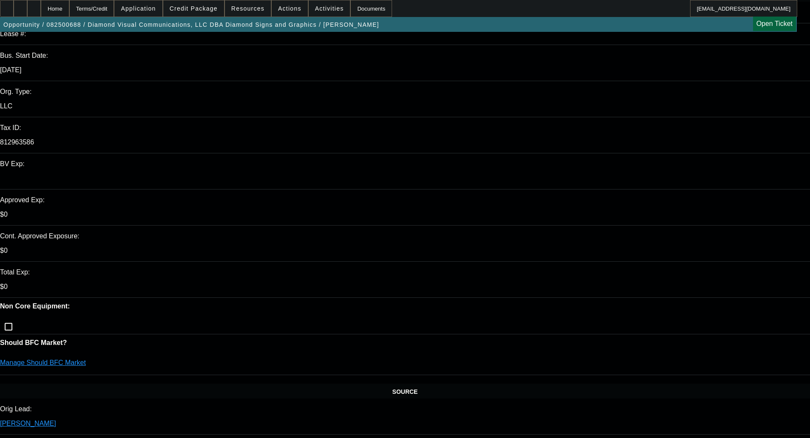
scroll to position [213, 0]
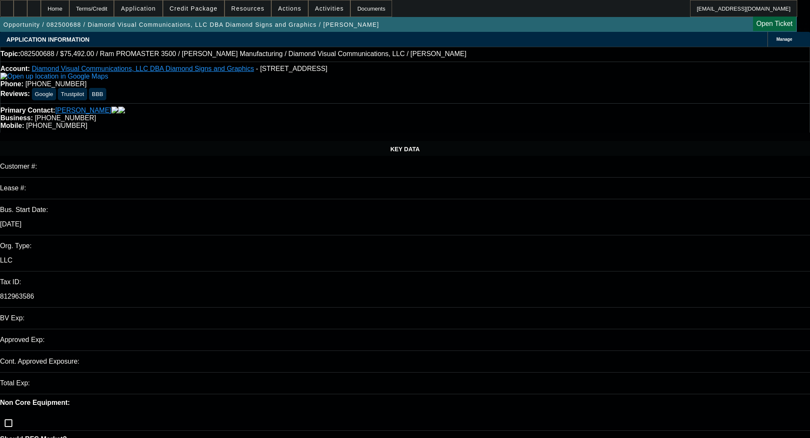
select select "0"
select select "6"
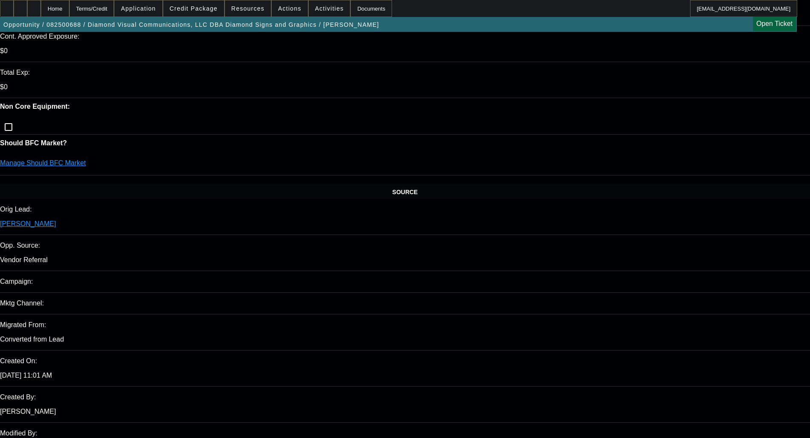
scroll to position [340, 0]
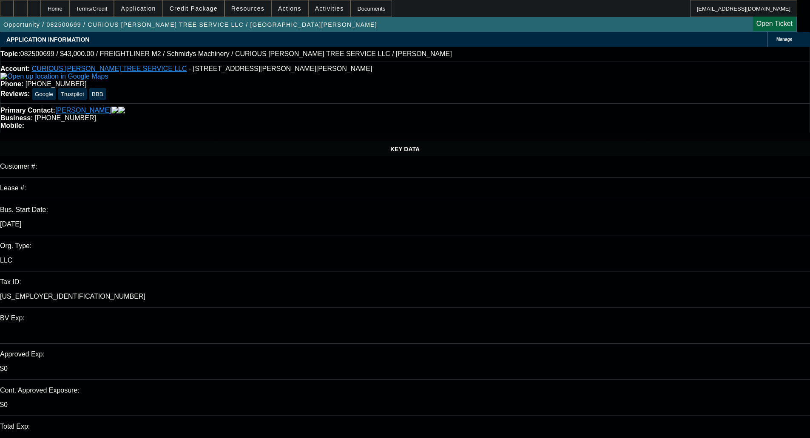
select select "0"
select select "6"
click at [204, 9] on span "Credit Package" at bounding box center [194, 8] width 48 height 7
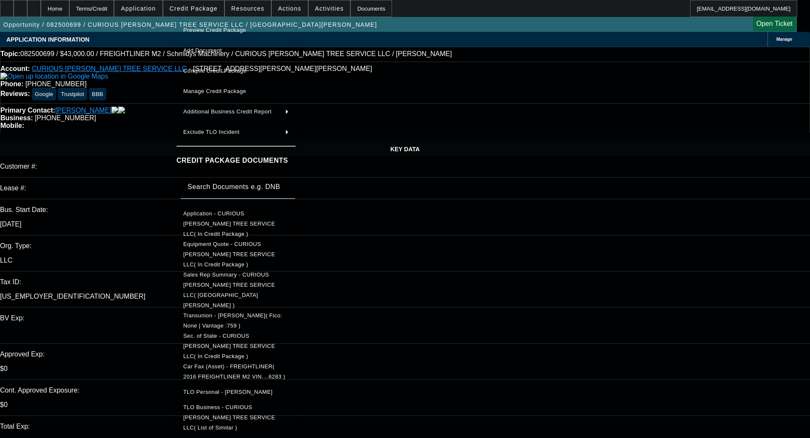
click at [214, 31] on span "Preview Credit Package" at bounding box center [214, 30] width 63 height 6
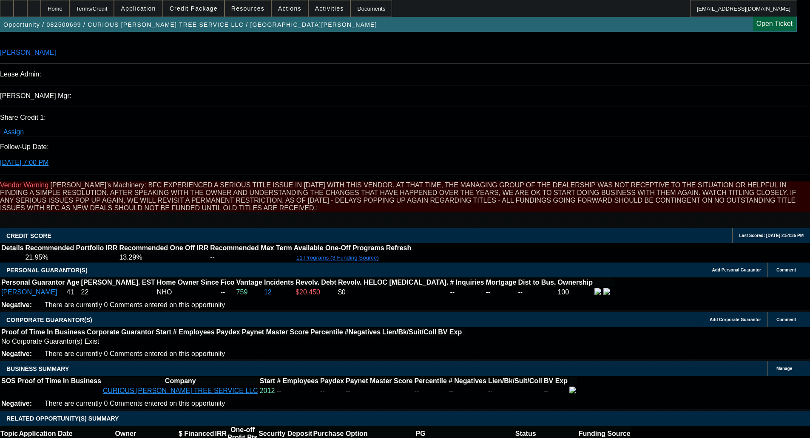
scroll to position [1064, 0]
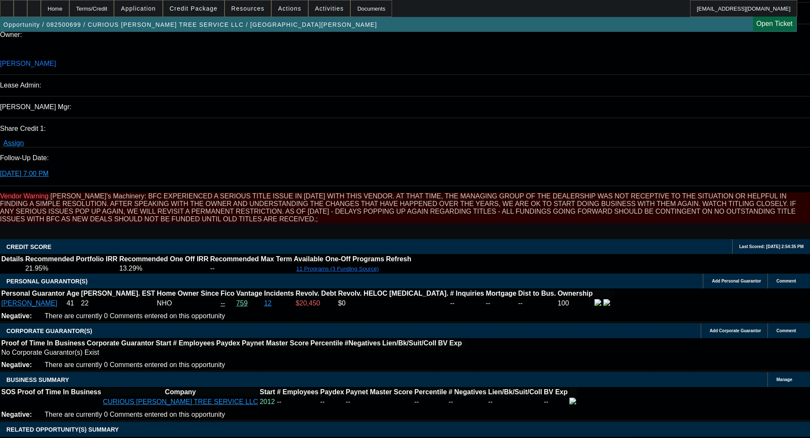
click at [198, 4] on span at bounding box center [193, 8] width 61 height 20
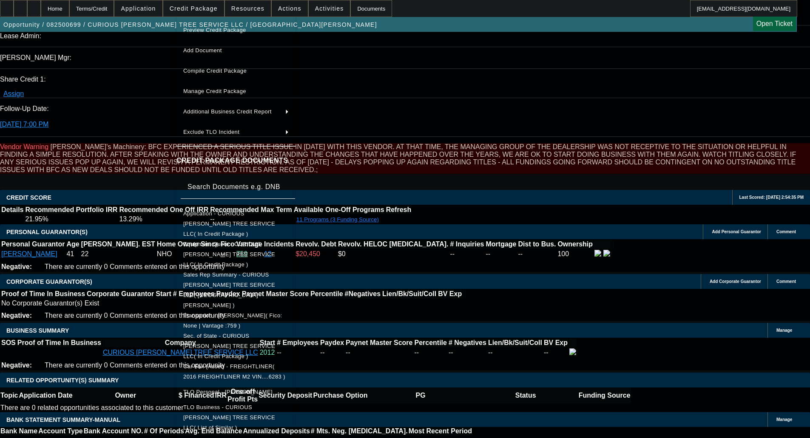
scroll to position [1235, 0]
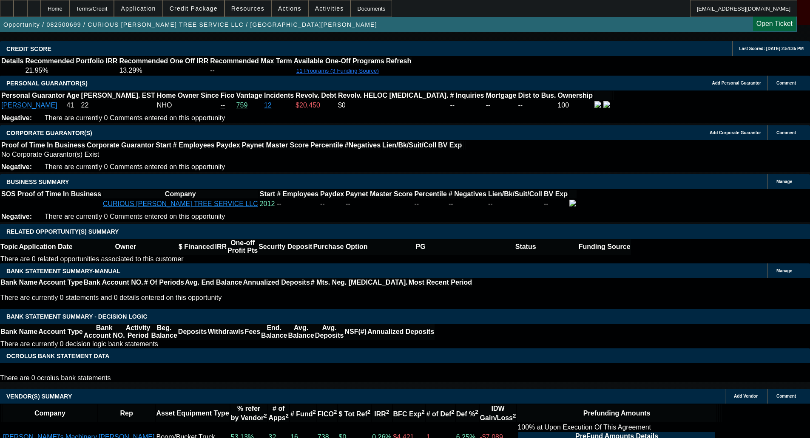
scroll to position [1405, 0]
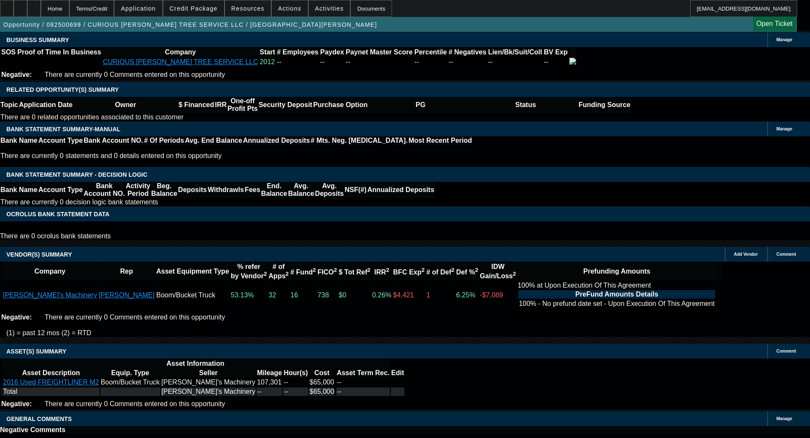
select select "6"
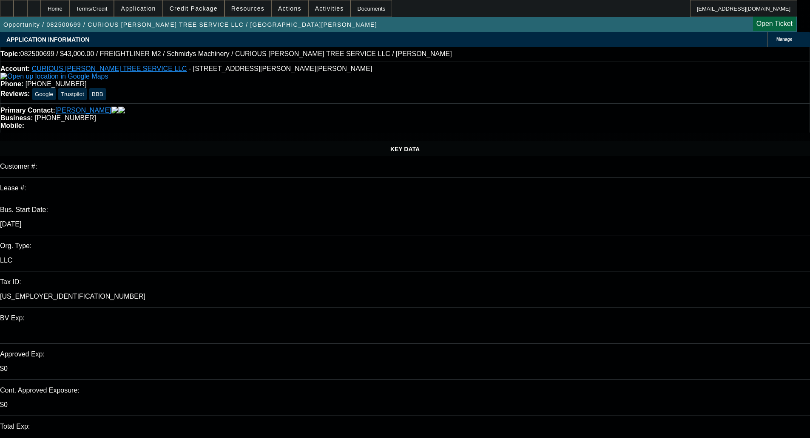
type textarea "We'll need an app signed in ink or DocuSigned from the last 90 days to go to Un…"
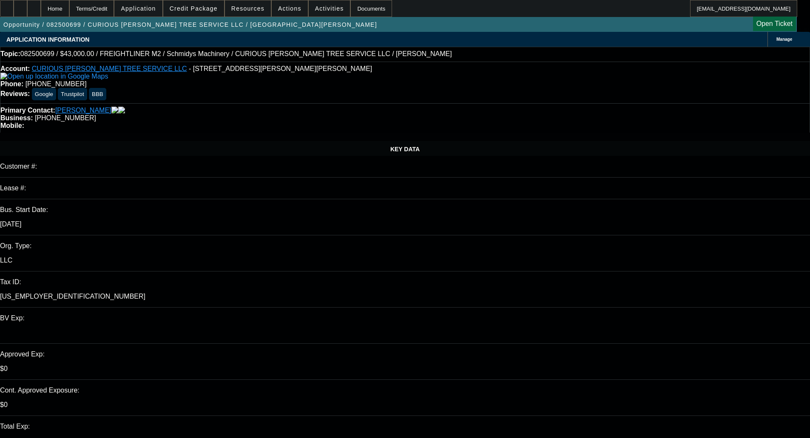
checkbox input "true"
drag, startPoint x: 761, startPoint y: 283, endPoint x: 761, endPoint y: 290, distance: 7.2
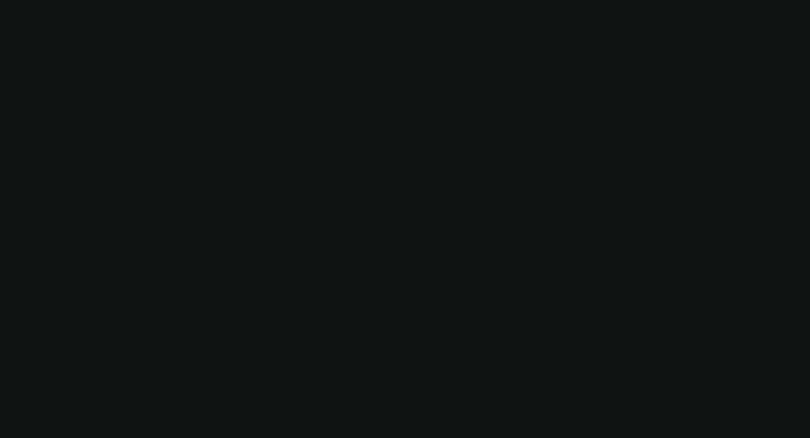
select select "0"
select select "6"
select select "0"
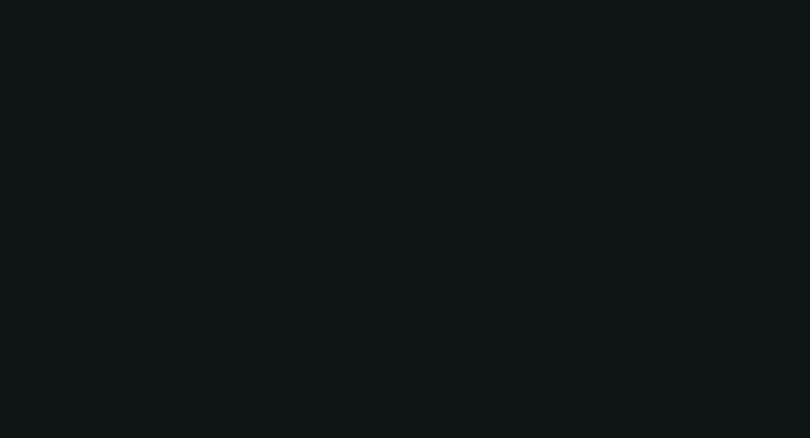
select select "0"
select select "6"
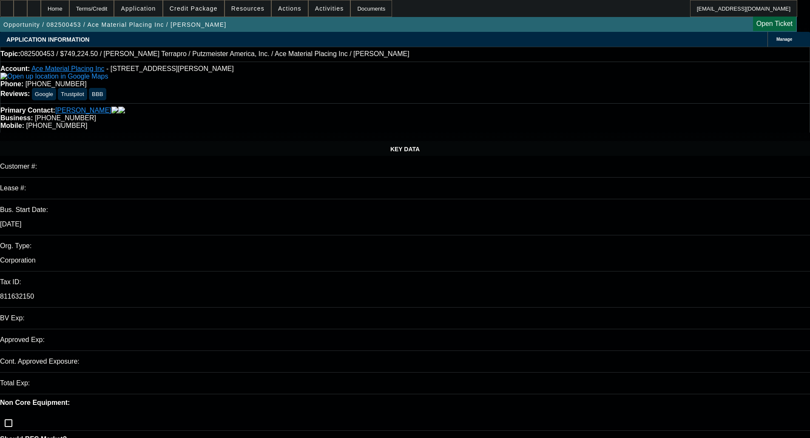
select select "0"
select select "6"
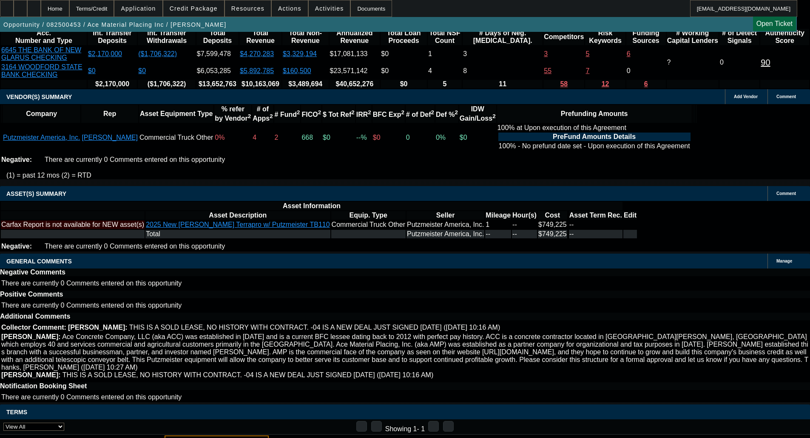
scroll to position [43, 0]
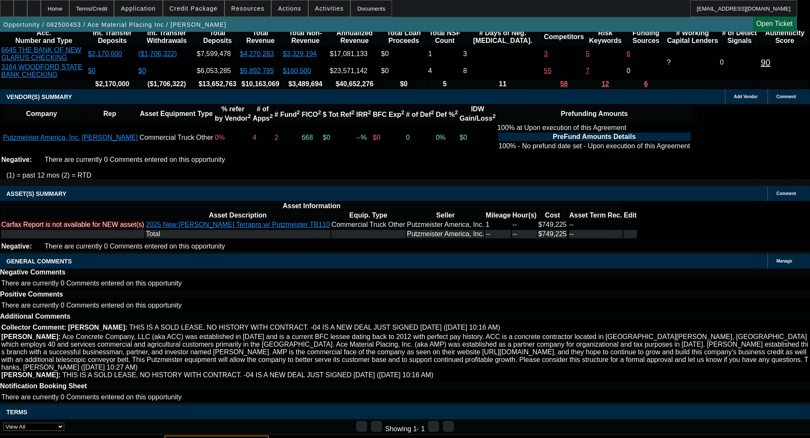
click b "RE:Credit Submission - LEAF Capital Funding, LLC - 082500453 / $749,224.50 / MA…"
click div "Credit Submission - LEAF Capital Funding, LLC - 082500453 / $749,224.50 / MACK …"
click div "1 In Credit Lange, Jonathon Schimpf, Frank Add Personal | Add Corporate Putzmei…"
click select "-- Select Credit Decision -- ‎Approved ‎Declined ‎Modified ‎Send Back To Sales …"
select select "4"
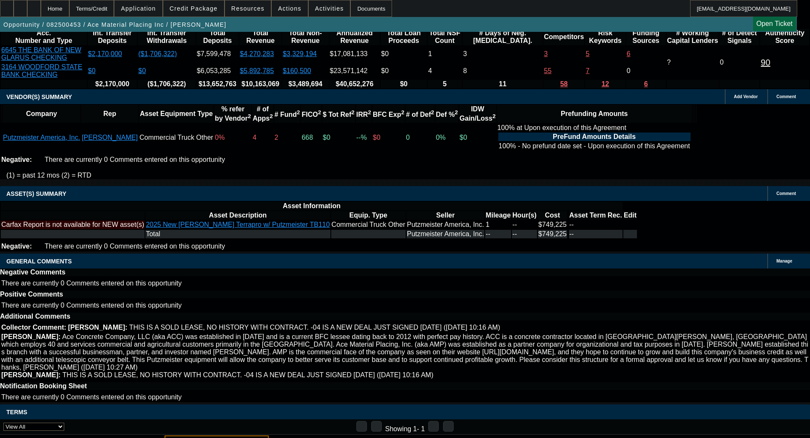
click select "-- Select Credit Decision -- ‎Approved ‎Declined ‎Modified ‎Send Back To Sales …"
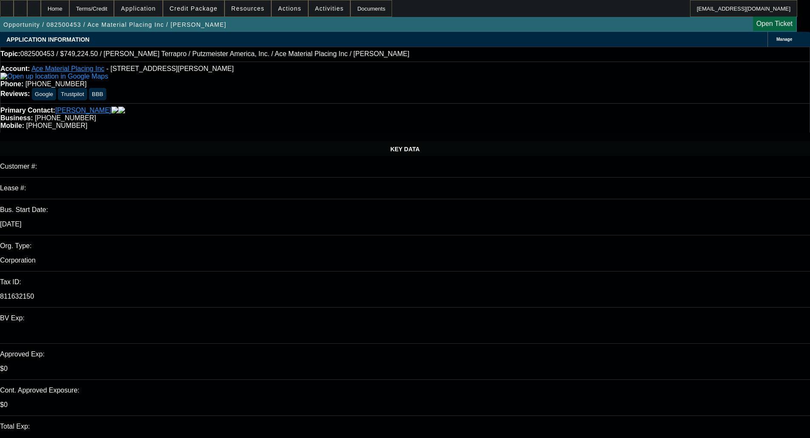
click span "Open calendar"
click span "18"
type input "8/18/2025"
click mat-label "Request Time"
click input "Request Time"
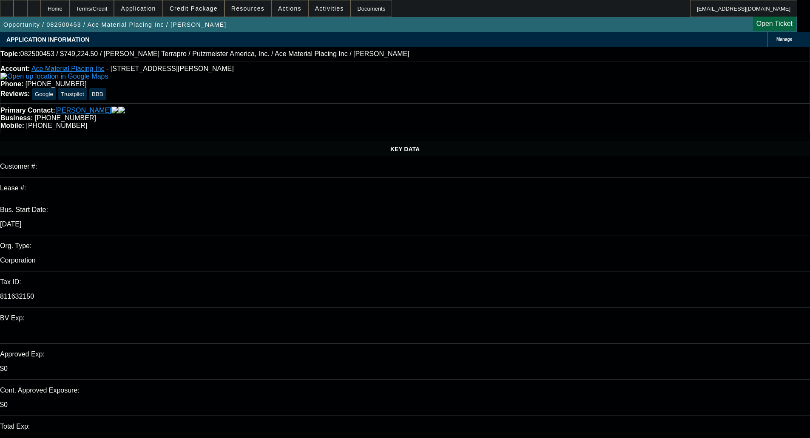
type input "04:18"
type input "03:26"
click textarea "Comments"
paste textarea "Our credit team went through everything here. Per my team: - The financials for…"
click textarea "DECLINED BY Our credit team went through everything here. Per my team: - The fi…"
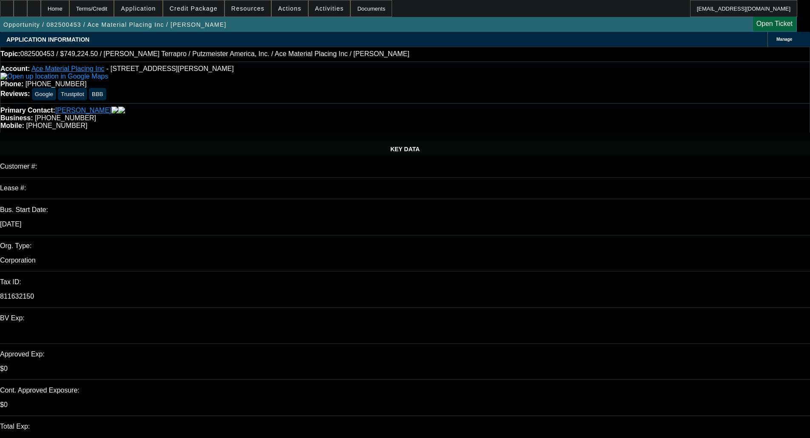
scroll to position [71, 0]
type textarea "DECLINED BY LEAF - "Our credit team went through everything here. Per my team: …"
click button "Submit"
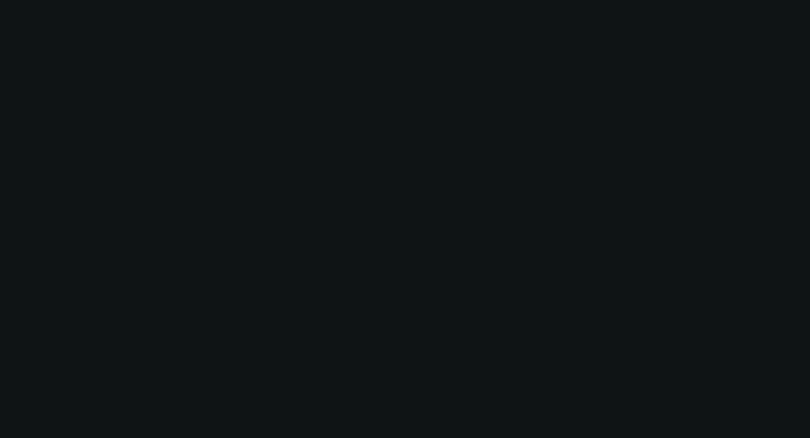
select select "0"
select select "6"
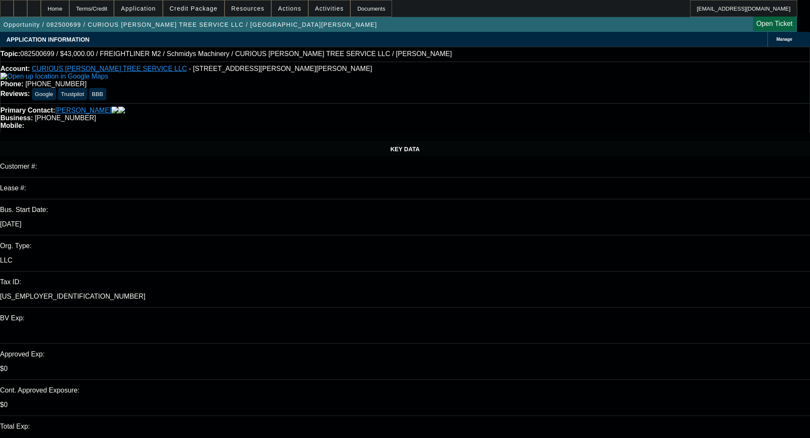
select select "0"
select select "2"
select select "0"
select select "6"
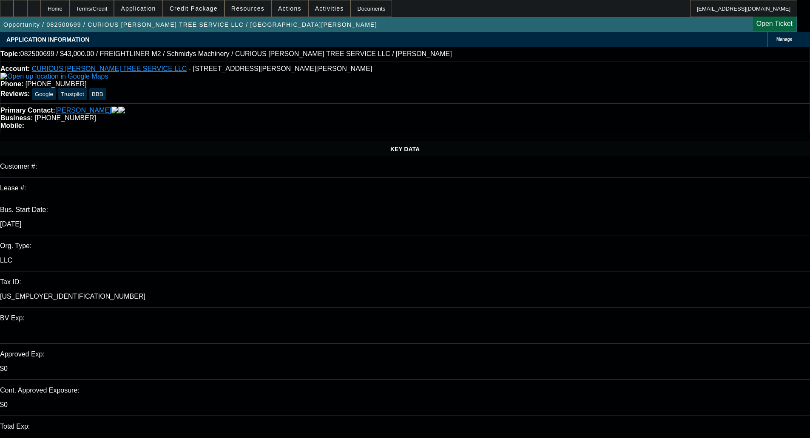
select select "0"
select select "6"
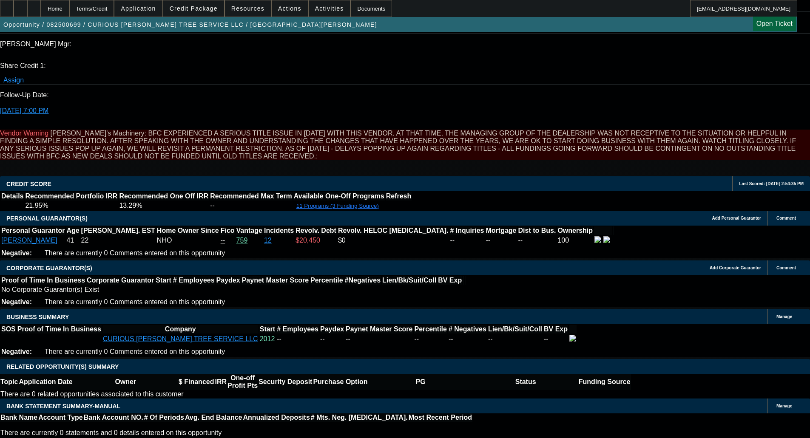
scroll to position [1190, 0]
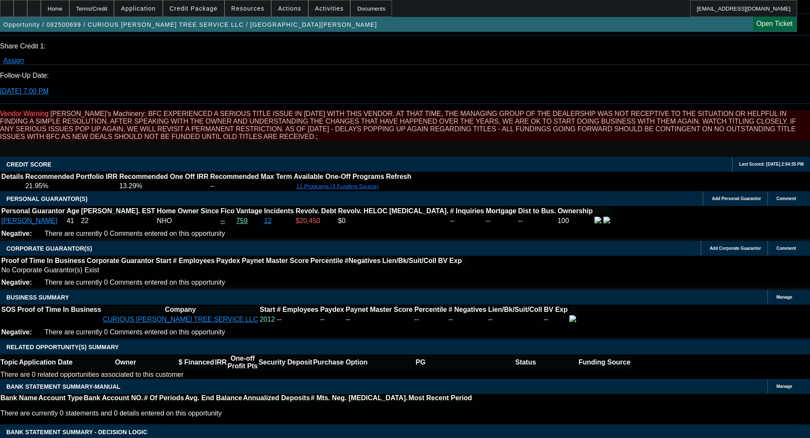
scroll to position [1405, 0]
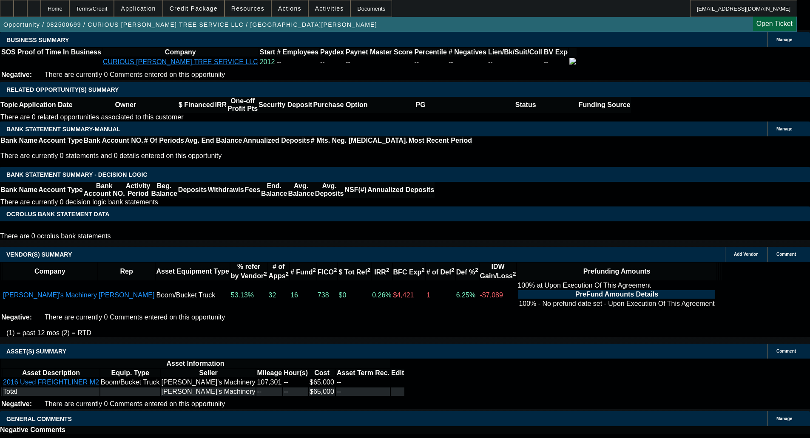
type textarea "LIGHT PAYNET; OLDER EQUIPMENT; LOW IRR - OKAY TO SELL"
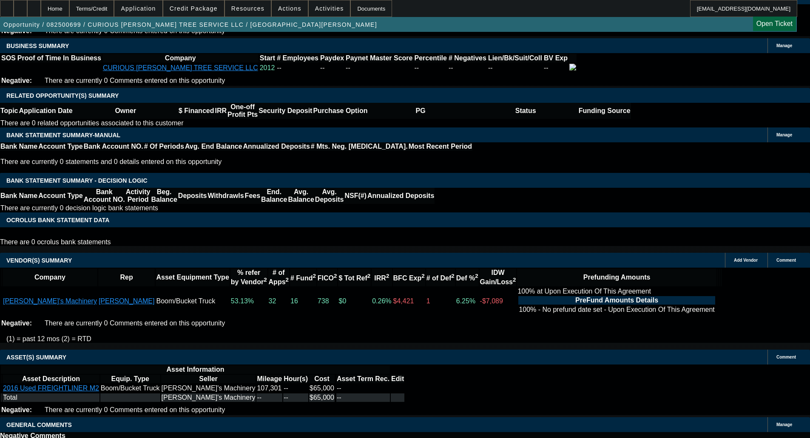
drag, startPoint x: 756, startPoint y: 198, endPoint x: 748, endPoint y: 199, distance: 8.3
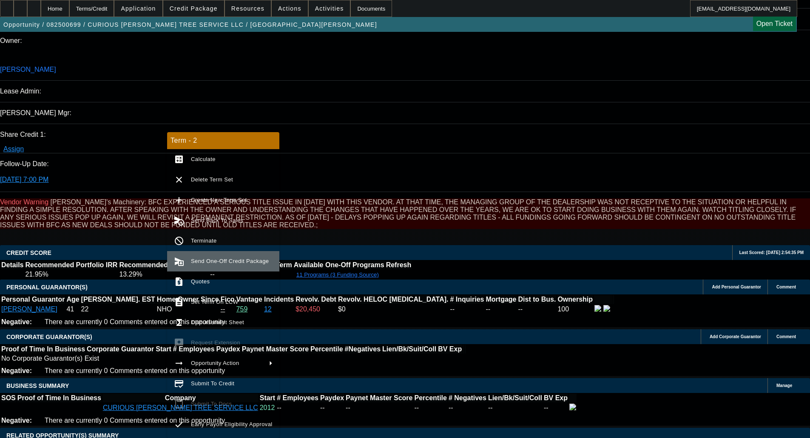
click at [217, 259] on span "Send One-Off Credit Package" at bounding box center [230, 261] width 78 height 6
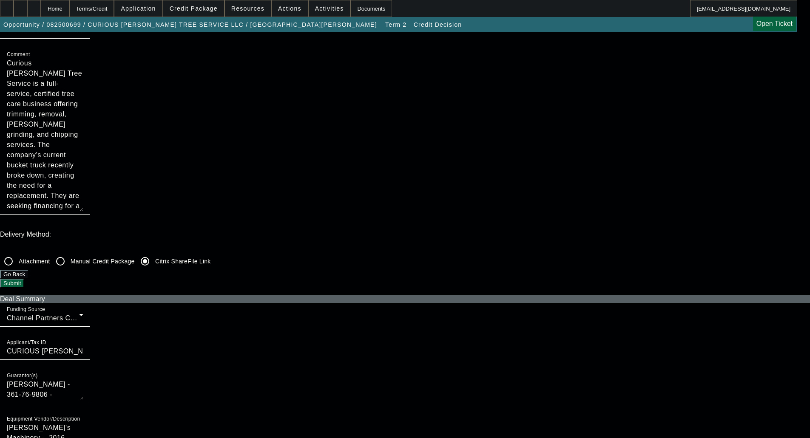
scroll to position [255, 0]
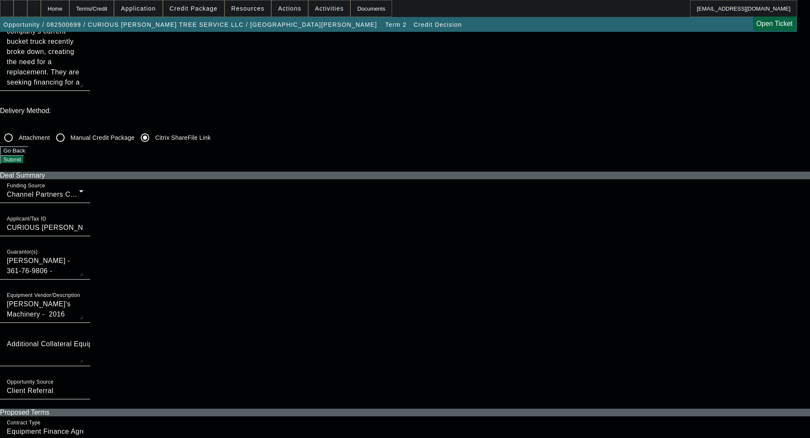
checkbox input "true"
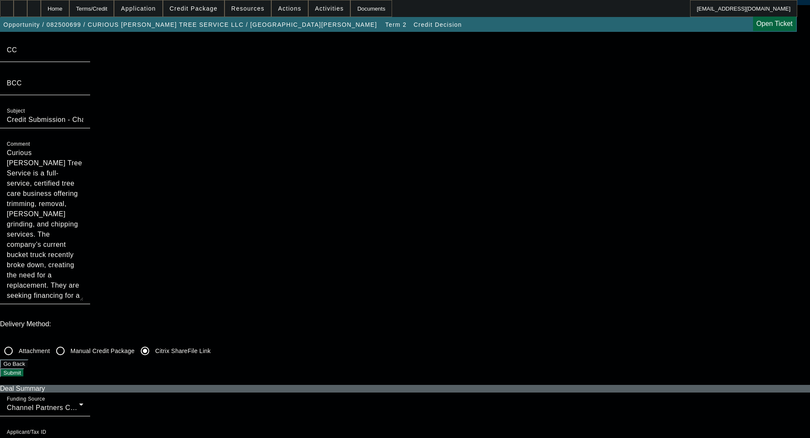
scroll to position [0, 0]
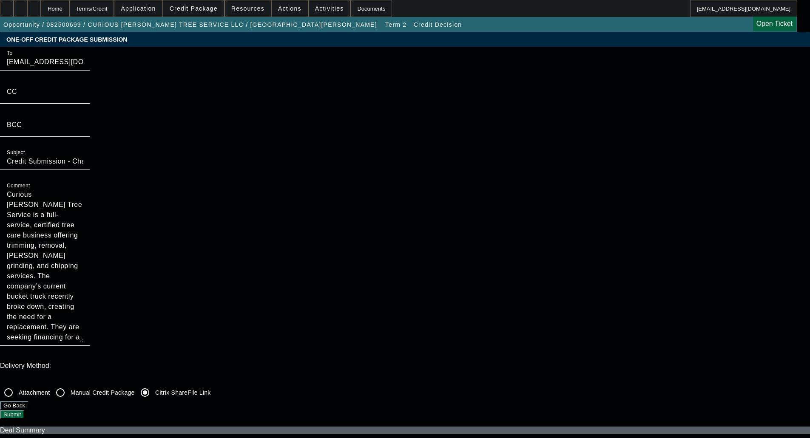
click at [24, 410] on button "Submit" at bounding box center [12, 414] width 24 height 9
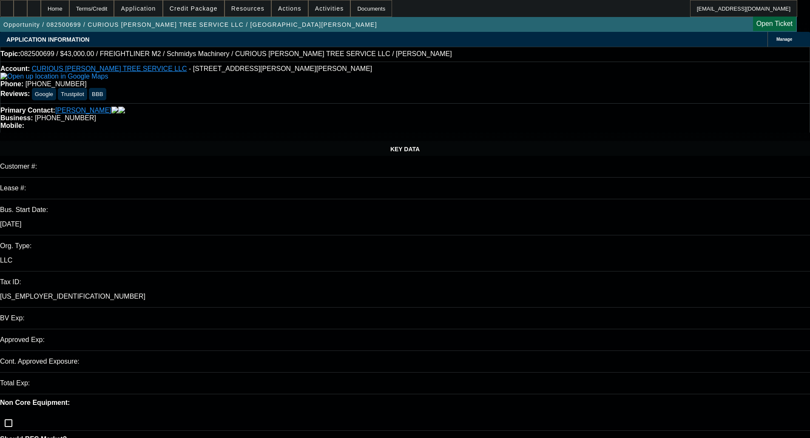
select select "0"
select select "2"
select select "0"
select select "6"
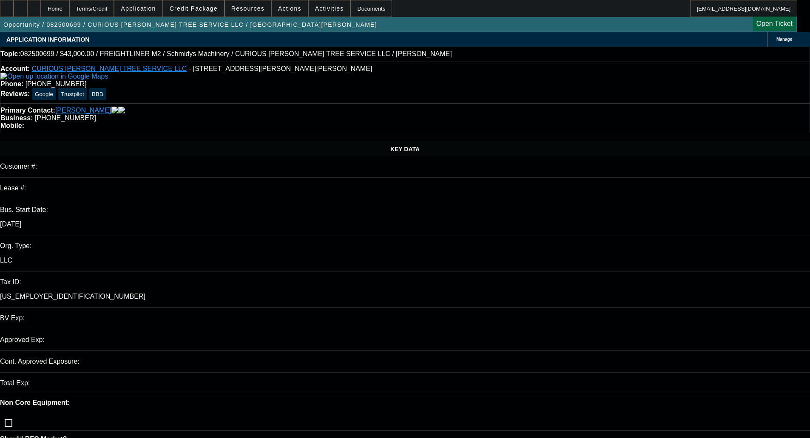
select select "0"
select select "6"
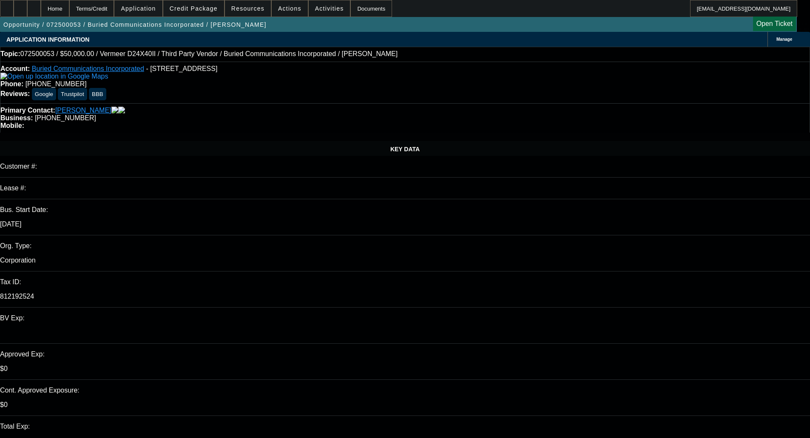
select select "0"
select select "3"
select select "0"
select select "6"
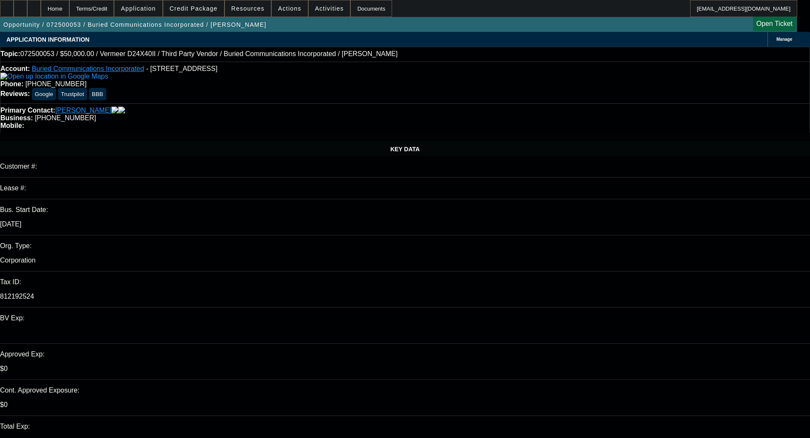
select select "0"
select select "3"
select select "0"
select select "6"
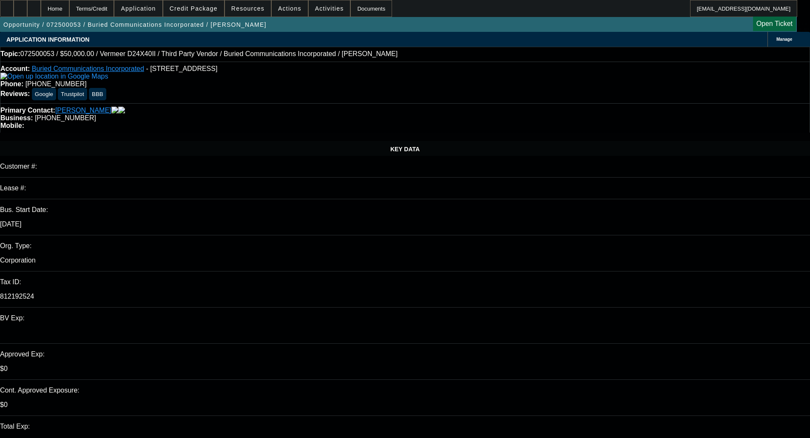
select select "0"
select select "3"
select select "0"
select select "6"
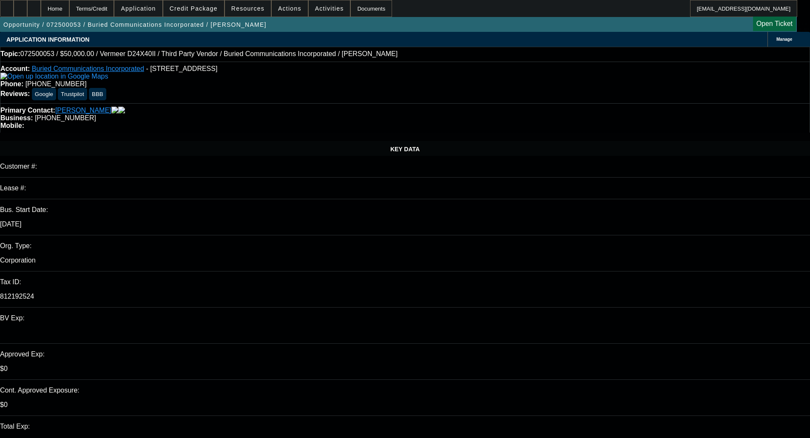
select select "0"
select select "3"
select select "0"
select select "6"
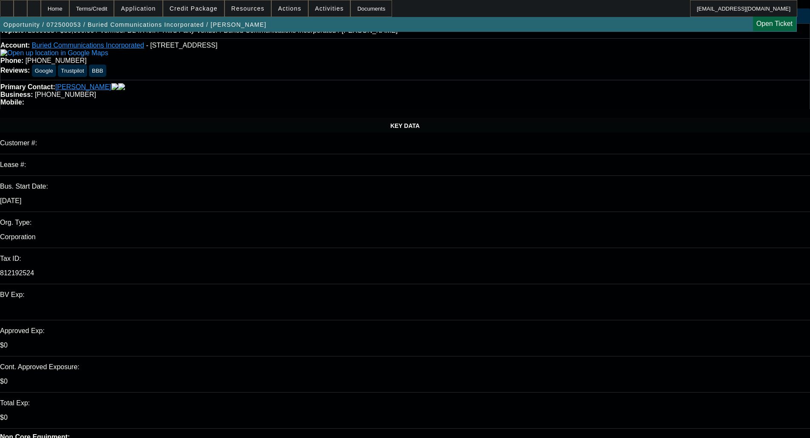
scroll to position [43, 0]
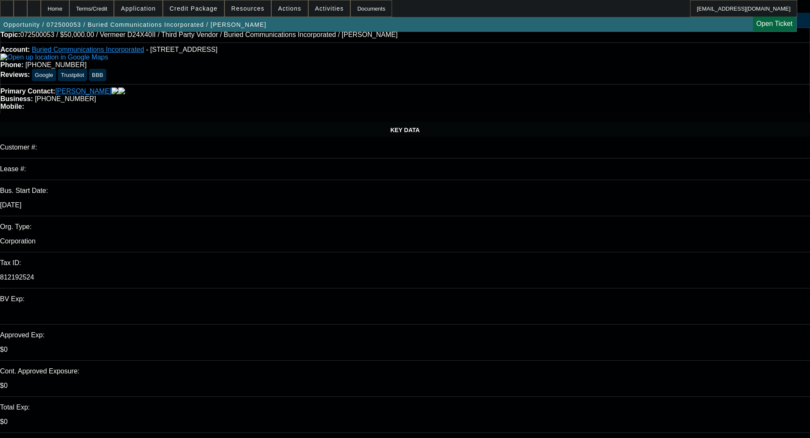
scroll to position [0, 0]
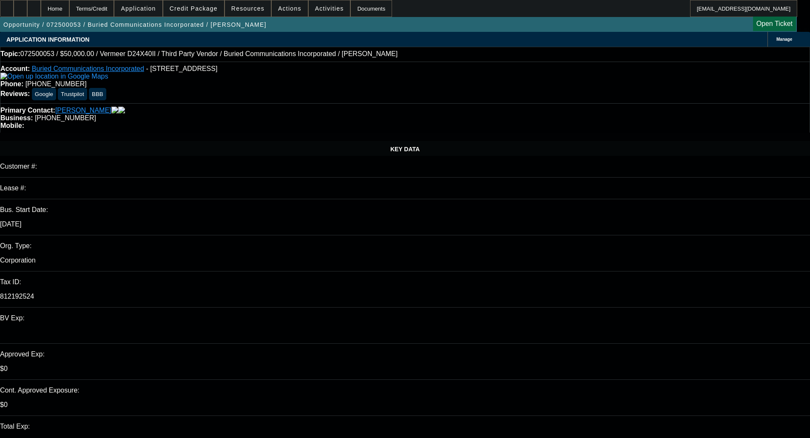
click at [203, 11] on span "Credit Package" at bounding box center [194, 8] width 48 height 7
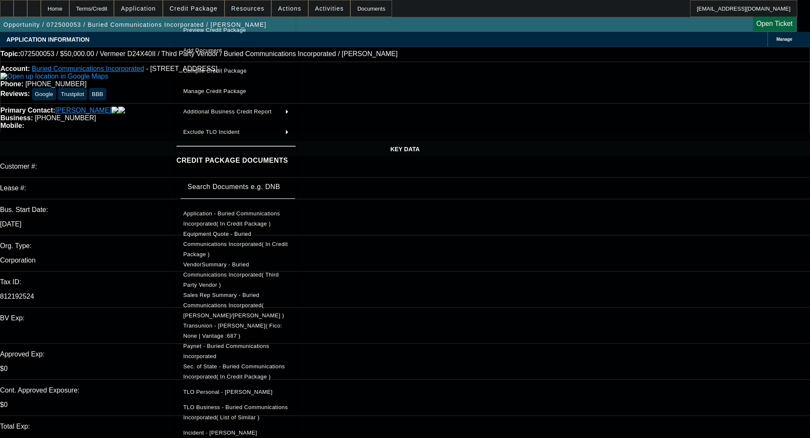
click at [681, 95] on div at bounding box center [405, 219] width 810 height 438
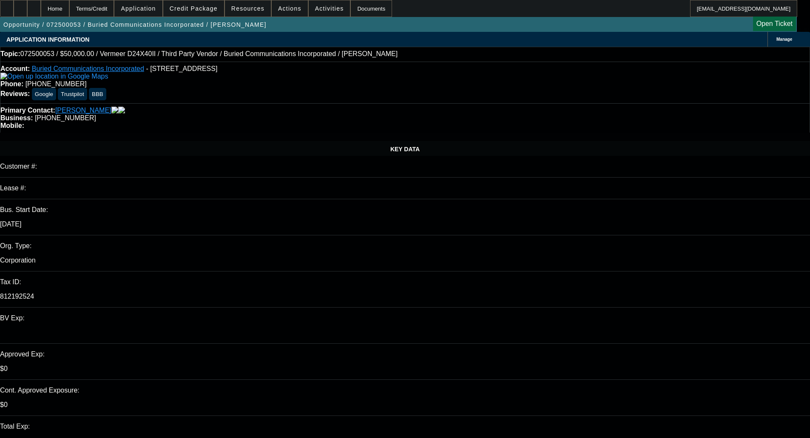
click at [216, 3] on span at bounding box center [193, 8] width 61 height 20
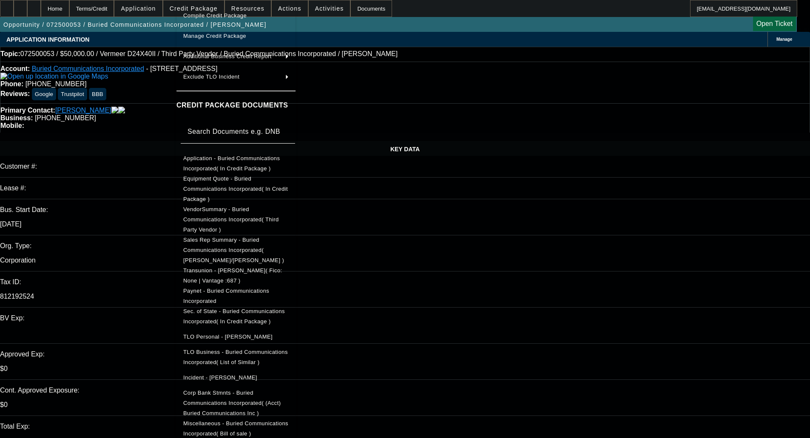
scroll to position [118, 0]
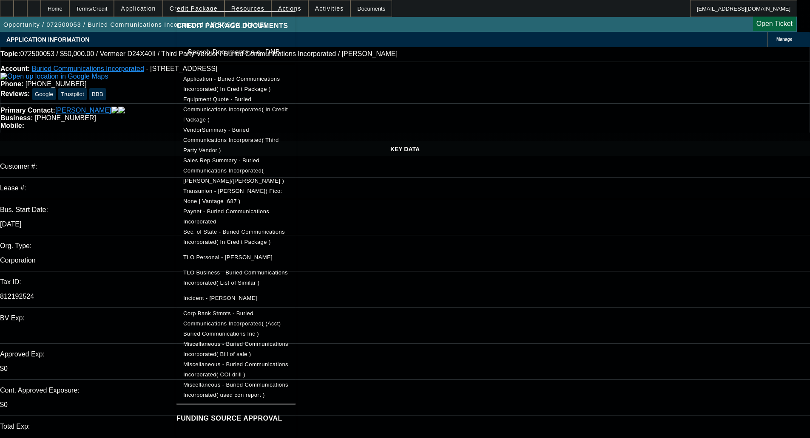
click at [288, 382] on span "Miscellaneous - Buried Communications Incorporated( used con report )" at bounding box center [235, 390] width 105 height 17
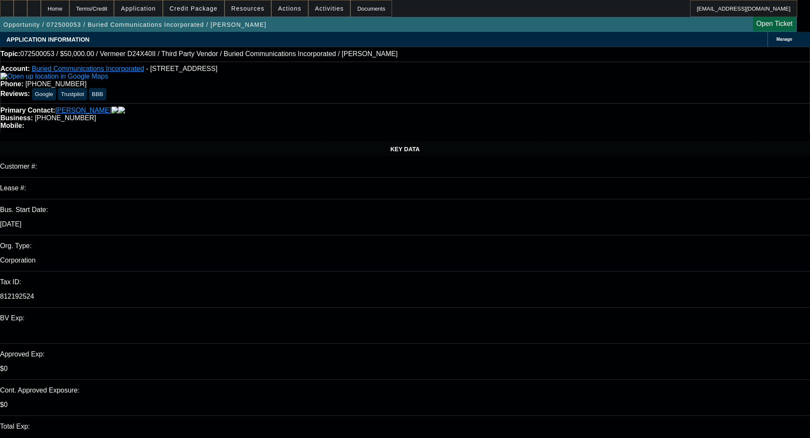
click at [196, 9] on span "Credit Package" at bounding box center [194, 8] width 48 height 7
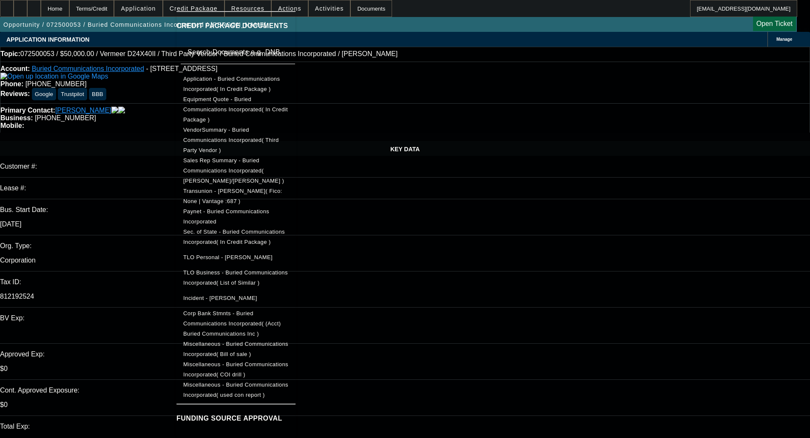
click at [288, 361] on span "Miscellaneous - Buried Communications Incorporated( COI drill )" at bounding box center [235, 369] width 105 height 17
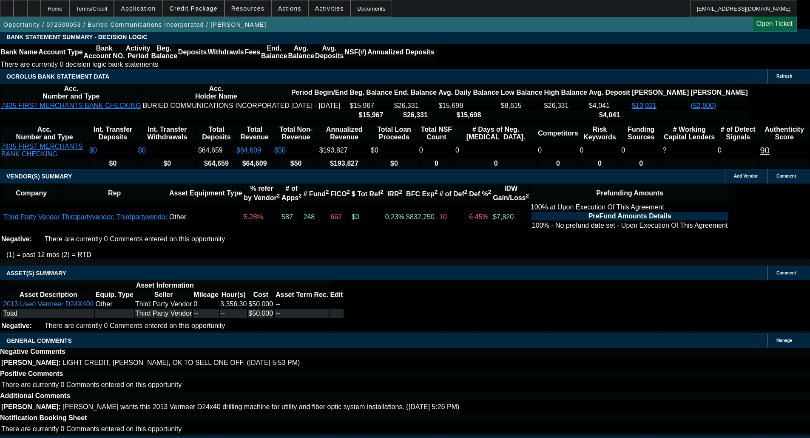
scroll to position [1496, 0]
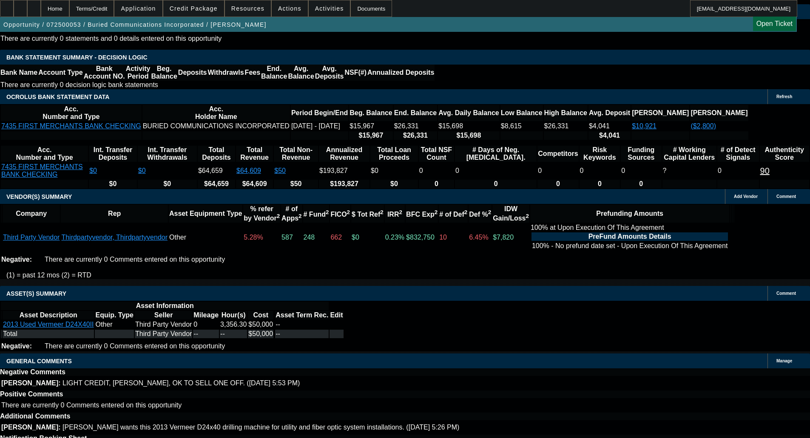
click at [199, 8] on span "Credit Package" at bounding box center [194, 8] width 48 height 7
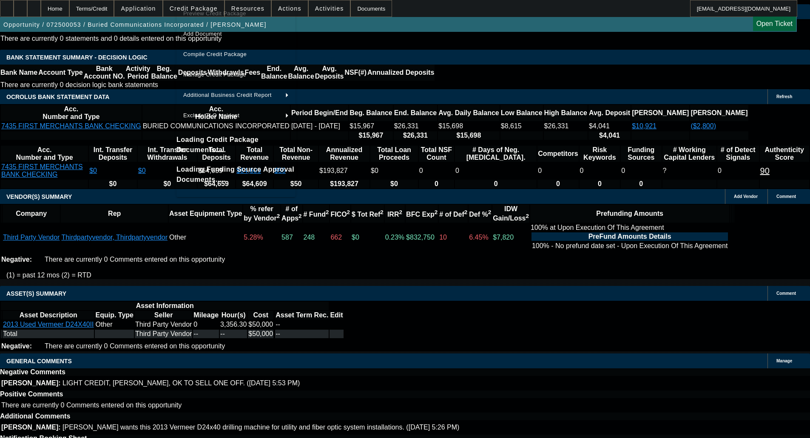
scroll to position [1477, 0]
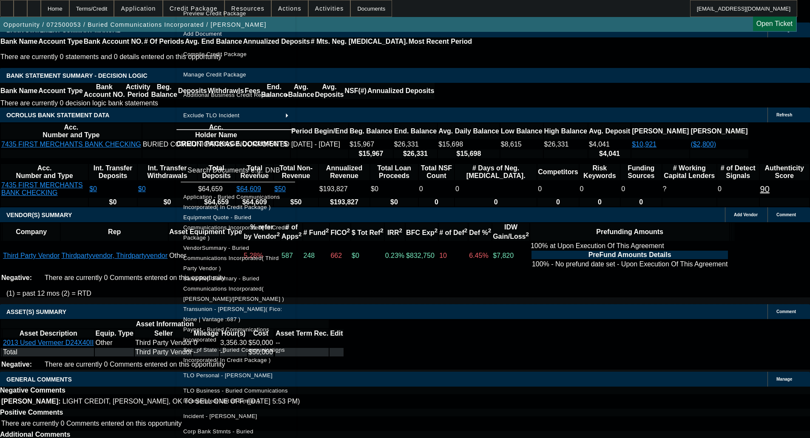
click at [236, 218] on span "Equipment Quote - Buried Communications Incorporated( In Credit Package )" at bounding box center [235, 227] width 105 height 27
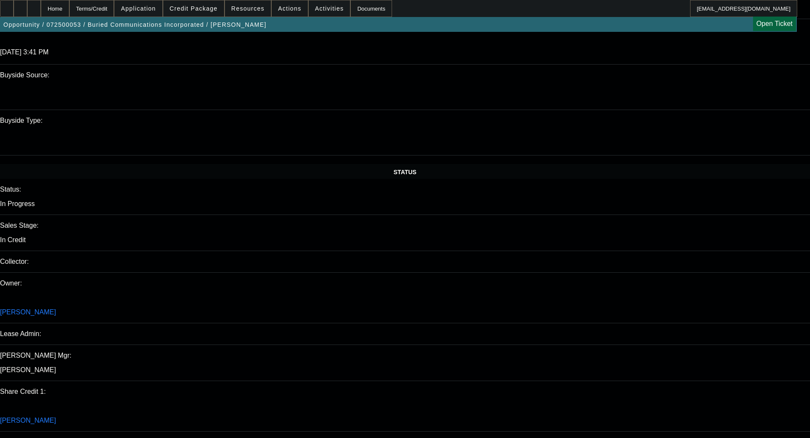
scroll to position [808, 0]
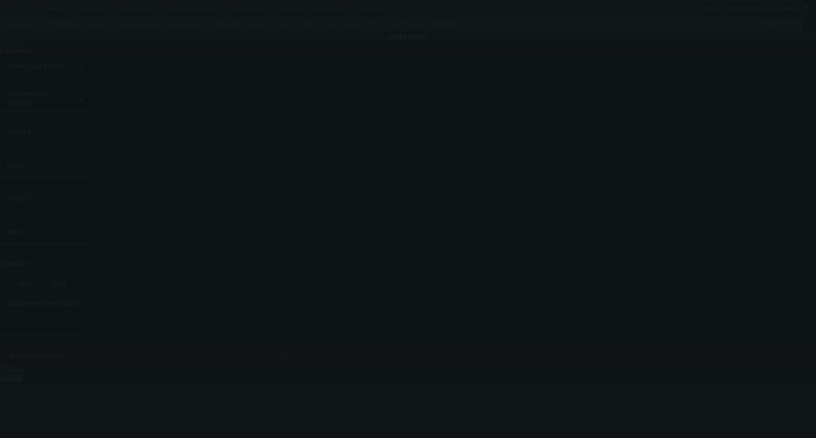
type input "1VRZ19030D1002379"
type input "Vermeer"
type input "D24X40II"
radio input "true"
type textarea "Vermeer Drilling Machine"
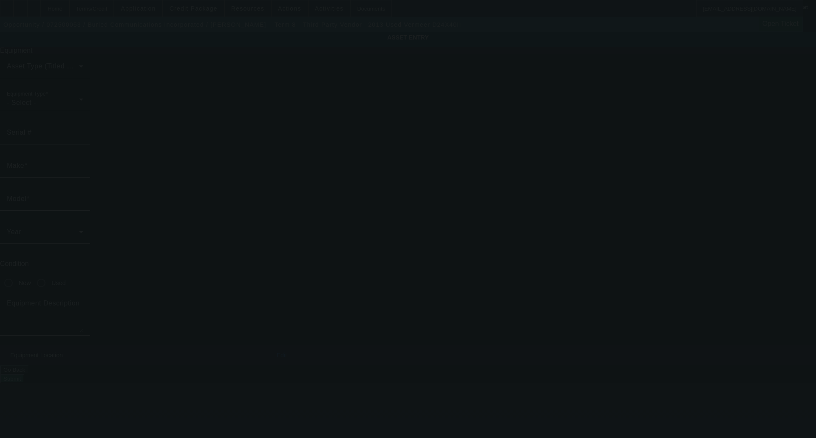
type input "14617 W 6th St"
type input "Daleville"
type input "47334"
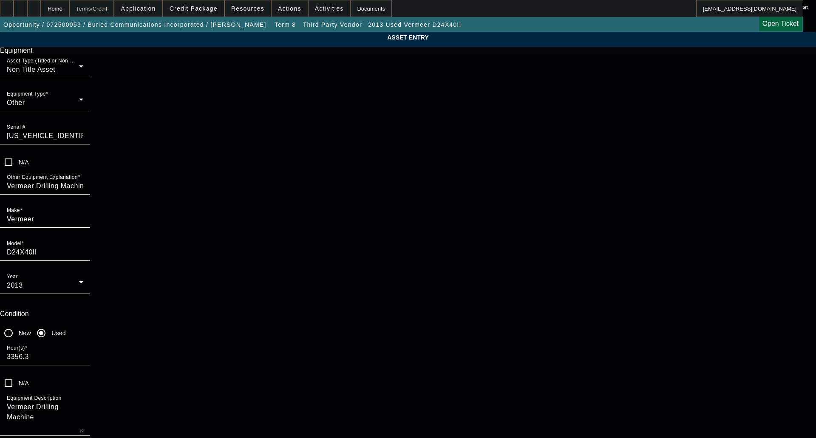
click at [106, 9] on div "Terms/Credit" at bounding box center [91, 8] width 45 height 17
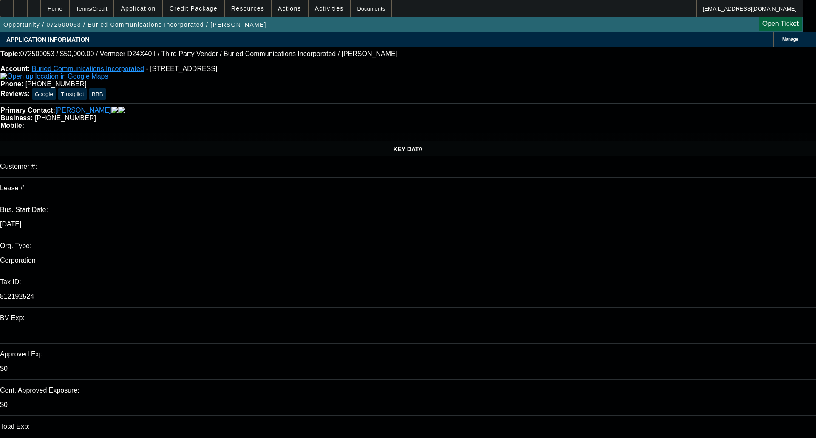
select select "0"
select select "3"
select select "0"
select select "6"
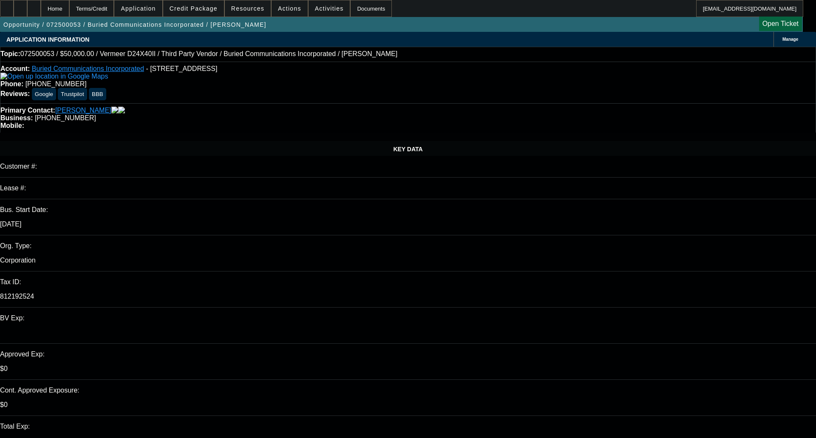
select select "0"
select select "3"
select select "0"
select select "6"
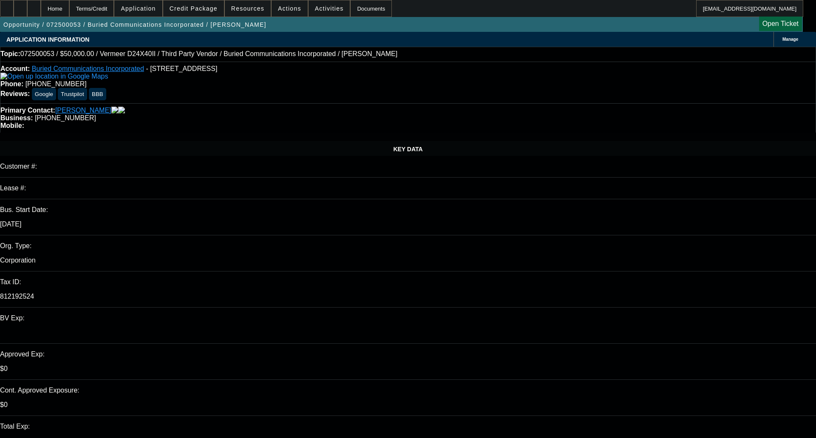
select select "0"
select select "3"
select select "0"
select select "6"
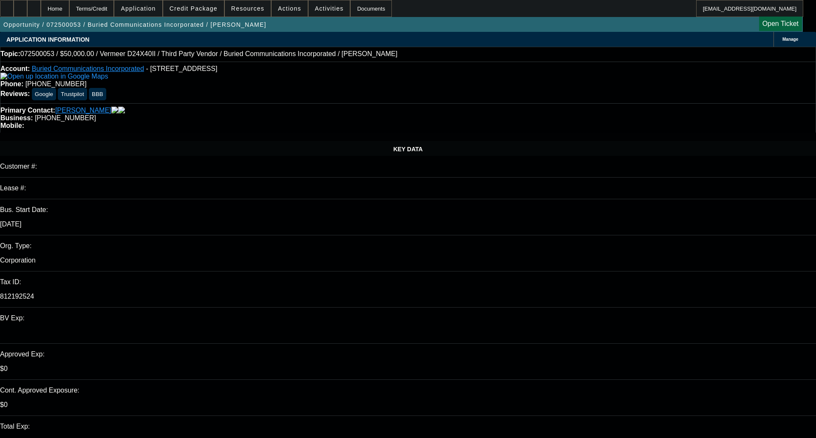
select select "0"
select select "3"
select select "0"
select select "6"
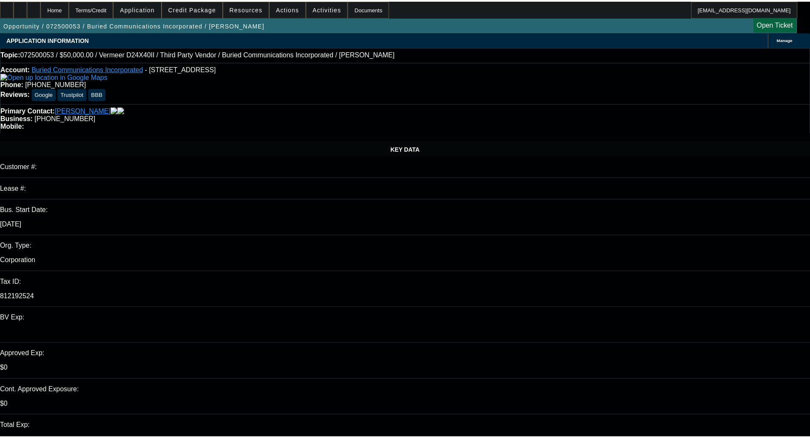
scroll to position [1195, 0]
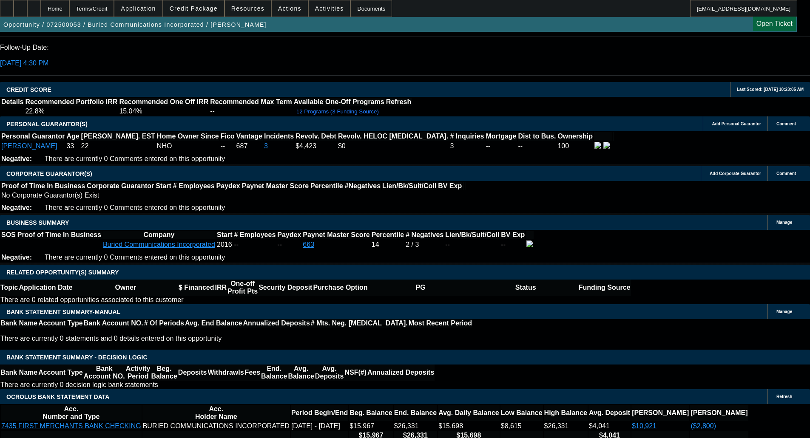
click at [201, 6] on span "Credit Package" at bounding box center [194, 8] width 48 height 7
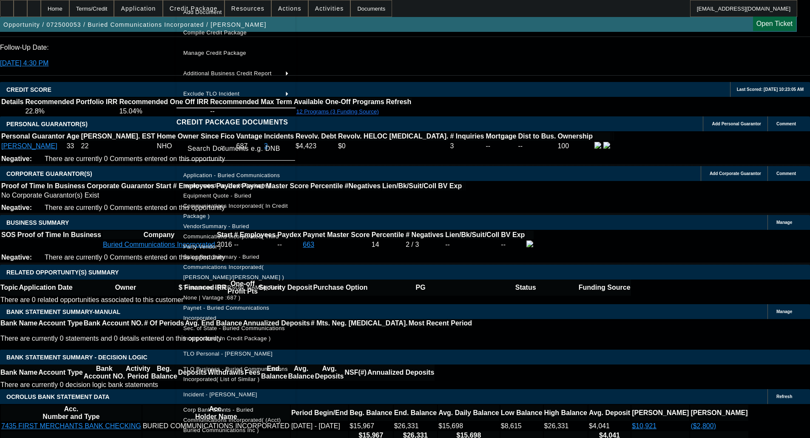
scroll to position [118, 0]
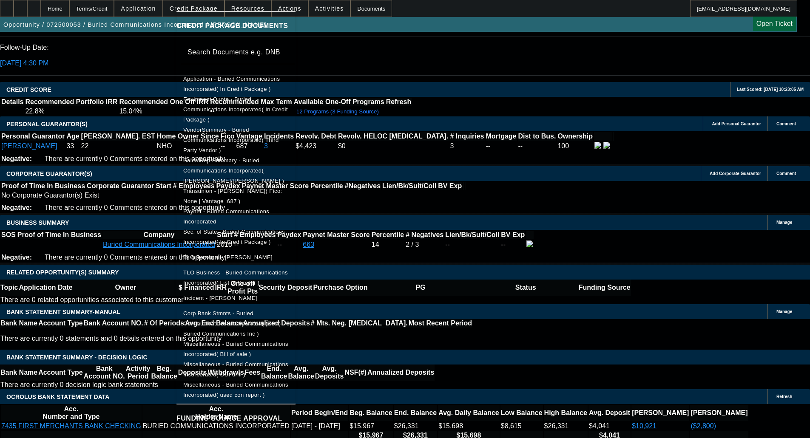
click at [268, 361] on span "Miscellaneous - Buried Communications Incorporated( COI drill )" at bounding box center [235, 369] width 105 height 17
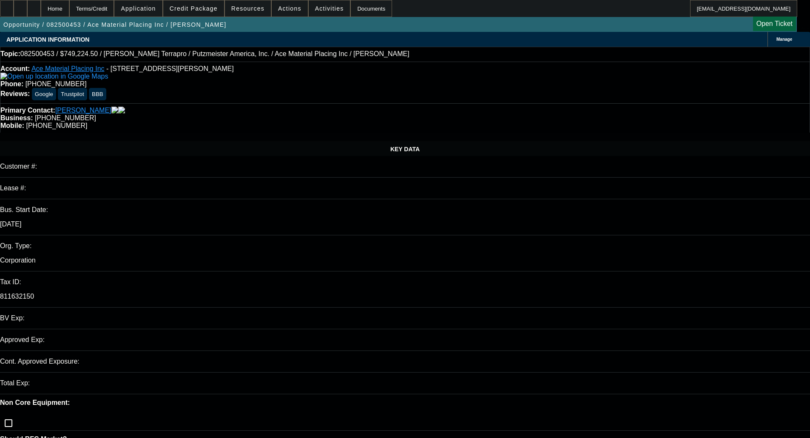
select select "0"
select select "6"
select select "0"
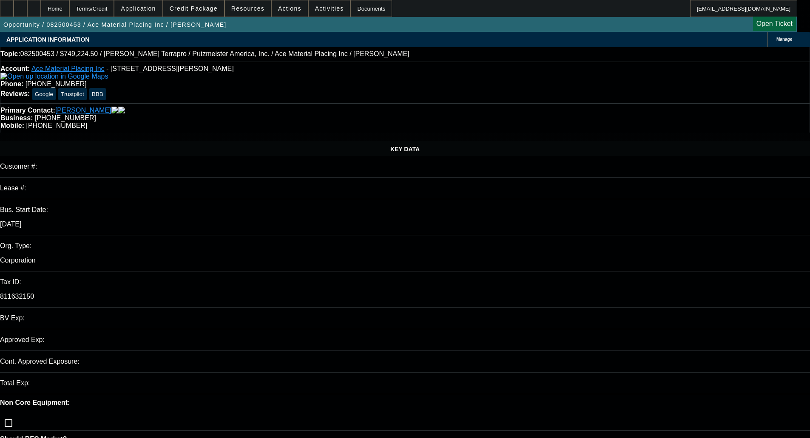
select select "0"
select select "6"
click at [204, 11] on span "Credit Package" at bounding box center [194, 8] width 48 height 7
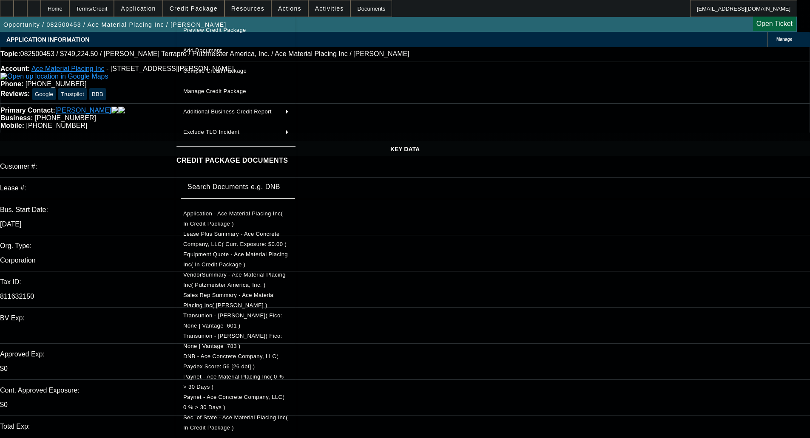
click at [224, 212] on span "Application - Ace Material Placing Inc( In Credit Package )" at bounding box center [235, 219] width 105 height 20
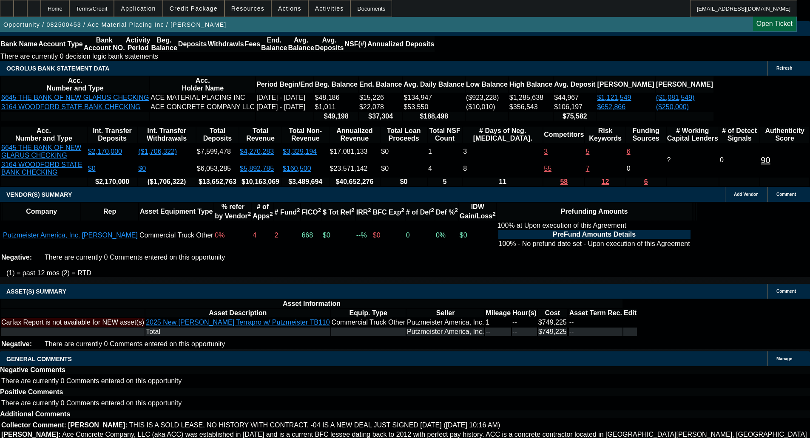
scroll to position [1275, 0]
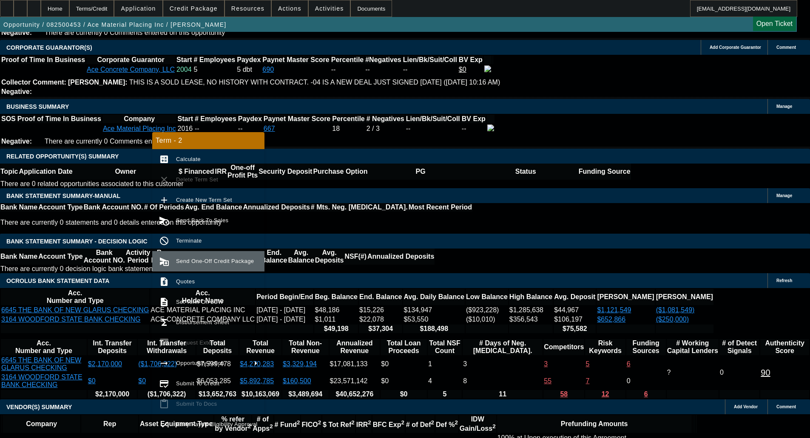
click at [188, 263] on span "Send One-Off Credit Package" at bounding box center [215, 261] width 78 height 6
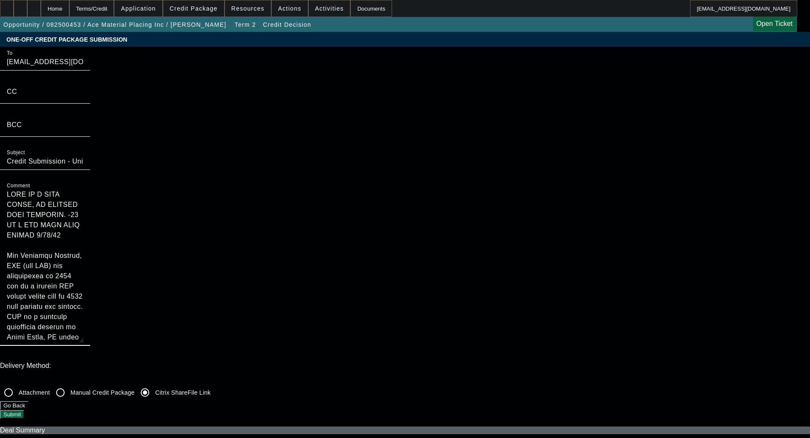
drag, startPoint x: 437, startPoint y: 90, endPoint x: 399, endPoint y: 63, distance: 46.3
click at [399, 63] on div "To bfc@teamunifi.com;syndications@beaconfunding.com CC BCC Subject Credit Submi…" at bounding box center [405, 201] width 810 height 309
type textarea "Ace Concrete Company, LLC (aka ACC) was established in 2004 and is a current BF…"
click at [24, 410] on button "Submit" at bounding box center [12, 414] width 24 height 9
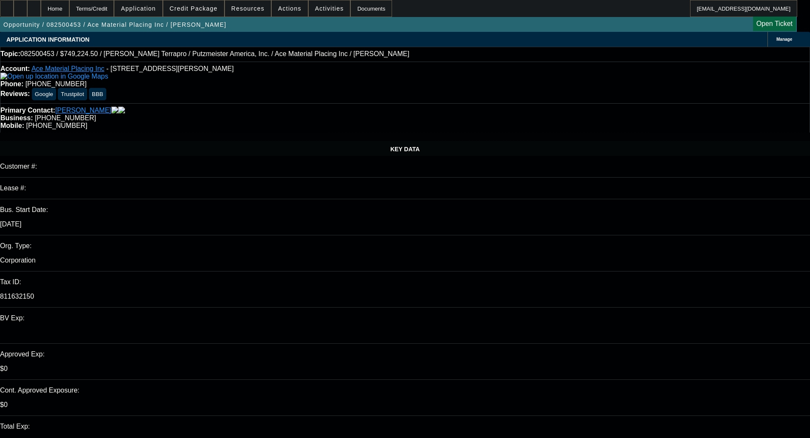
select select "0"
select select "6"
select select "0"
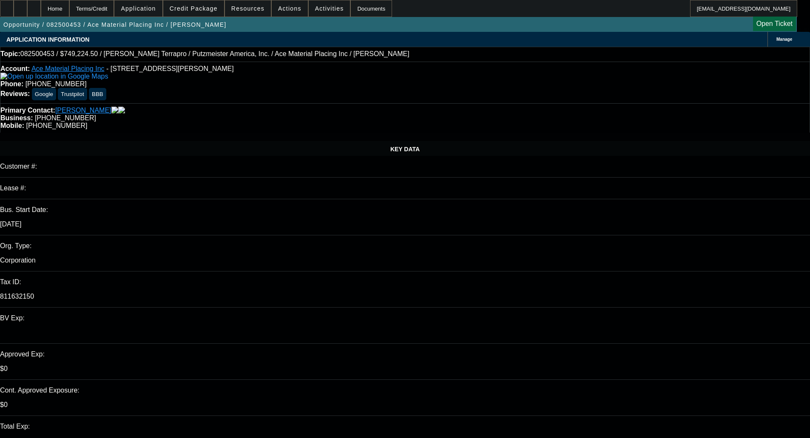
select select "0"
select select "6"
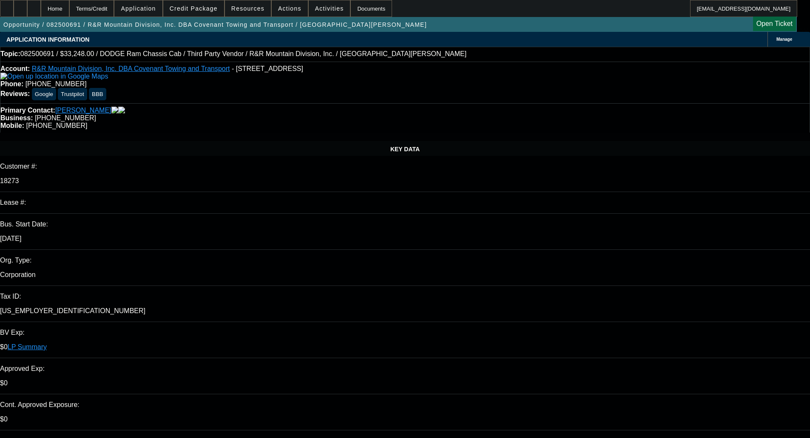
select select "0"
select select "6"
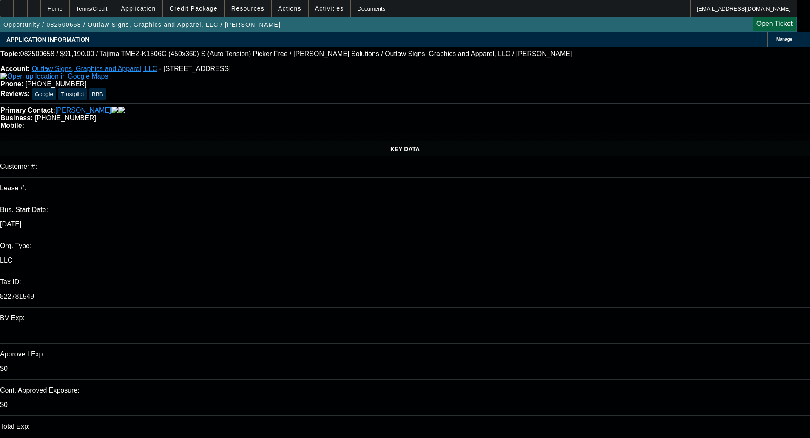
select select "0"
select select "2"
select select "0.1"
select select "4"
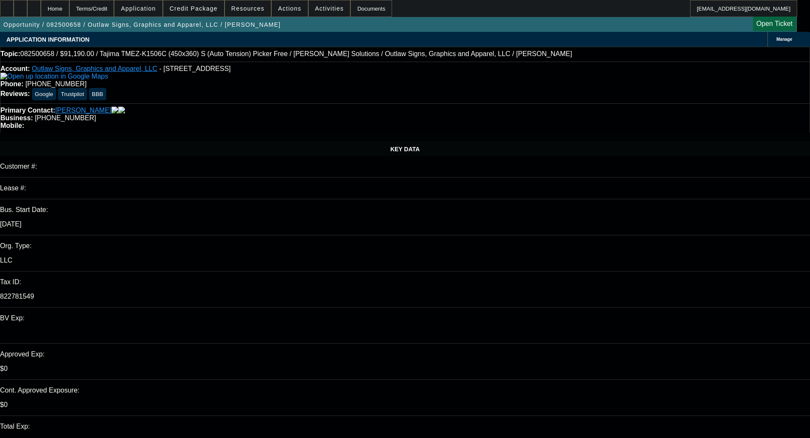
select select "0"
select select "2"
select select "0"
select select "6"
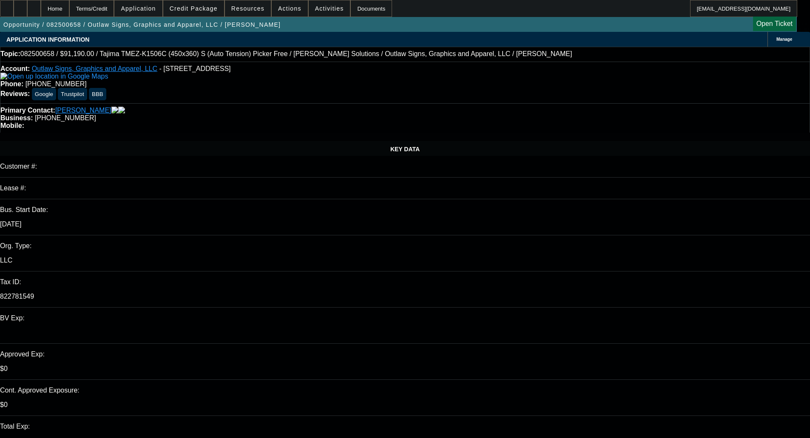
select select "0"
select select "2"
select select "0.1"
select select "4"
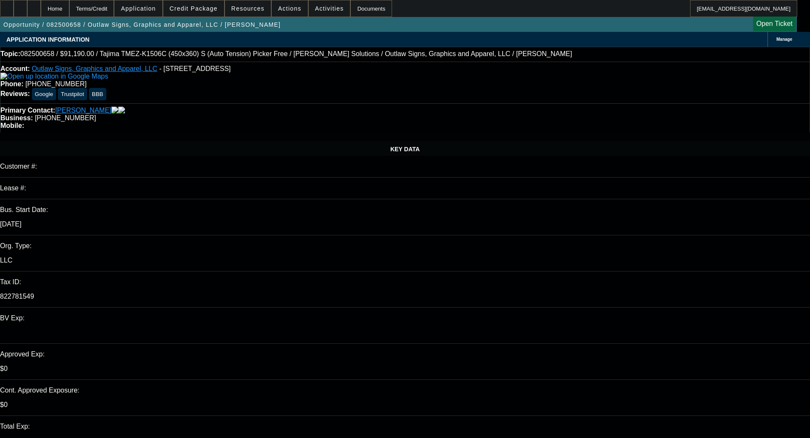
select select "0"
select select "2"
select select "0"
select select "6"
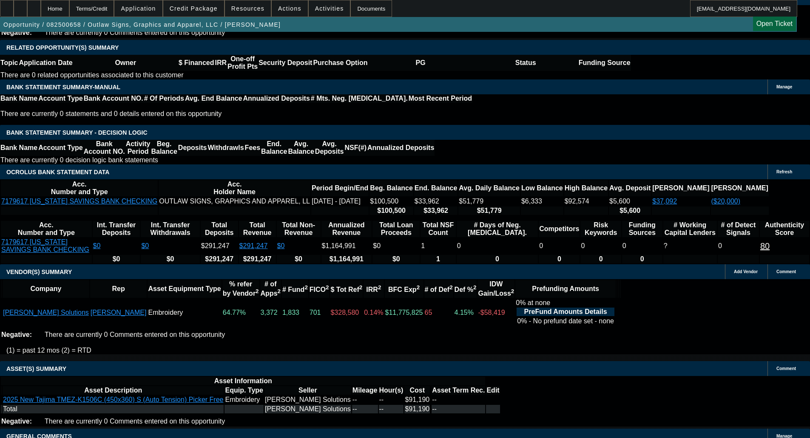
scroll to position [1409, 0]
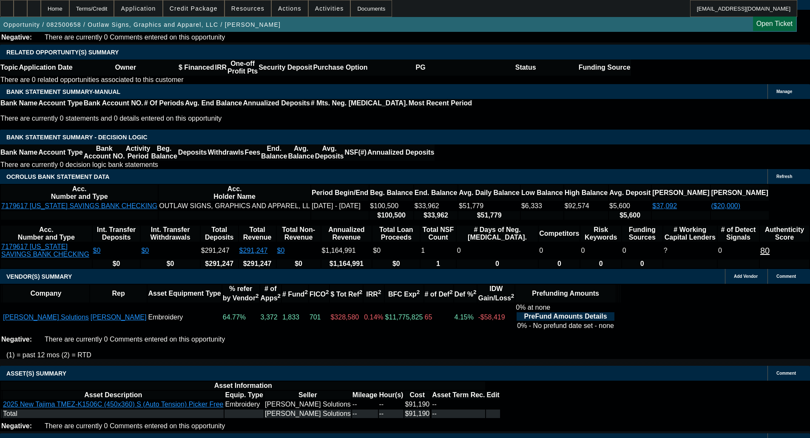
select select "4"
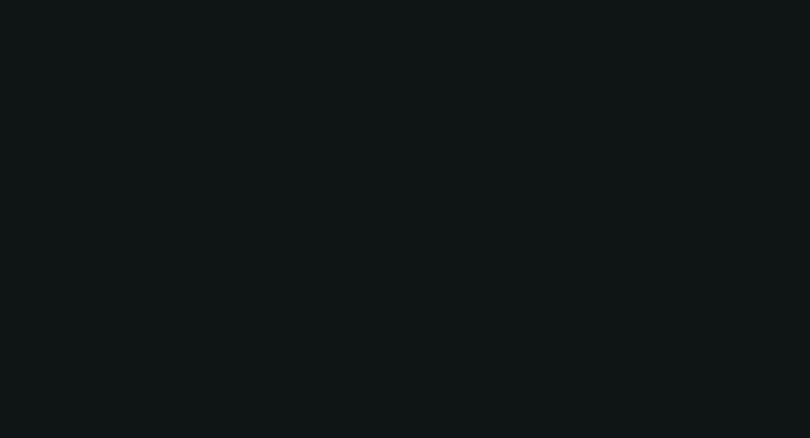
scroll to position [0, 0]
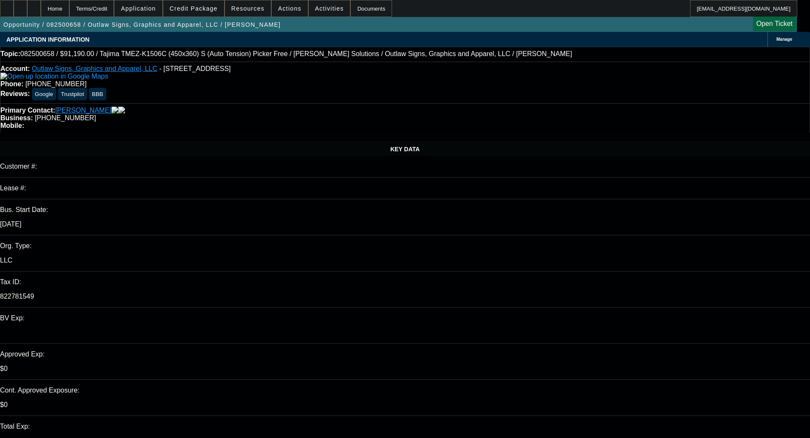
type input "12:14"
type input "04:01"
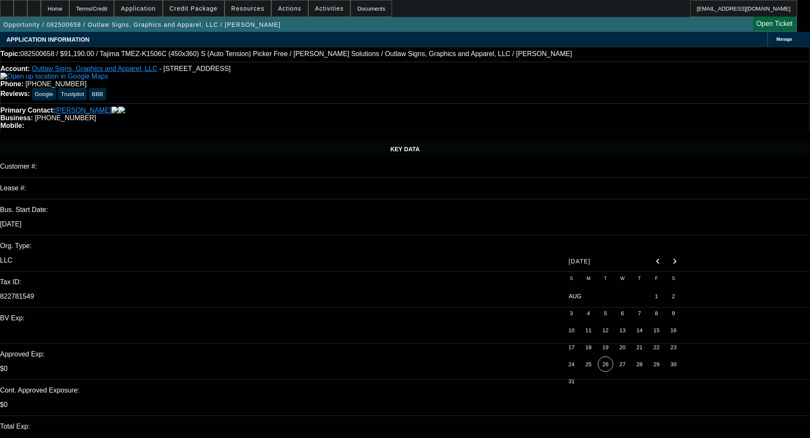
click at [602, 370] on span "26" at bounding box center [605, 364] width 15 height 15
type input "8/26/2025"
paste textarea "Unfortunately, we will have to pass on this opportunity due to the following: -…"
type textarea "DECLINED BY FCEF - "Unfortunately, we will have to pass on this opportunity due…"
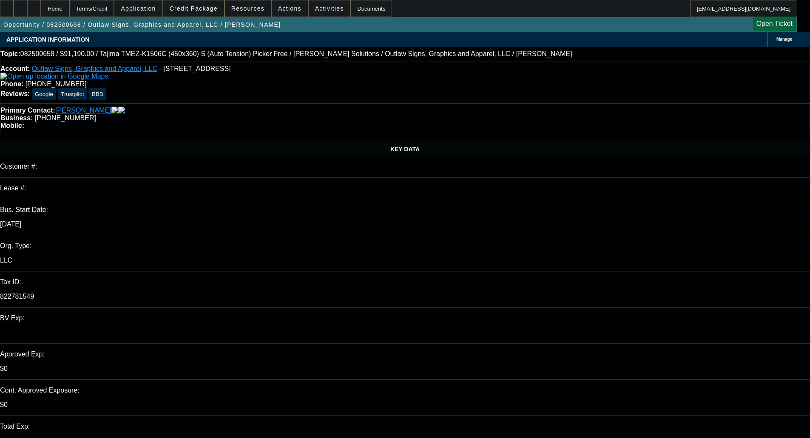
click at [194, 5] on span at bounding box center [193, 8] width 61 height 20
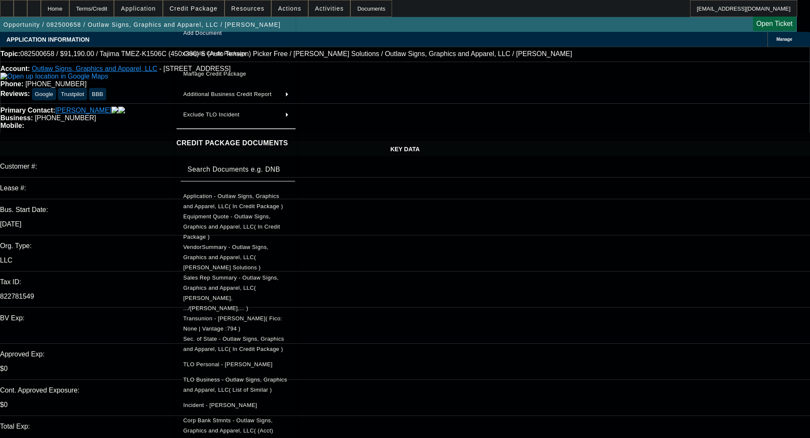
scroll to position [33, 0]
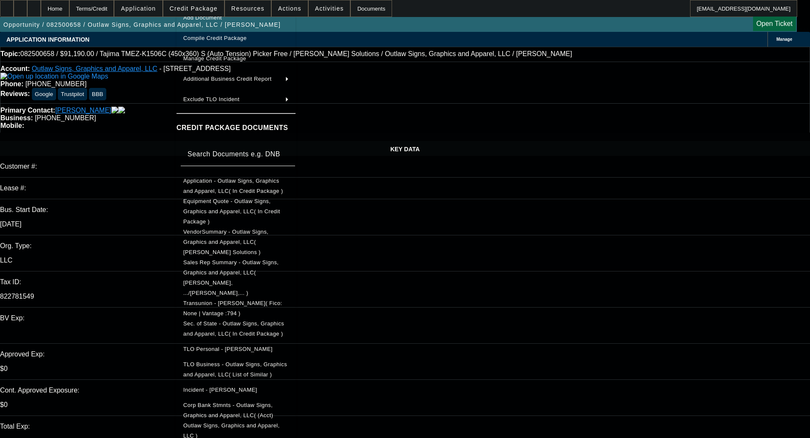
click at [771, 341] on div at bounding box center [405, 219] width 810 height 438
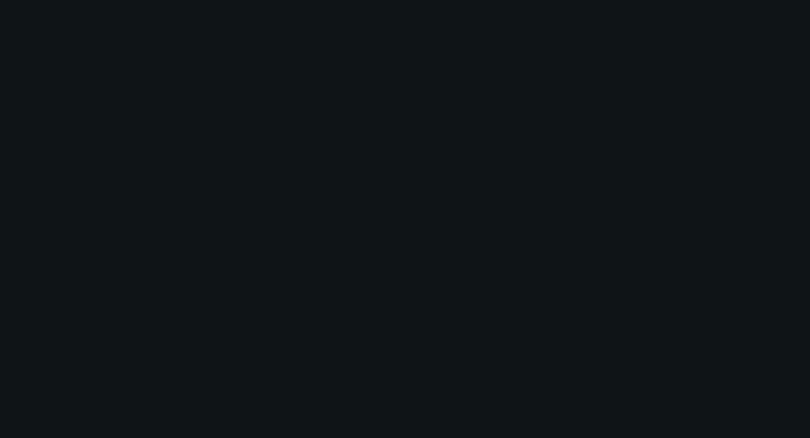
select select "0"
select select "2"
select select "0.1"
select select "4"
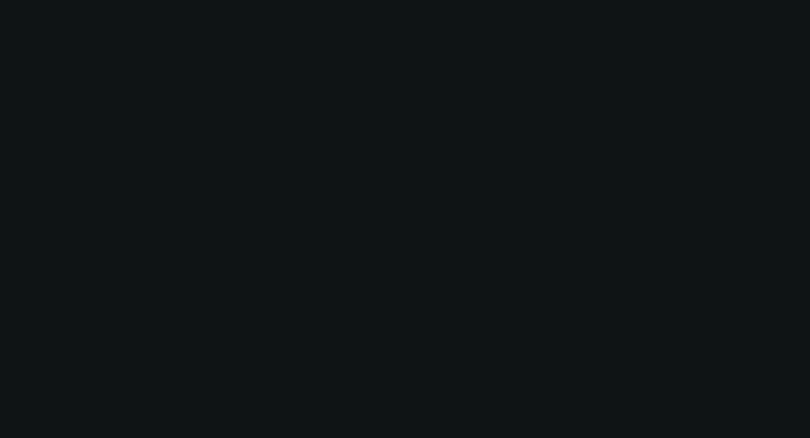
select select "0"
select select "2"
select select "0"
select select "6"
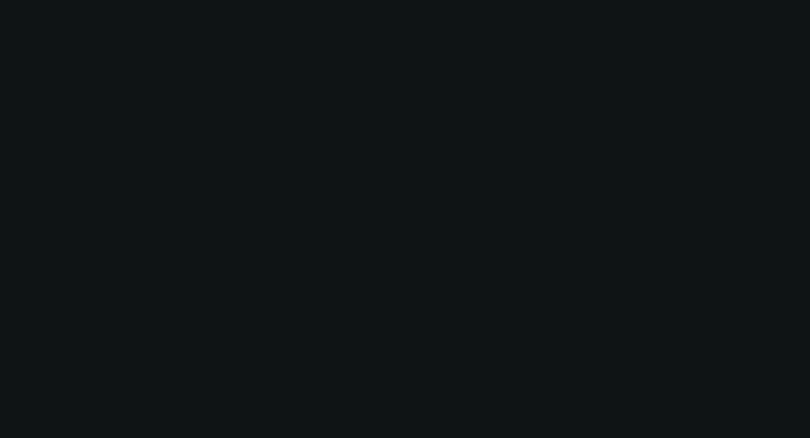
select select "0"
select select "2"
select select "0.1"
select select "4"
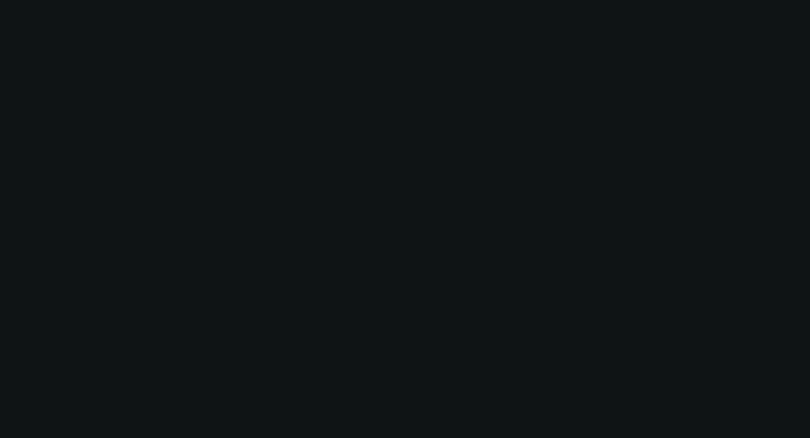
select select "0"
select select "2"
select select "0"
select select "6"
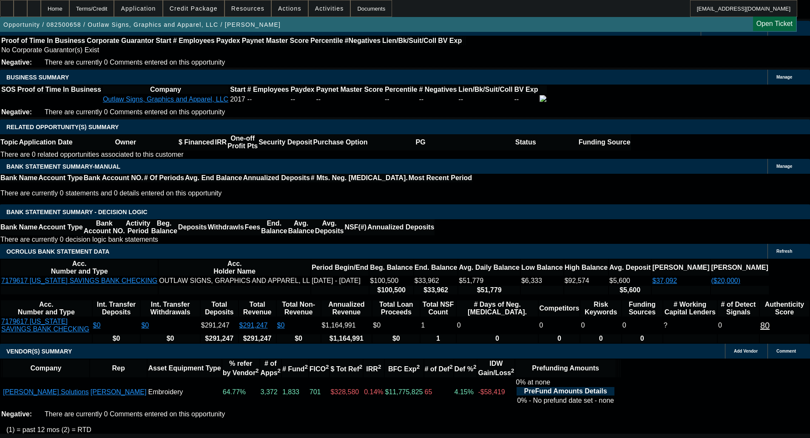
scroll to position [1403, 0]
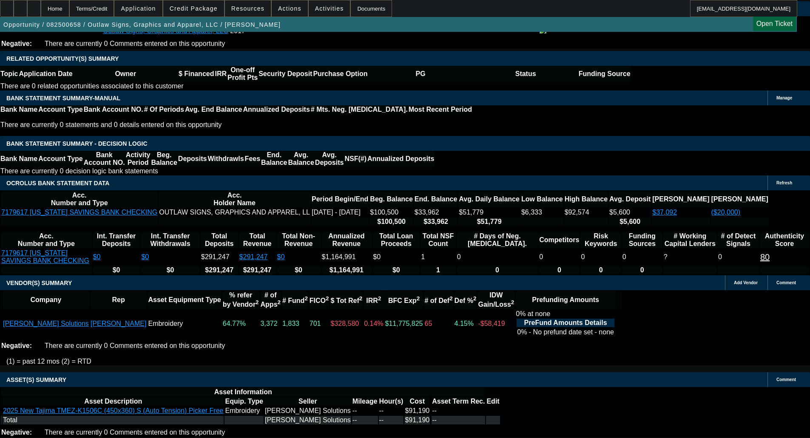
select select "6"
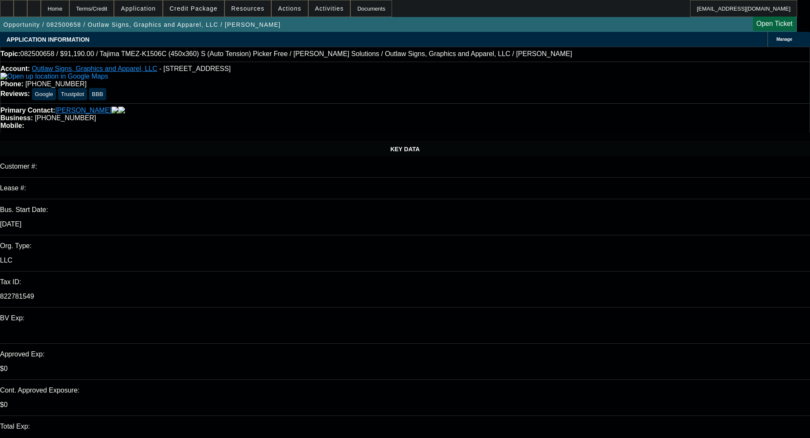
checkbox input "true"
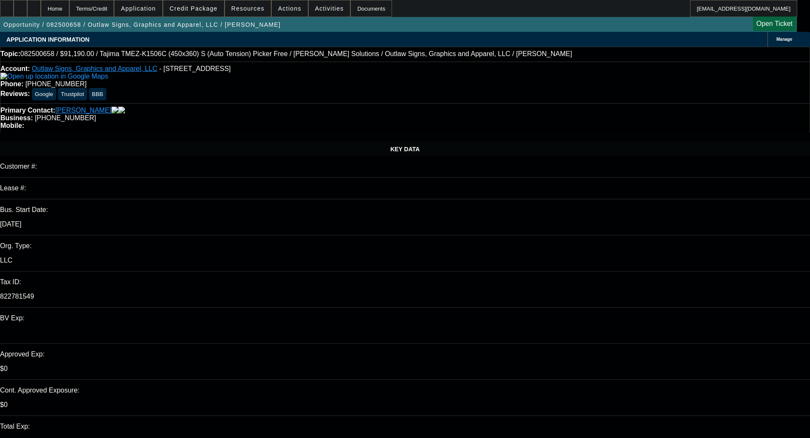
type textarea "EXTRA TERM SET, SEE OTHER DECISION"
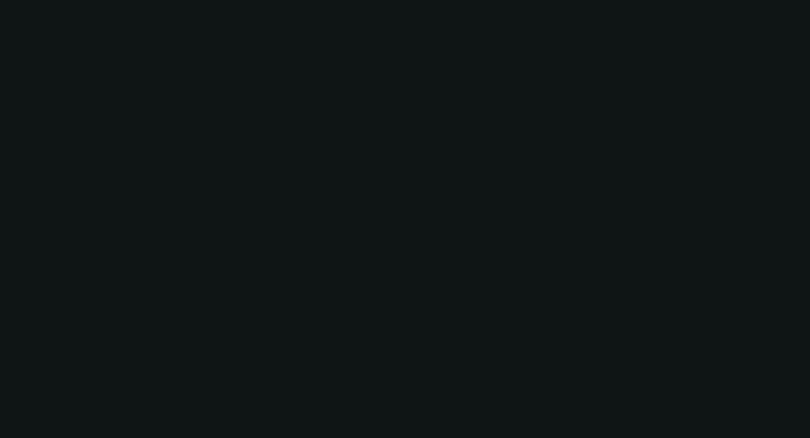
select select "0"
select select "2"
select select "0.1"
select select "4"
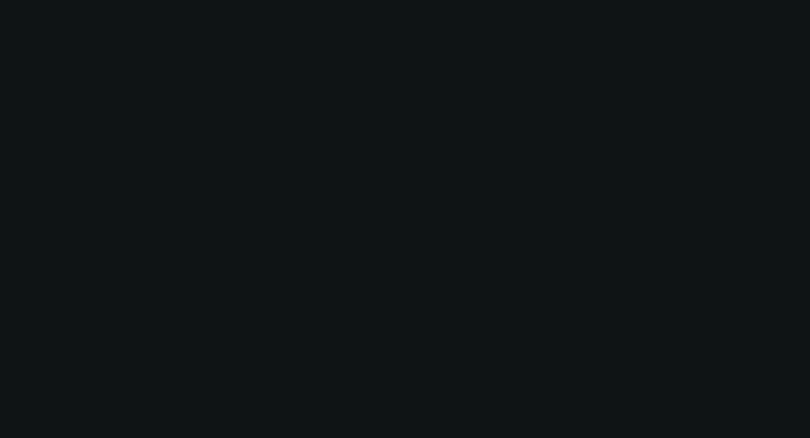
select select "0"
select select "2"
select select "0.1"
select select "4"
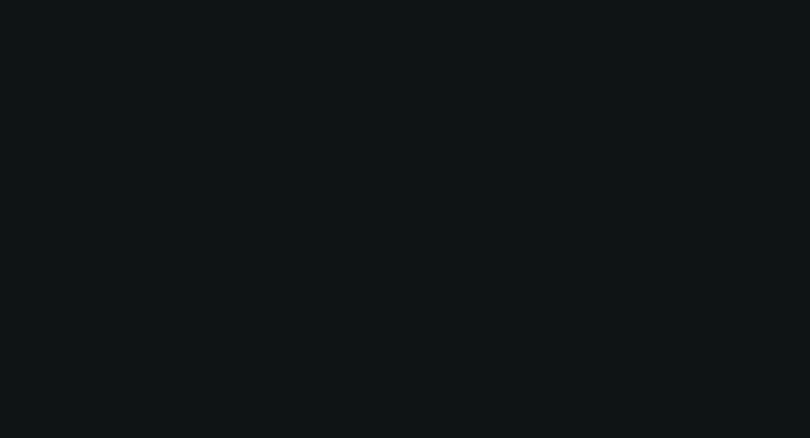
select select "0"
select select "2"
select select "0"
select select "6"
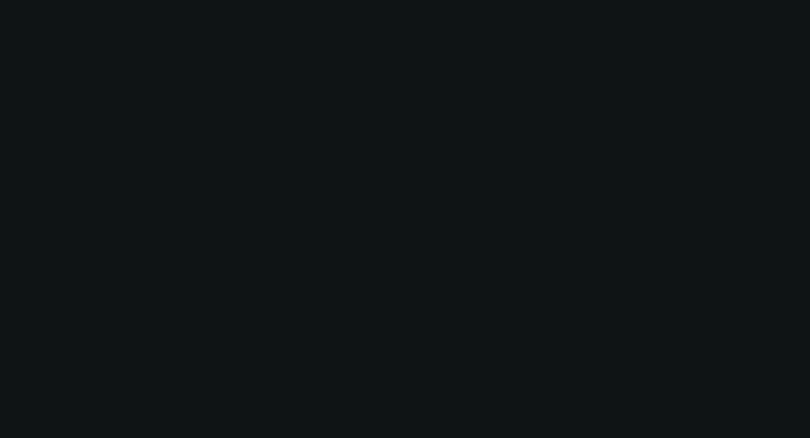
select select "0"
select select "2"
select select "0.1"
select select "4"
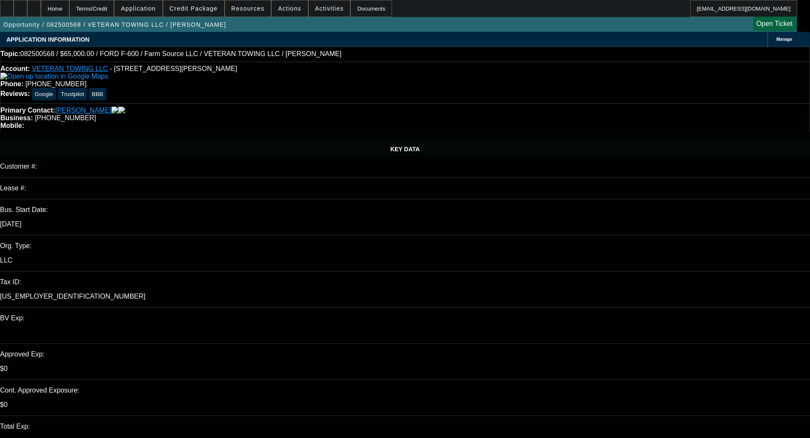
select select "0"
select select "6"
select select "0"
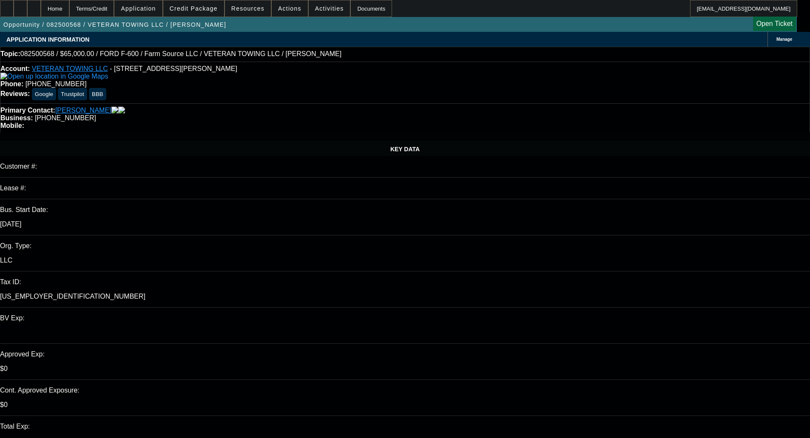
select select "0"
select select "6"
select select "0"
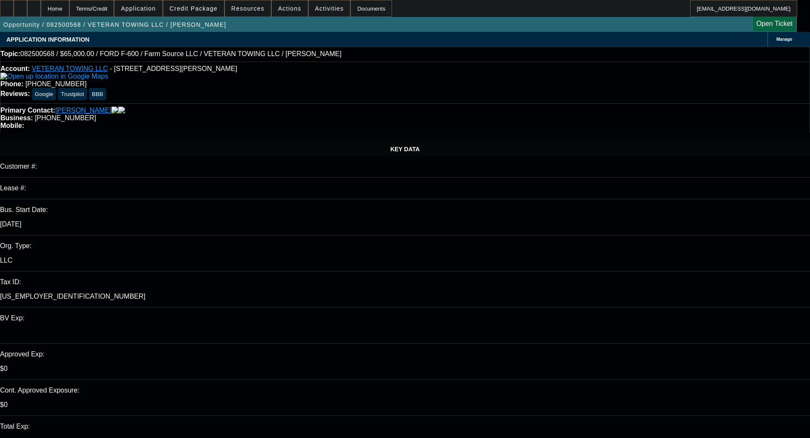
select select "0"
select select "6"
select select "0"
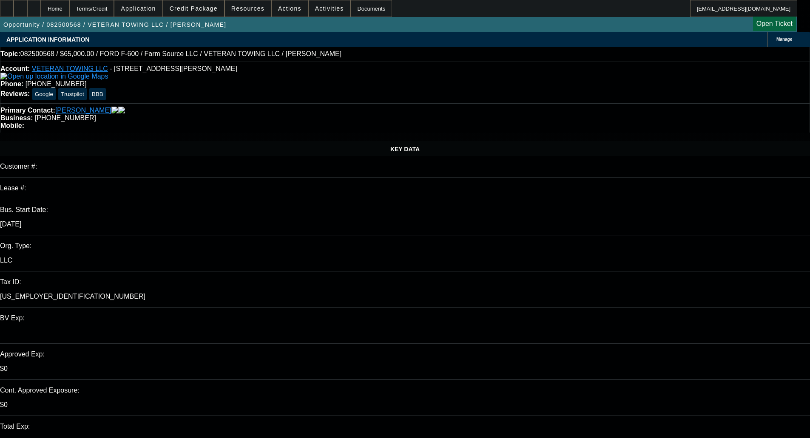
select select "6"
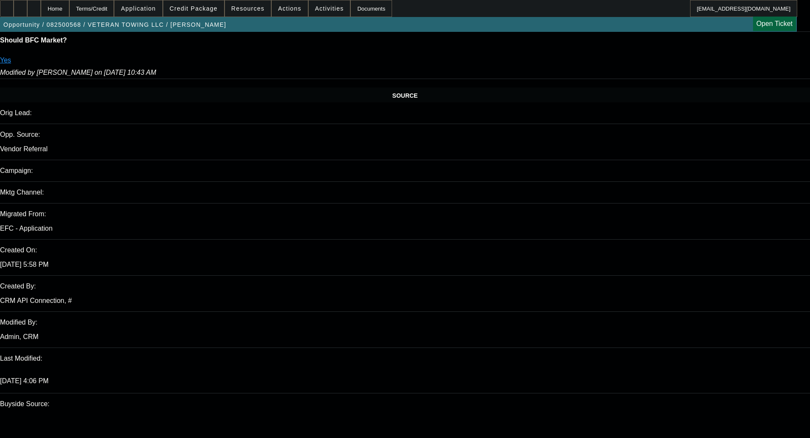
scroll to position [437, 0]
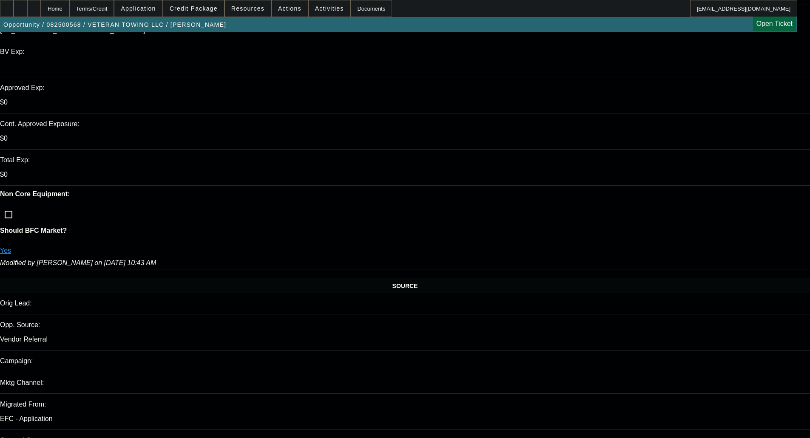
scroll to position [309, 0]
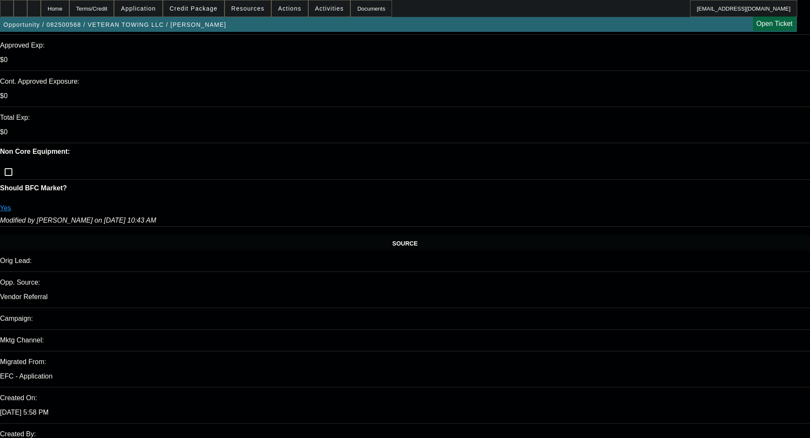
click at [214, 6] on span "Credit Package" at bounding box center [194, 8] width 48 height 7
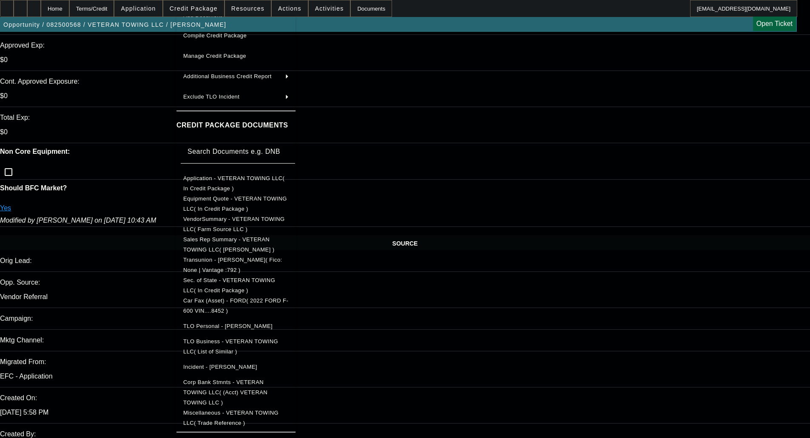
scroll to position [85, 0]
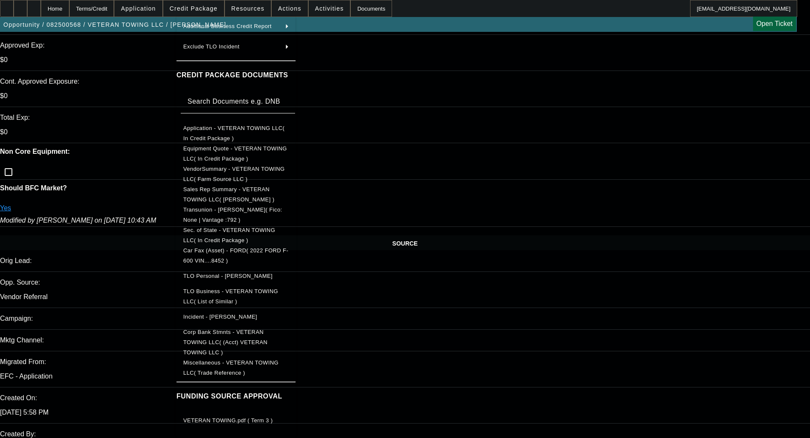
click at [262, 360] on span "Miscellaneous - VETERAN TOWING LLC( Trade Reference )" at bounding box center [230, 368] width 95 height 17
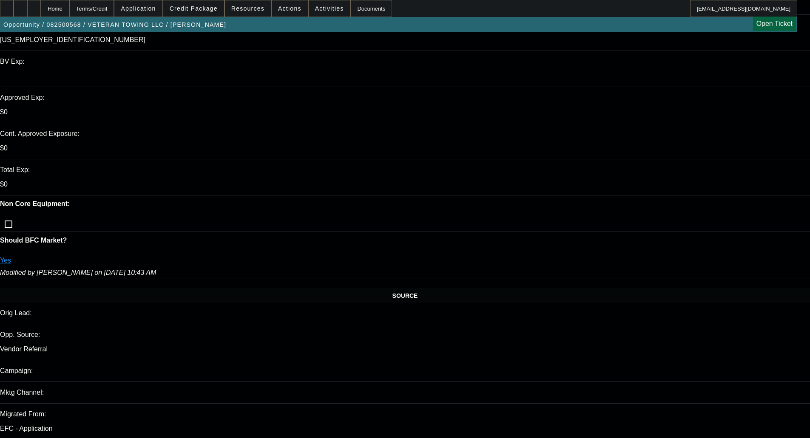
scroll to position [182, 0]
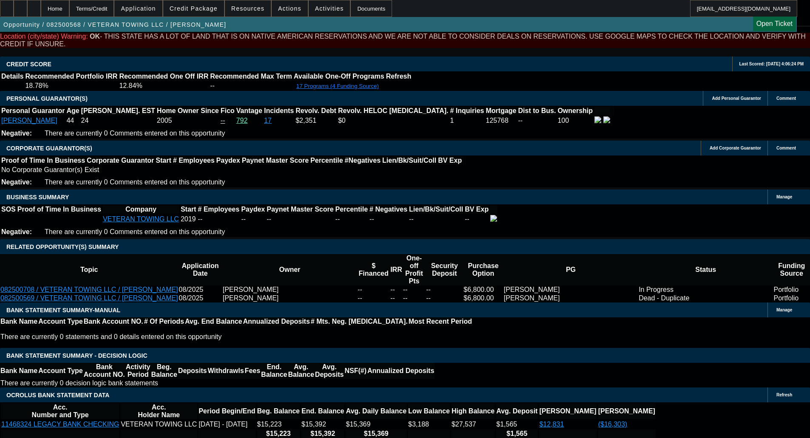
scroll to position [1233, 0]
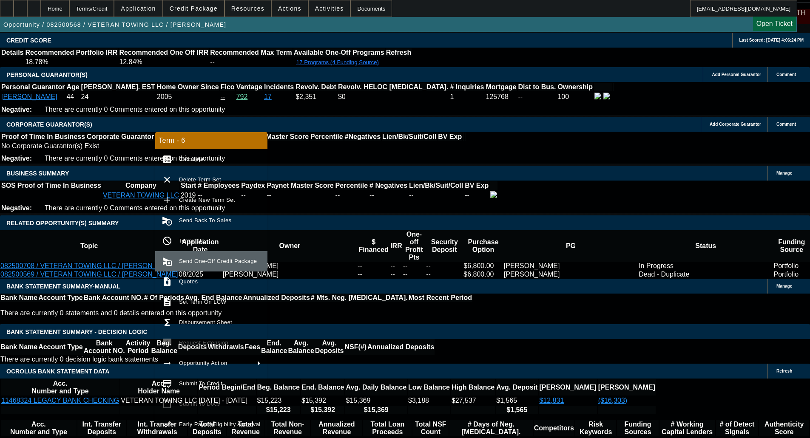
click at [201, 267] on button "send_and_archive Send One-Off Credit Package" at bounding box center [211, 261] width 112 height 20
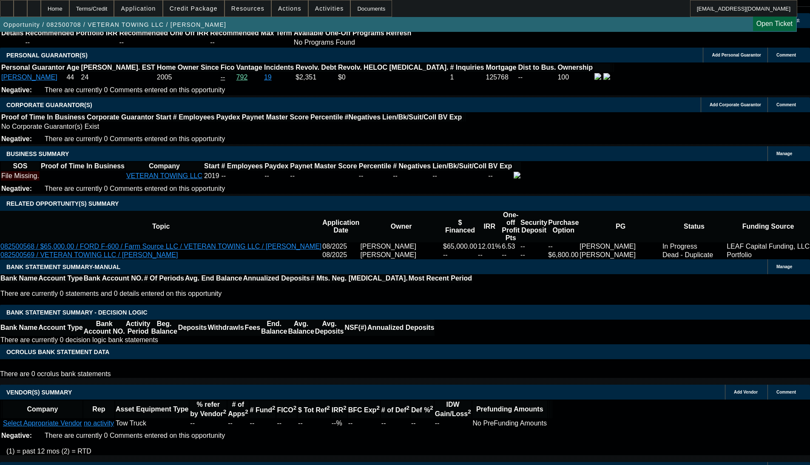
select select "0"
select select "2"
select select "0.1"
select select "4"
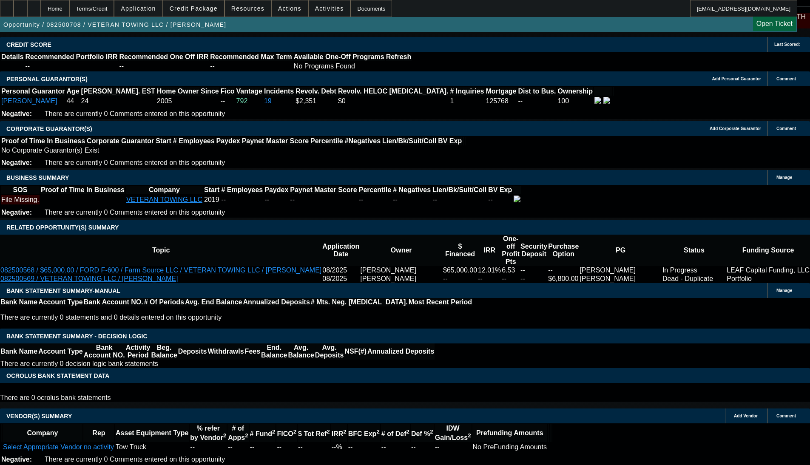
scroll to position [1301, 0]
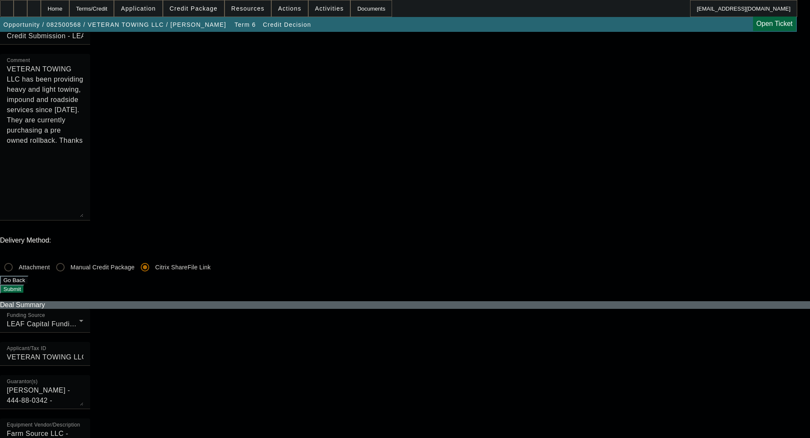
scroll to position [255, 0]
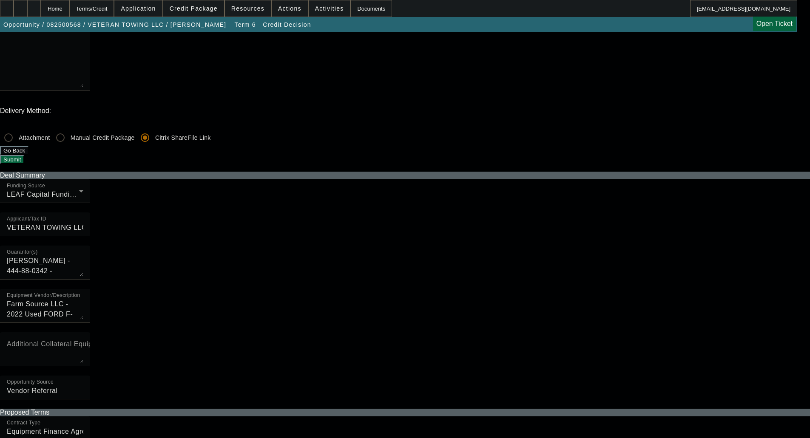
checkbox input "true"
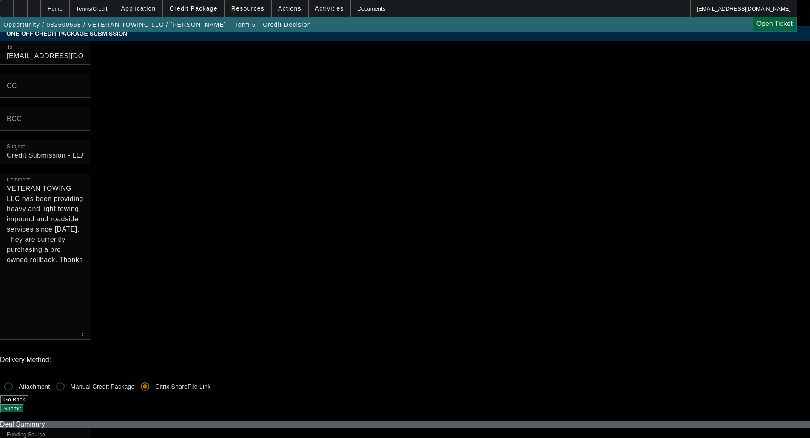
scroll to position [0, 0]
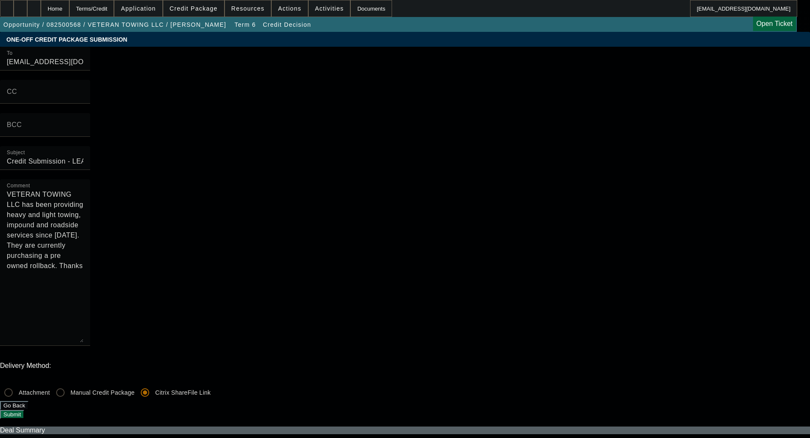
click at [24, 410] on button "Submit" at bounding box center [12, 414] width 24 height 9
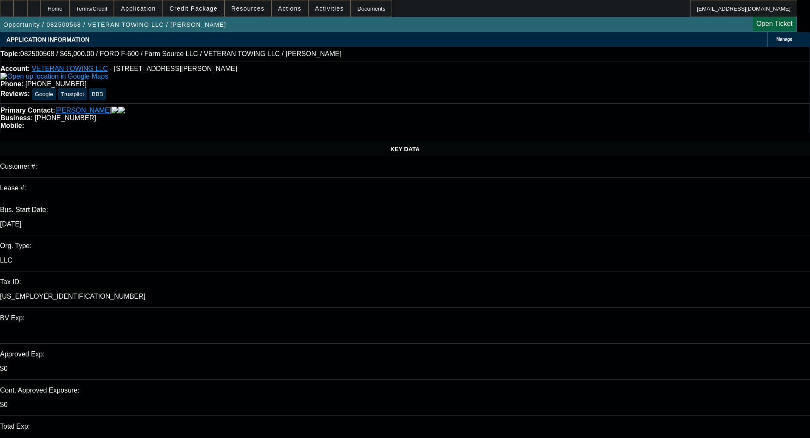
select select "0"
select select "6"
select select "0"
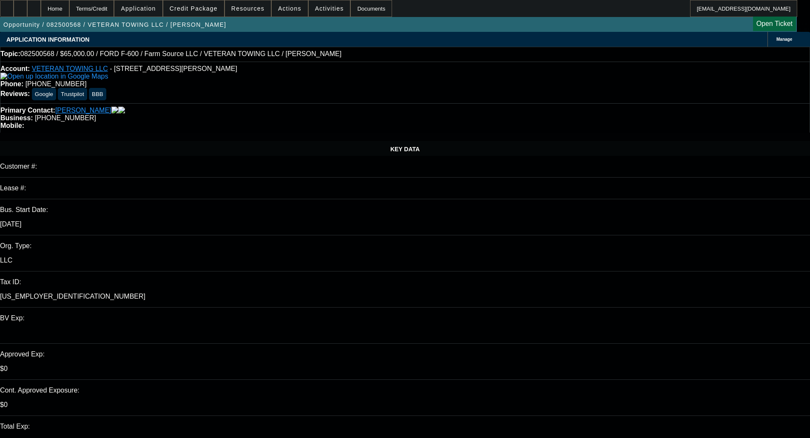
select select "0"
select select "6"
select select "0"
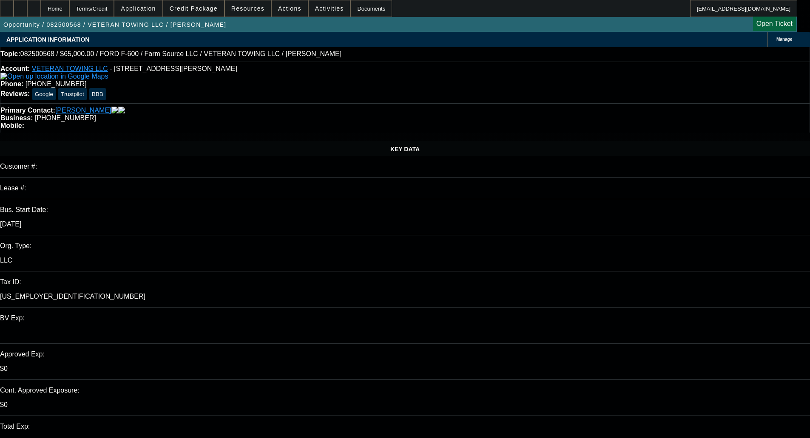
select select "0"
select select "6"
select select "0"
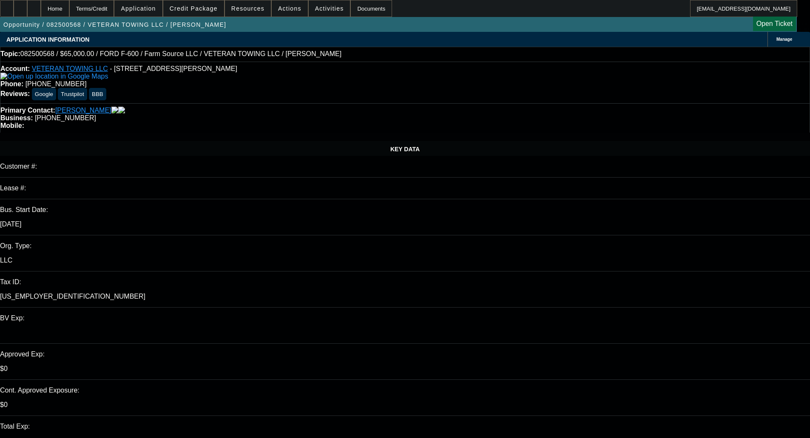
select select "6"
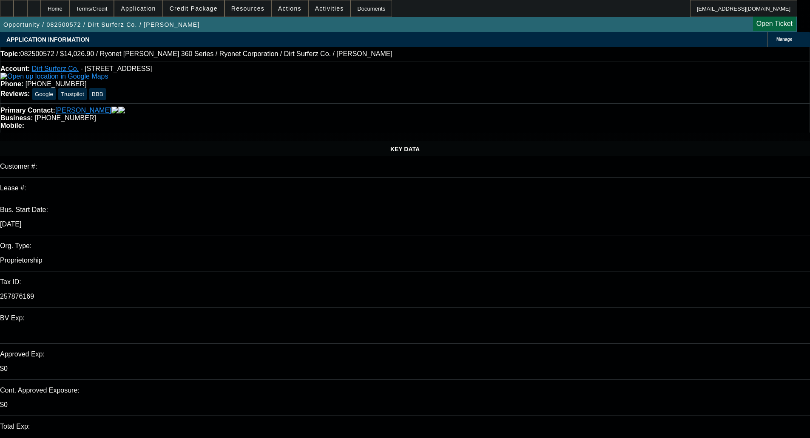
select select "0.2"
select select "2"
select select "0.1"
select select "4"
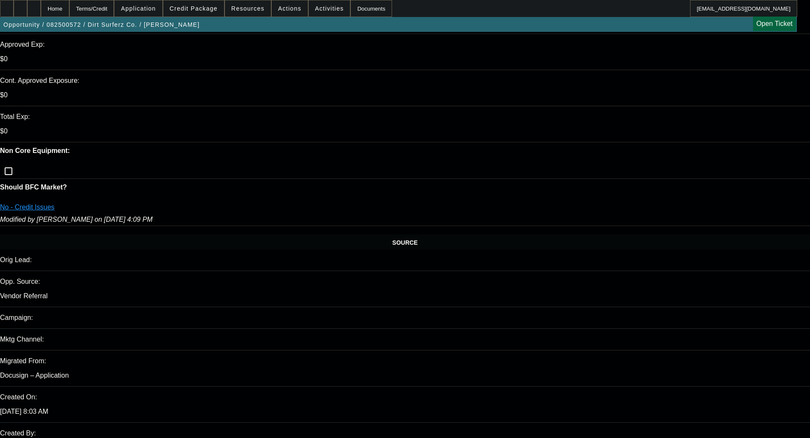
scroll to position [340, 0]
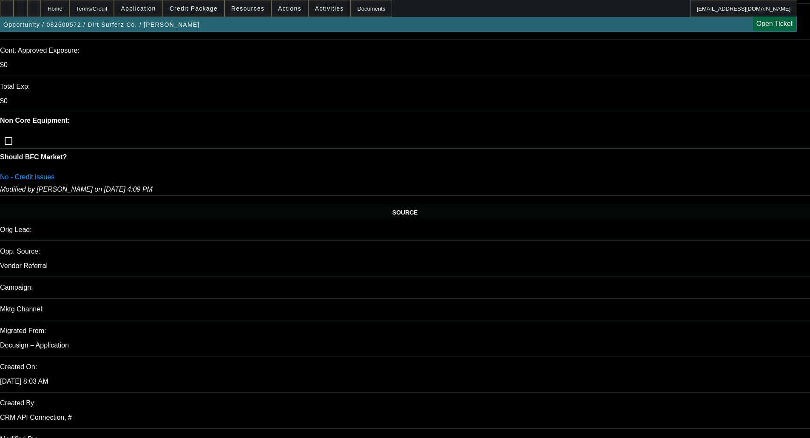
drag, startPoint x: 716, startPoint y: 142, endPoint x: 649, endPoint y: 134, distance: 67.6
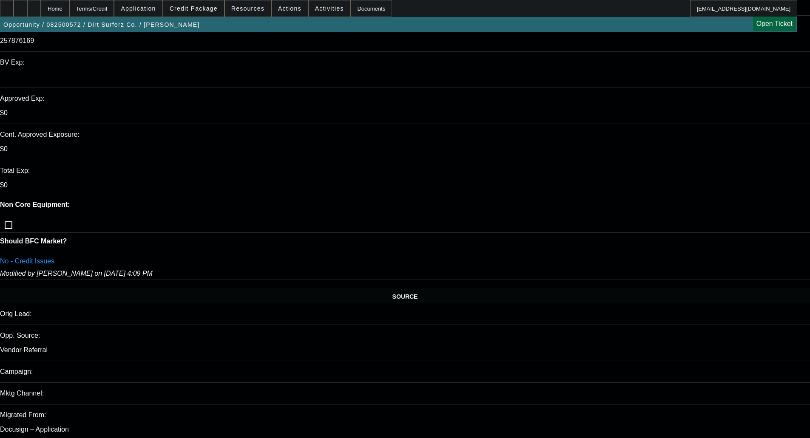
scroll to position [255, 0]
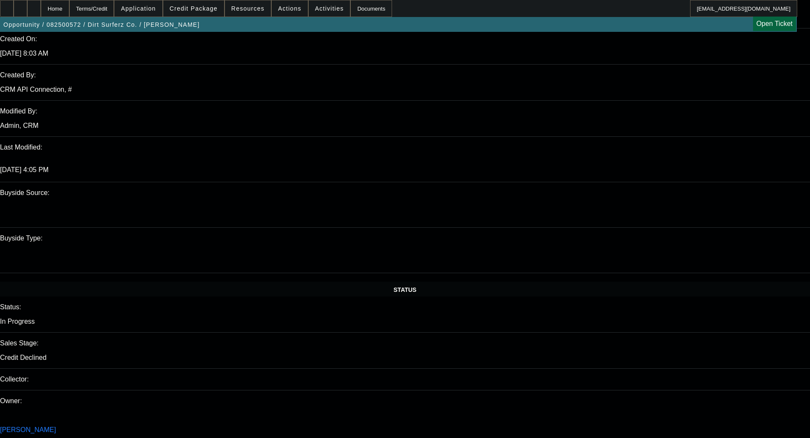
scroll to position [680, 0]
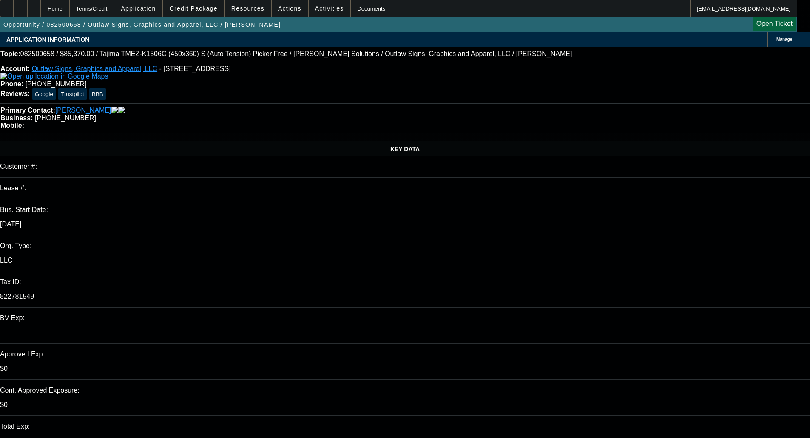
select select "0"
select select "6"
select select "0"
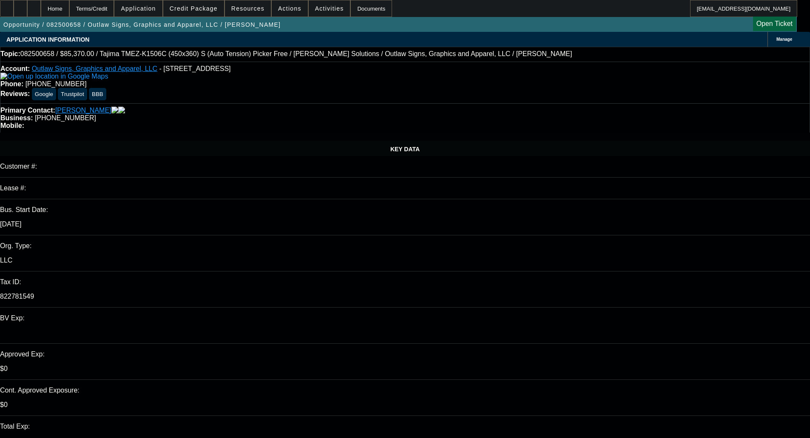
select select "2"
select select "0.1"
select select "4"
select select "0"
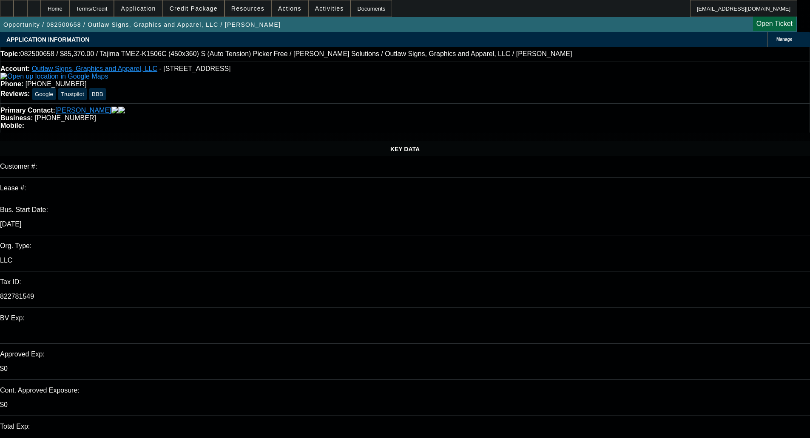
select select "2"
select select "0.1"
select select "4"
select select "0"
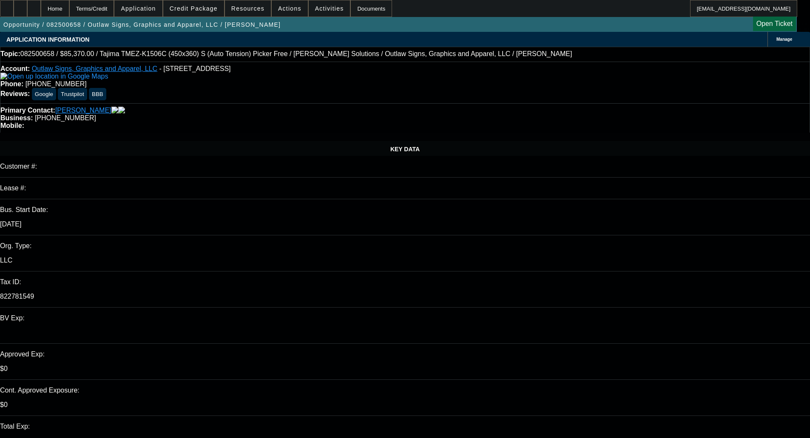
select select "2"
select select "0"
select select "6"
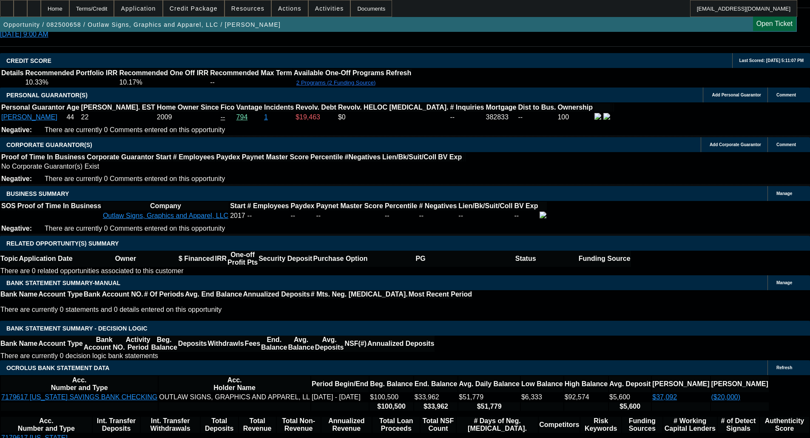
scroll to position [1233, 0]
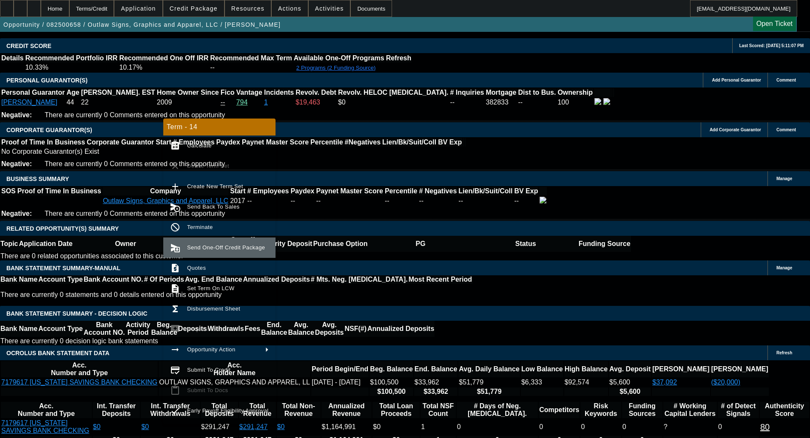
click at [217, 245] on span "Send One-Off Credit Package" at bounding box center [226, 247] width 78 height 6
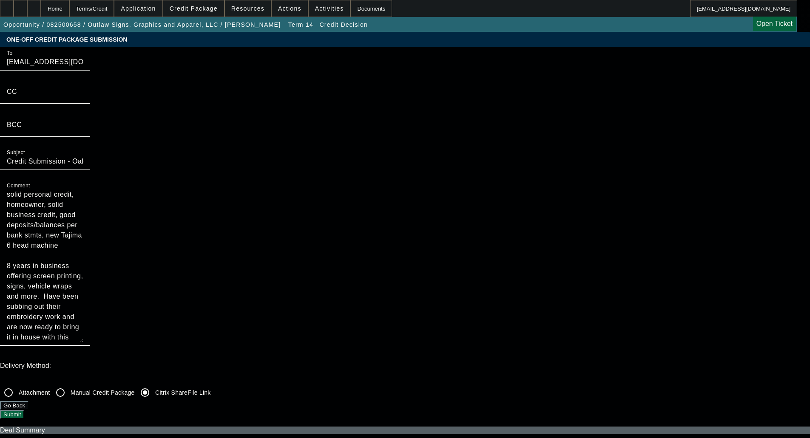
drag, startPoint x: 438, startPoint y: 93, endPoint x: 355, endPoint y: 57, distance: 91.0
click at [355, 57] on div "To [EMAIL_ADDRESS][DOMAIN_NAME];[EMAIL_ADDRESS][DOMAIN_NAME] CC BCC Subject Cre…" at bounding box center [405, 201] width 810 height 309
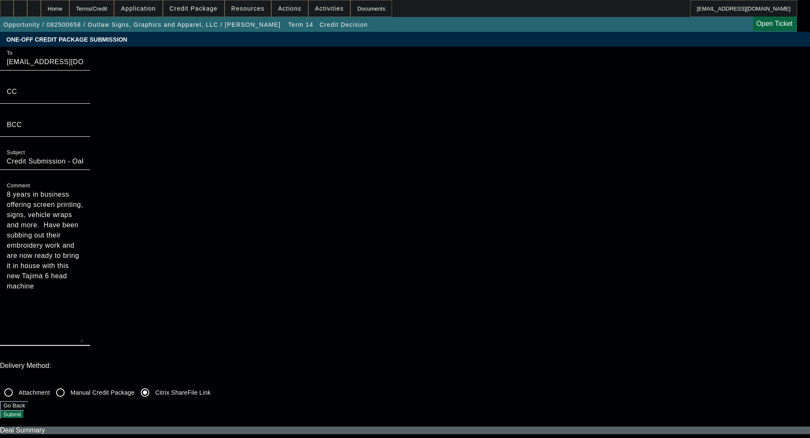
type textarea "8 years in business offering screen printing, signs, vehicle wraps and more. Ha…"
drag, startPoint x: 632, startPoint y: 255, endPoint x: 624, endPoint y: 247, distance: 10.8
click at [632, 362] on div "Delivery Method: Attachment Manual Credit Package Citrix ShareFile Link Go Back…" at bounding box center [405, 390] width 810 height 57
click at [24, 410] on button "Submit" at bounding box center [12, 414] width 24 height 9
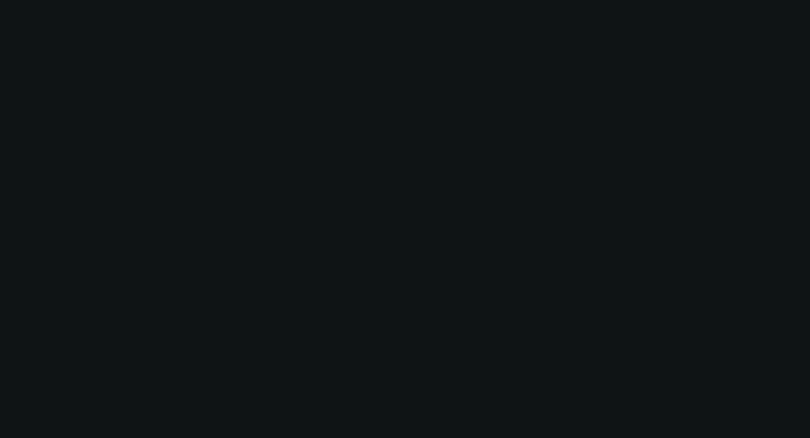
select select "0"
select select "6"
select select "0"
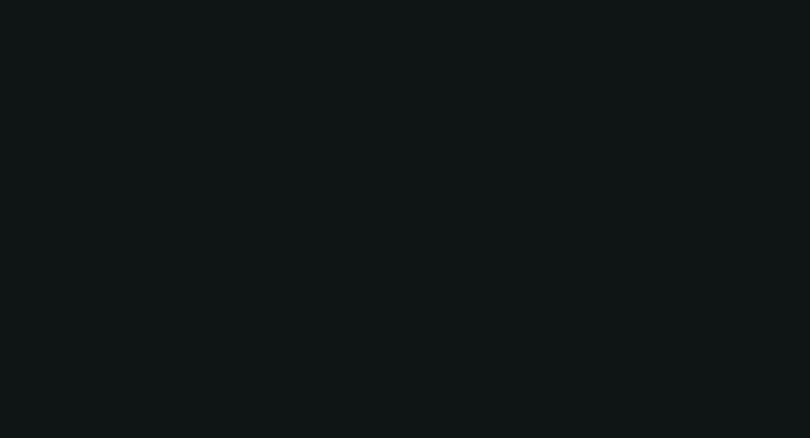
select select "2"
select select "0.1"
select select "4"
select select "0"
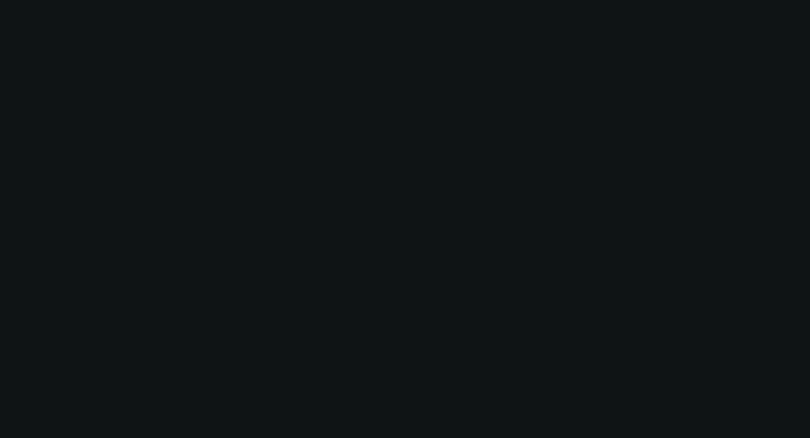
select select "2"
select select "0.1"
select select "4"
select select "0"
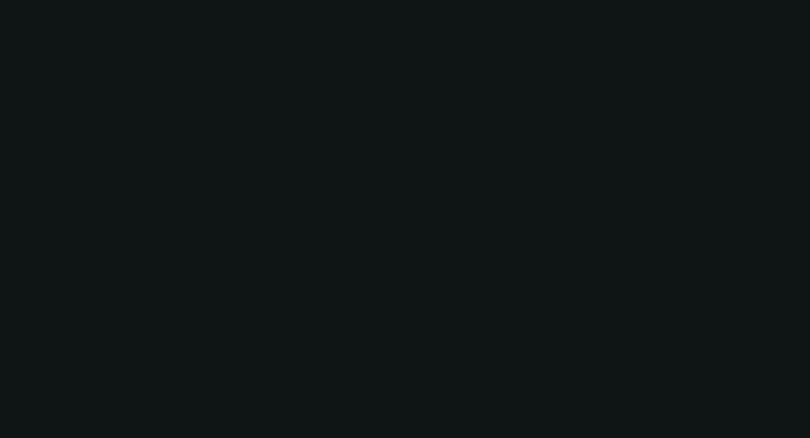
select select "2"
select select "0"
select select "6"
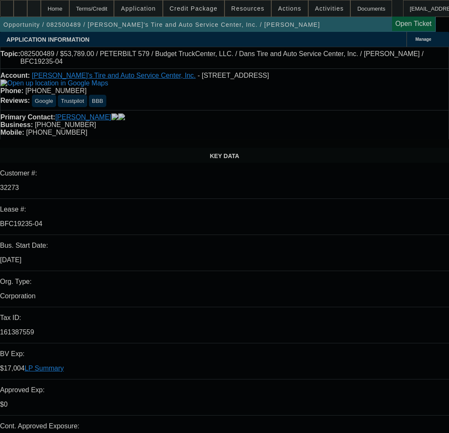
select select "0"
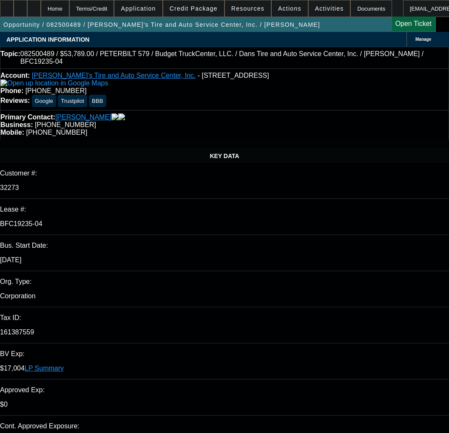
select select "0"
select select "3"
select select "0.1"
select select "4"
select select "0"
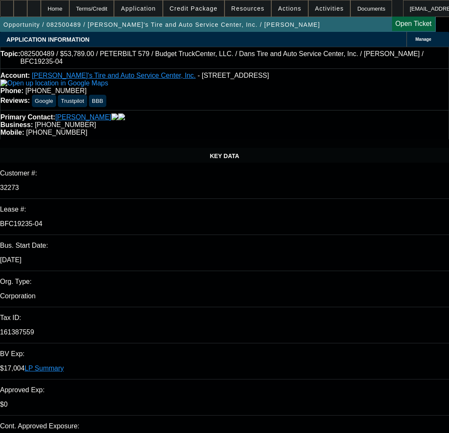
select select "0"
select select "3"
select select "0.1"
select select "4"
select select "0"
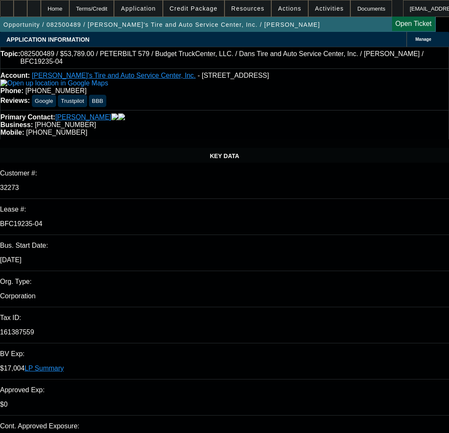
select select "0"
select select "3"
select select "0.1"
select select "4"
select select "0"
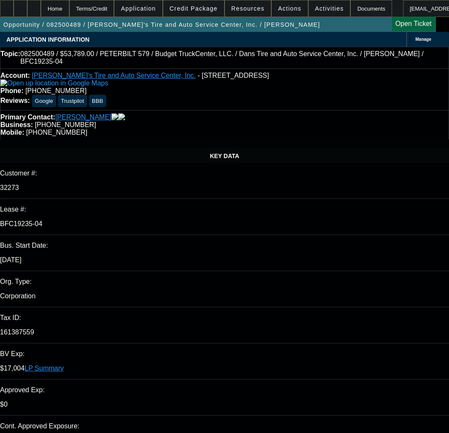
select select "0"
select select "3"
select select "0.1"
select select "4"
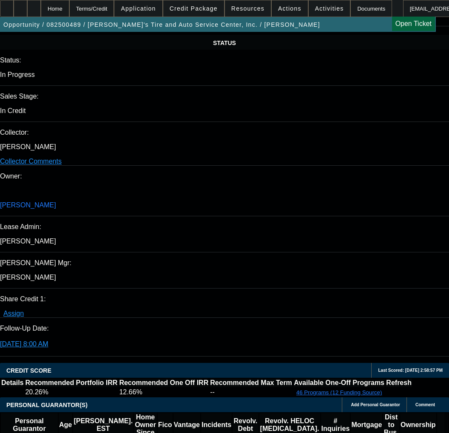
scroll to position [935, 0]
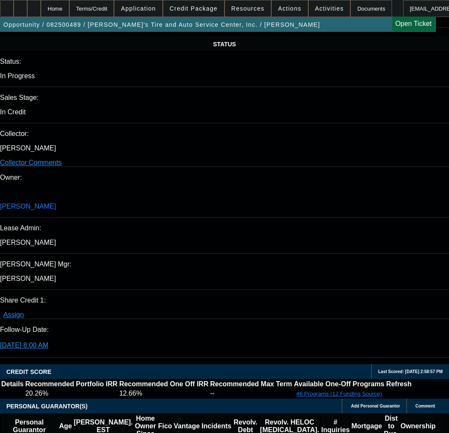
click at [201, 15] on span at bounding box center [193, 8] width 61 height 20
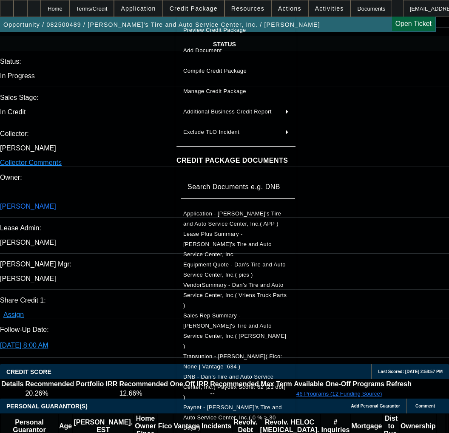
scroll to position [340, 0]
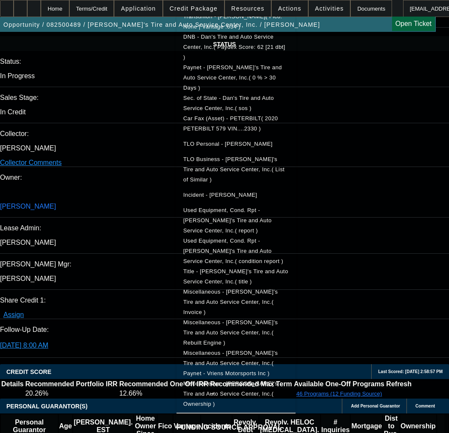
click at [119, 300] on div at bounding box center [224, 216] width 449 height 433
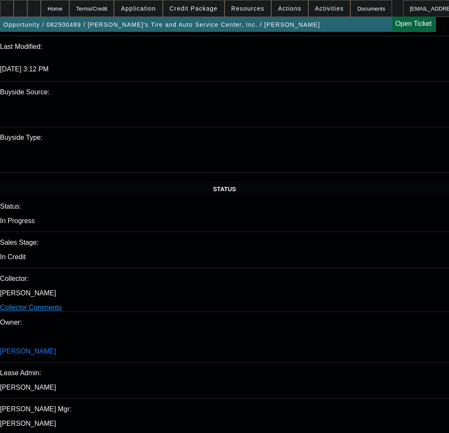
scroll to position [935, 0]
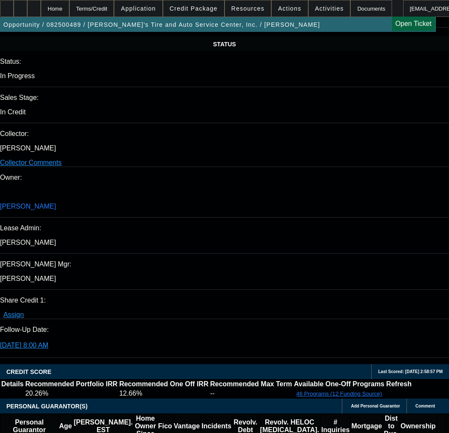
click at [210, 10] on span "Credit Package" at bounding box center [194, 8] width 48 height 7
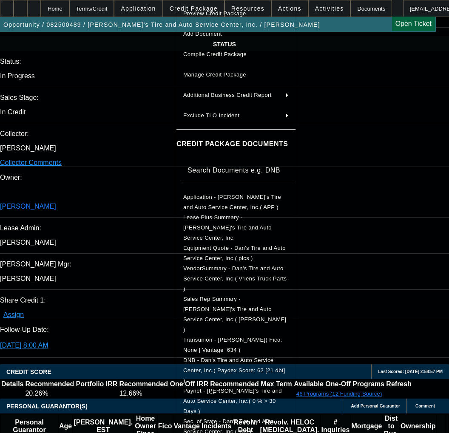
click at [225, 245] on span "Equipment Quote - Dan's Tire and Auto Service Center, Inc.( pics )" at bounding box center [234, 253] width 102 height 17
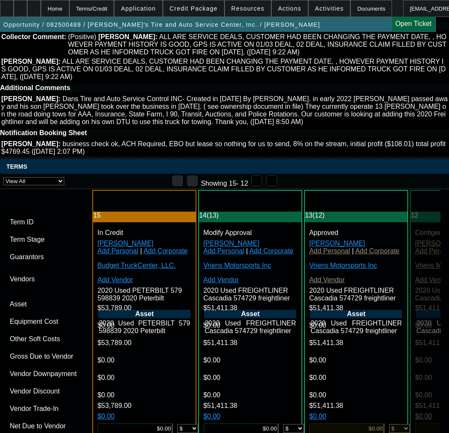
scroll to position [1895, 0]
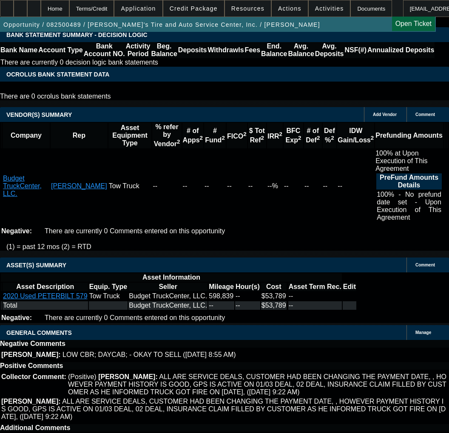
drag, startPoint x: 287, startPoint y: 184, endPoint x: 220, endPoint y: 187, distance: 66.4
copy span "APPROVED BY [PERSON_NAME]: $51,412.00; Approved Term: 48 months; Approved Prici…"
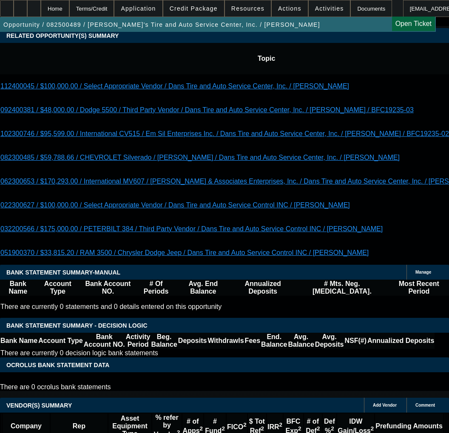
scroll to position [1640, 0]
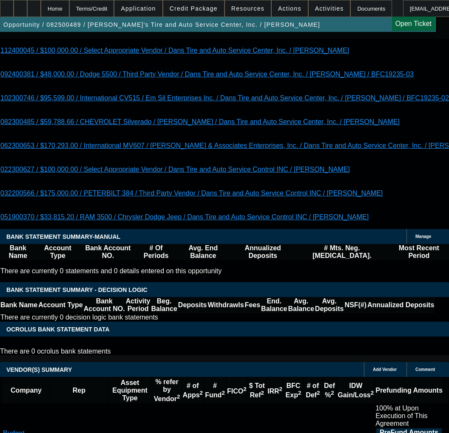
select select "3"
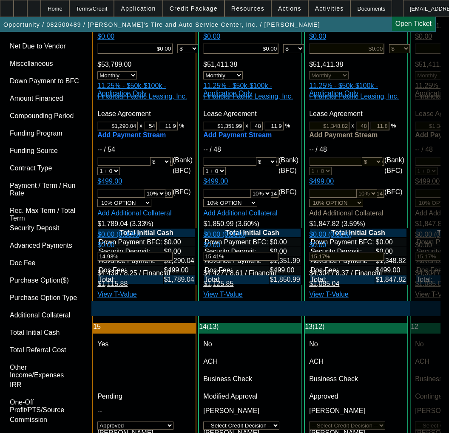
scroll to position [2593, 0]
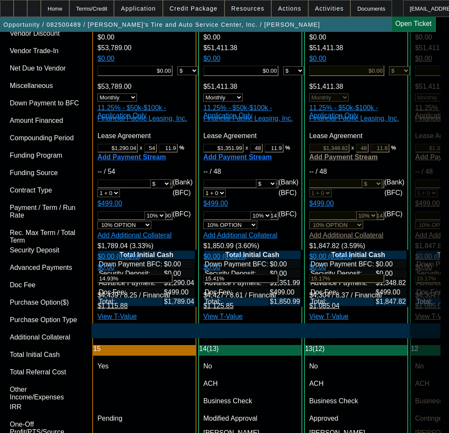
type input "11/17/2025"
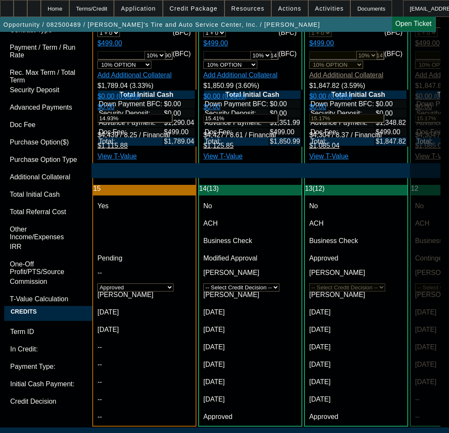
scroll to position [2848, 0]
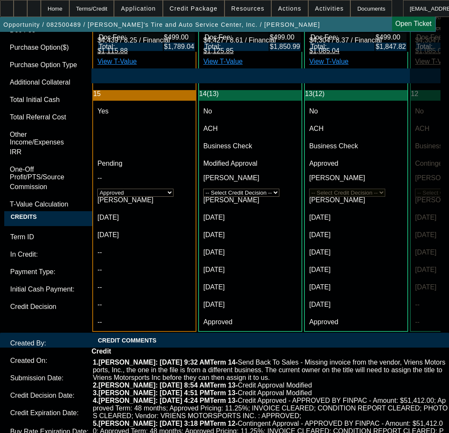
type input "11/17/2025"
paste textarea "APPROVED BY FINPAC - Amount: $51,412.00; Approved Term: 48 months; Approved Pri…"
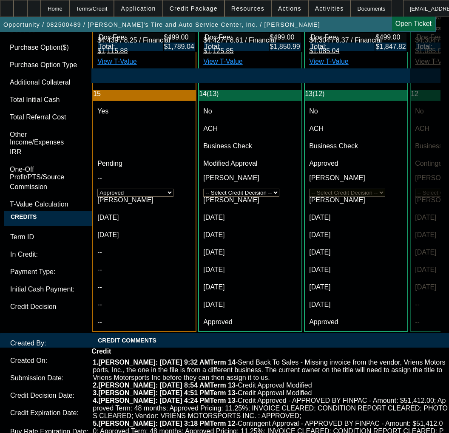
paste textarea "3,789"
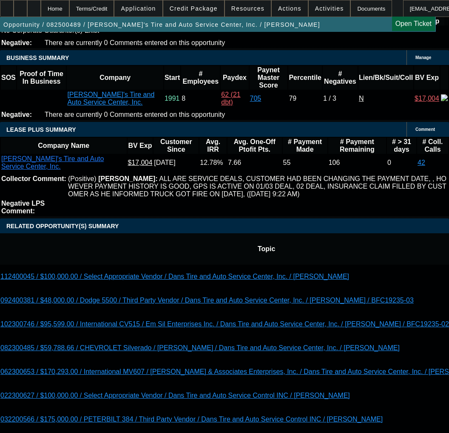
scroll to position [1403, 0]
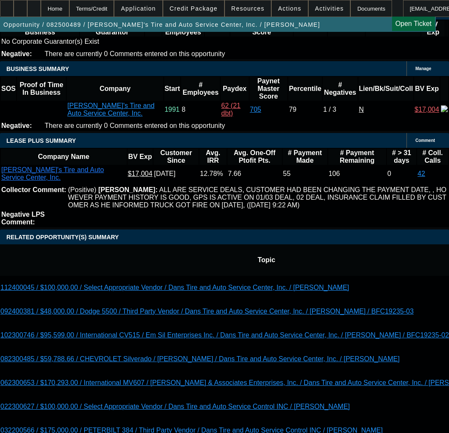
type textarea "APPROVED BY FINPAC - Amount: $53,789.00; Approved Term: 48 months; Approved Pri…"
type input "4"
type input "UNKNOWN"
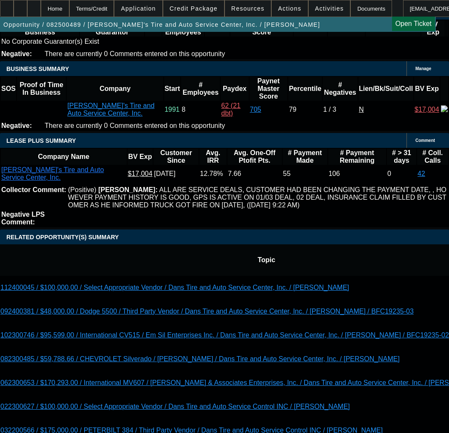
type input "48"
type input "$1,412.59"
type input "48"
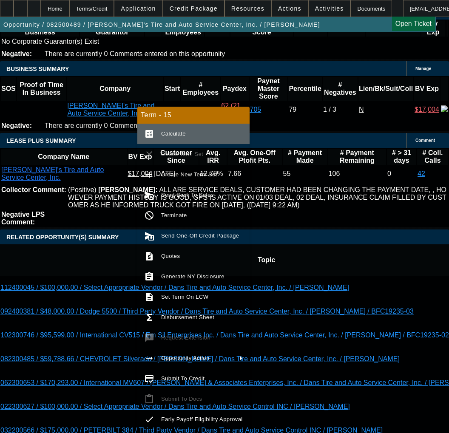
click at [177, 136] on span "Calculate" at bounding box center [173, 134] width 25 height 6
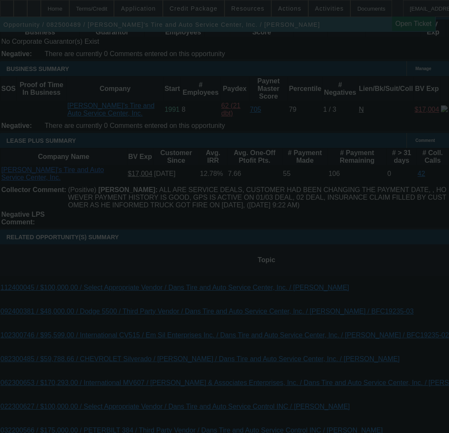
select select "0"
select select "3"
select select "0.1"
select select "4"
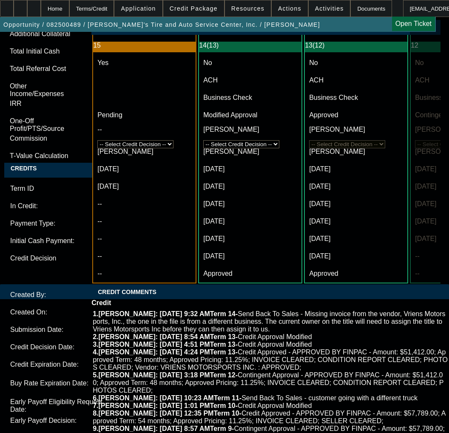
scroll to position [2976, 0]
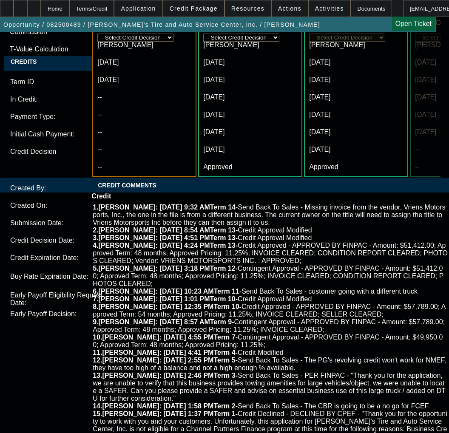
scroll to position [3018, 0]
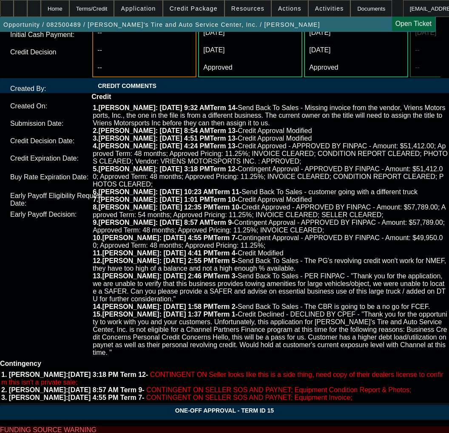
scroll to position [3167, 0]
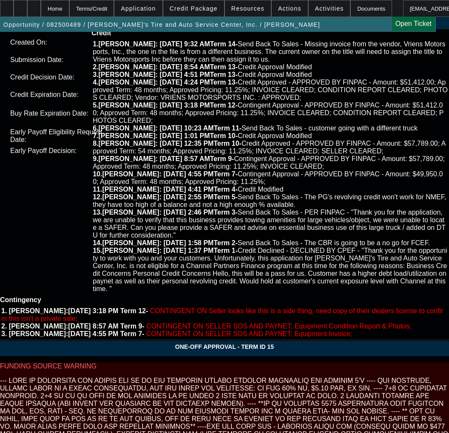
type textarea "APPROVED BY FINPAC - Amount: $53,789.00; Approved Term: 48 months; Approved Pri…"
click at [68, 310] on span "26" at bounding box center [65, 308] width 15 height 15
type input "[DATE]"
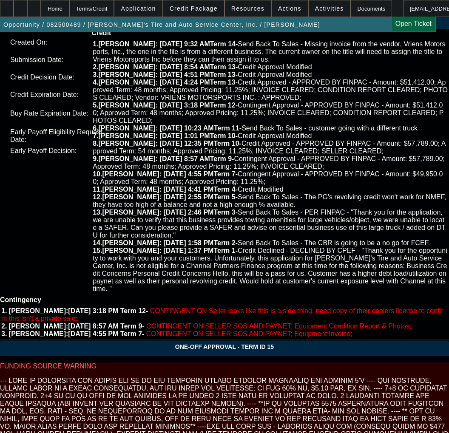
type input "04:30"
type input "03:12"
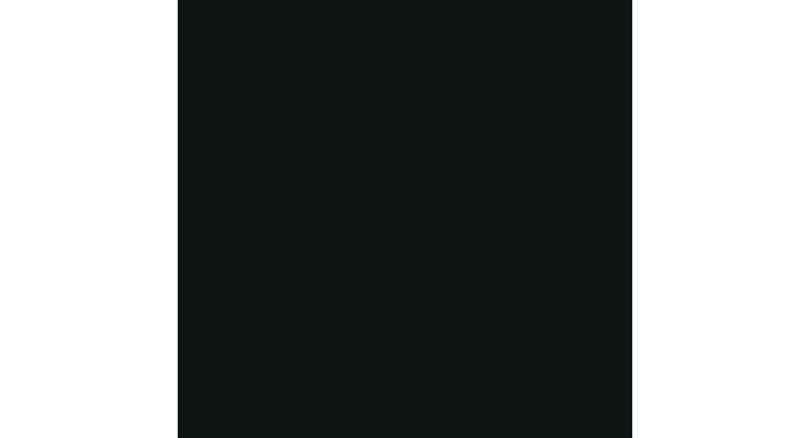
scroll to position [1686, 0]
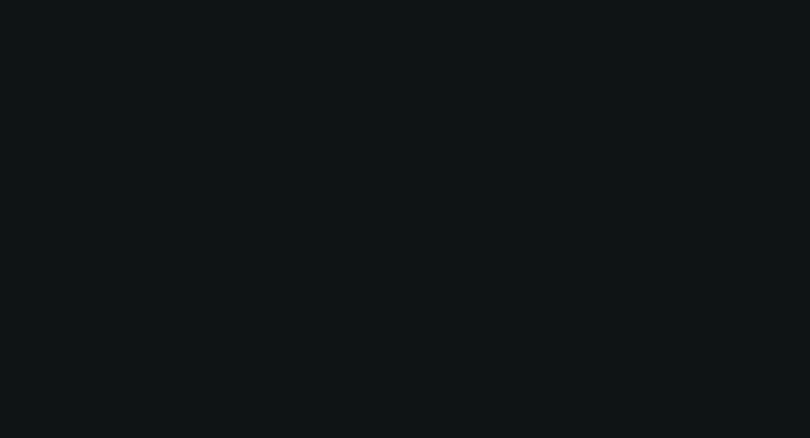
select select "0"
select select "3"
select select "0.1"
select select "4"
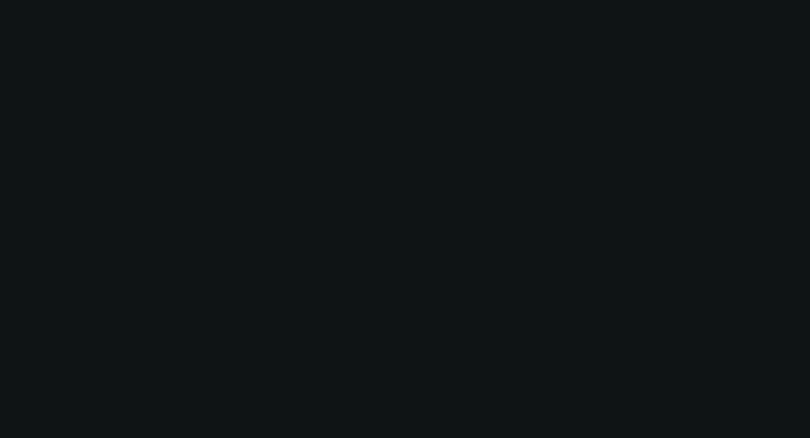
select select "0"
select select "3"
select select "0.1"
select select "4"
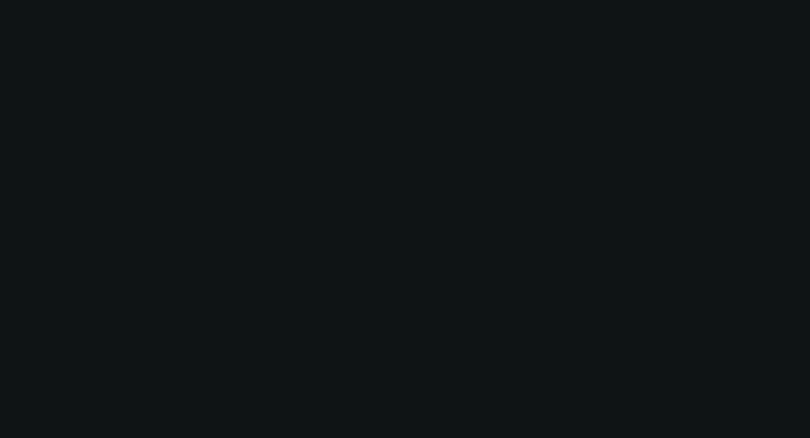
select select "0"
select select "3"
select select "0.1"
select select "4"
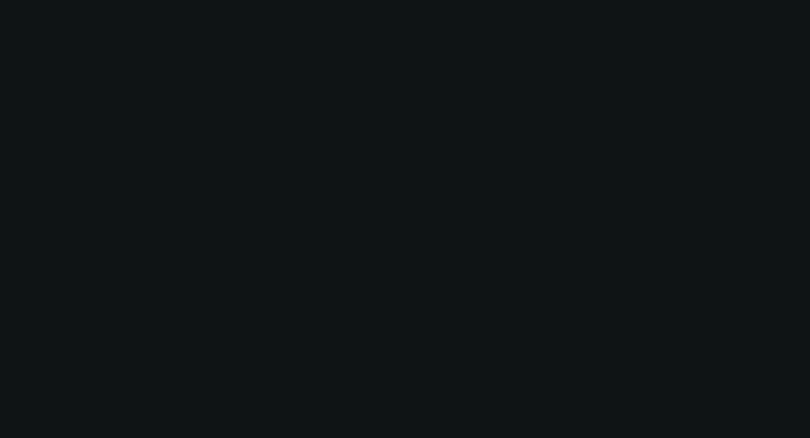
select select "0"
select select "3"
select select "0.1"
select select "4"
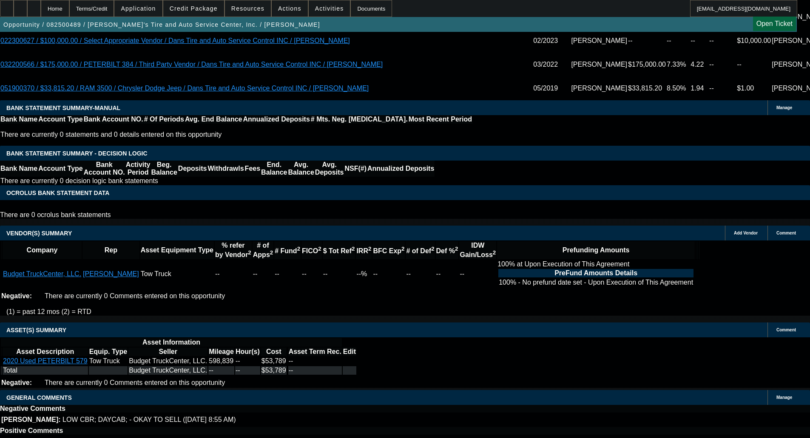
scroll to position [0, 0]
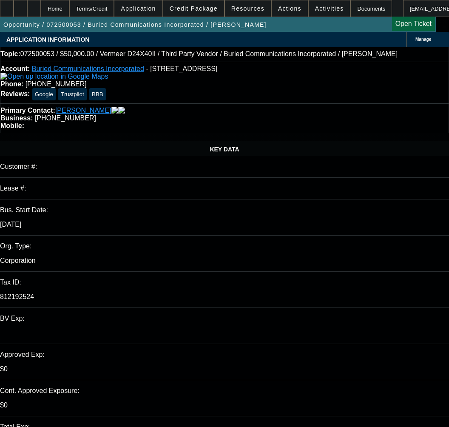
select select "0"
select select "3"
select select "0"
select select "6"
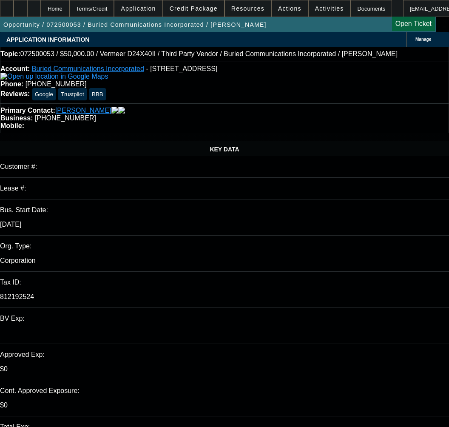
select select "0"
select select "3"
select select "0"
select select "6"
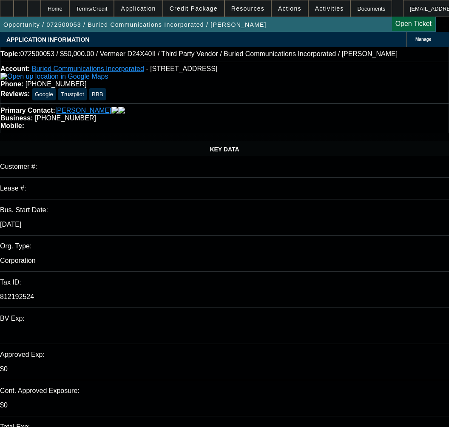
select select "0"
select select "3"
select select "0"
select select "6"
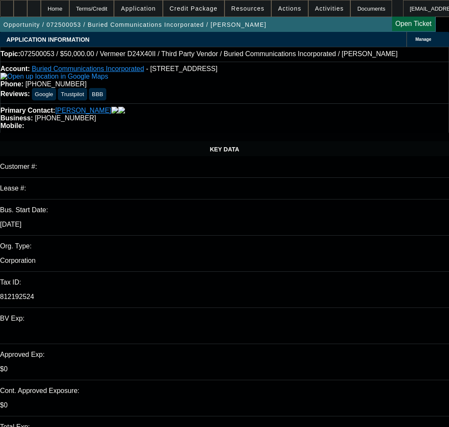
select select "0"
select select "3"
select select "0"
select select "6"
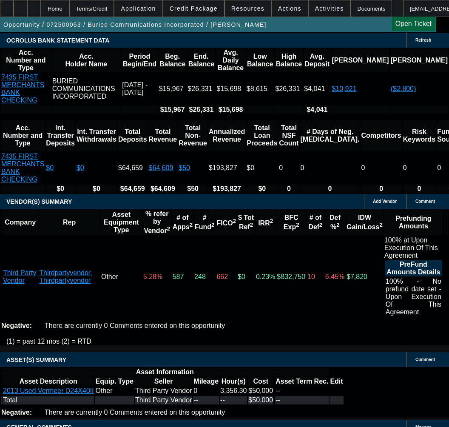
scroll to position [1658, 0]
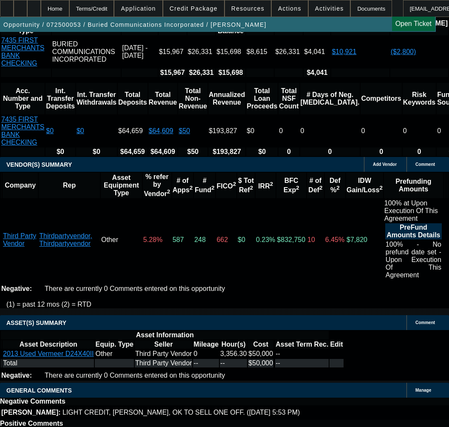
drag, startPoint x: 197, startPoint y: 332, endPoint x: 258, endPoint y: 341, distance: 61.4
copy span "APPROVED BY FINPAC: CONSTRUCTION-Other Equipment. Amount: $50,000.00. Approved …"
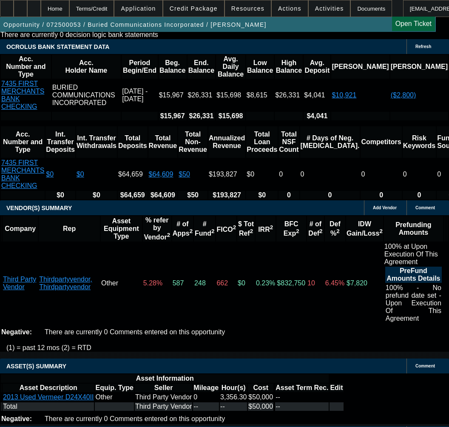
scroll to position [1615, 0]
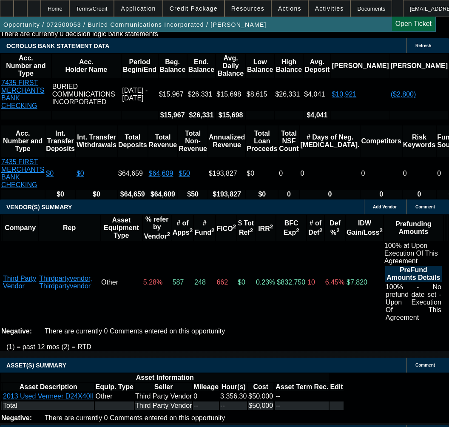
select select "3"
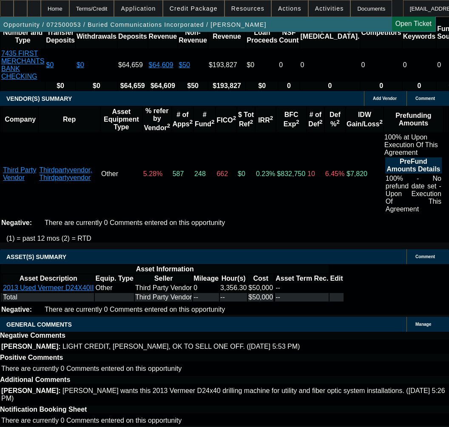
type input "[DATE]"
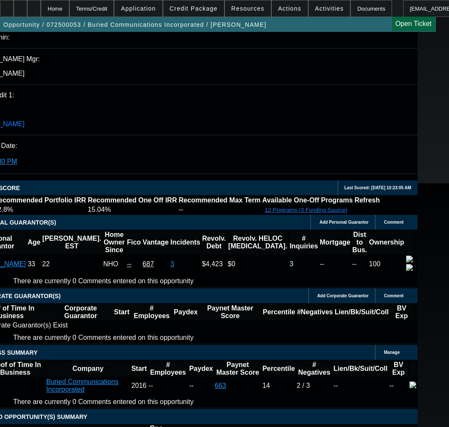
scroll to position [1020, 31]
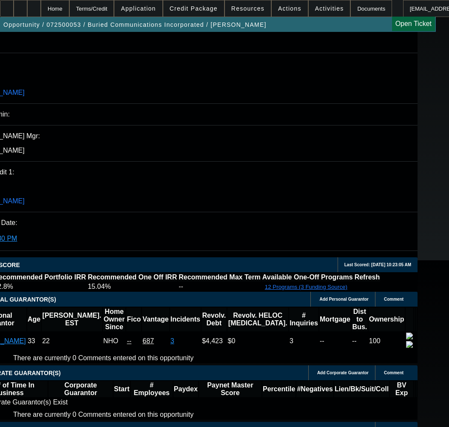
select select "0"
select select "3"
select select "0"
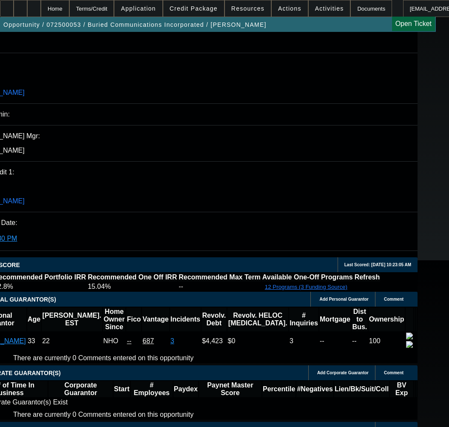
select select "6"
select select "0"
select select "3"
select select "0"
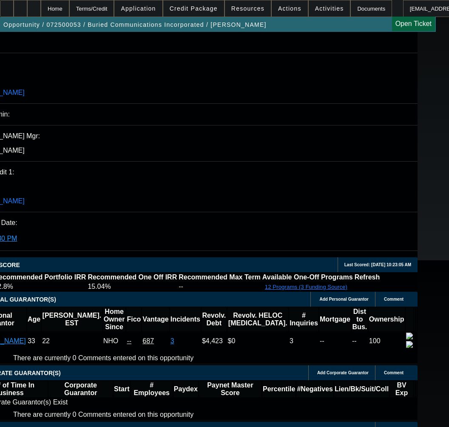
select select "6"
select select "0"
select select "3"
select select "0"
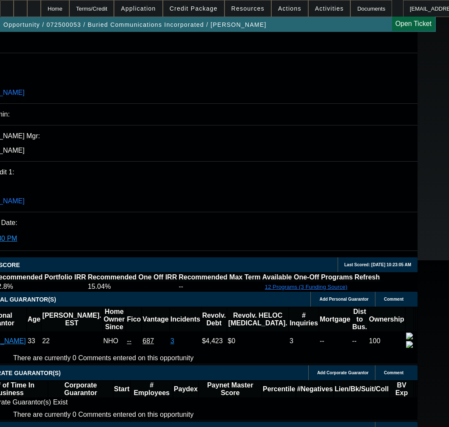
select select "6"
select select "0"
select select "2"
select select "0"
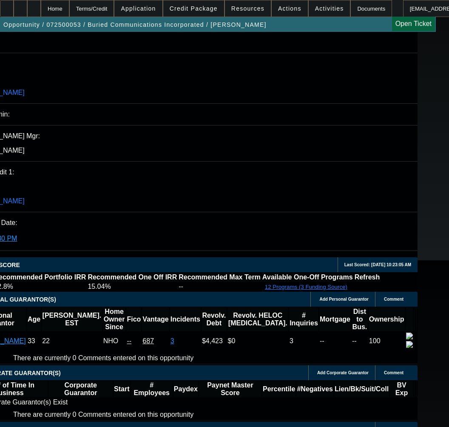
select select "6"
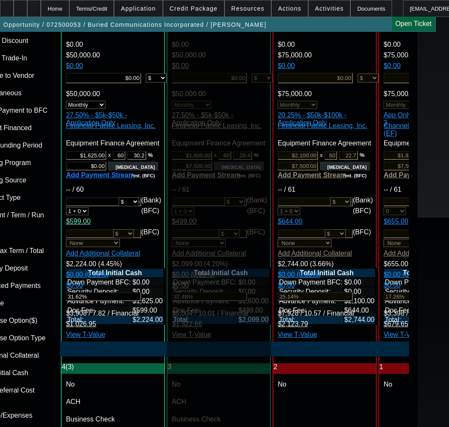
scroll to position [2466, 31]
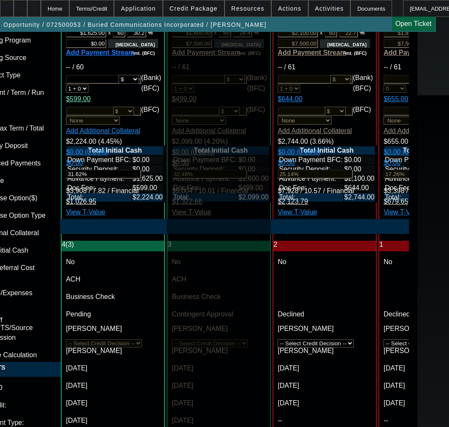
click at [260, 215] on span "Previous month" at bounding box center [261, 218] width 17 height 17
click at [209, 271] on span "7" at bounding box center [209, 270] width 15 height 15
type input "[DATE]"
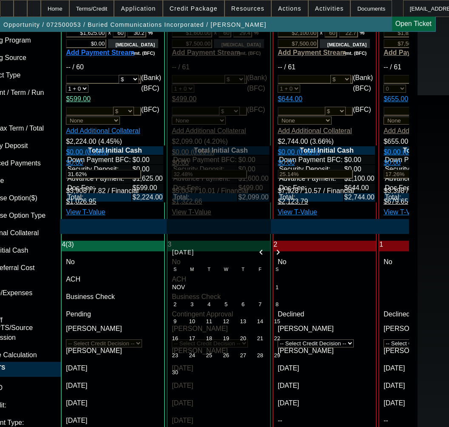
click at [258, 250] on span "Previous month" at bounding box center [261, 252] width 17 height 17
click at [202, 306] on span "7" at bounding box center [209, 303] width 15 height 15
type input "[DATE]"
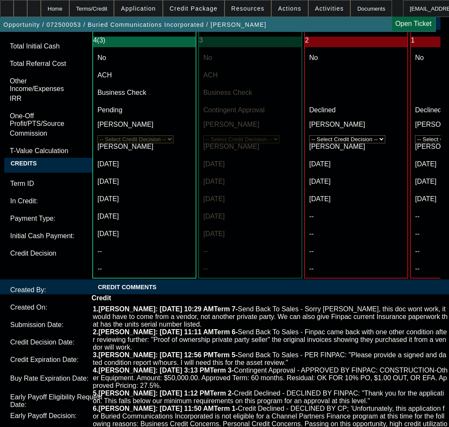
scroll to position [2721, 0]
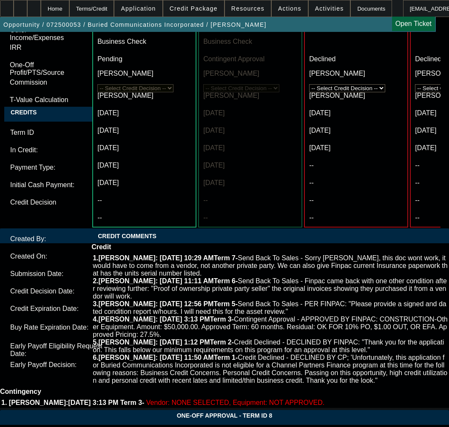
paste textarea "APPROVED BY FINPAC: CONSTRUCTION-Other Equipment. Amount: $50,000.00. Approved …"
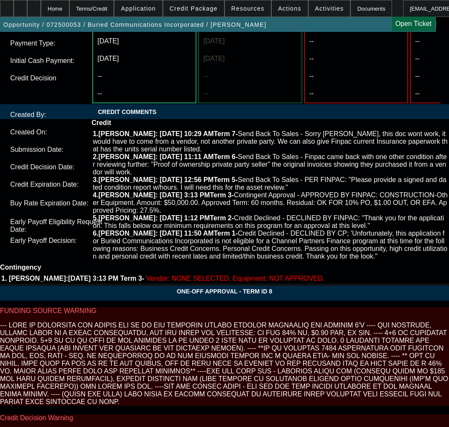
scroll to position [2976, 0]
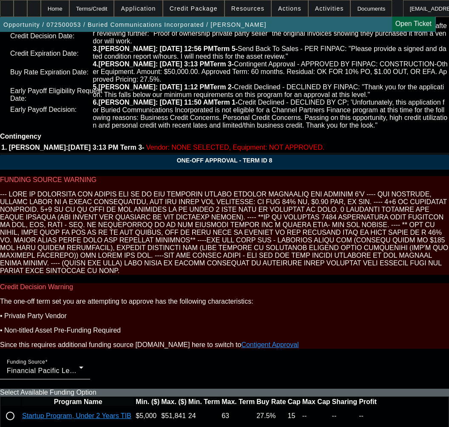
type textarea "APPROVED BY FINPAC: CONSTRUCTION-Other Equipment. Amount: $50,000.00. Approved …"
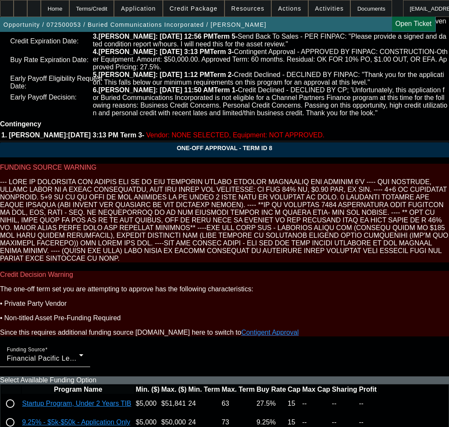
scroll to position [2999, 0]
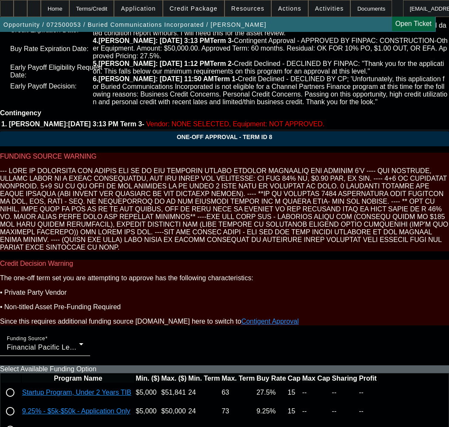
type input "04:37"
click at [63, 305] on span "26" at bounding box center [65, 301] width 15 height 15
type input "[DATE]"
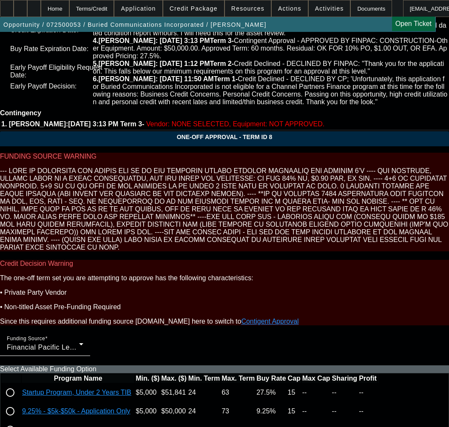
type input "03:50"
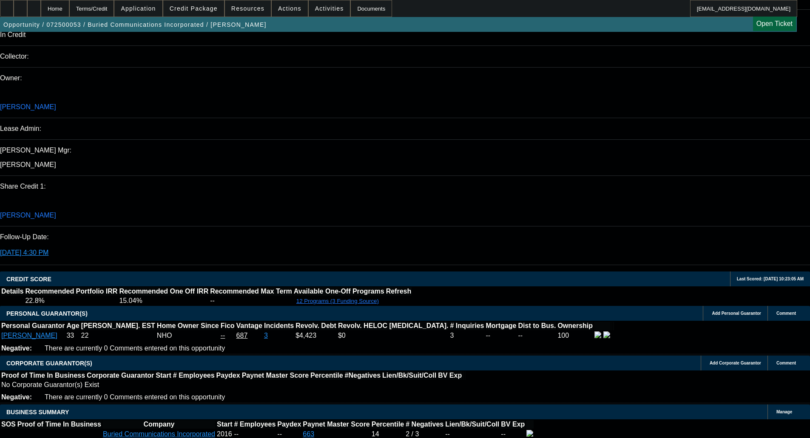
scroll to position [985, 0]
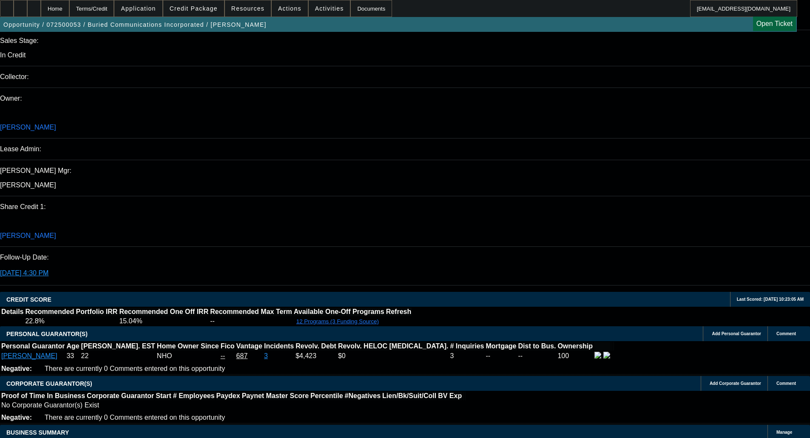
select select "0"
select select "3"
select select "0"
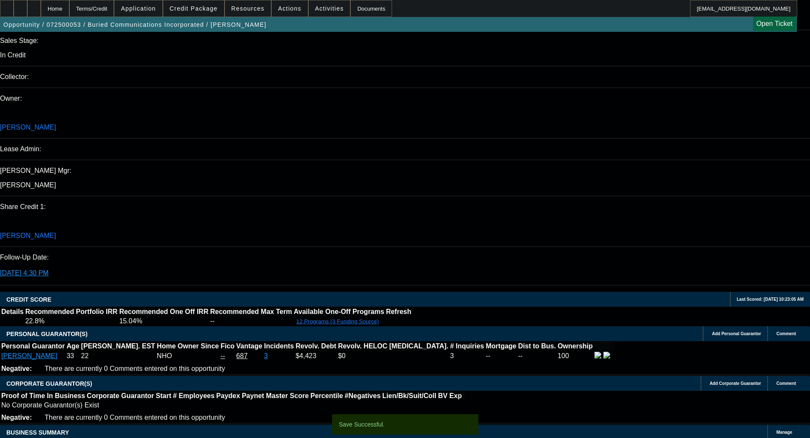
select select "6"
select select "0"
select select "3"
select select "0"
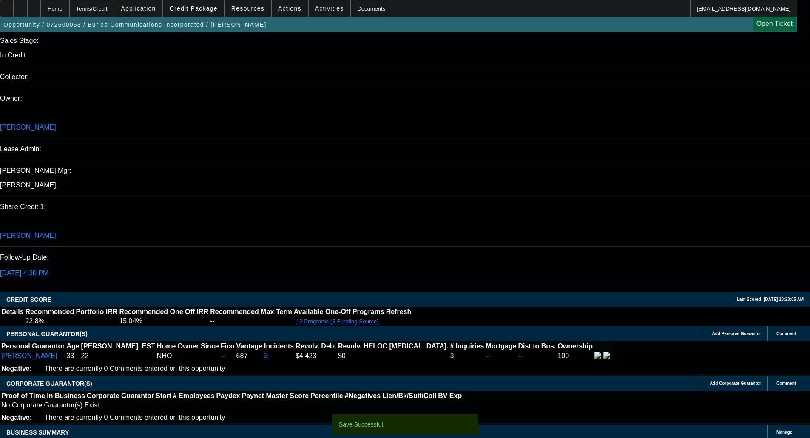
select select "6"
select select "0"
select select "3"
select select "0"
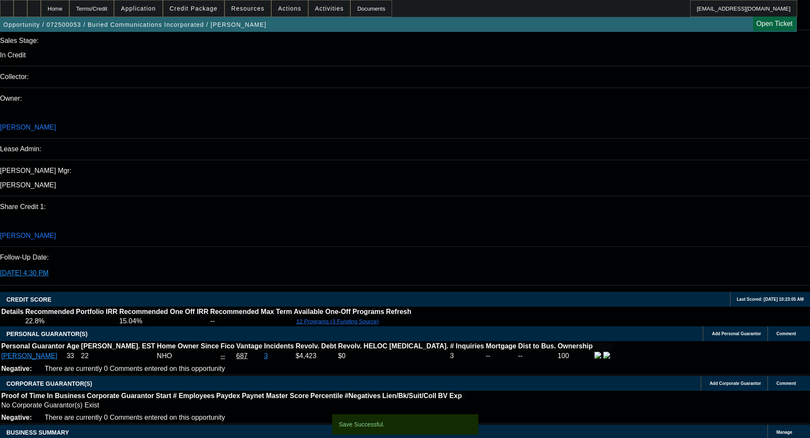
select select "6"
select select "0"
select select "3"
select select "0"
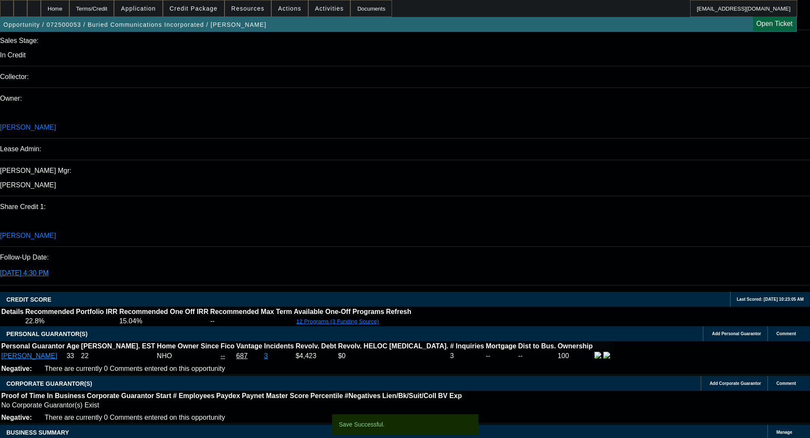
select select "6"
